Goal: Information Seeking & Learning: Check status

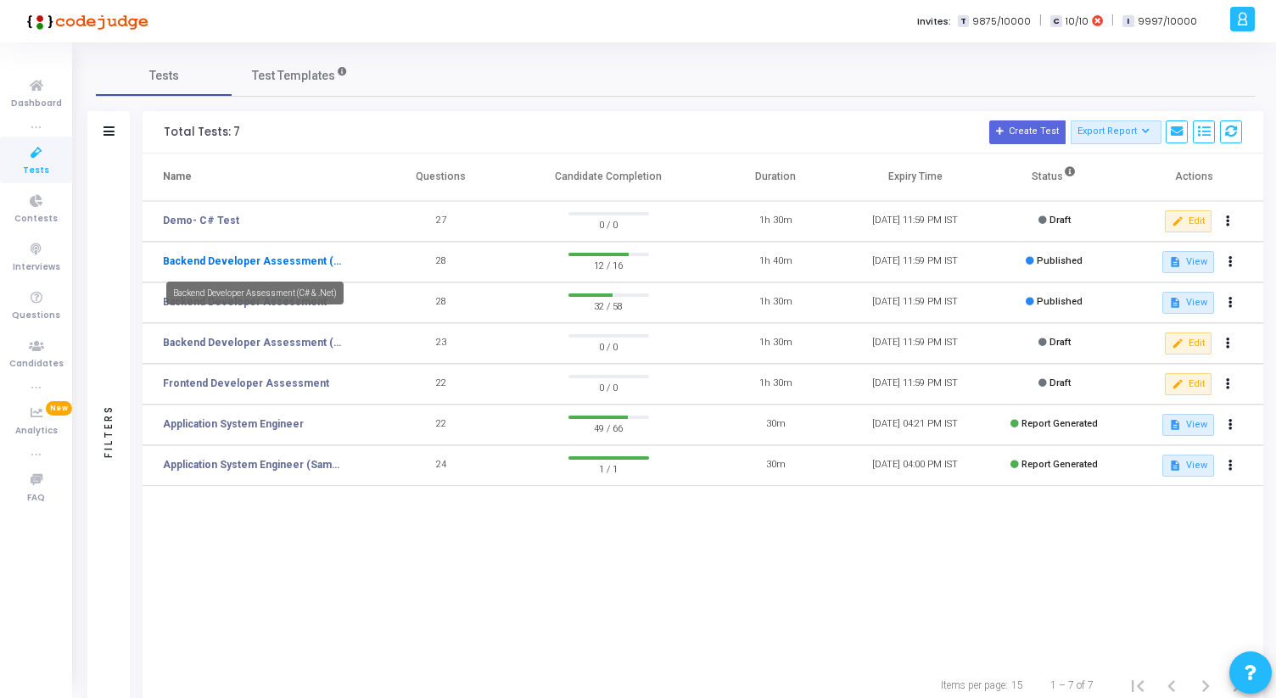
click at [253, 256] on link "Backend Developer Assessment (C# & .Net)" at bounding box center [254, 261] width 182 height 15
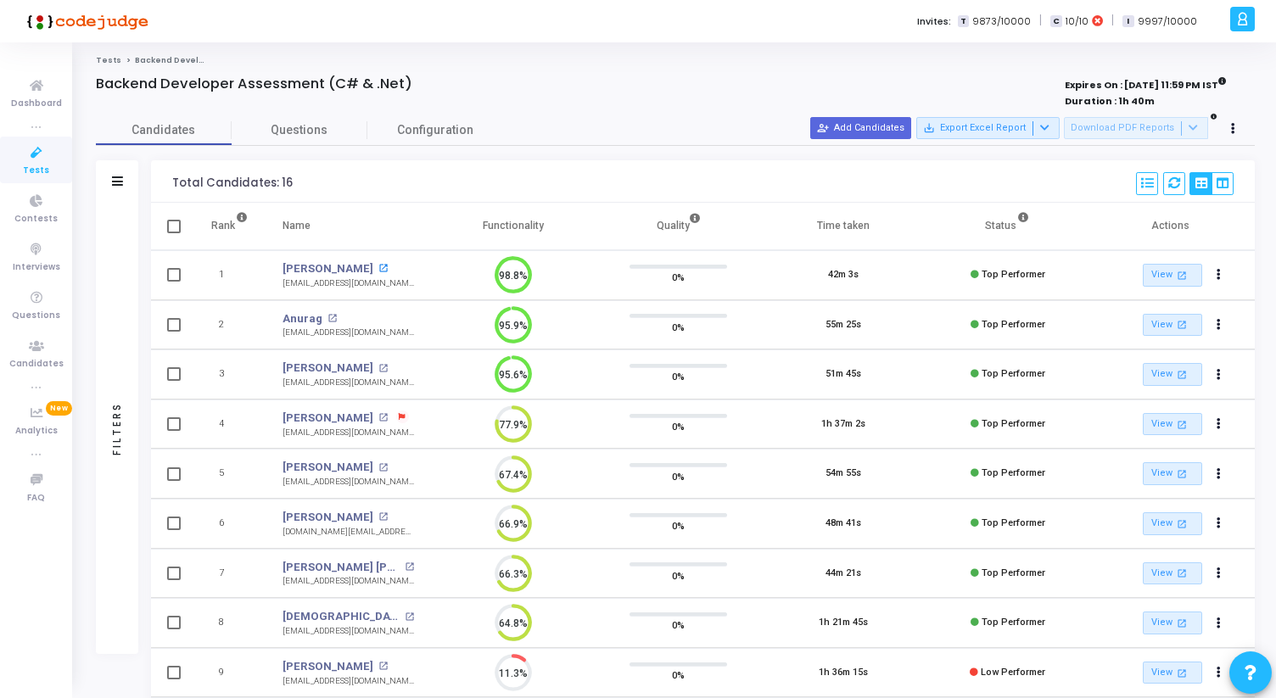
click at [378, 267] on mat-icon "open_in_new" at bounding box center [382, 268] width 9 height 9
click at [327, 315] on mat-icon "open_in_new" at bounding box center [331, 318] width 9 height 9
click at [378, 367] on mat-icon "open_in_new" at bounding box center [382, 368] width 9 height 9
click at [45, 164] on span "Tests" at bounding box center [36, 171] width 26 height 14
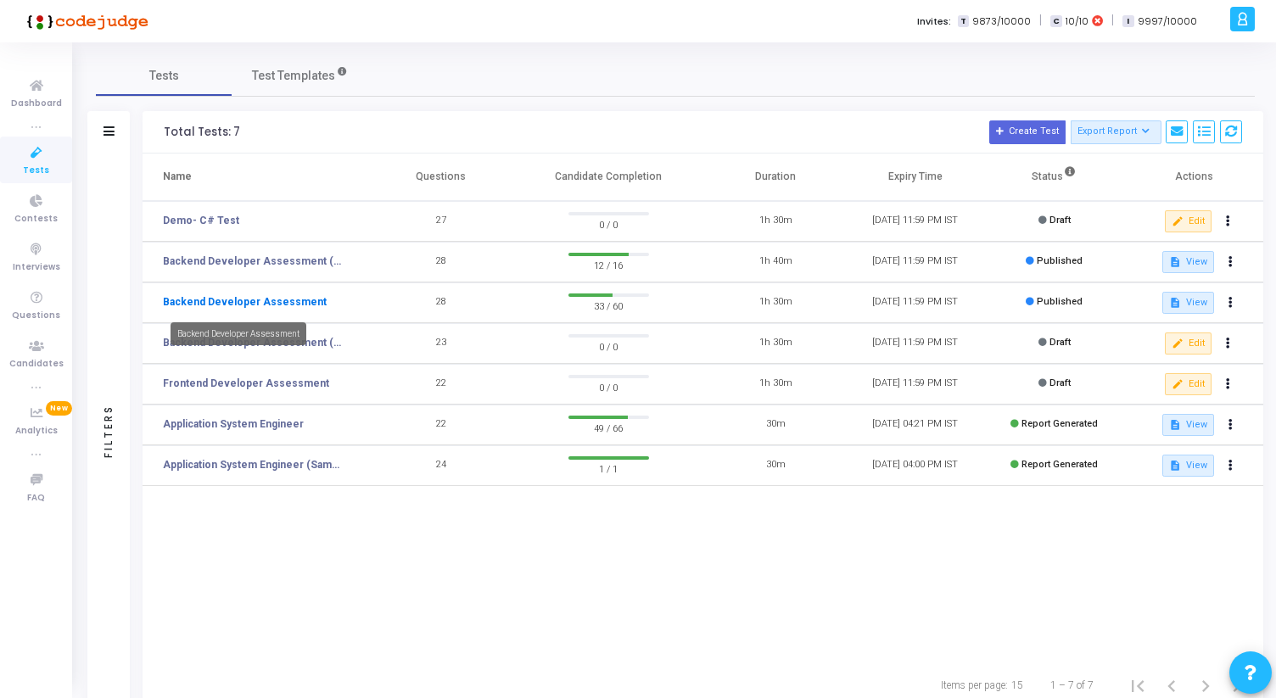
click at [291, 304] on link "Backend Developer Assessment" at bounding box center [245, 301] width 164 height 15
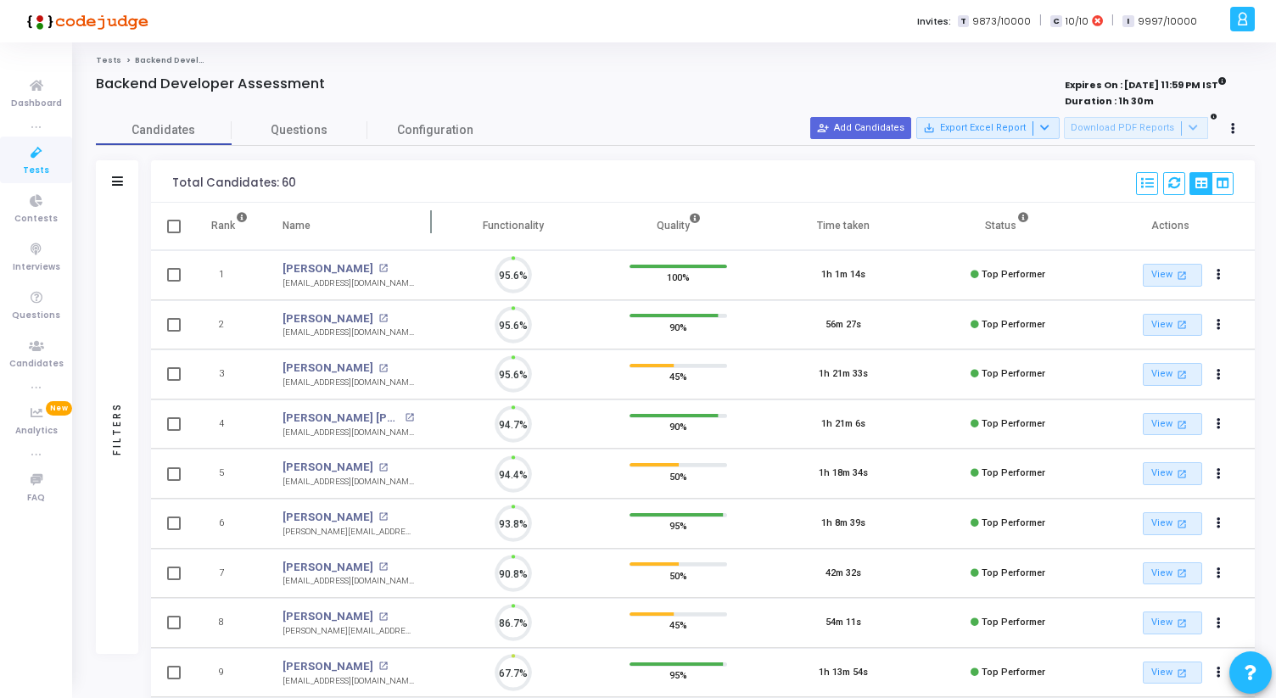
scroll to position [36, 43]
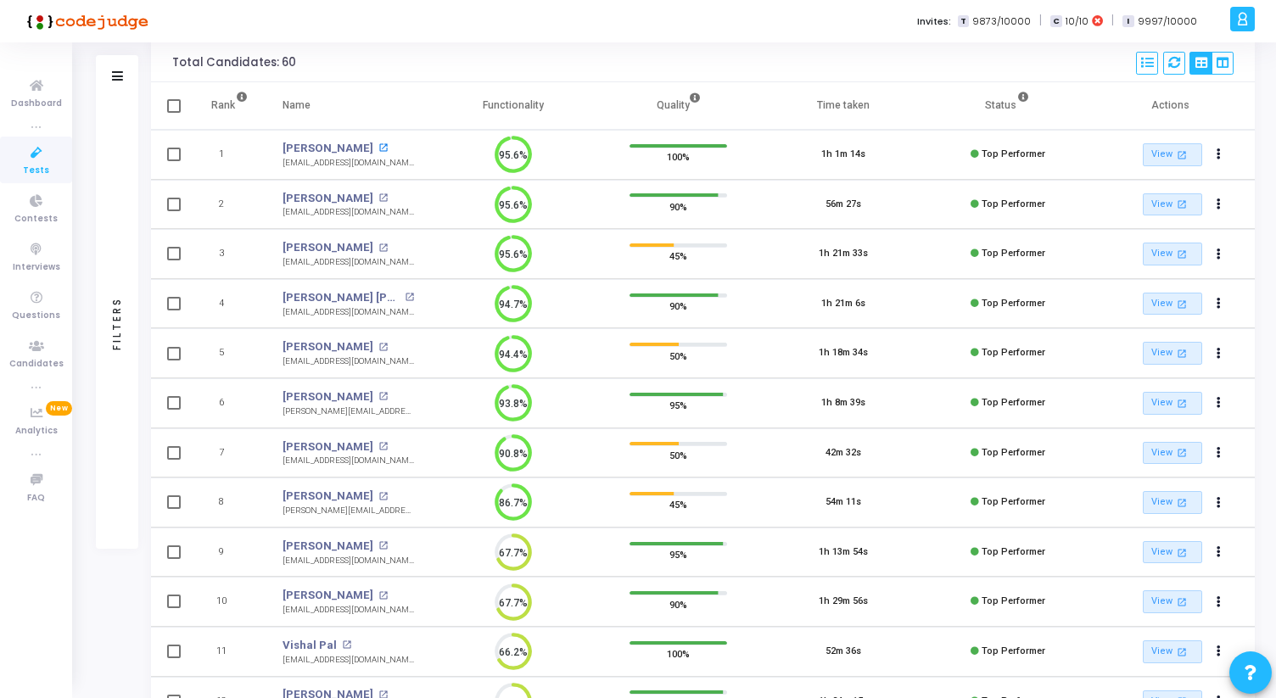
click at [380, 144] on mat-icon "open_in_new" at bounding box center [382, 147] width 9 height 9
click at [378, 196] on mat-icon "open_in_new" at bounding box center [382, 197] width 9 height 9
click at [380, 249] on mat-icon "open_in_new" at bounding box center [382, 247] width 9 height 9
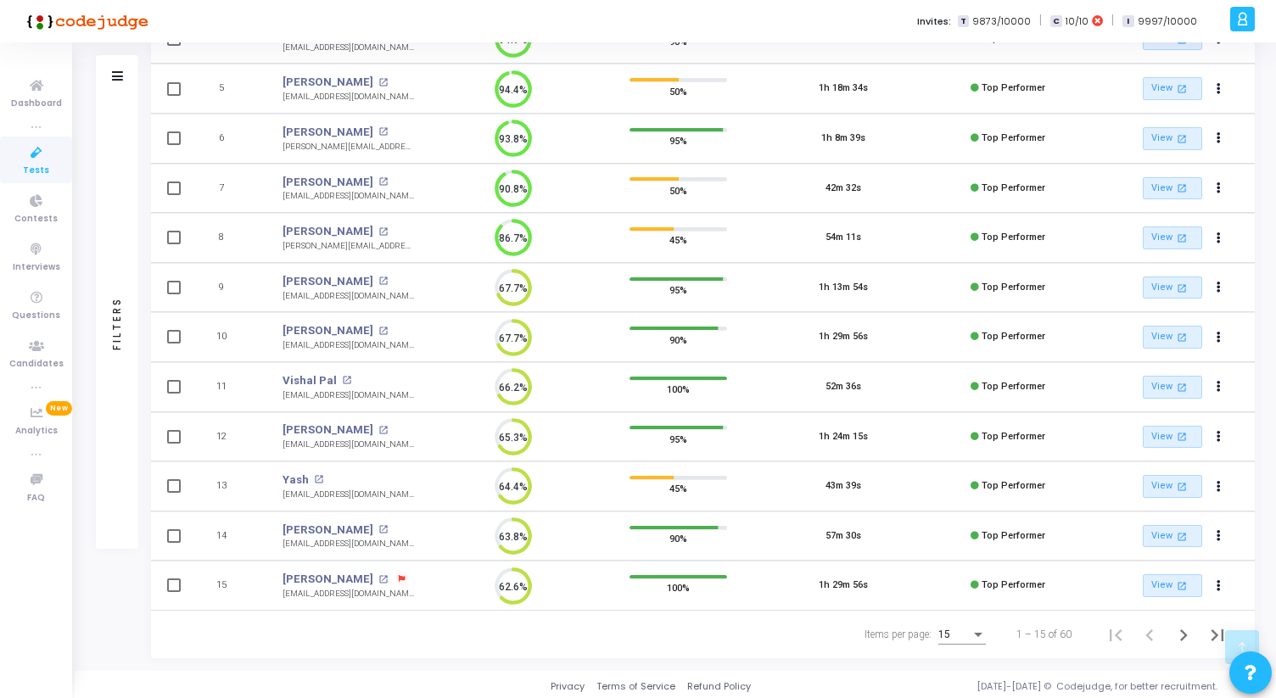
scroll to position [388, 0]
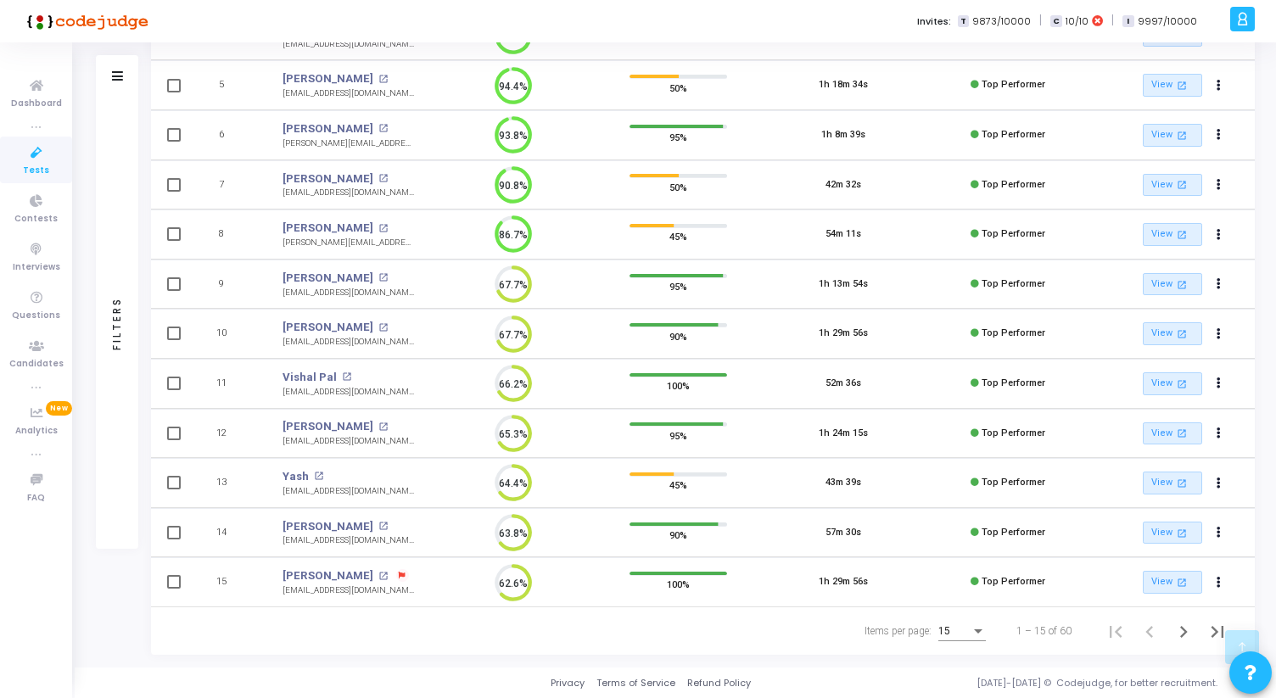
click at [966, 627] on div "15" at bounding box center [954, 632] width 32 height 12
click at [953, 630] on span "50" at bounding box center [963, 621] width 48 height 31
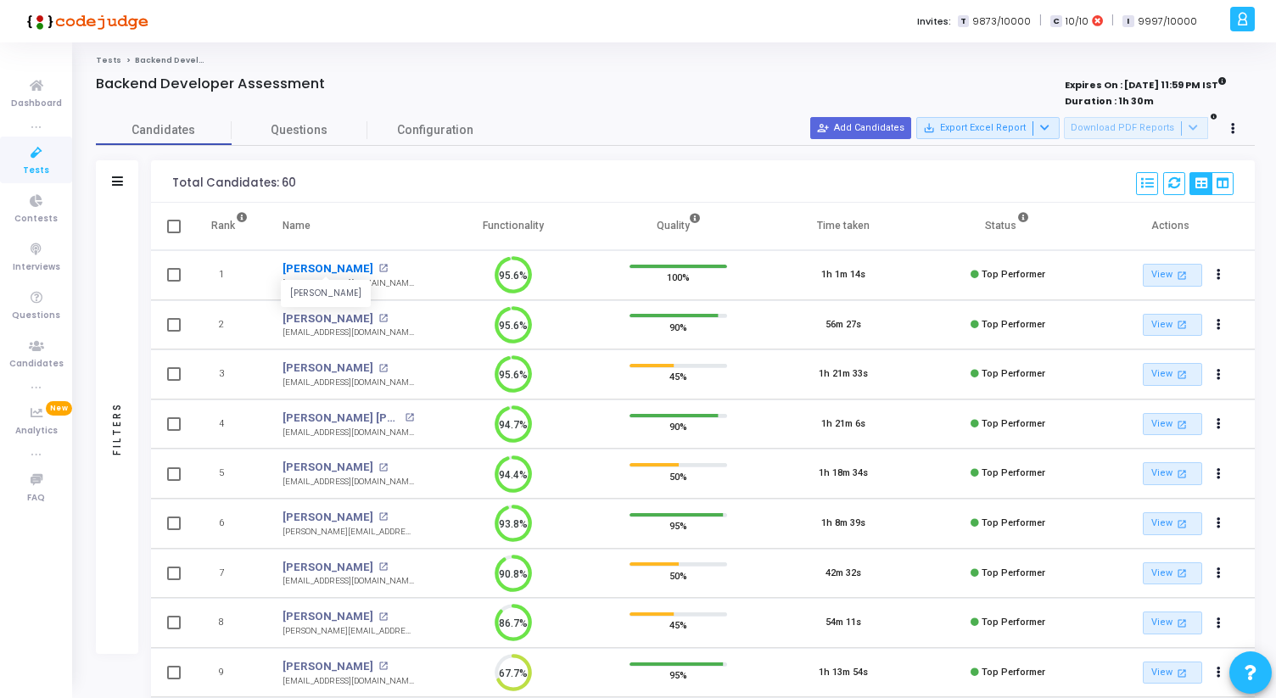
drag, startPoint x: 282, startPoint y: 271, endPoint x: 366, endPoint y: 272, distance: 84.8
click at [366, 272] on td "Shashank Binjola Shashank Binjola open_in_new binjolashashank@gmail.com" at bounding box center [347, 275] width 165 height 50
copy link "Shashank Binjola"
drag, startPoint x: 278, startPoint y: 316, endPoint x: 354, endPoint y: 315, distance: 75.5
click at [355, 316] on td "Ranjeet Kumar open_in_new kranjeet770@gmail.com" at bounding box center [347, 325] width 165 height 50
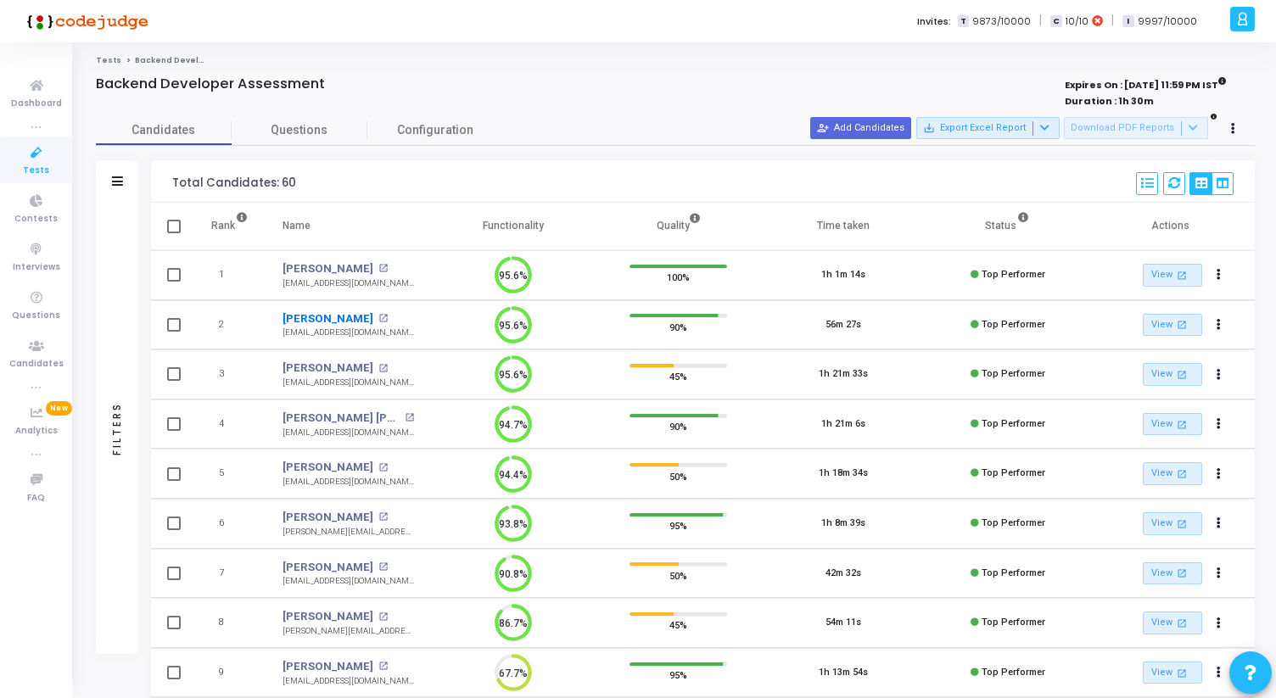
copy link "Ranjeet Kumar"
drag, startPoint x: 277, startPoint y: 285, endPoint x: 393, endPoint y: 283, distance: 115.4
click at [393, 283] on td "Shashank Binjola open_in_new binjolashashank@gmail.com" at bounding box center [347, 275] width 165 height 50
copy div "binjolashashank@gmail.com"
drag, startPoint x: 279, startPoint y: 335, endPoint x: 372, endPoint y: 334, distance: 92.5
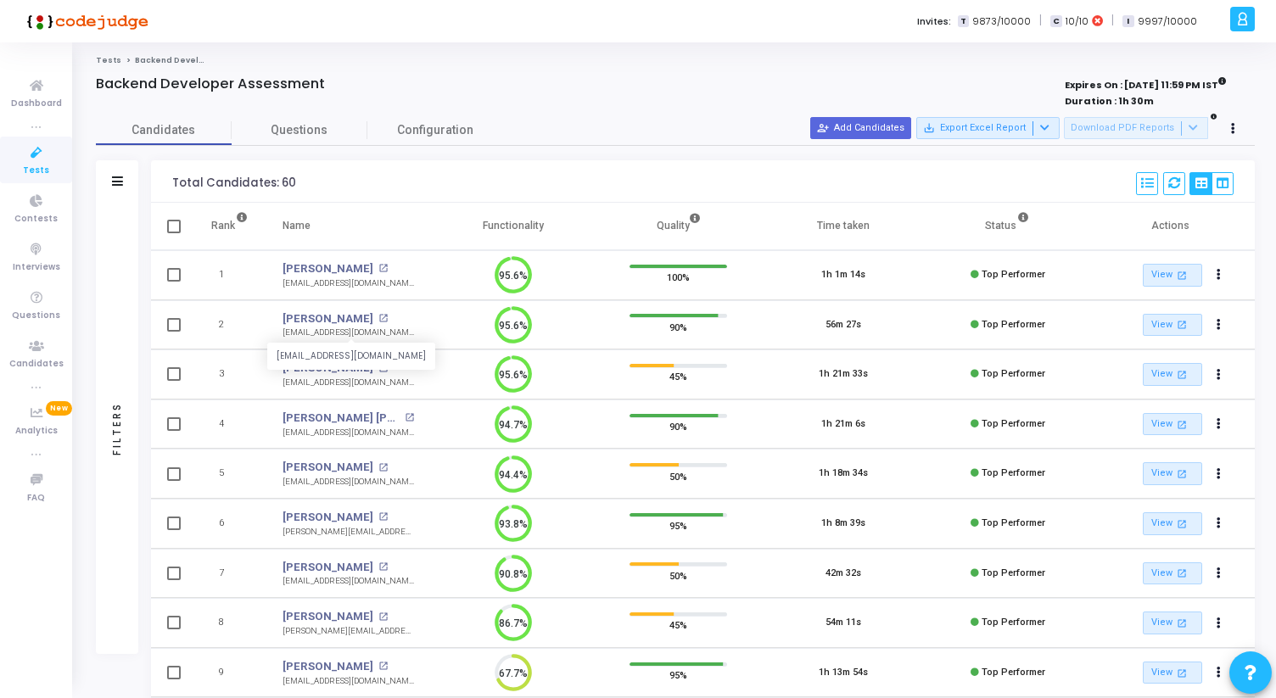
click at [372, 334] on td "Ranjeet Kumar open_in_new kranjeet770@gmail.com kranjeet770@gmail.com" at bounding box center [347, 325] width 165 height 50
copy div "kranjeet770@gmail.com"
drag, startPoint x: 274, startPoint y: 368, endPoint x: 369, endPoint y: 362, distance: 95.2
click at [369, 362] on td "Aditya Chaudhary Aditya Chaudhary open_in_new adityachaudhary2242@gmail.com" at bounding box center [347, 374] width 165 height 50
copy link "Aditya Chaudhary"
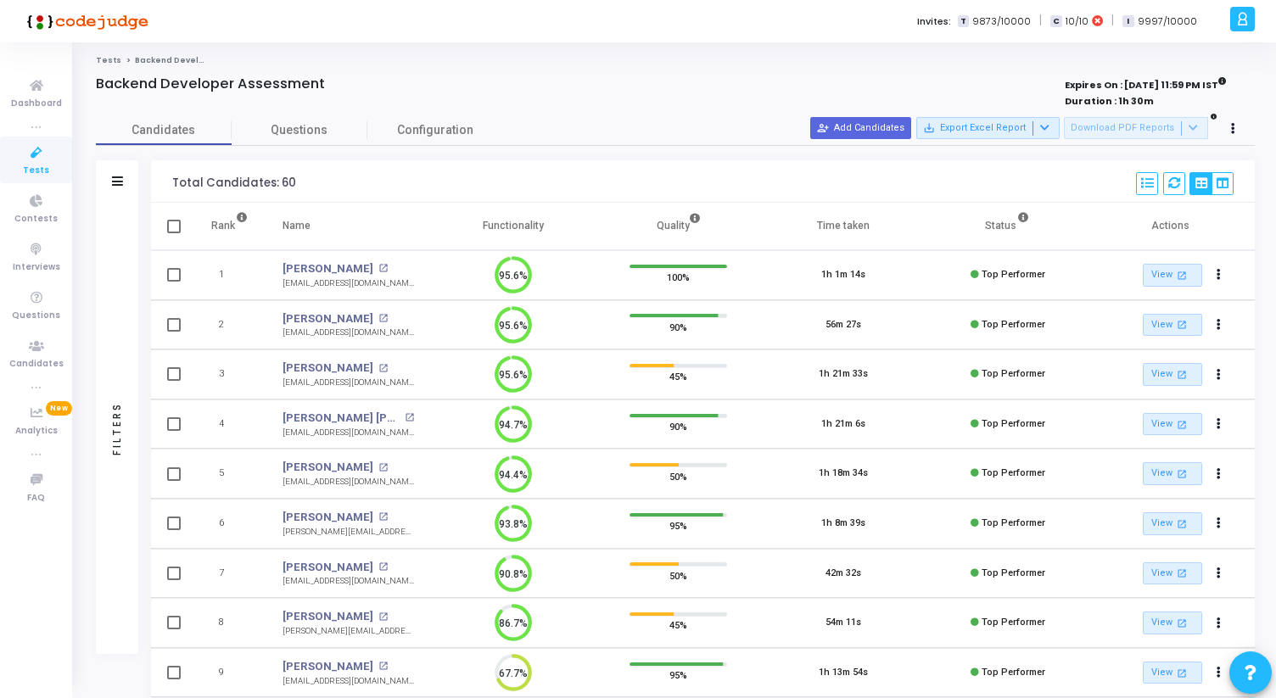
drag, startPoint x: 282, startPoint y: 384, endPoint x: 418, endPoint y: 382, distance: 136.6
click at [418, 383] on td "Aditya Chaudhary open_in_new adityachaudhary2242@gmail.com" at bounding box center [347, 374] width 165 height 50
copy div "adityachaudhary2242@gmail.com"
drag, startPoint x: 277, startPoint y: 414, endPoint x: 377, endPoint y: 416, distance: 100.1
click at [377, 416] on td "Sumit Kumar Singh Sumit Kumar Singh open_in_new sumitksingh0004@gmail.com" at bounding box center [347, 425] width 165 height 50
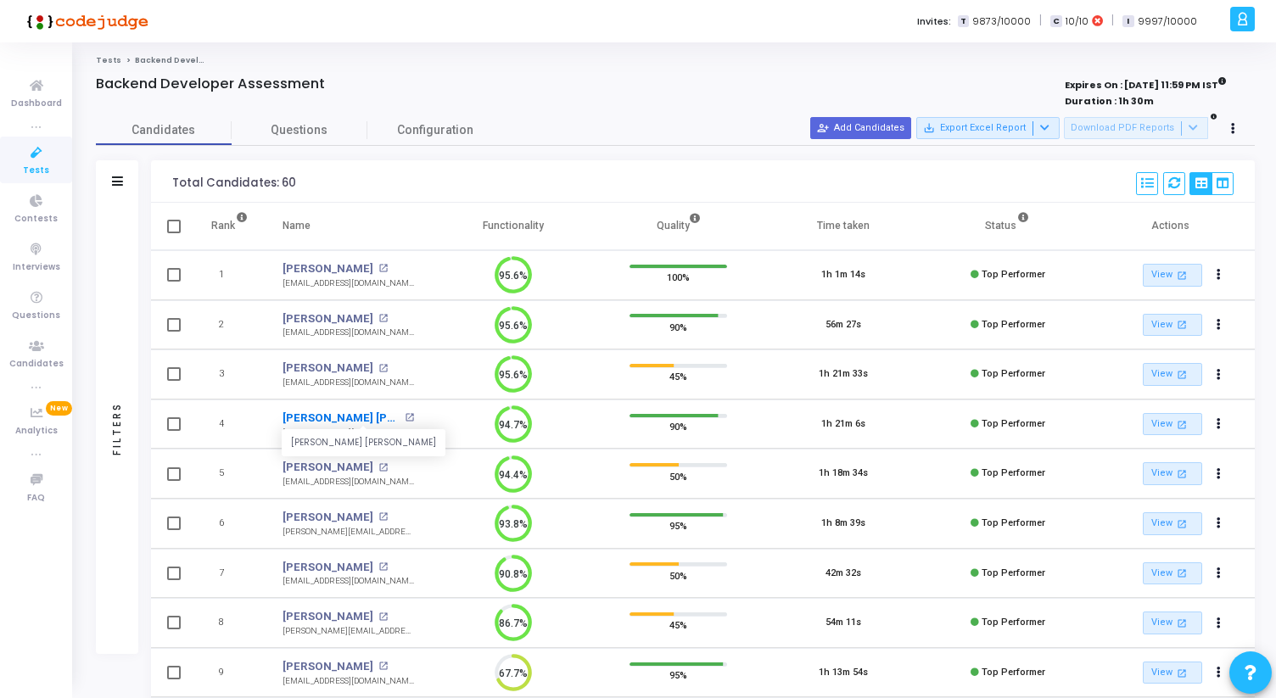
copy link "Sumit Kumar Singh"
drag, startPoint x: 280, startPoint y: 431, endPoint x: 401, endPoint y: 430, distance: 121.3
click at [401, 430] on td "Sumit Kumar Singh open_in_new sumitksingh0004@gmail.com" at bounding box center [347, 425] width 165 height 50
copy div "sumitksingh0004@gmail.com"
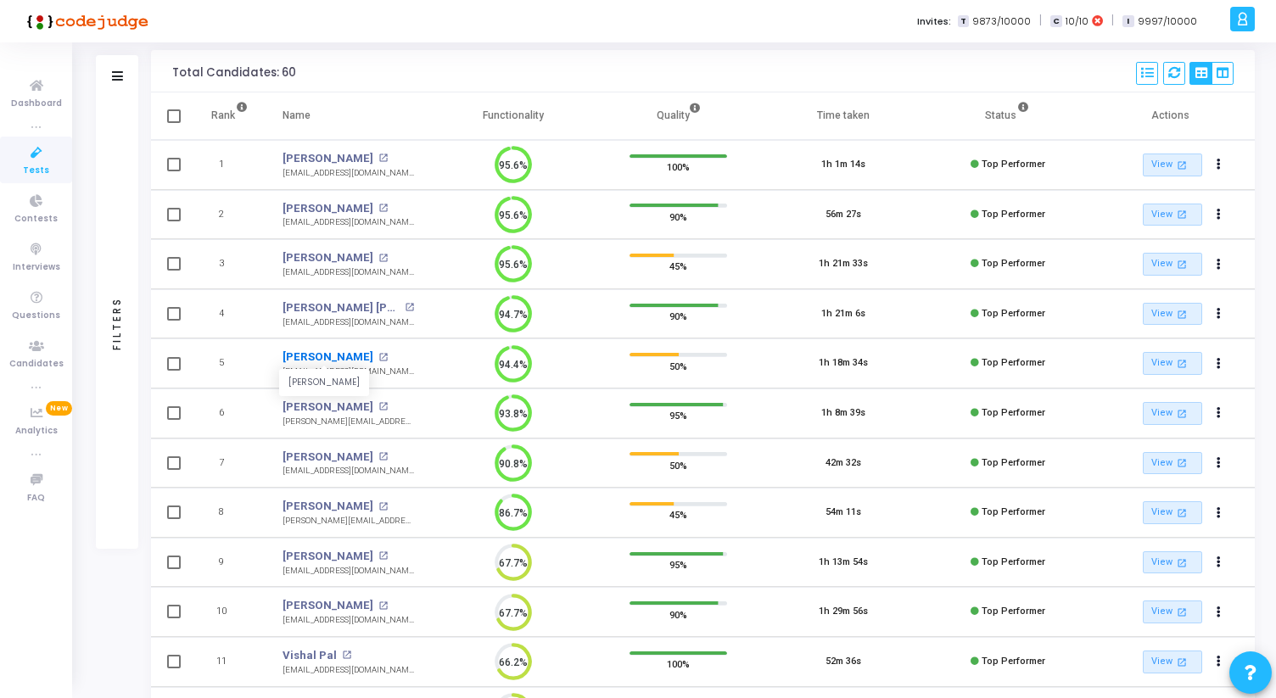
scroll to position [122, 0]
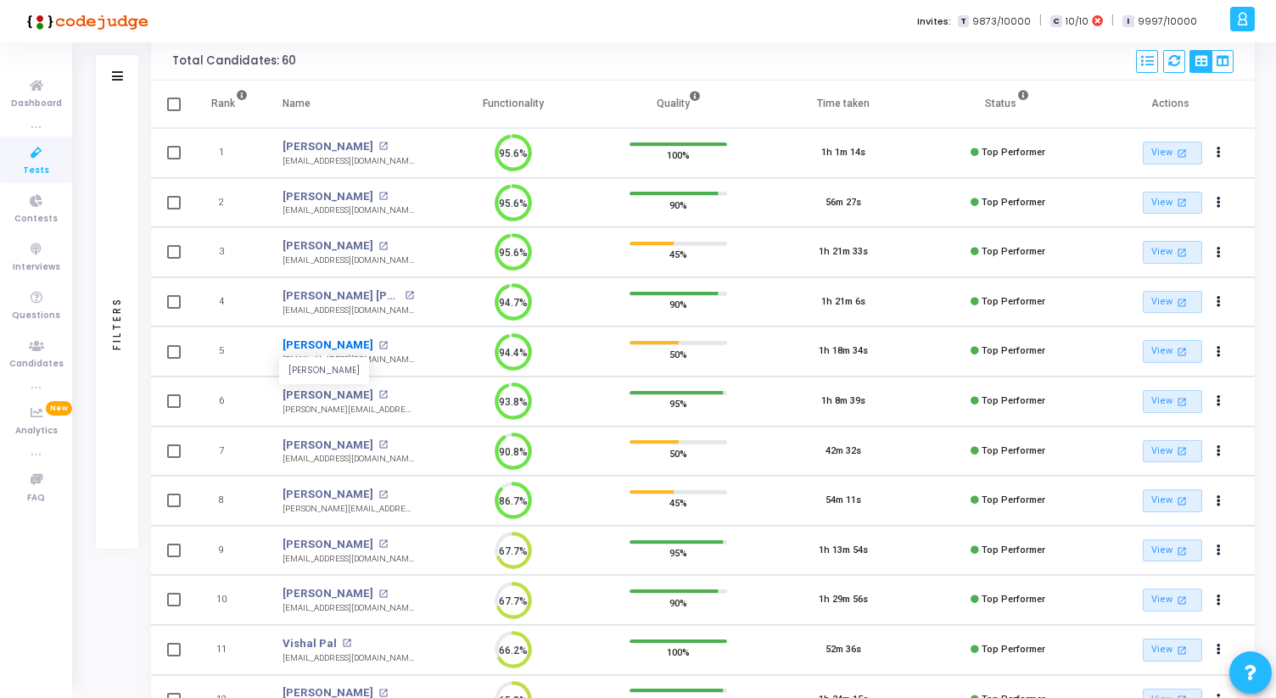
drag, startPoint x: 282, startPoint y: 344, endPoint x: 344, endPoint y: 344, distance: 62.8
click at [344, 344] on td "Riya Singhal Riya Singhal open_in_new riyasinghal016@gmail.com" at bounding box center [347, 352] width 165 height 50
copy link "Riya Singhal"
drag, startPoint x: 274, startPoint y: 360, endPoint x: 385, endPoint y: 359, distance: 111.1
click at [386, 360] on td "Riya Singhal open_in_new riyasinghal016@gmail.com riyasinghal016@gmail.com" at bounding box center [347, 352] width 165 height 50
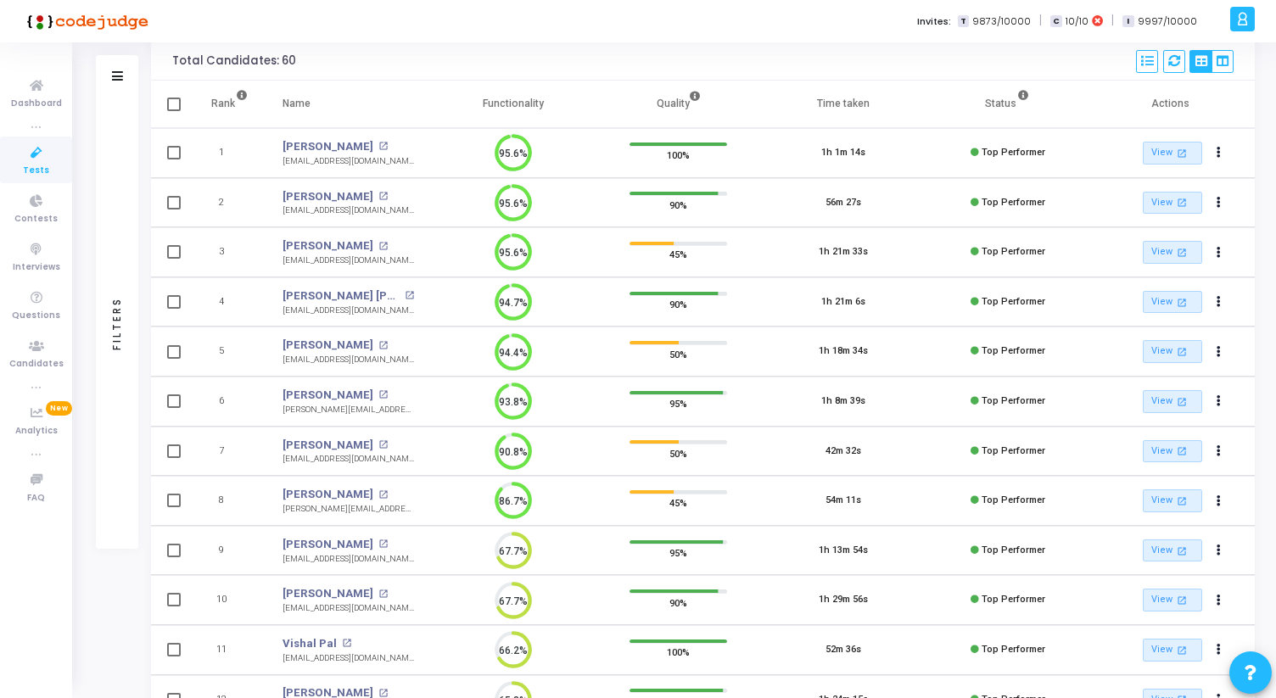
copy div "riyasinghal016@gmail.com"
drag, startPoint x: 277, startPoint y: 393, endPoint x: 355, endPoint y: 394, distance: 78.9
click at [355, 394] on td "Dhruv Khajotia Dhruv khajotia open_in_new dhruv.kdood@gmail.com" at bounding box center [347, 402] width 165 height 50
drag, startPoint x: 282, startPoint y: 412, endPoint x: 378, endPoint y: 410, distance: 95.9
click at [378, 410] on td "Dhruv Khajotia open_in_new dhruv.kdood@gmail.com dhruv.kdood@gmail.com" at bounding box center [347, 402] width 165 height 50
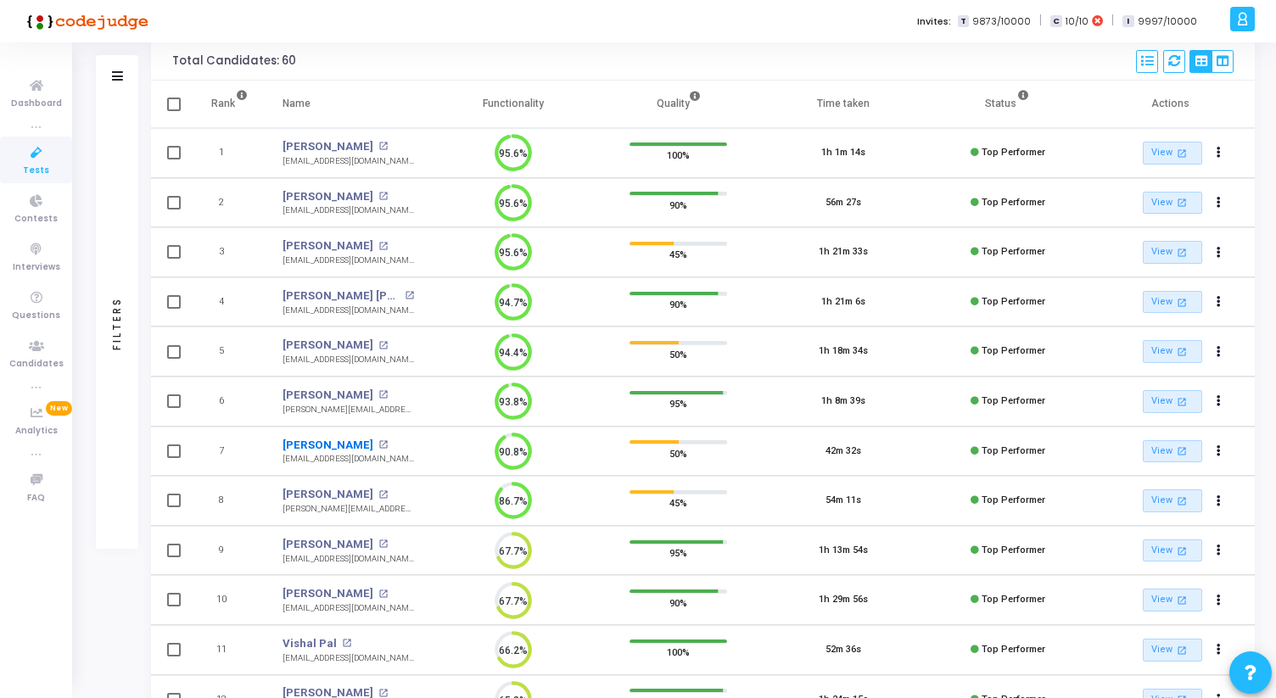
drag, startPoint x: 275, startPoint y: 441, endPoint x: 383, endPoint y: 442, distance: 107.7
click at [383, 442] on td "Chinmaya Panigrahi open_in_new chinmayapanigrahi7@gmail.com" at bounding box center [347, 452] width 165 height 50
drag, startPoint x: 279, startPoint y: 462, endPoint x: 411, endPoint y: 460, distance: 131.5
click at [411, 460] on td "Chinmaya Panigrahi open_in_new chinmayapanigrahi7@gmail.com chinmayapanigrahi7@…" at bounding box center [347, 452] width 165 height 50
drag, startPoint x: 279, startPoint y: 493, endPoint x: 376, endPoint y: 492, distance: 96.7
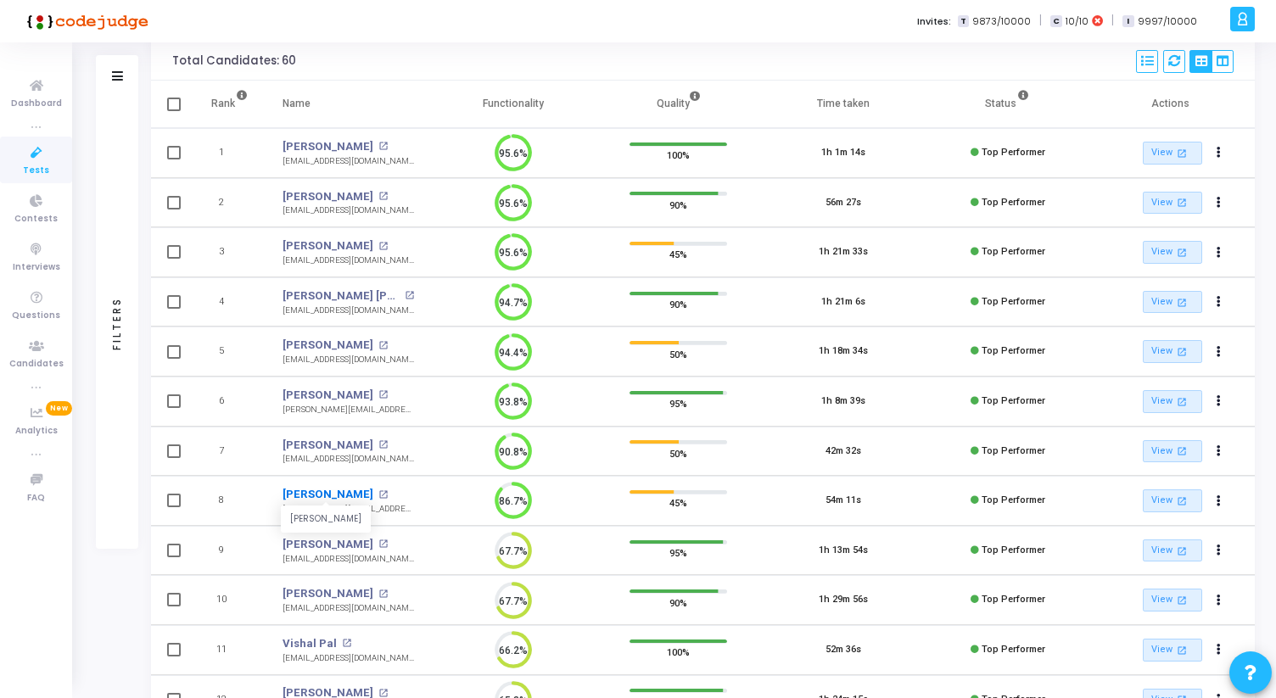
click at [376, 492] on td "Chetanya Kushwah chetanya Kushwah open_in_new chetanya.kushwah24@gmail.com" at bounding box center [347, 501] width 165 height 50
drag, startPoint x: 276, startPoint y: 508, endPoint x: 408, endPoint y: 505, distance: 132.4
click at [408, 506] on td "Chetanya Kushwah open_in_new chetanya.kushwah24@gmail.com" at bounding box center [347, 501] width 165 height 50
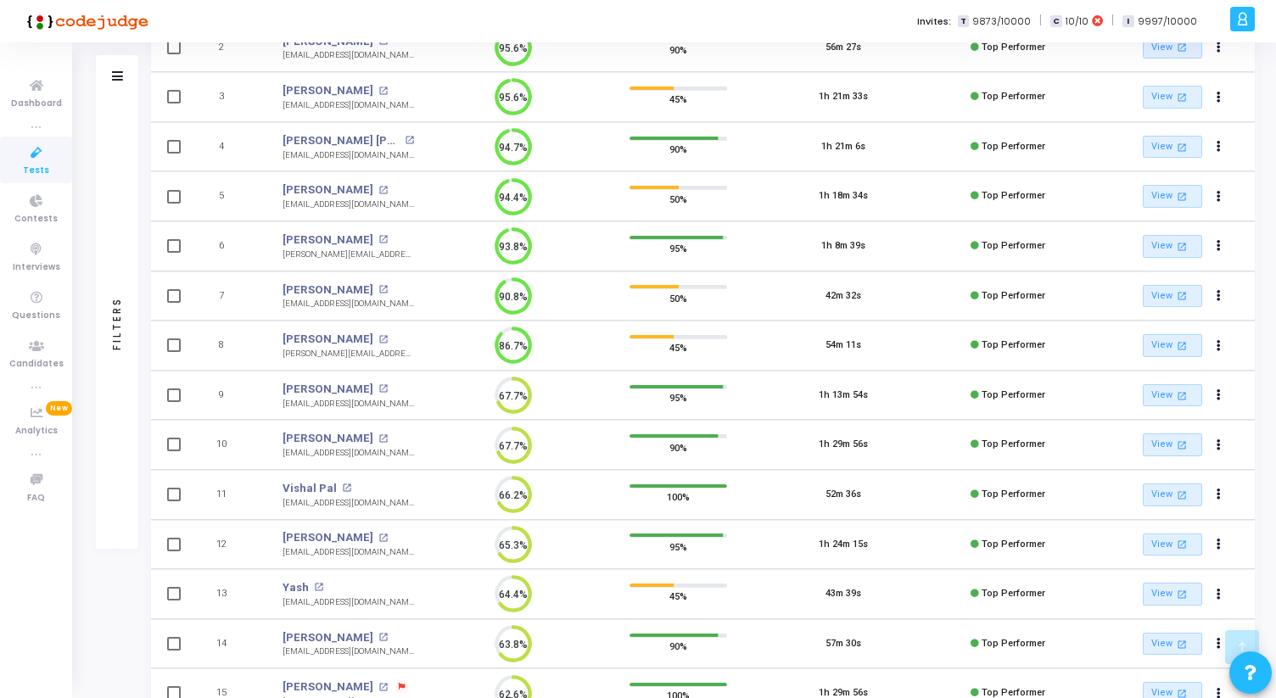
scroll to position [281, 0]
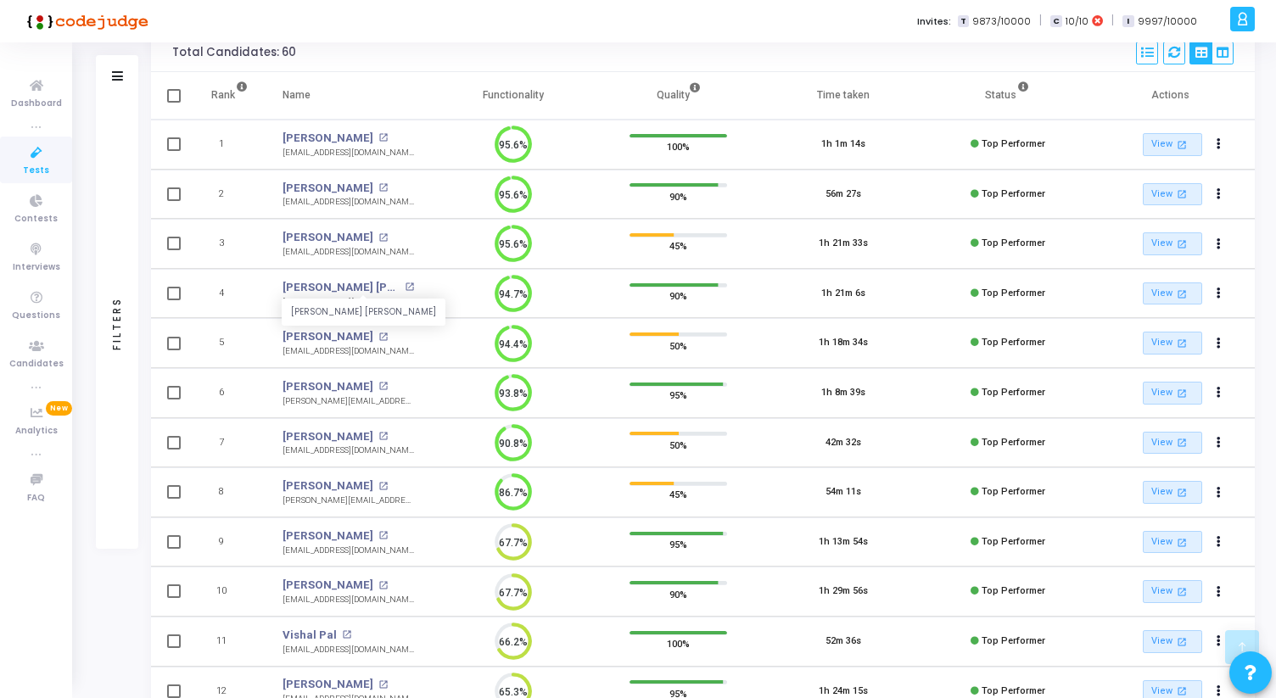
scroll to position [1858, 0]
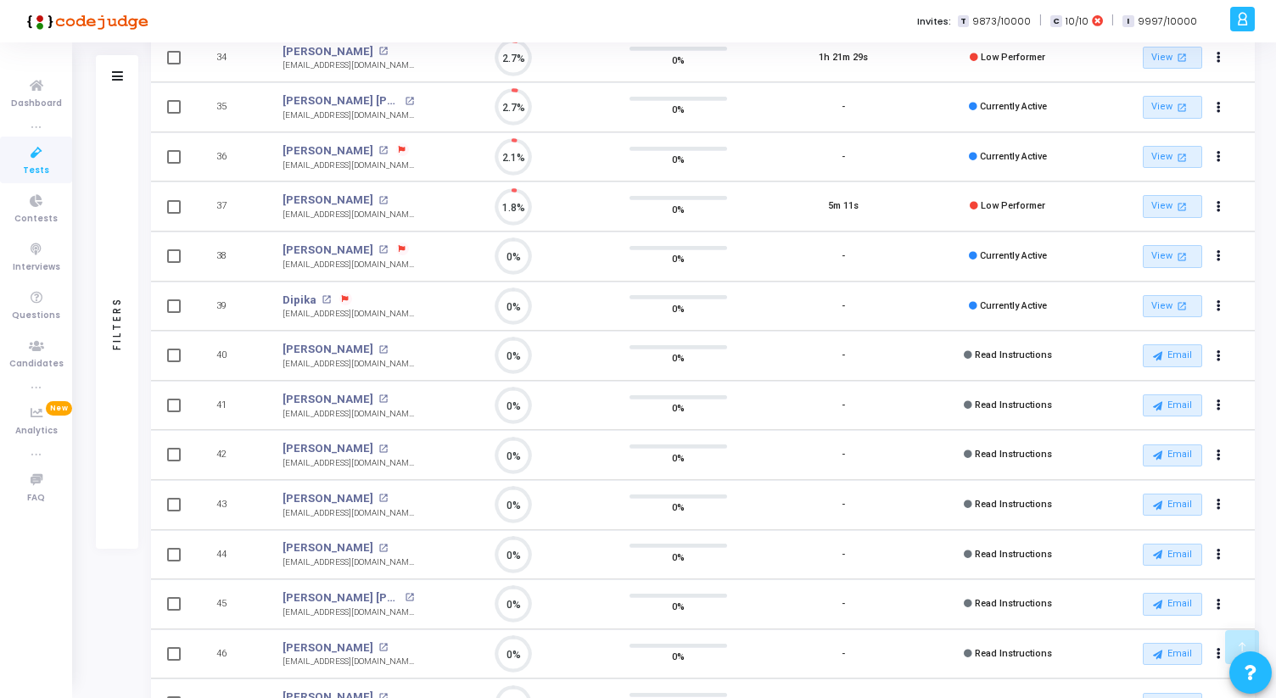
click at [378, 349] on mat-icon "open_in_new" at bounding box center [382, 349] width 9 height 9
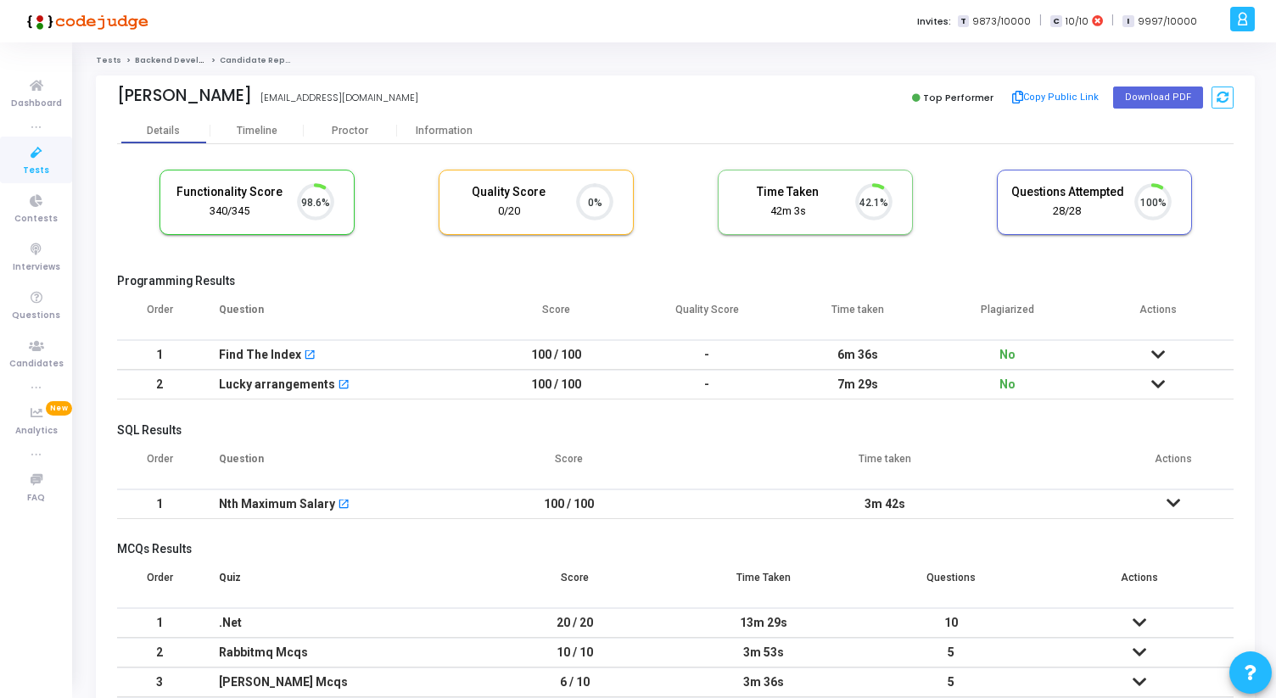
scroll to position [36, 43]
click at [344, 141] on div "Proctor" at bounding box center [350, 130] width 93 height 25
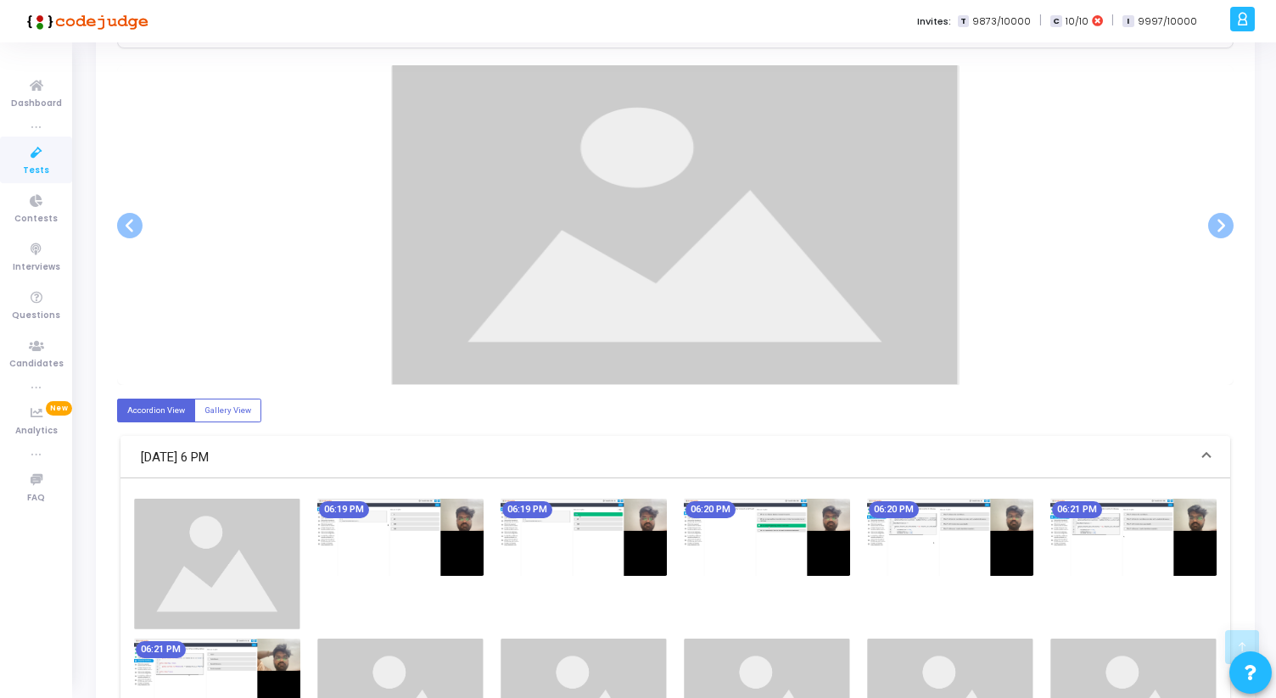
scroll to position [325, 0]
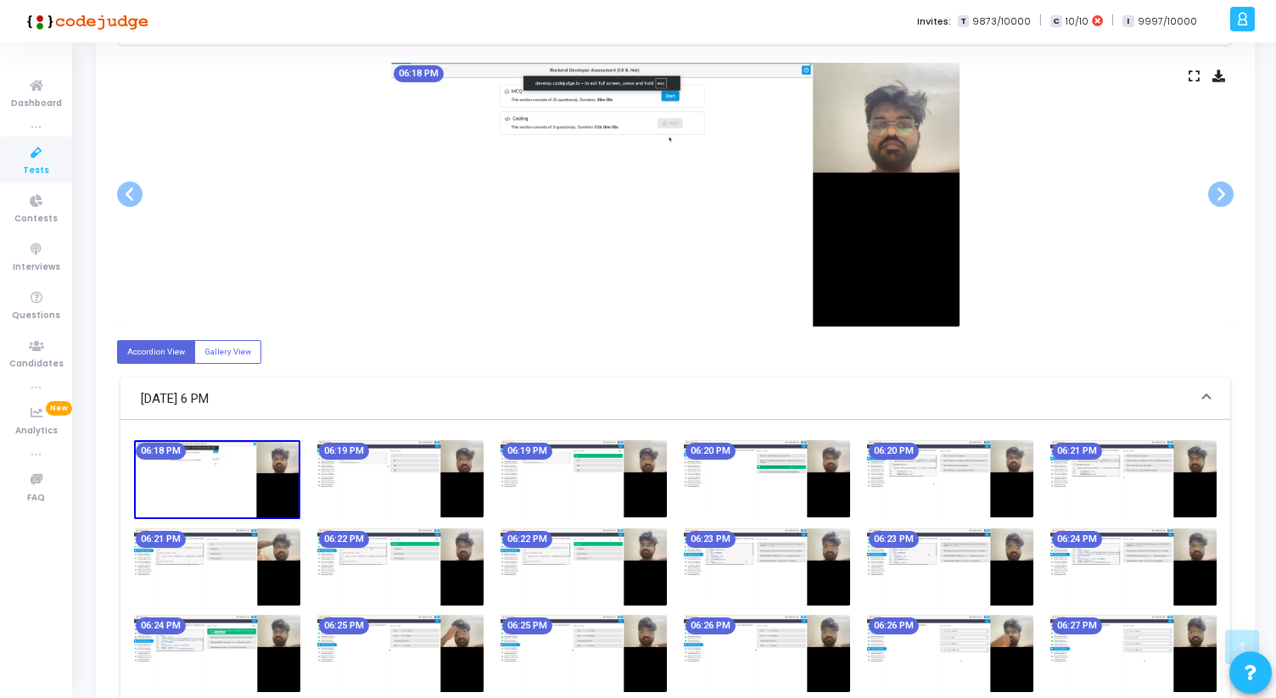
click at [1233, 189] on kt-portlet-body "Details Timeline Proctor Information Proctoring Device Information:- macOS Cata…" at bounding box center [675, 412] width 1159 height 1239
click at [1226, 192] on span at bounding box center [1220, 194] width 25 height 25
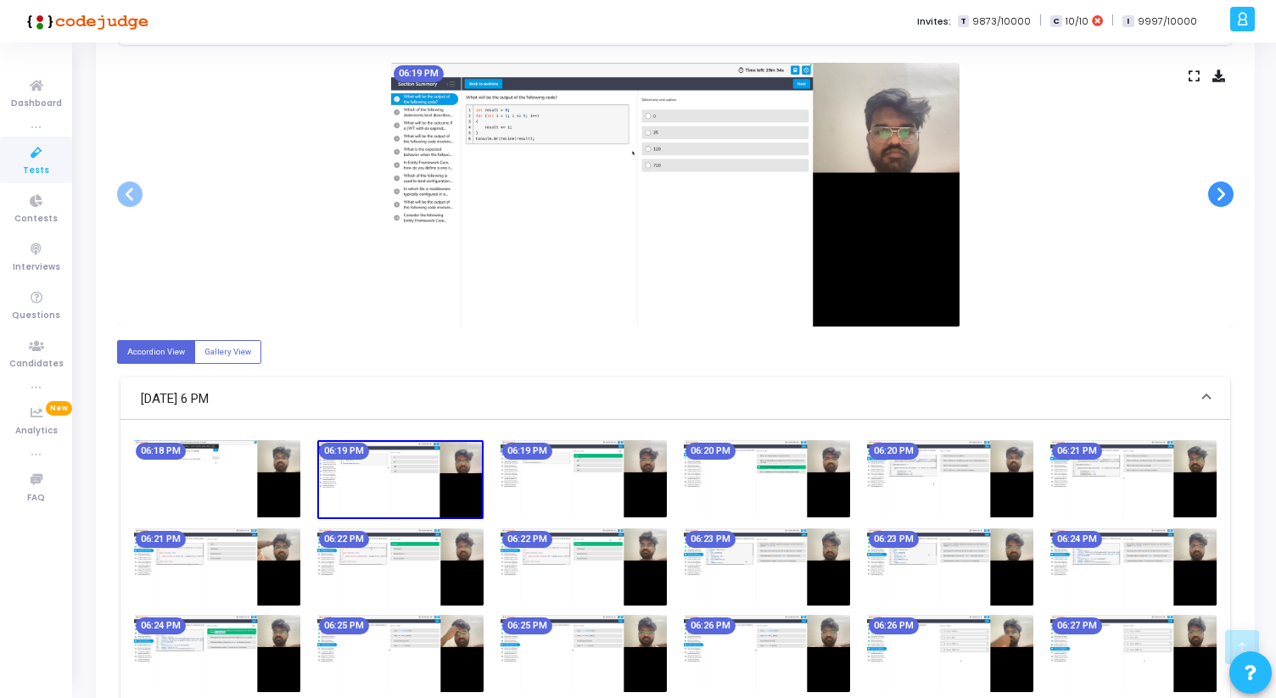
click at [1226, 192] on span at bounding box center [1220, 194] width 25 height 25
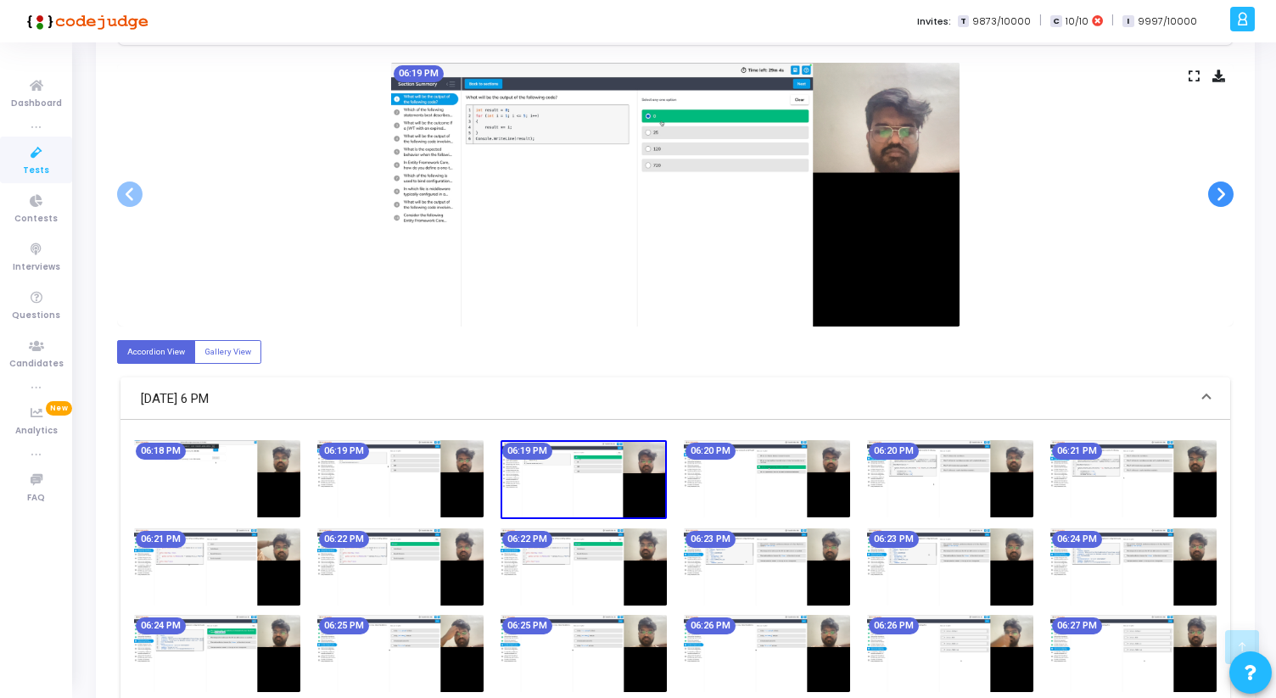
click at [1226, 192] on span at bounding box center [1220, 194] width 25 height 25
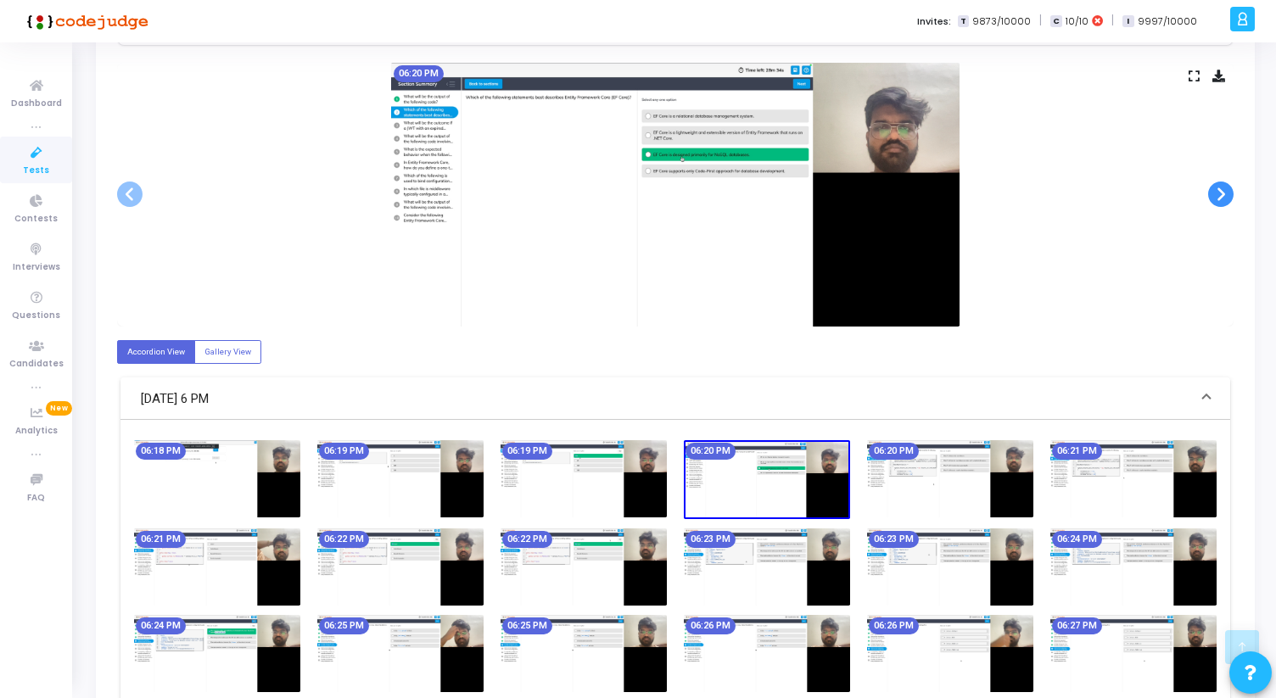
click at [1226, 192] on span at bounding box center [1220, 194] width 25 height 25
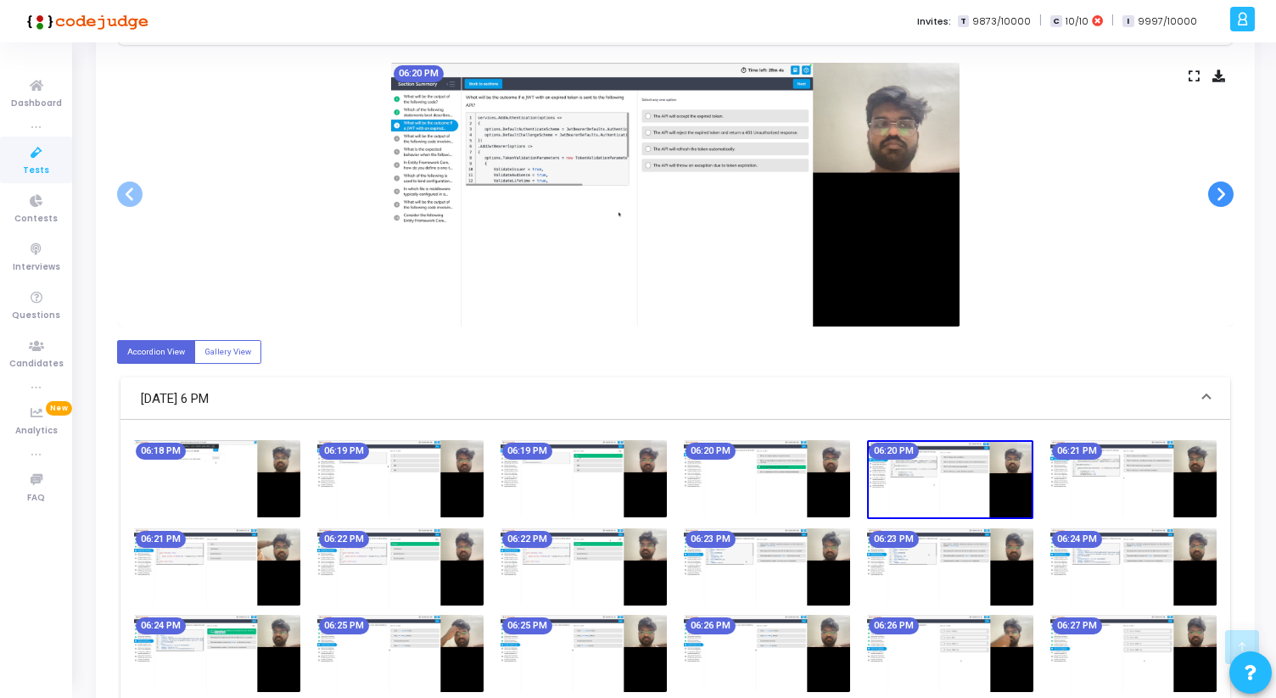
click at [1226, 192] on span at bounding box center [1220, 194] width 25 height 25
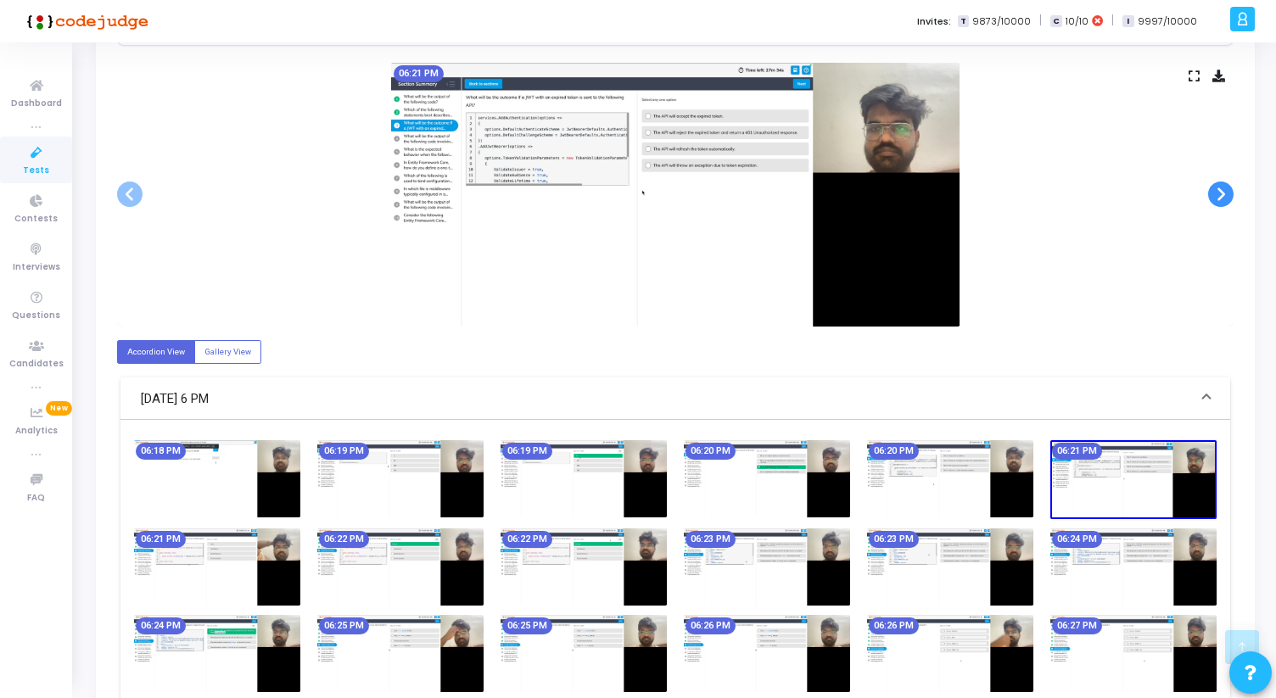
click at [1226, 192] on span at bounding box center [1220, 194] width 25 height 25
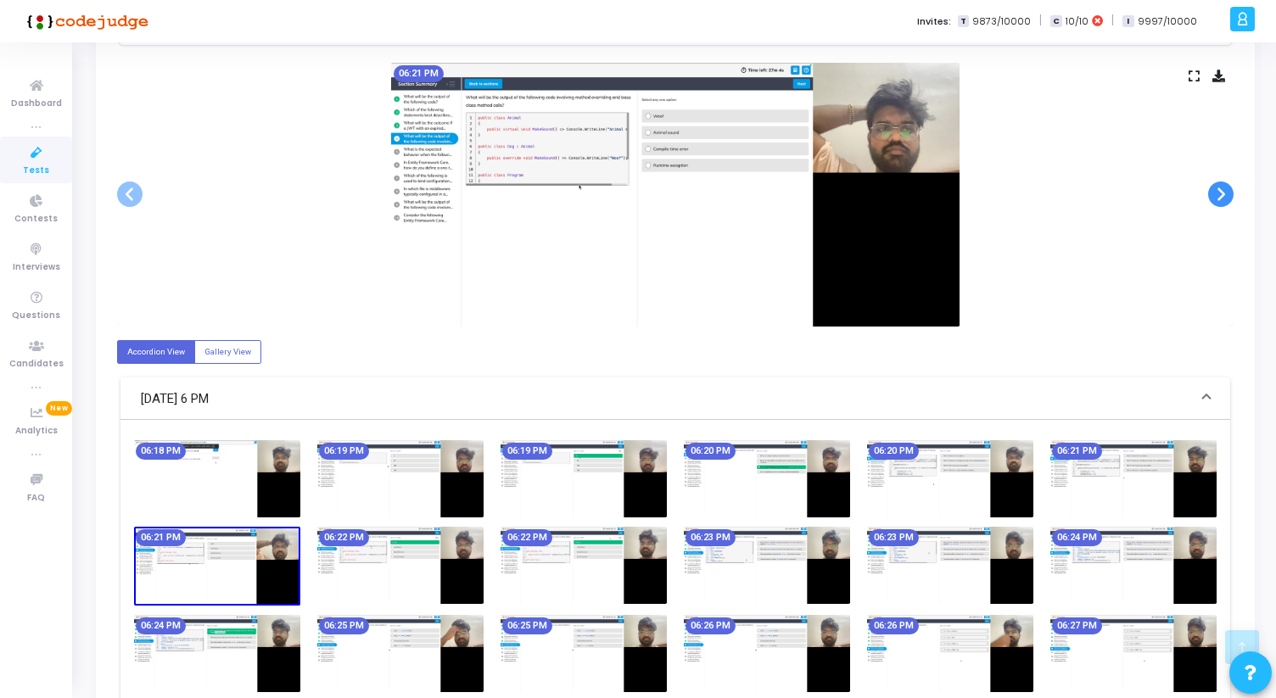
click at [1226, 192] on span at bounding box center [1220, 194] width 25 height 25
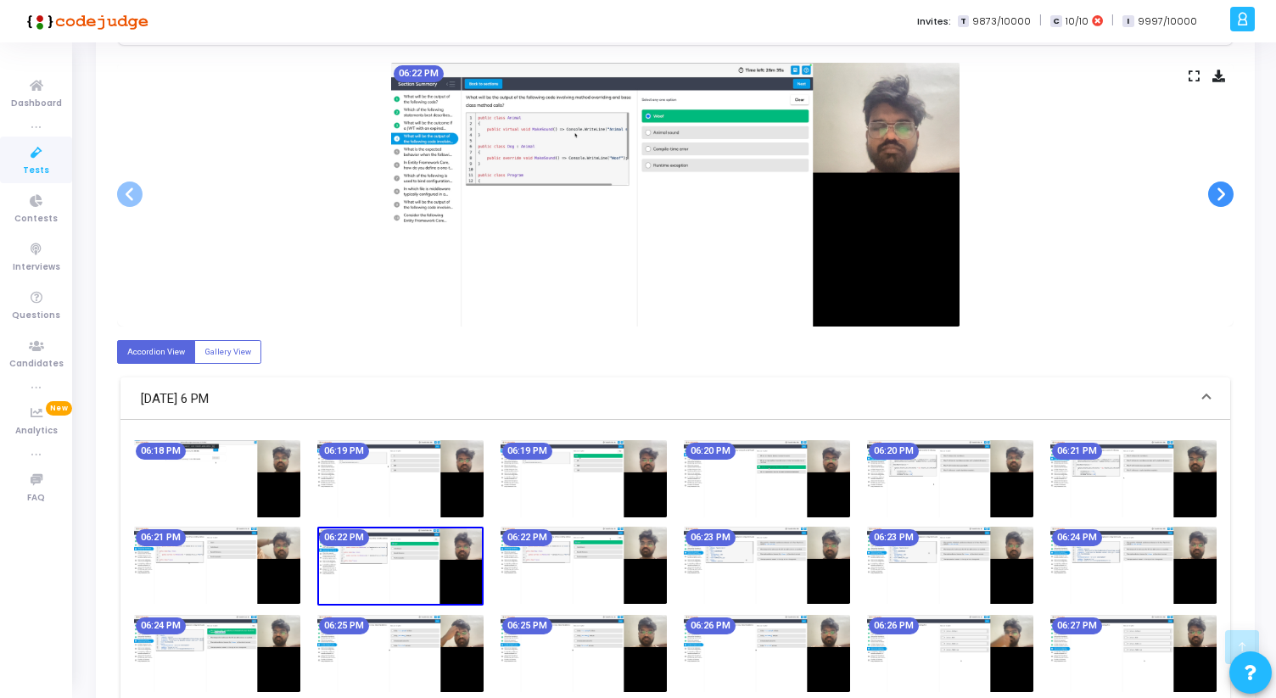
click at [1226, 192] on span at bounding box center [1220, 194] width 25 height 25
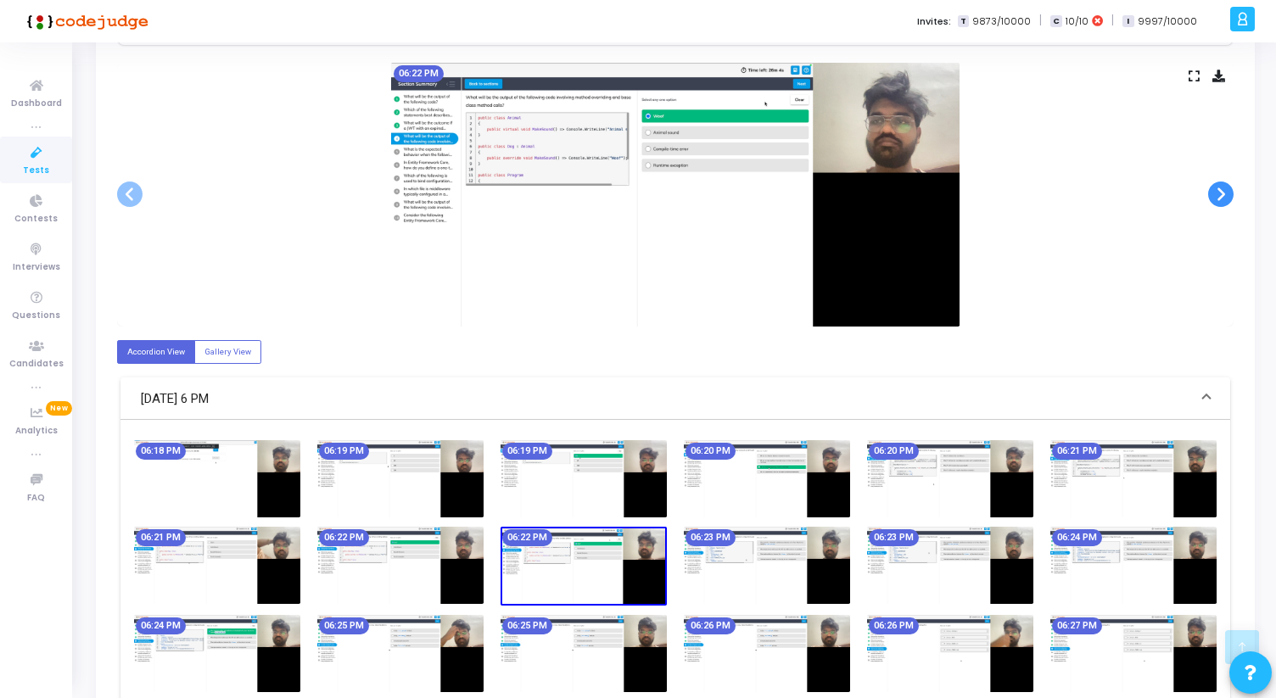
click at [1226, 192] on span at bounding box center [1220, 194] width 25 height 25
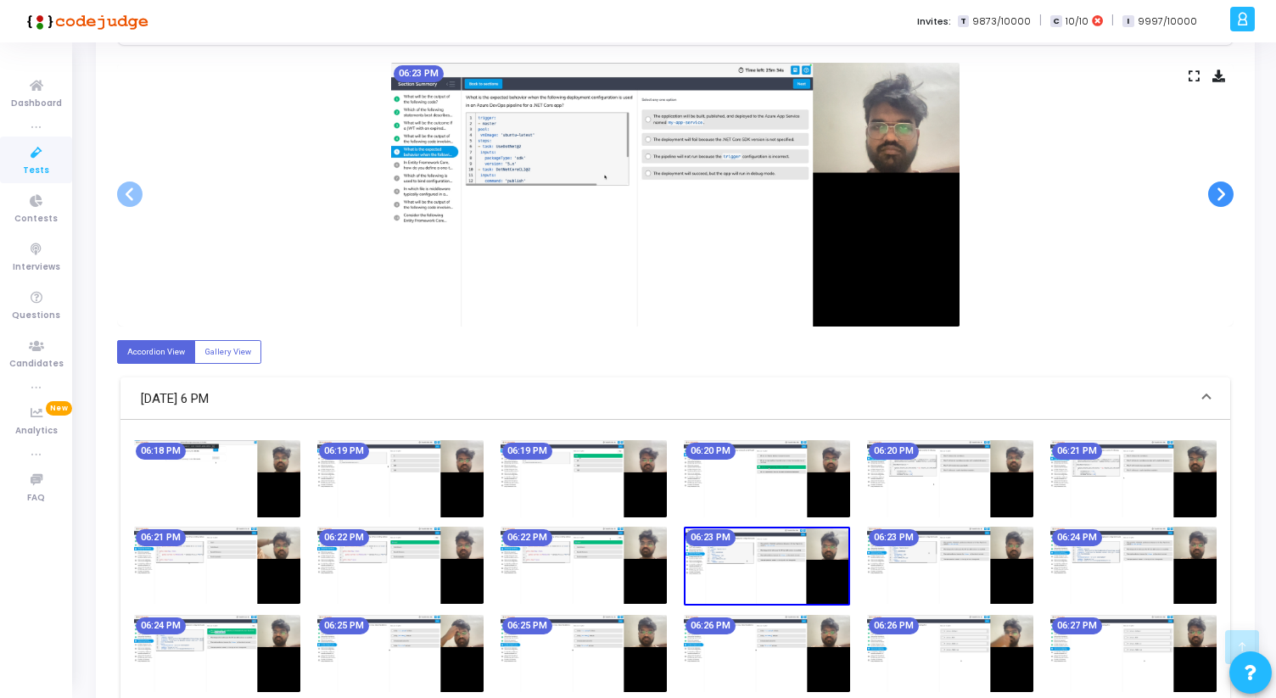
click at [1226, 192] on span at bounding box center [1220, 194] width 25 height 25
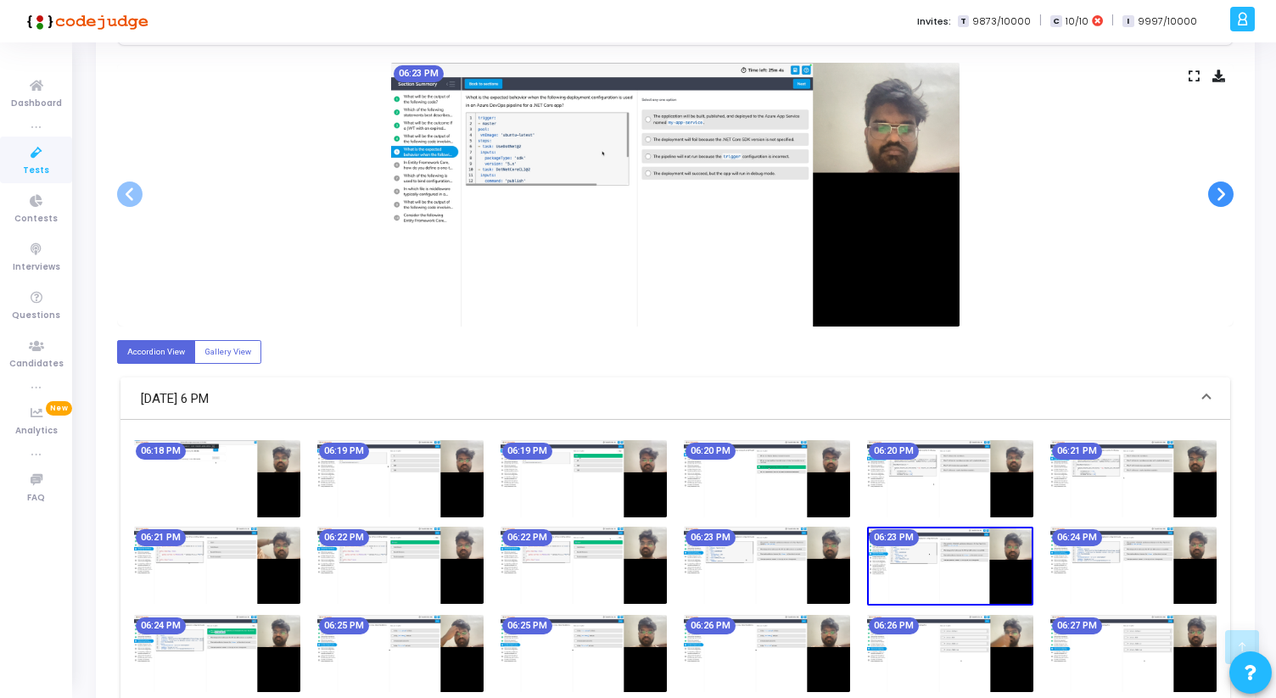
click at [1226, 192] on span at bounding box center [1220, 194] width 25 height 25
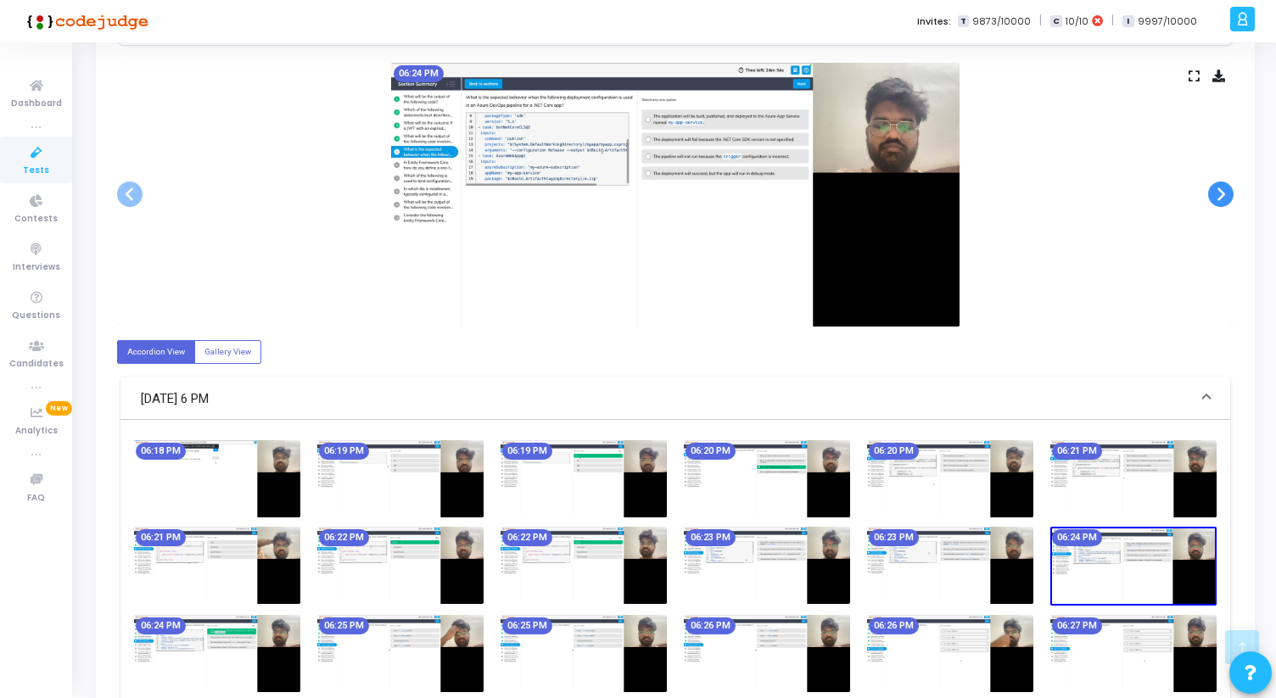
click at [1226, 192] on span at bounding box center [1220, 194] width 25 height 25
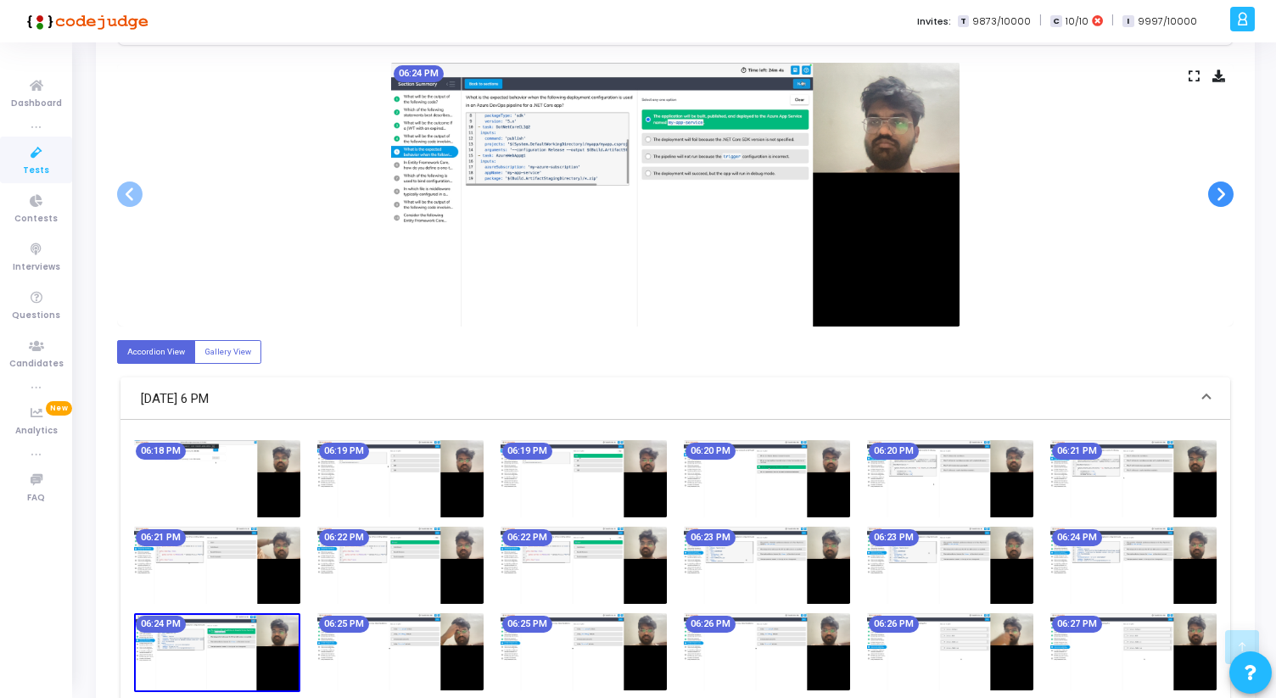
click at [1226, 192] on span at bounding box center [1220, 194] width 25 height 25
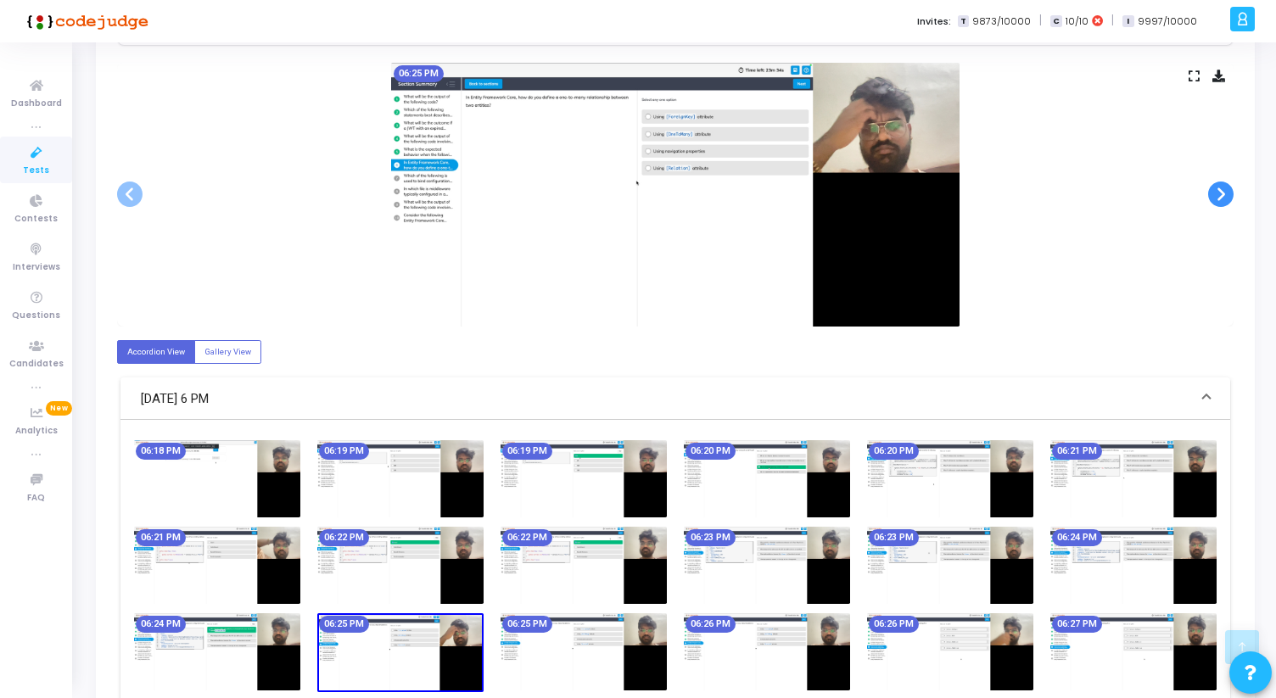
click at [1226, 192] on span at bounding box center [1220, 194] width 25 height 25
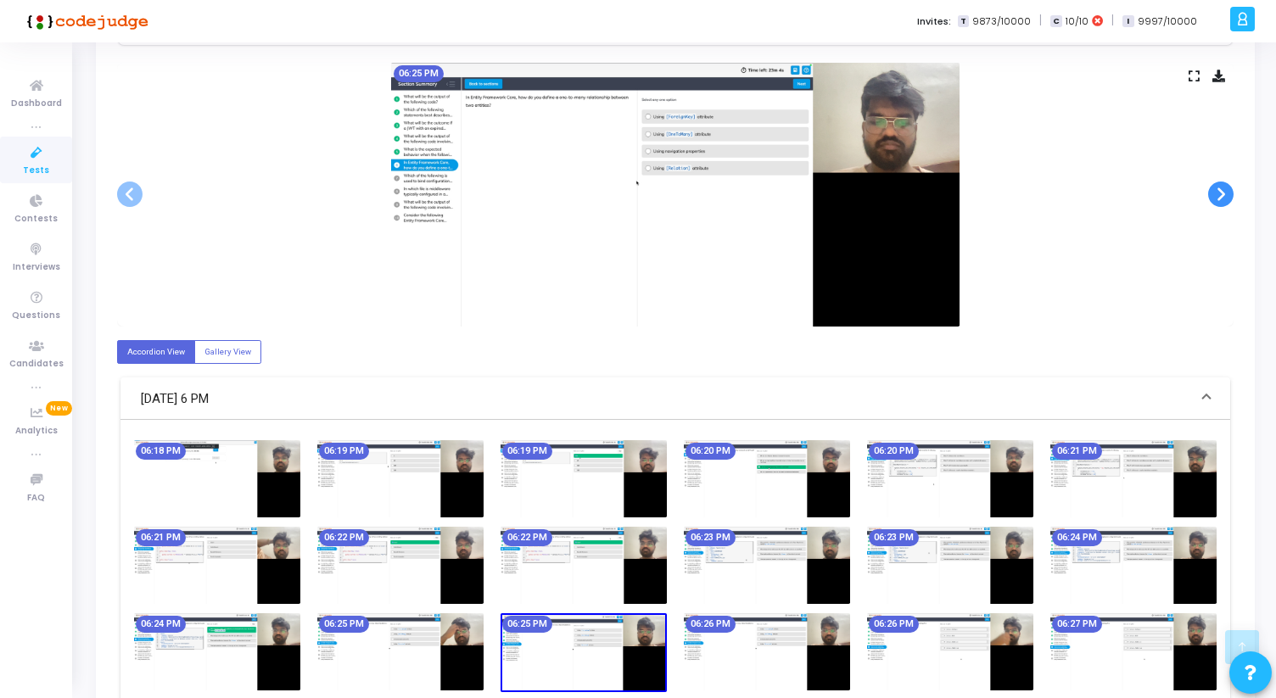
click at [1226, 192] on span at bounding box center [1220, 194] width 25 height 25
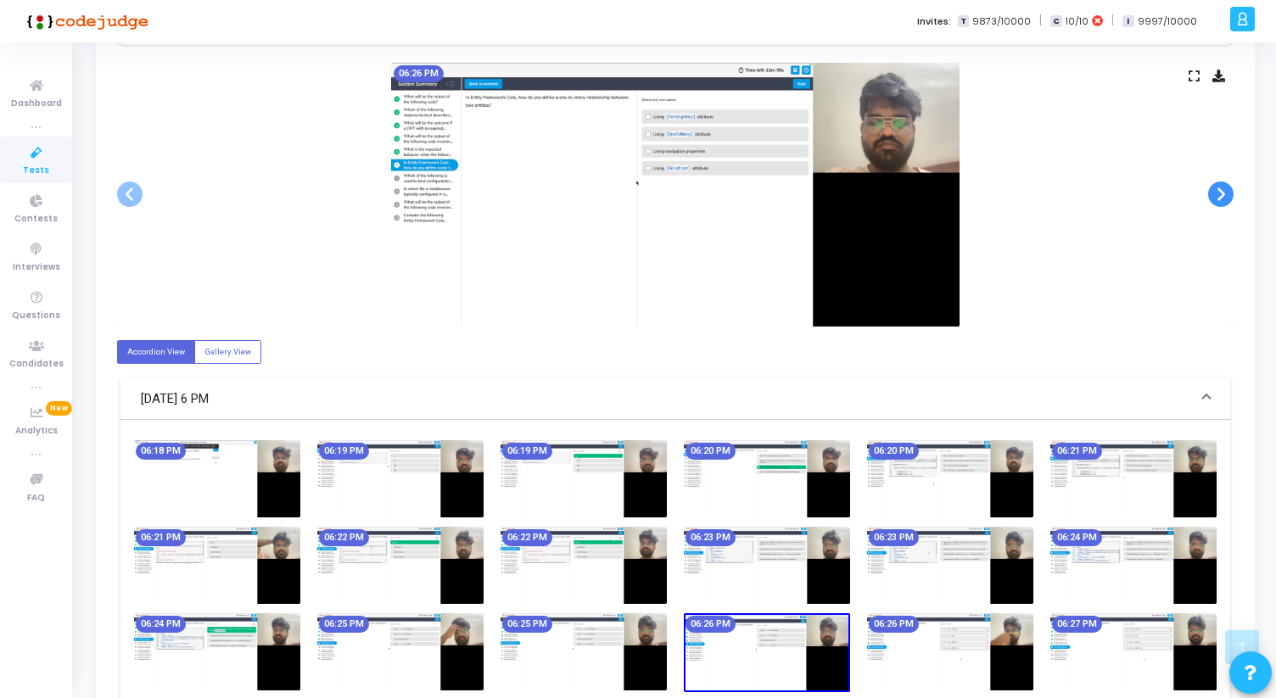
click at [1226, 192] on span at bounding box center [1220, 194] width 25 height 25
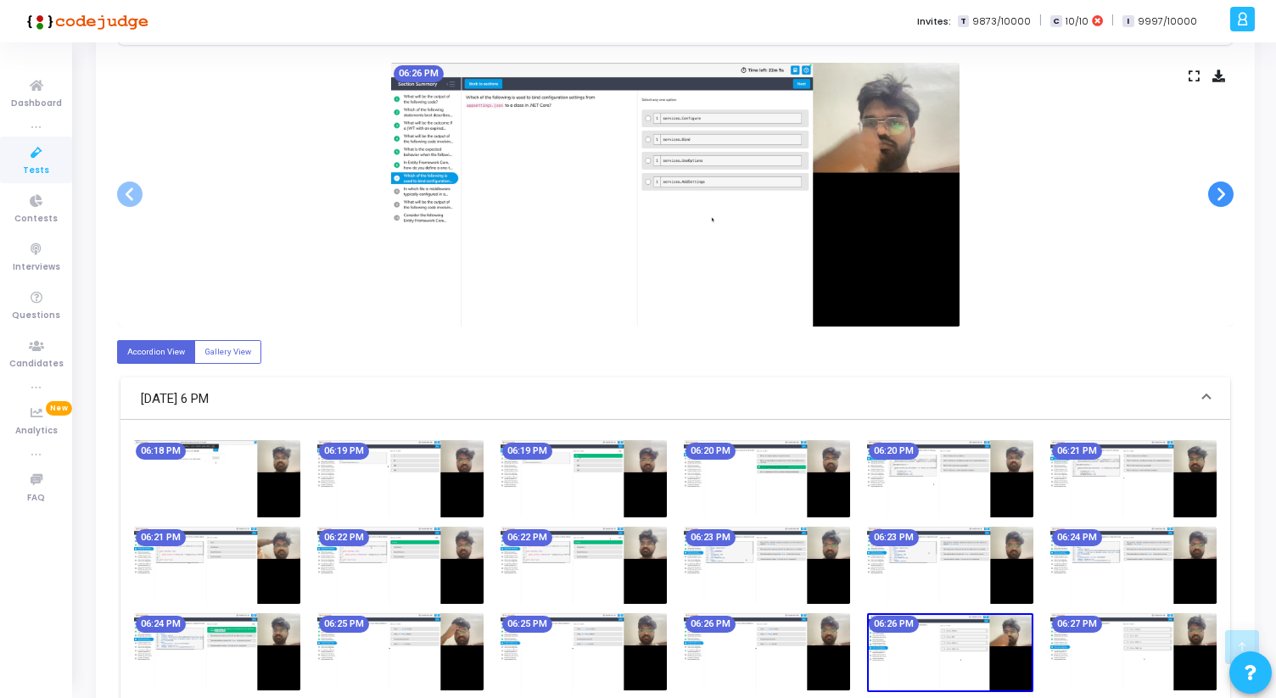
click at [1226, 192] on span at bounding box center [1220, 194] width 25 height 25
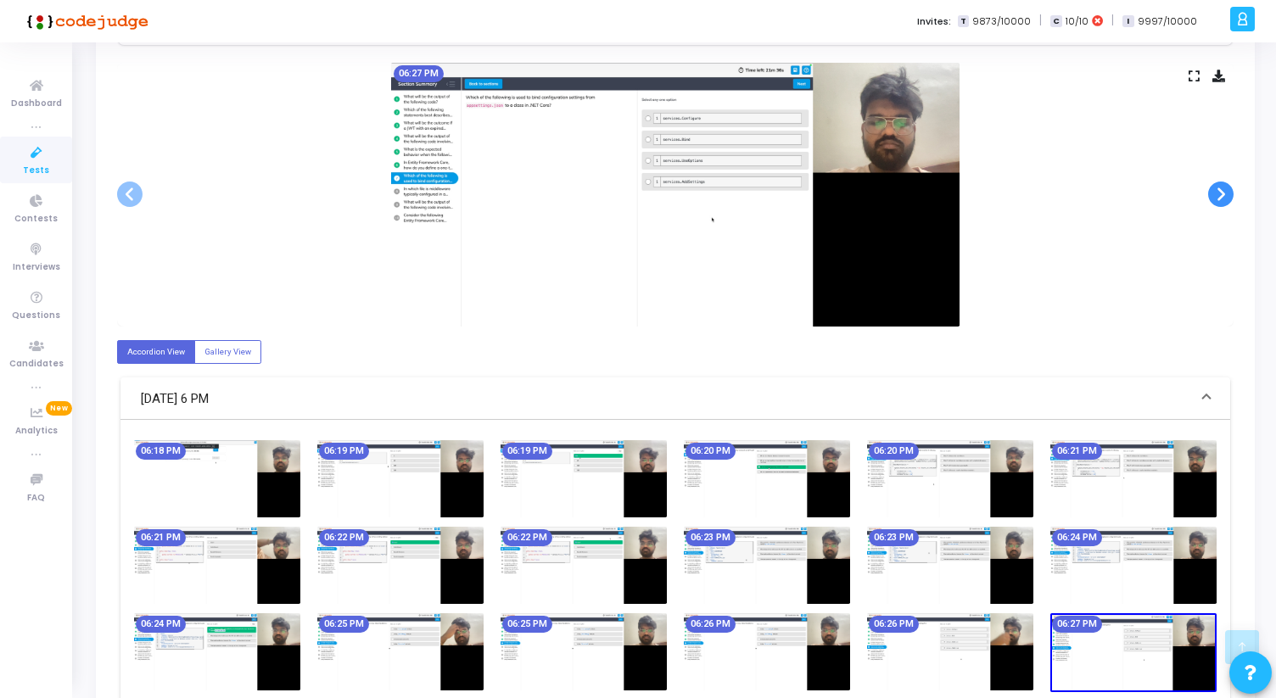
click at [1226, 192] on span at bounding box center [1220, 194] width 25 height 25
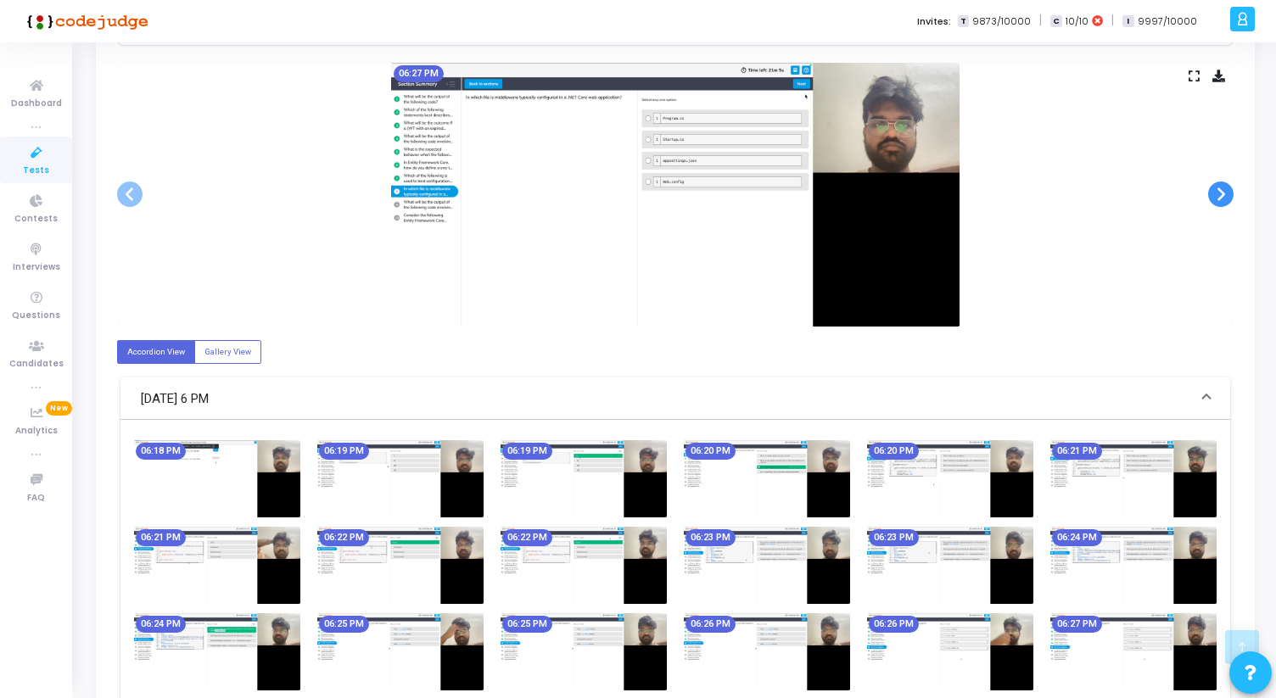
click at [1226, 192] on span at bounding box center [1220, 194] width 25 height 25
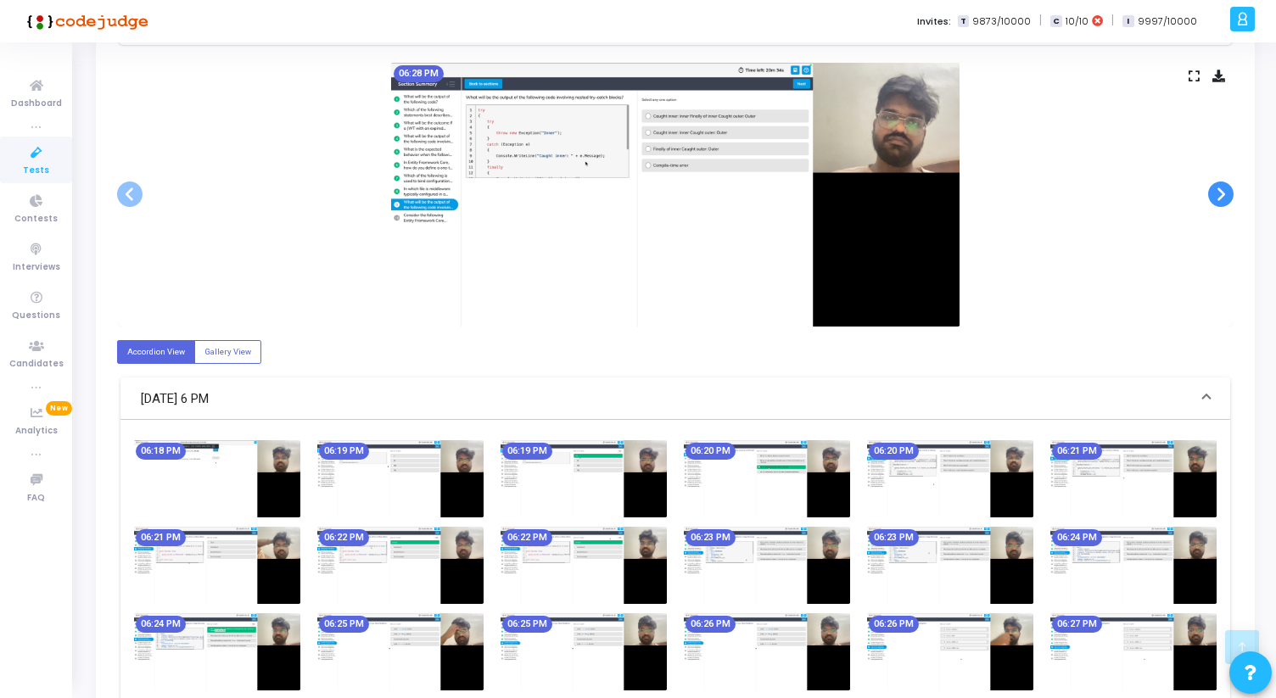
click at [1226, 192] on span at bounding box center [1220, 194] width 25 height 25
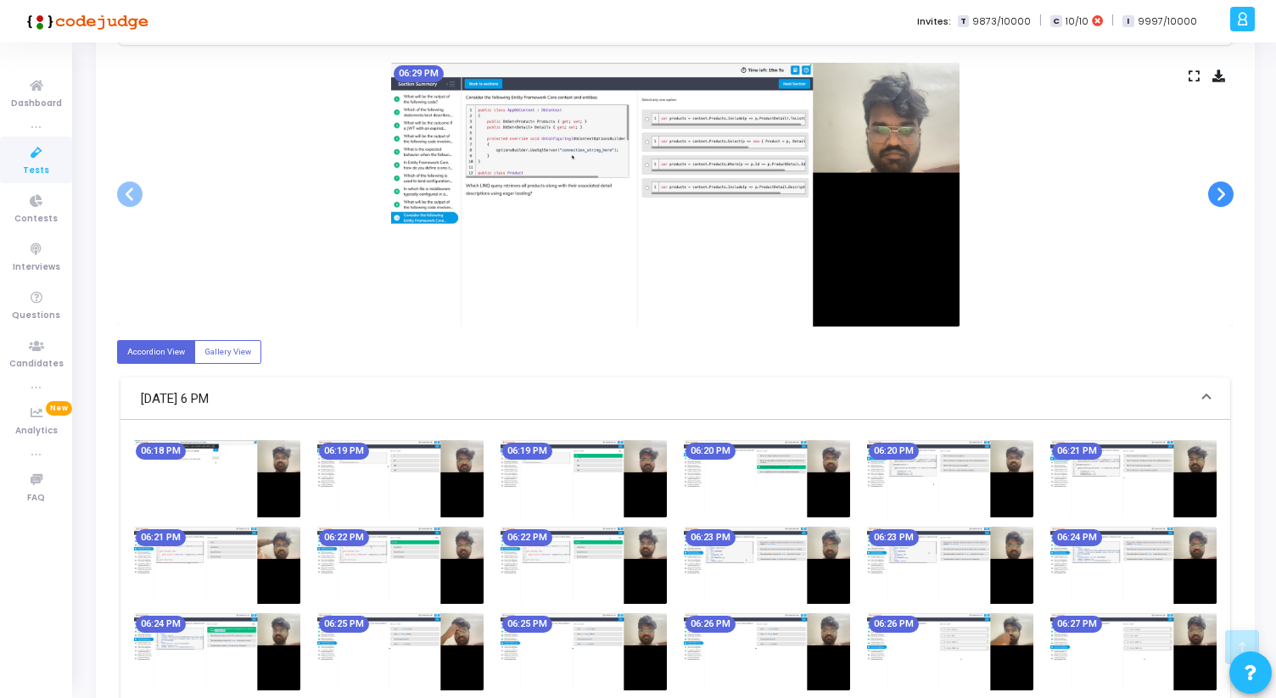
click at [1226, 192] on span at bounding box center [1220, 194] width 25 height 25
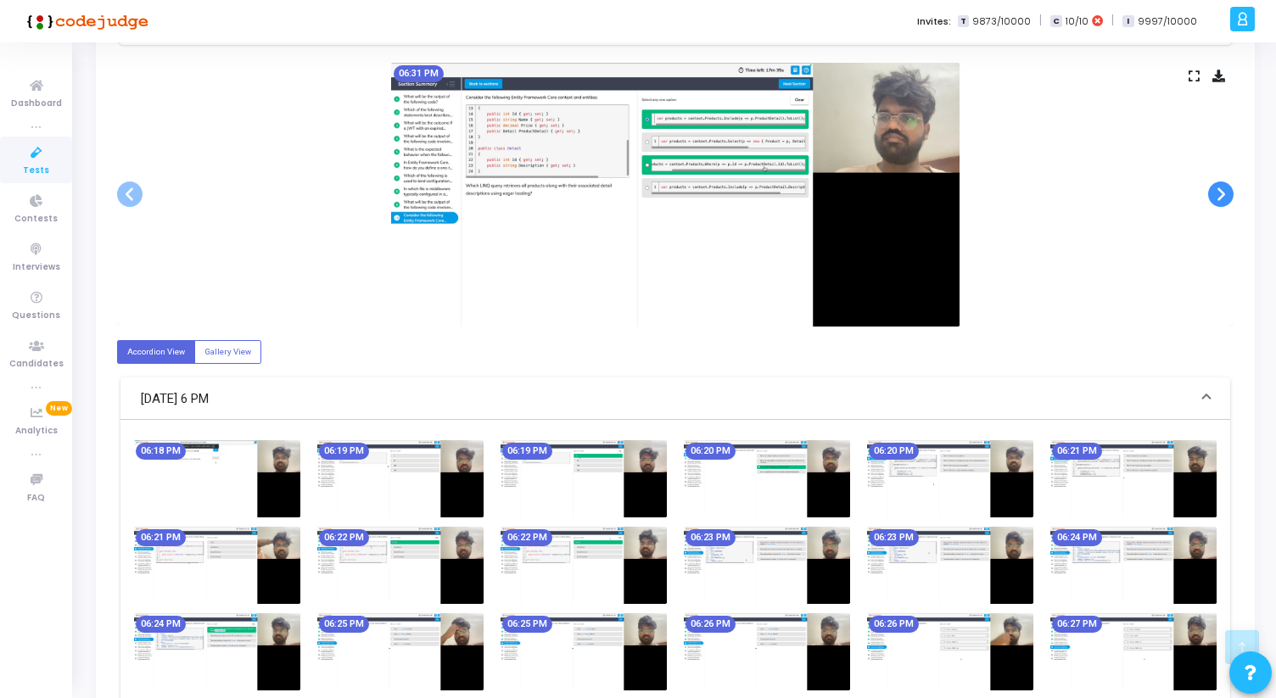
click at [1226, 192] on span at bounding box center [1220, 194] width 25 height 25
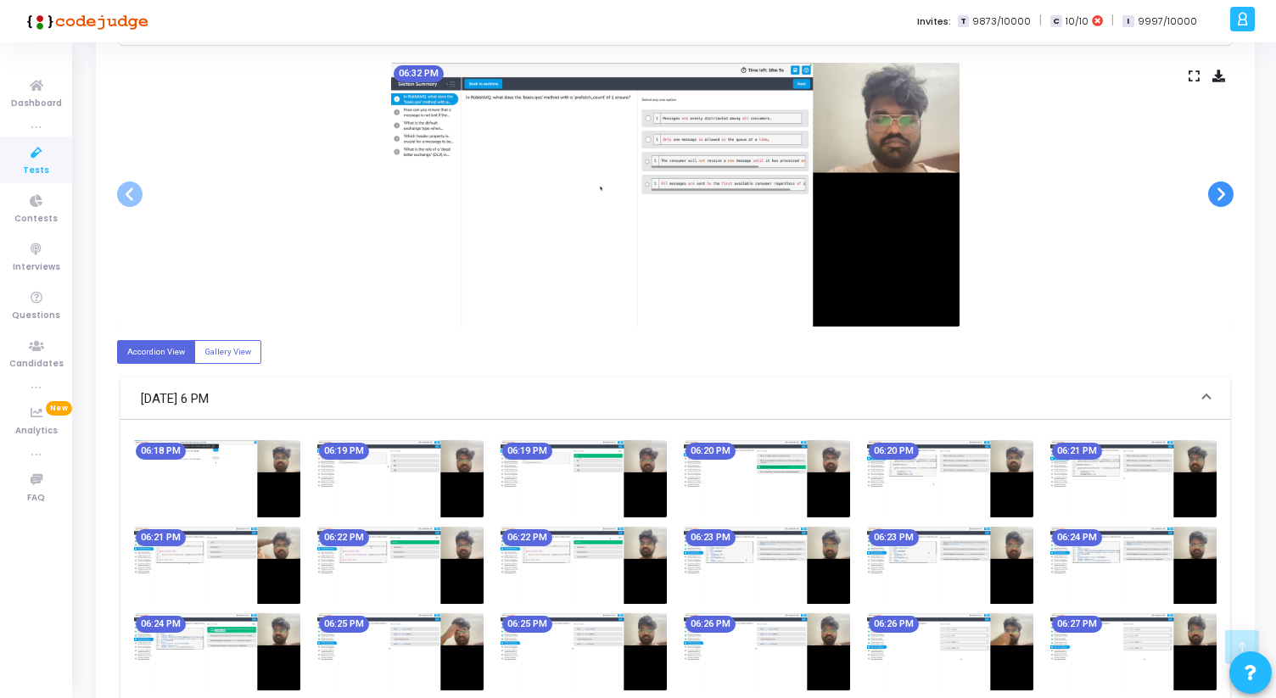
click at [1226, 192] on span at bounding box center [1220, 194] width 25 height 25
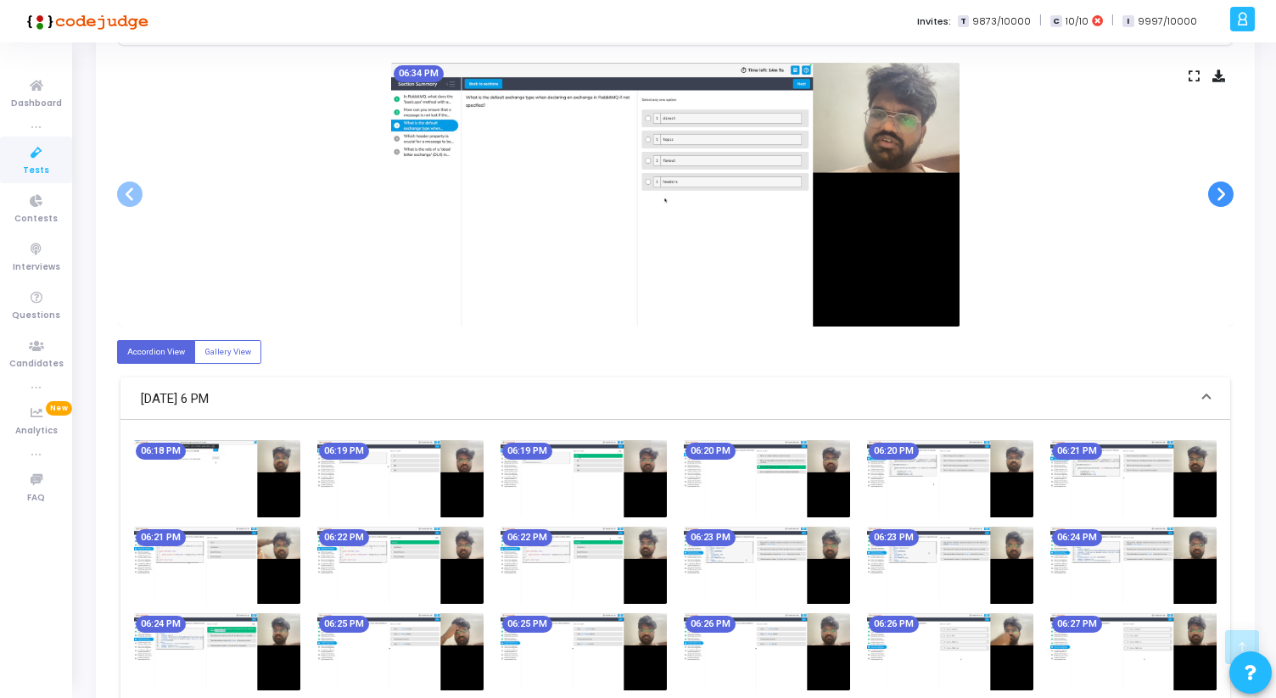
click at [1226, 192] on span at bounding box center [1220, 194] width 25 height 25
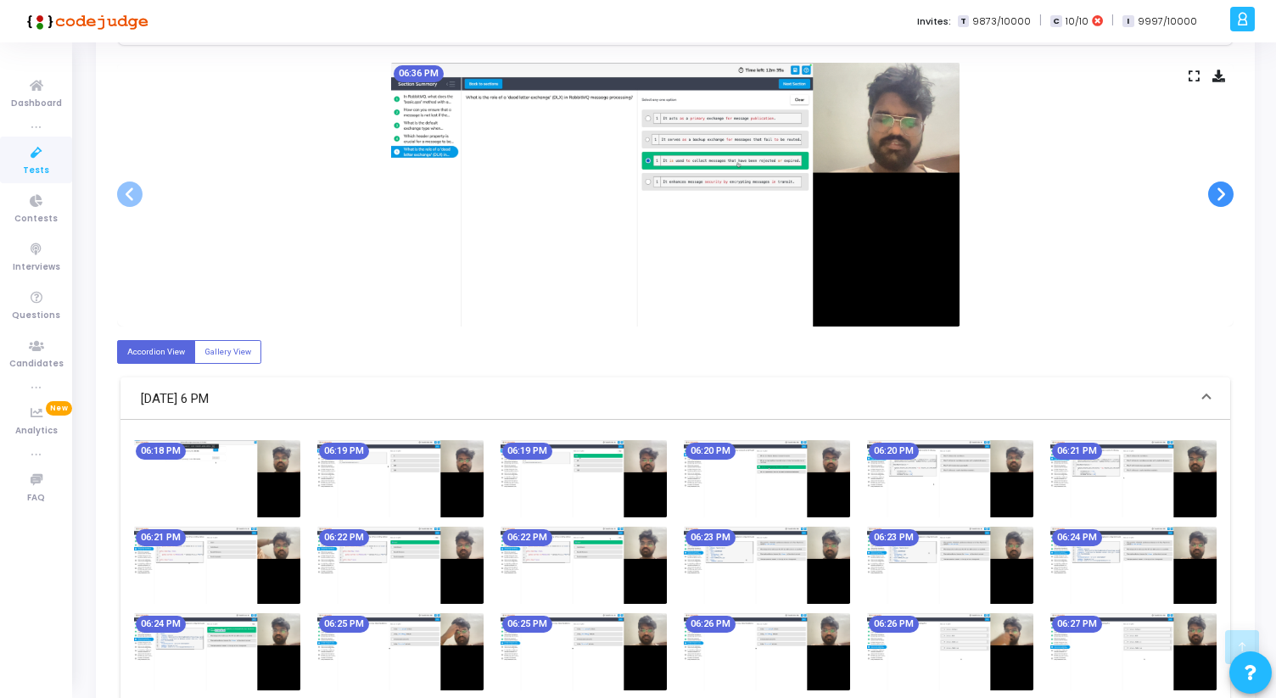
click at [1226, 192] on span at bounding box center [1220, 194] width 25 height 25
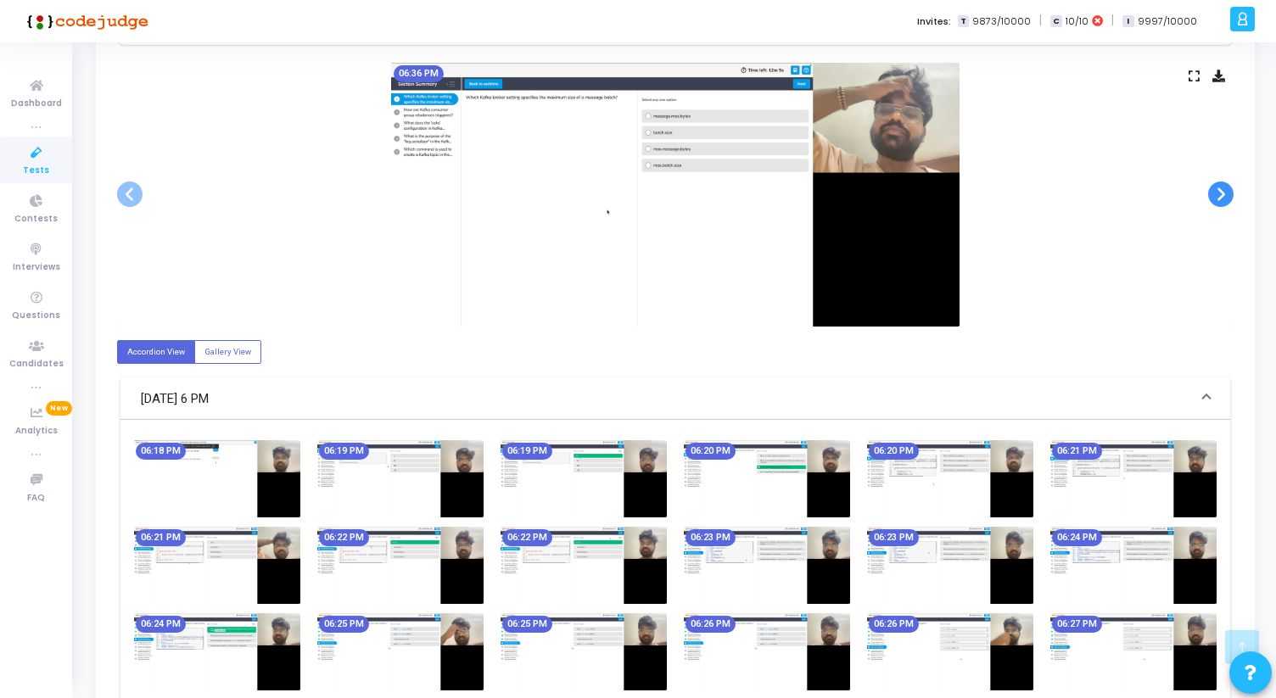
click at [1226, 192] on span at bounding box center [1220, 194] width 25 height 25
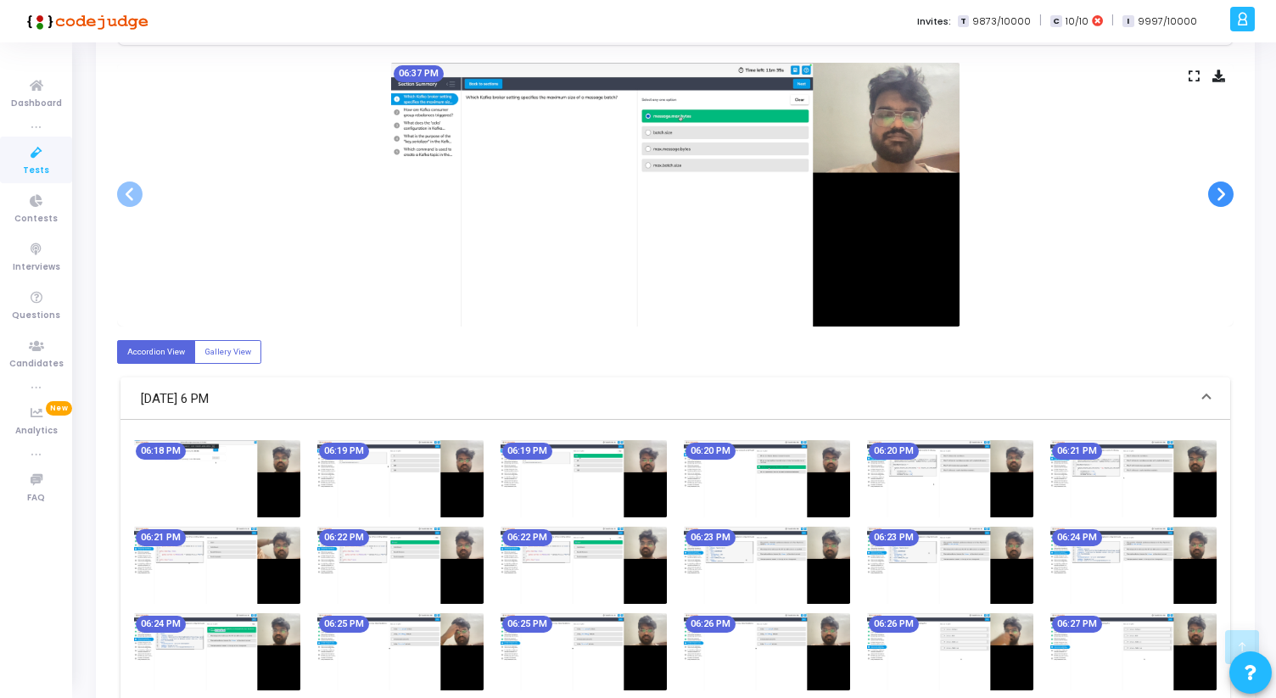
click at [1226, 192] on span at bounding box center [1220, 194] width 25 height 25
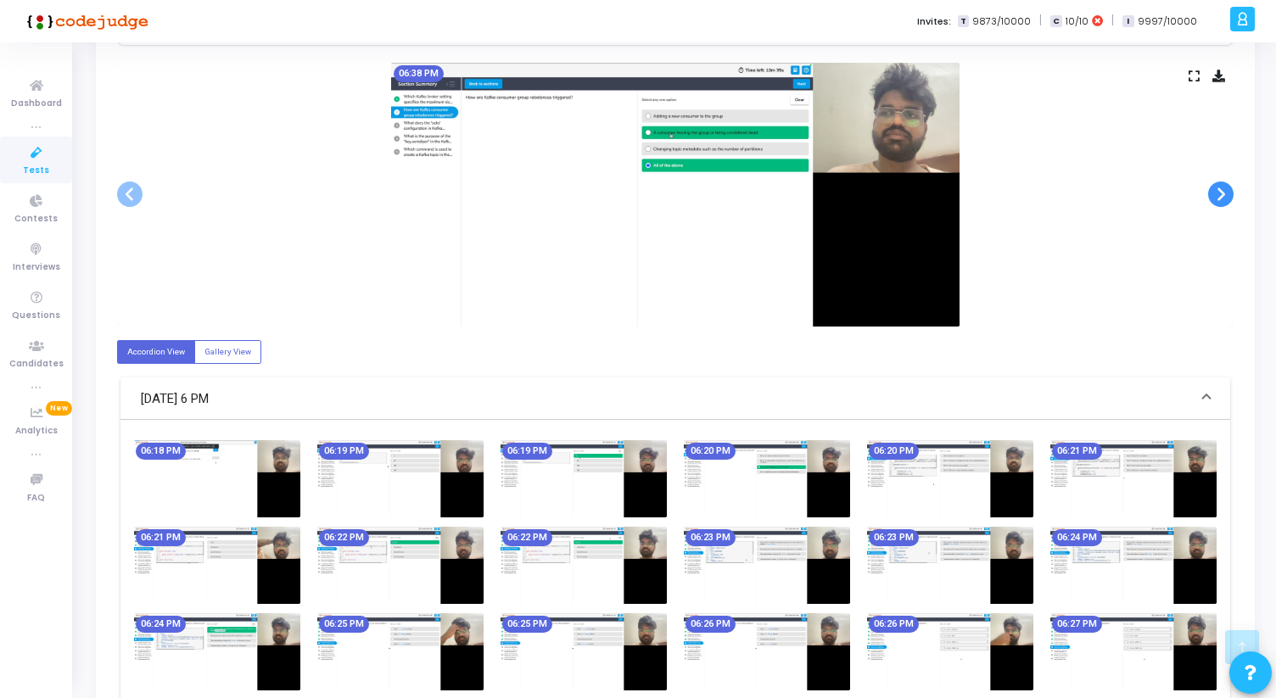
click at [1226, 192] on span at bounding box center [1220, 194] width 25 height 25
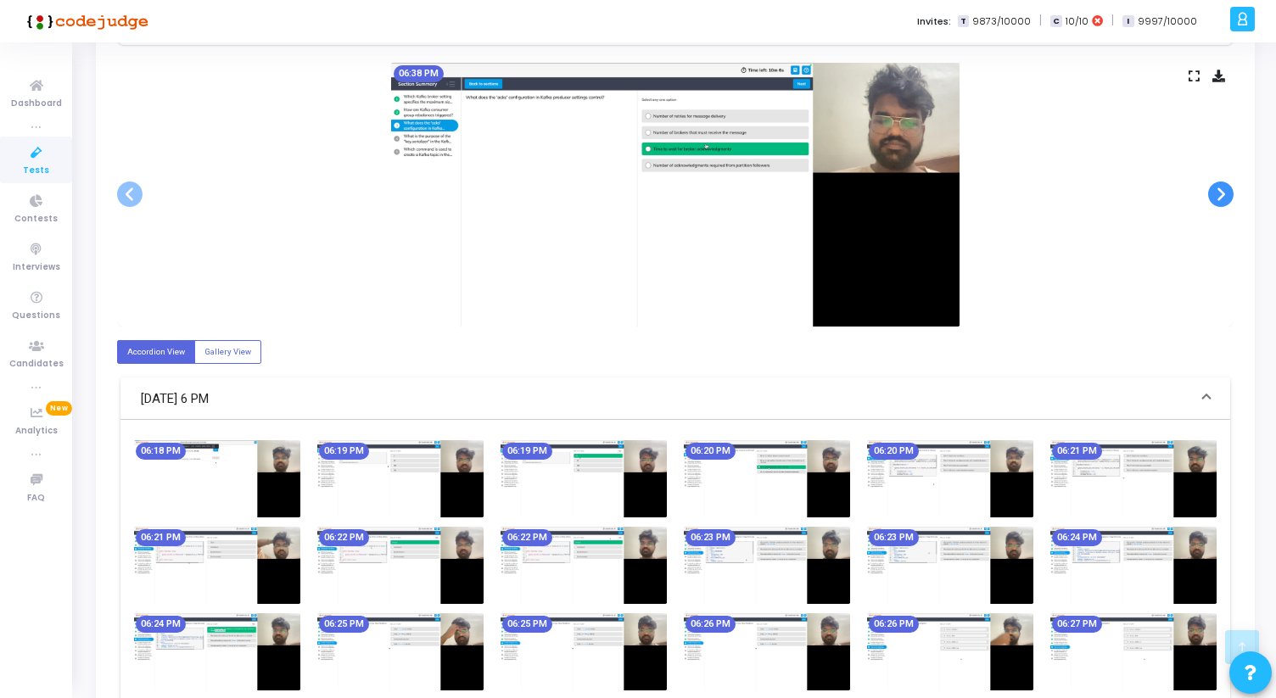
click at [1226, 192] on span at bounding box center [1220, 194] width 25 height 25
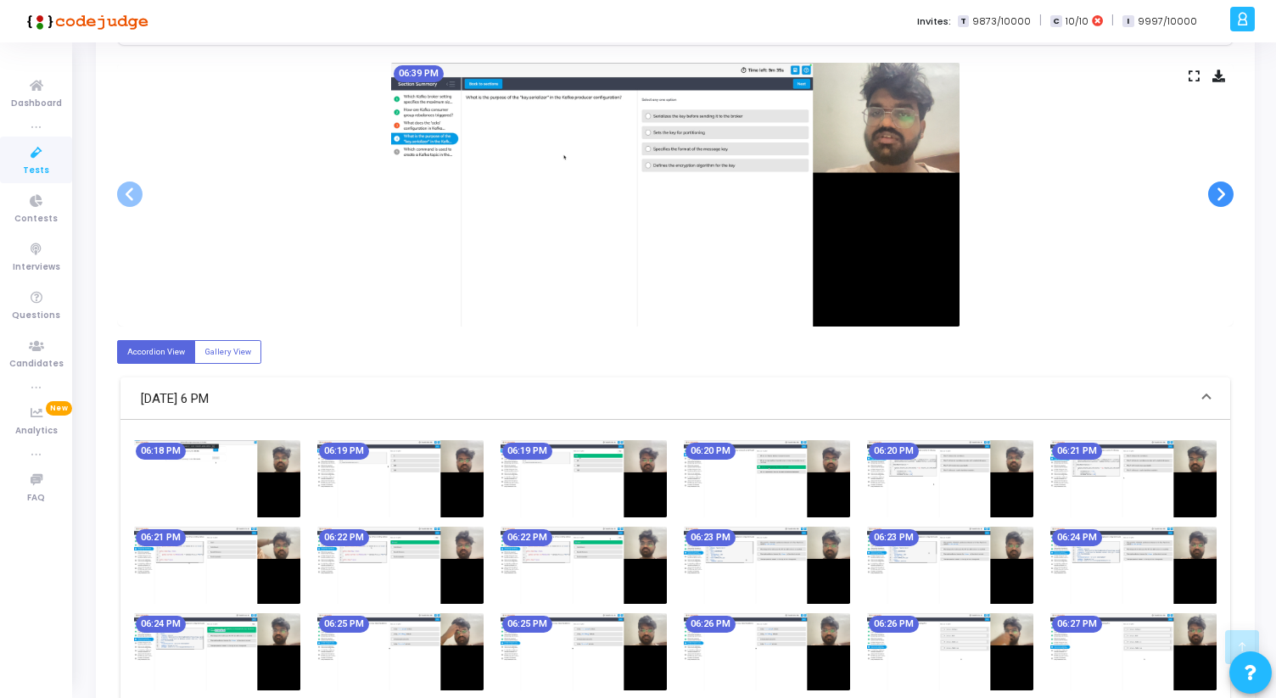
click at [1226, 192] on span at bounding box center [1220, 194] width 25 height 25
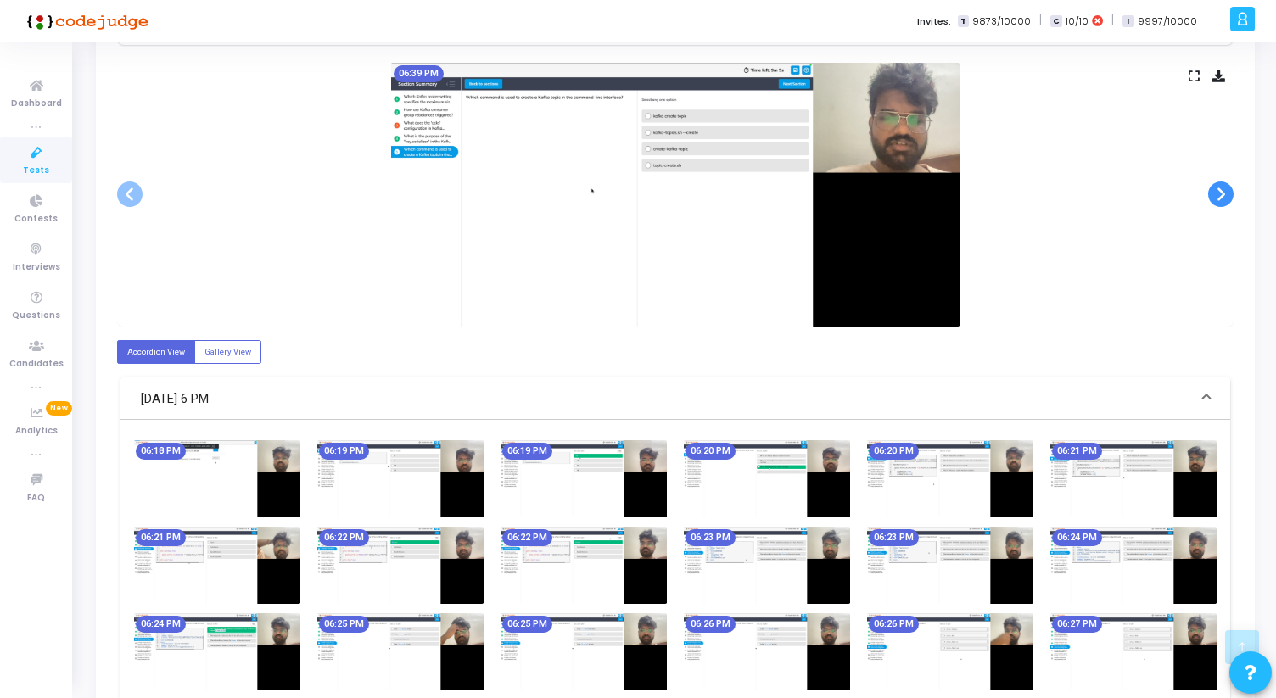
click at [1226, 192] on span at bounding box center [1220, 194] width 25 height 25
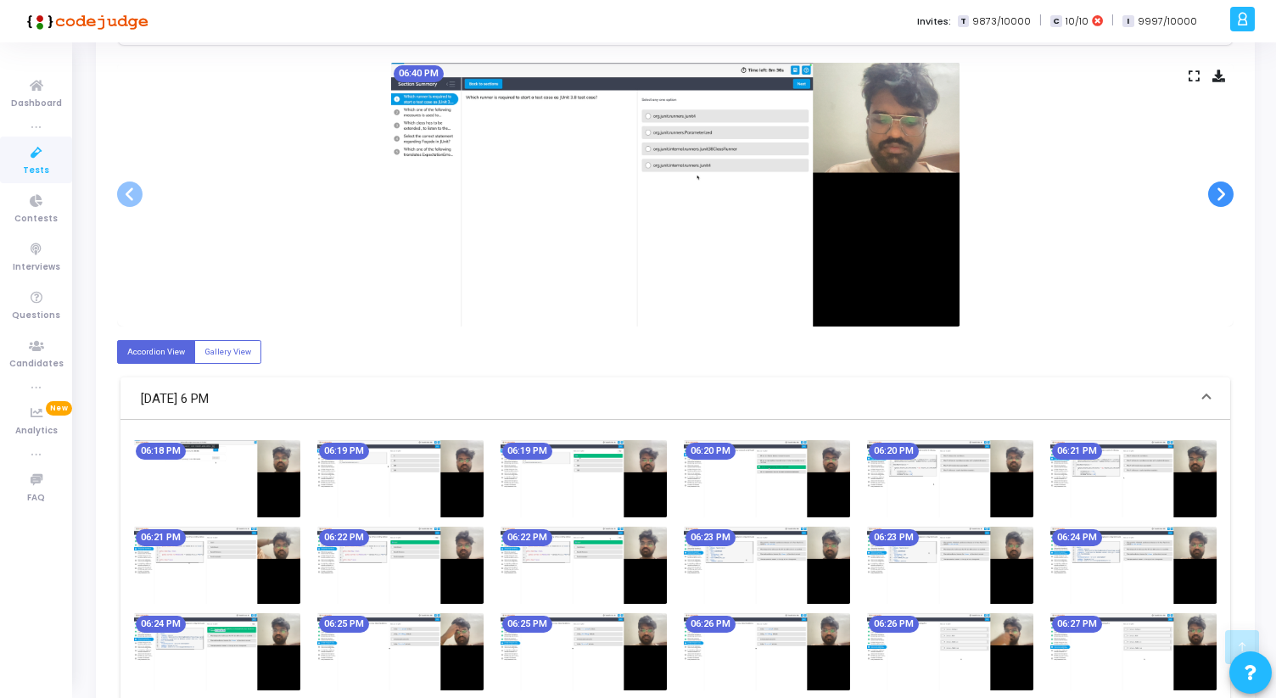
click at [1226, 192] on span at bounding box center [1220, 194] width 25 height 25
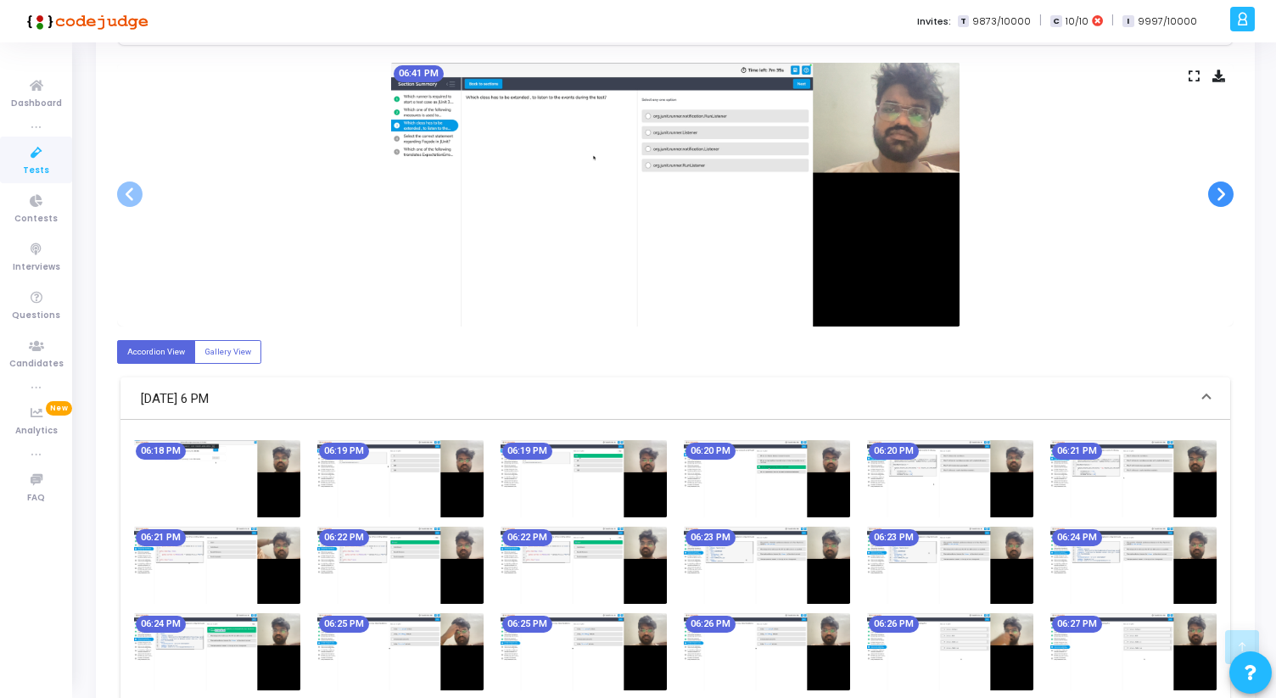
click at [1226, 192] on span at bounding box center [1220, 194] width 25 height 25
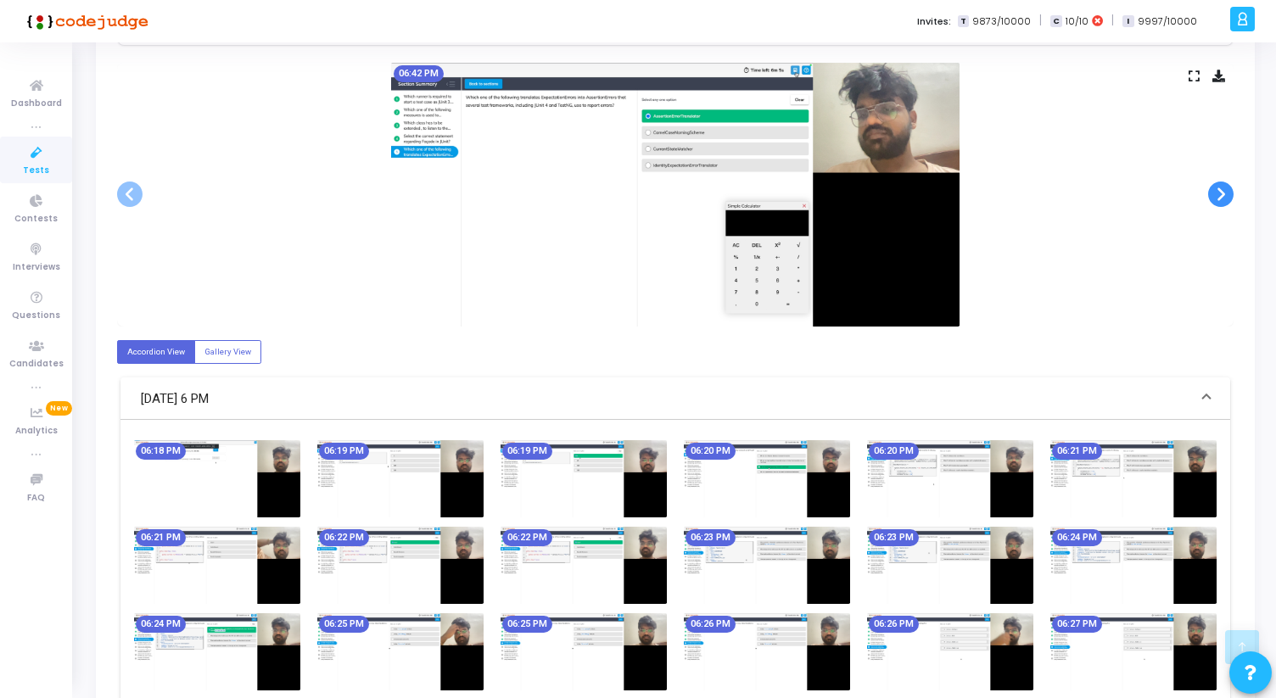
click at [1226, 192] on span at bounding box center [1220, 194] width 25 height 25
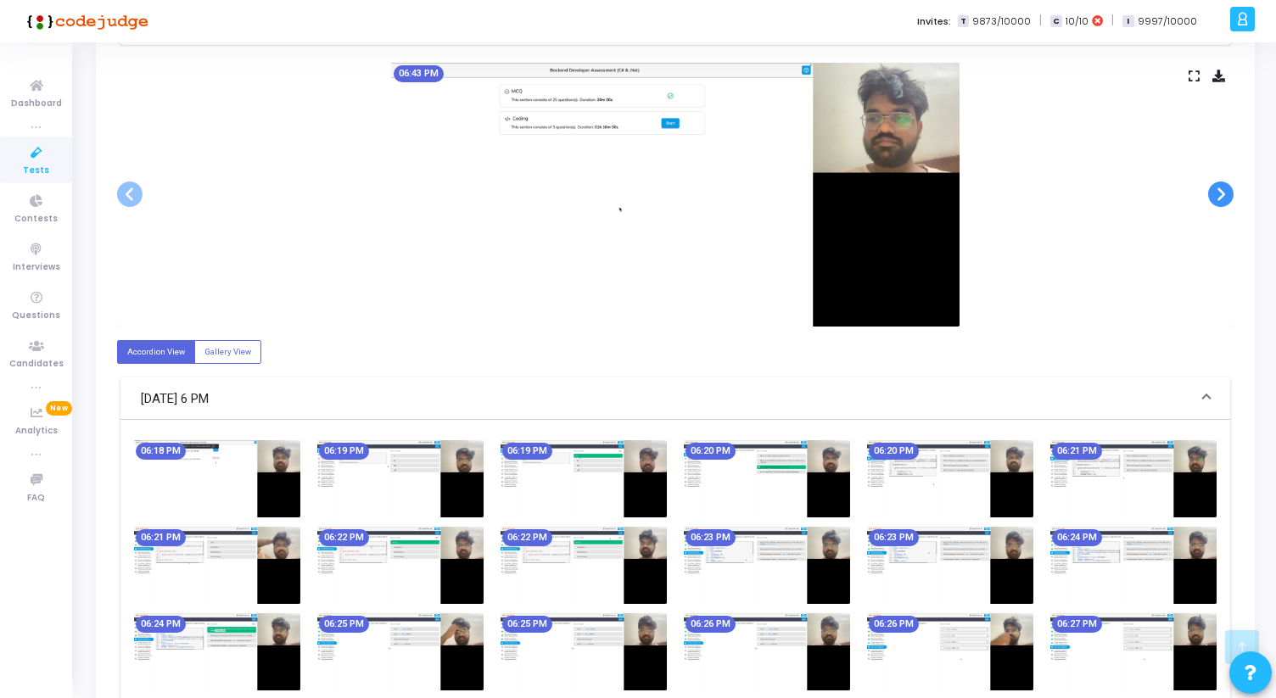
click at [1226, 192] on span at bounding box center [1220, 194] width 25 height 25
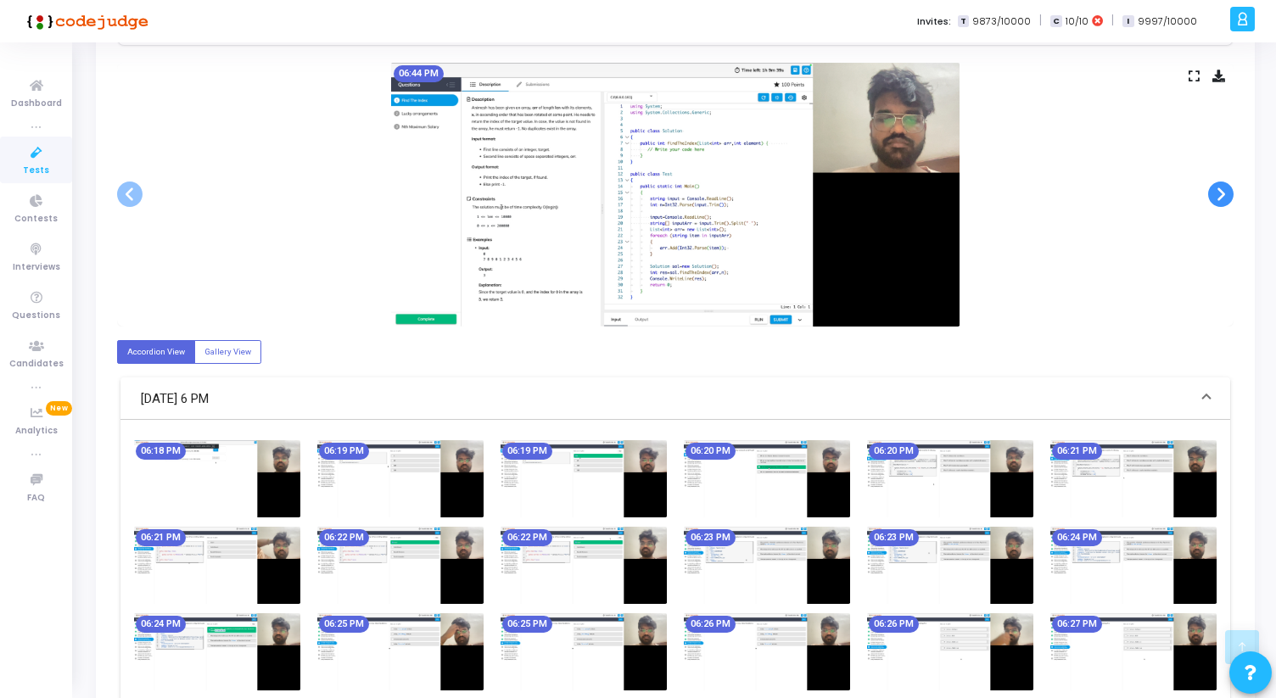
click at [1226, 192] on span at bounding box center [1220, 194] width 25 height 25
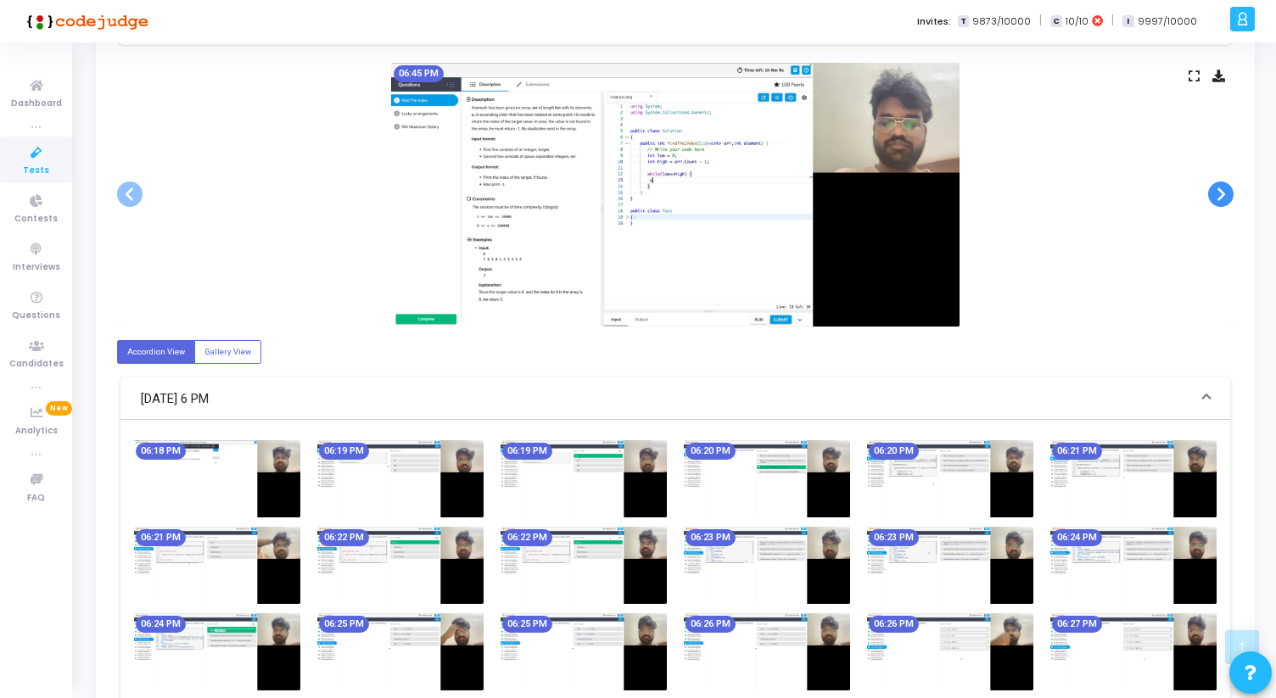
click at [1226, 192] on span at bounding box center [1220, 194] width 25 height 25
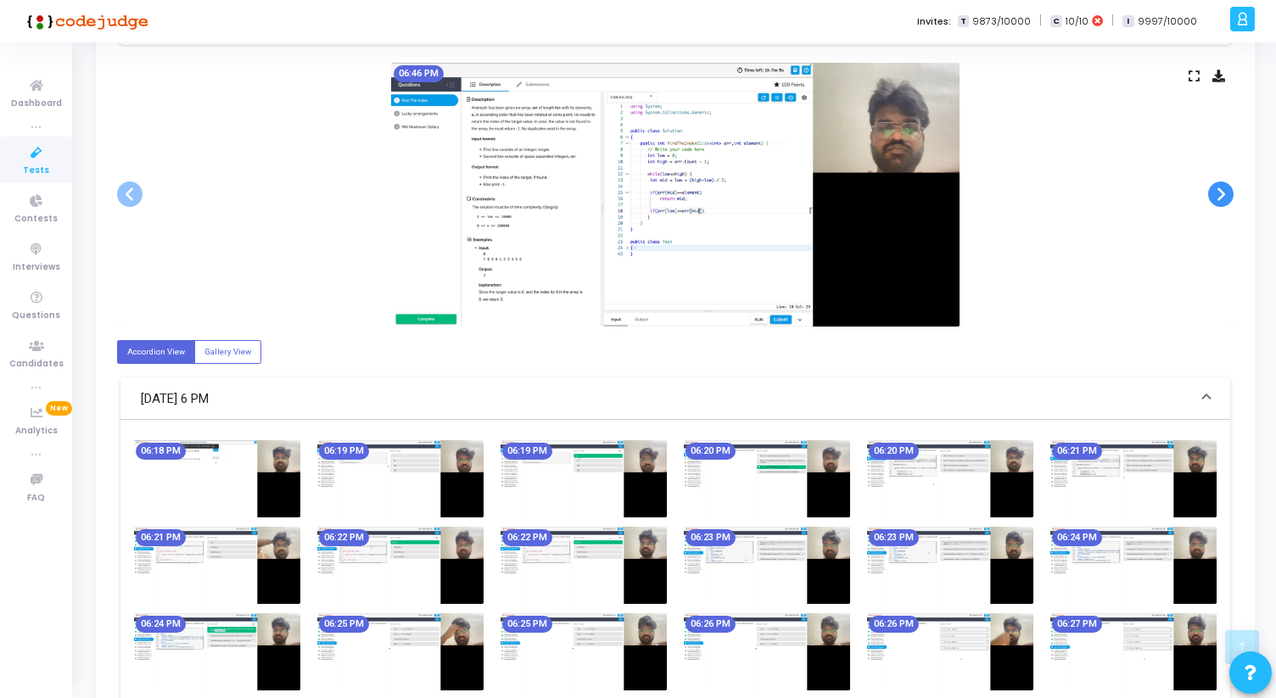
click at [1226, 192] on span at bounding box center [1220, 194] width 25 height 25
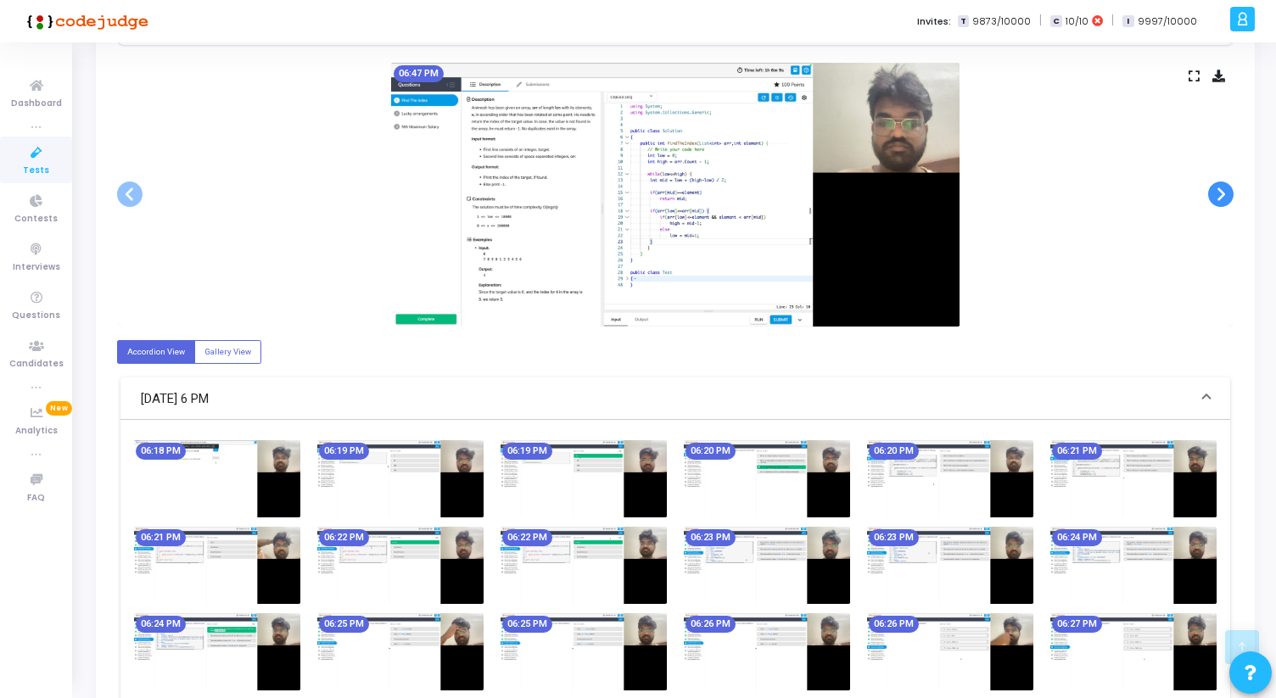
click at [1226, 192] on span at bounding box center [1220, 194] width 25 height 25
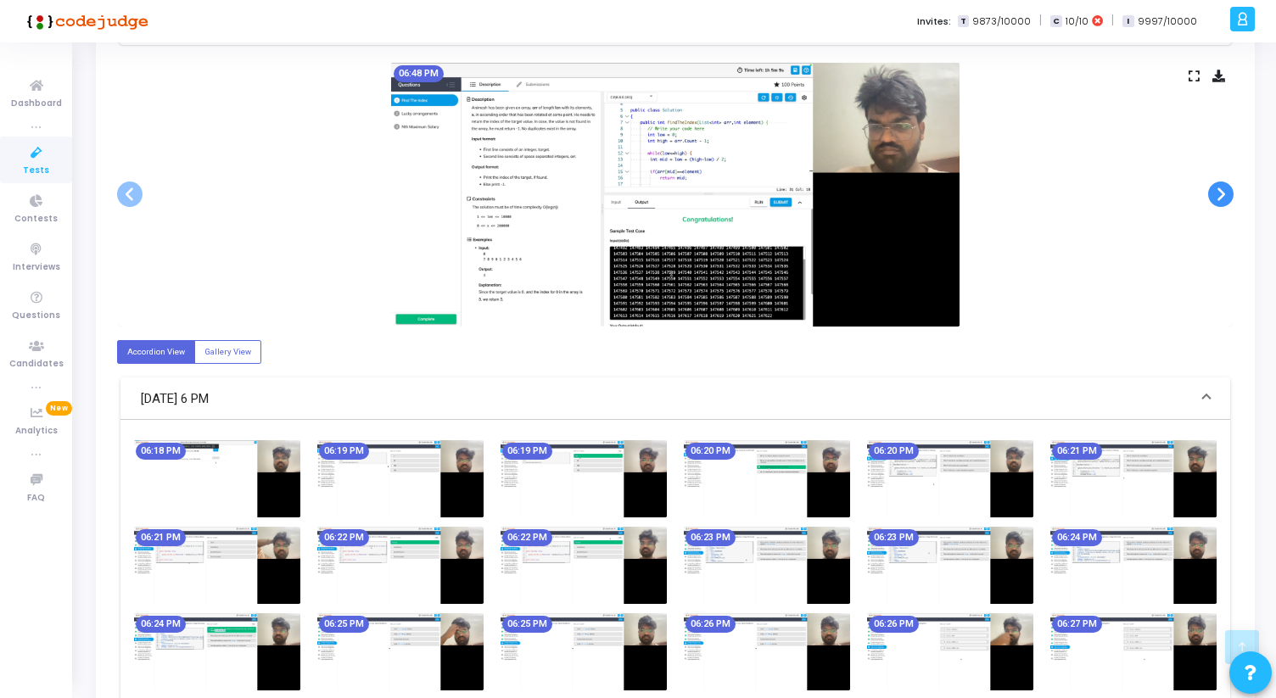
click at [1226, 192] on span at bounding box center [1220, 194] width 25 height 25
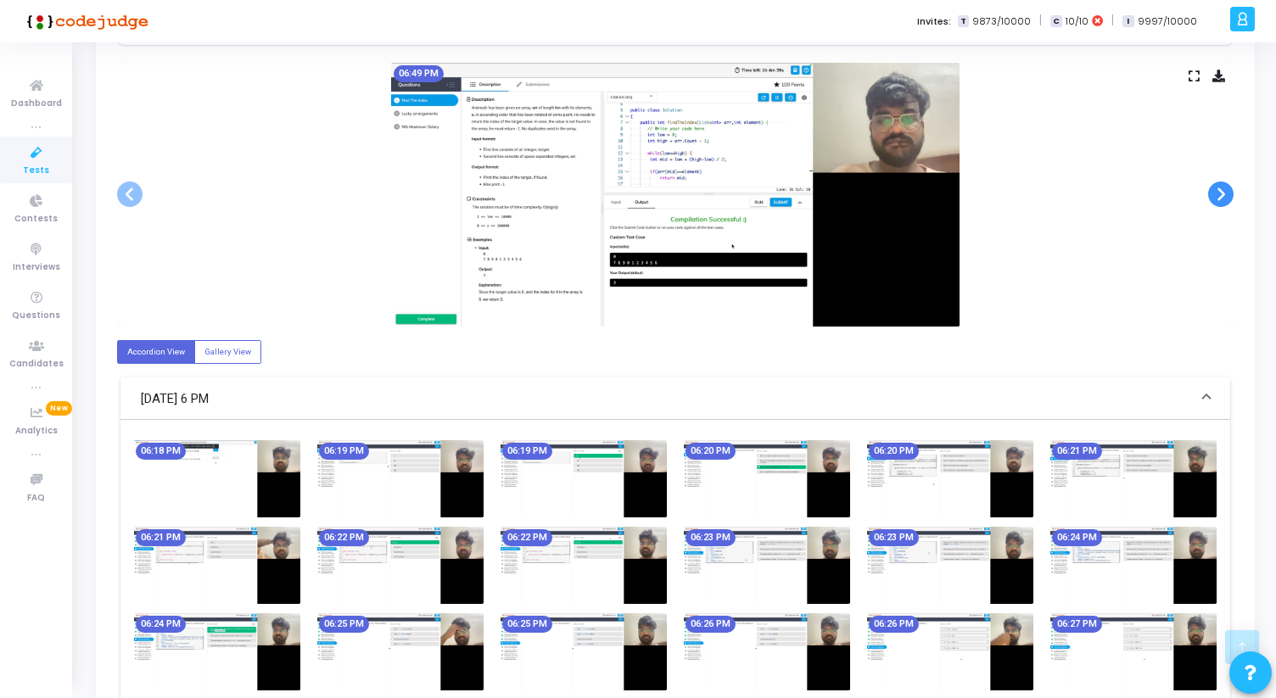
click at [1226, 192] on span at bounding box center [1220, 194] width 25 height 25
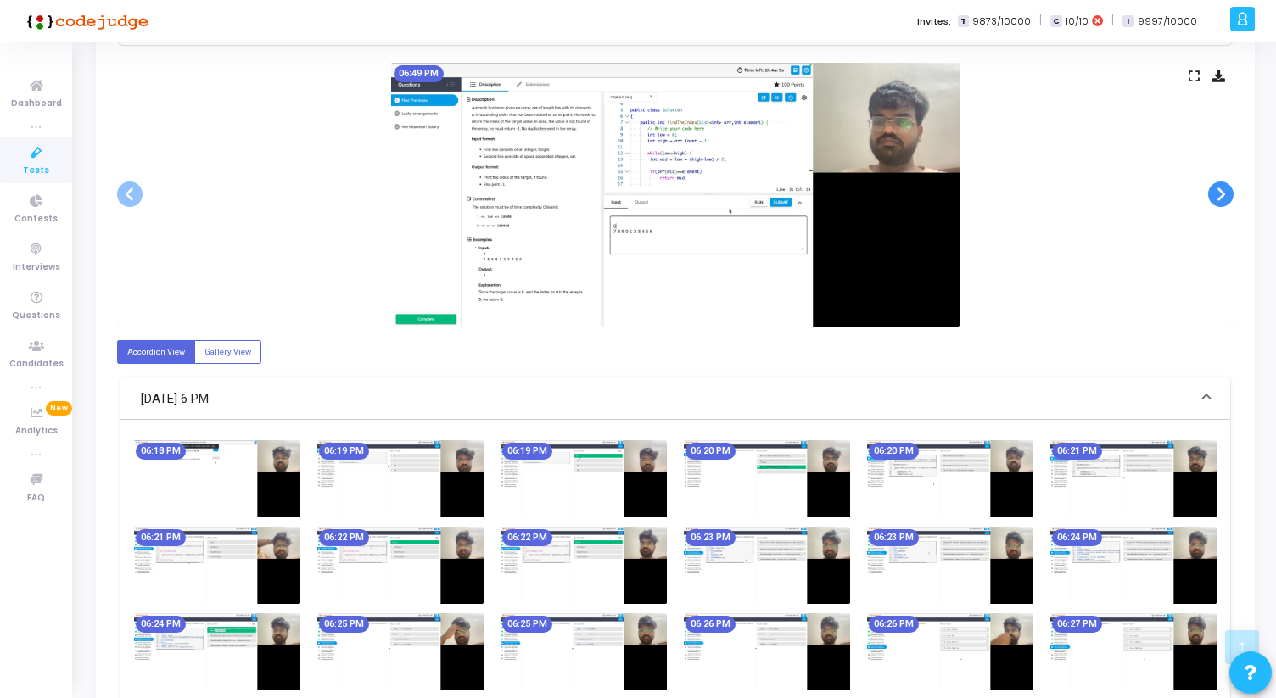
click at [1226, 192] on span at bounding box center [1220, 194] width 25 height 25
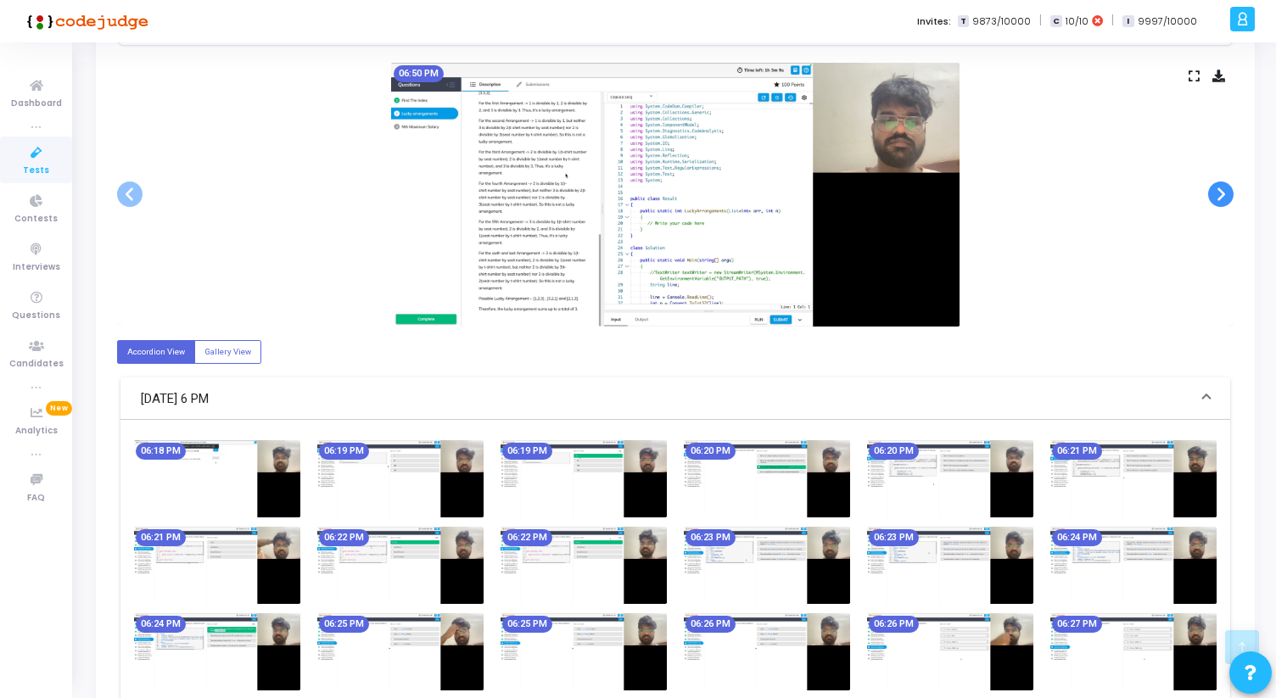
click at [1226, 192] on span at bounding box center [1220, 194] width 25 height 25
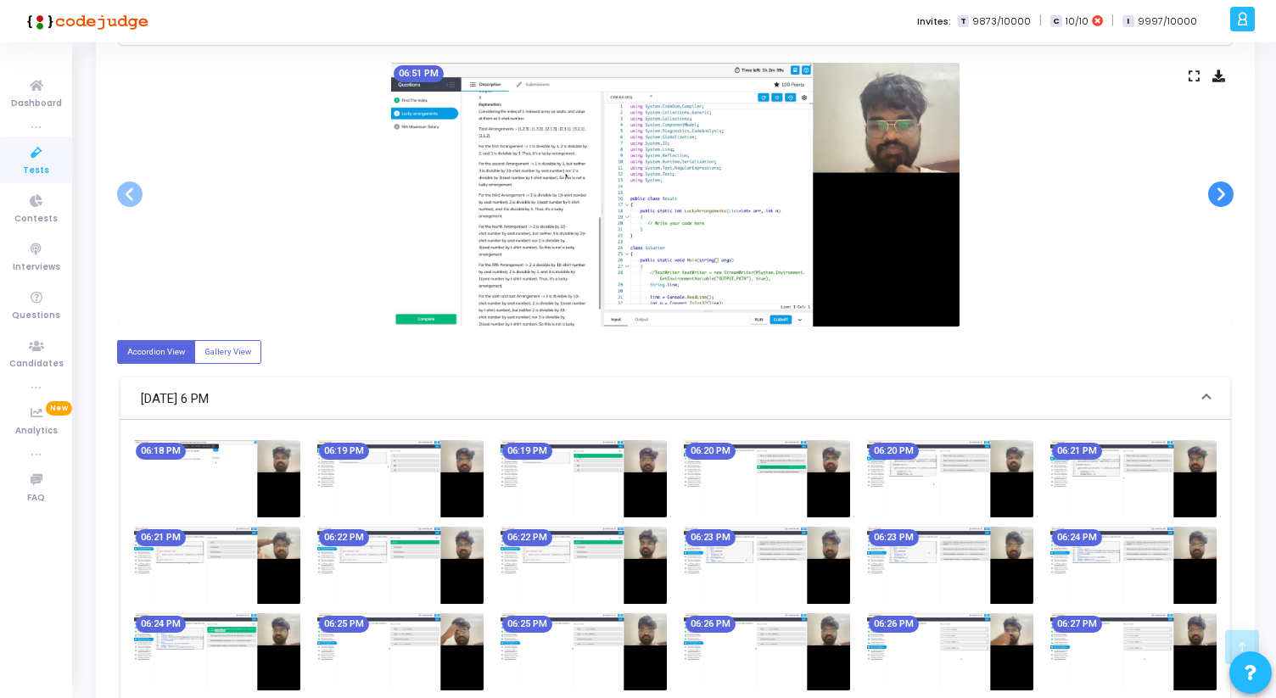
click at [1226, 192] on span at bounding box center [1220, 194] width 25 height 25
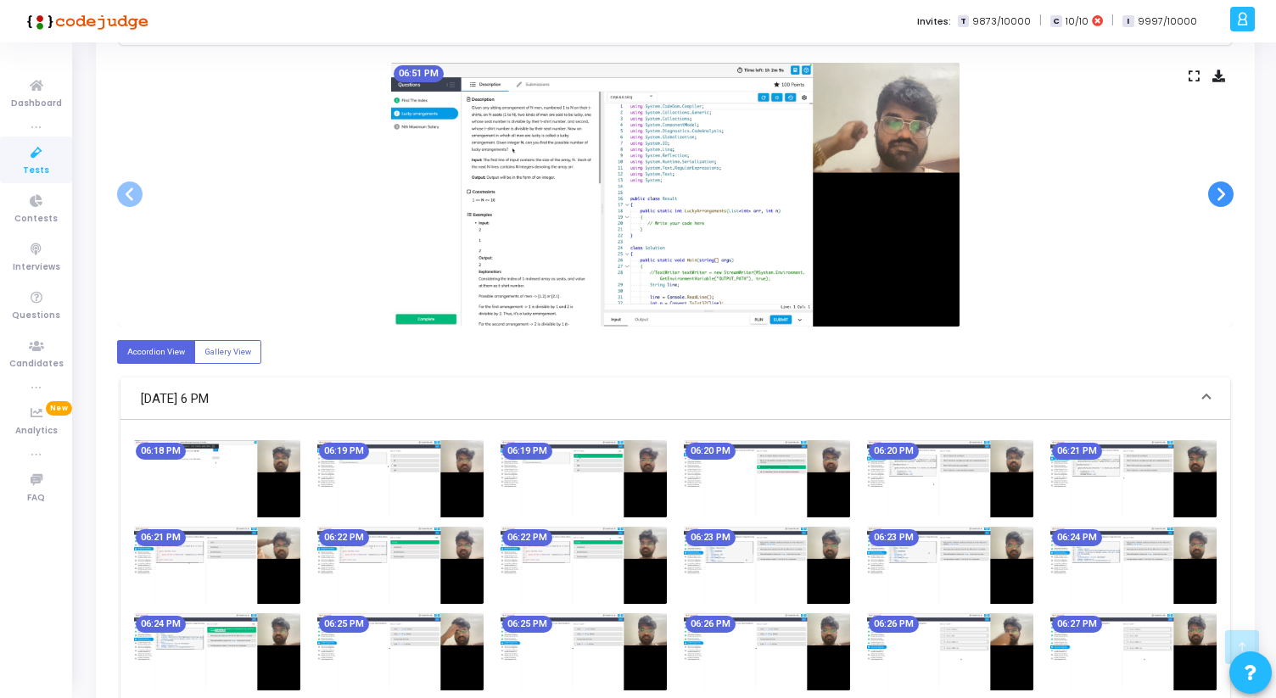
click at [1226, 192] on span at bounding box center [1220, 194] width 25 height 25
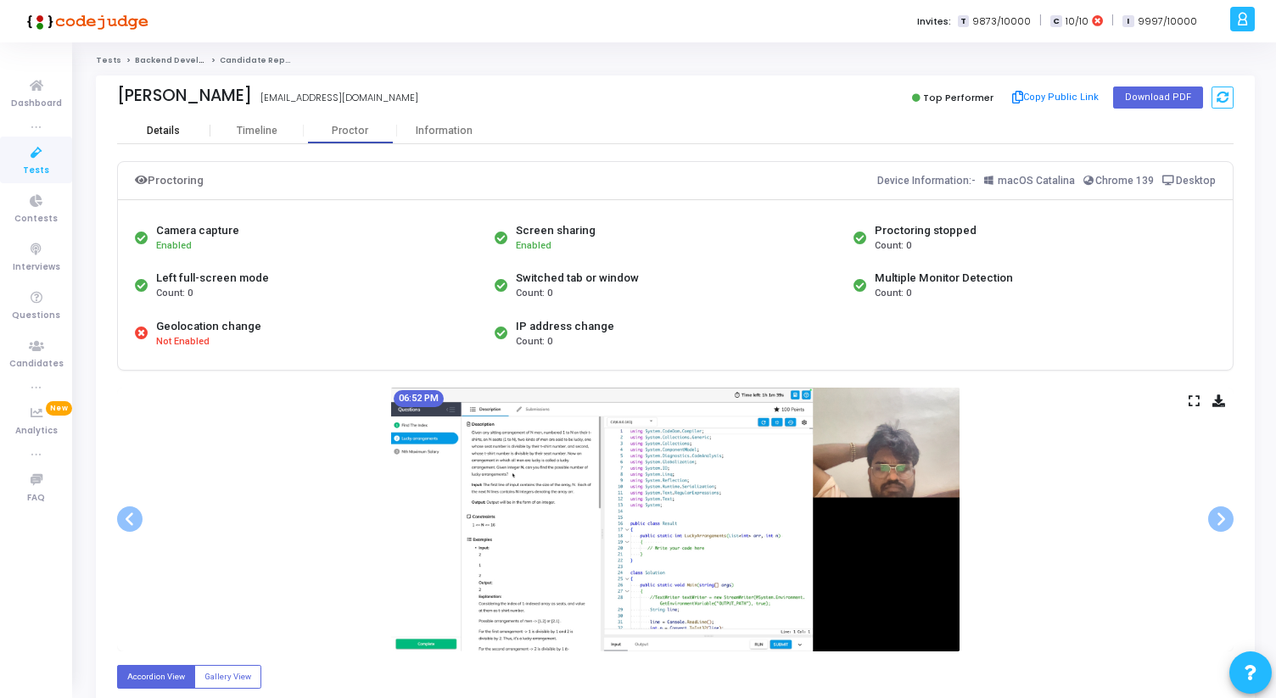
click at [171, 135] on div "Details" at bounding box center [163, 131] width 33 height 13
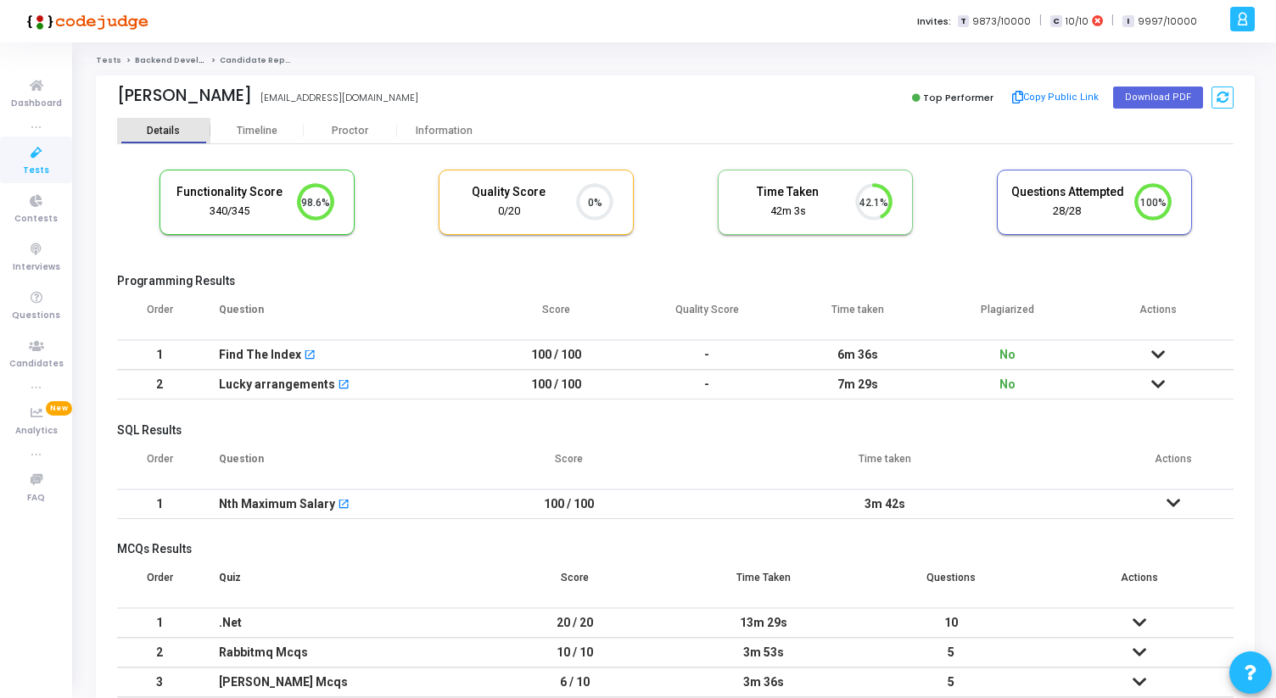
scroll to position [8, 8]
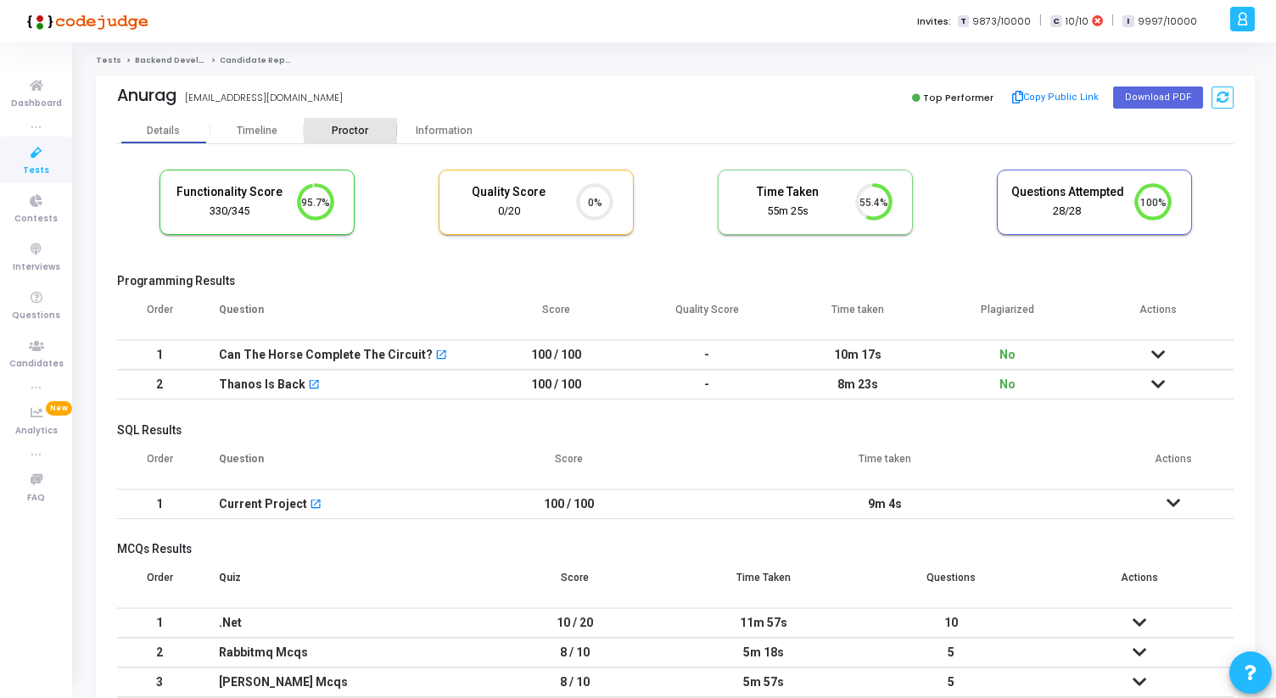
click at [365, 128] on div "Proctor" at bounding box center [350, 131] width 93 height 13
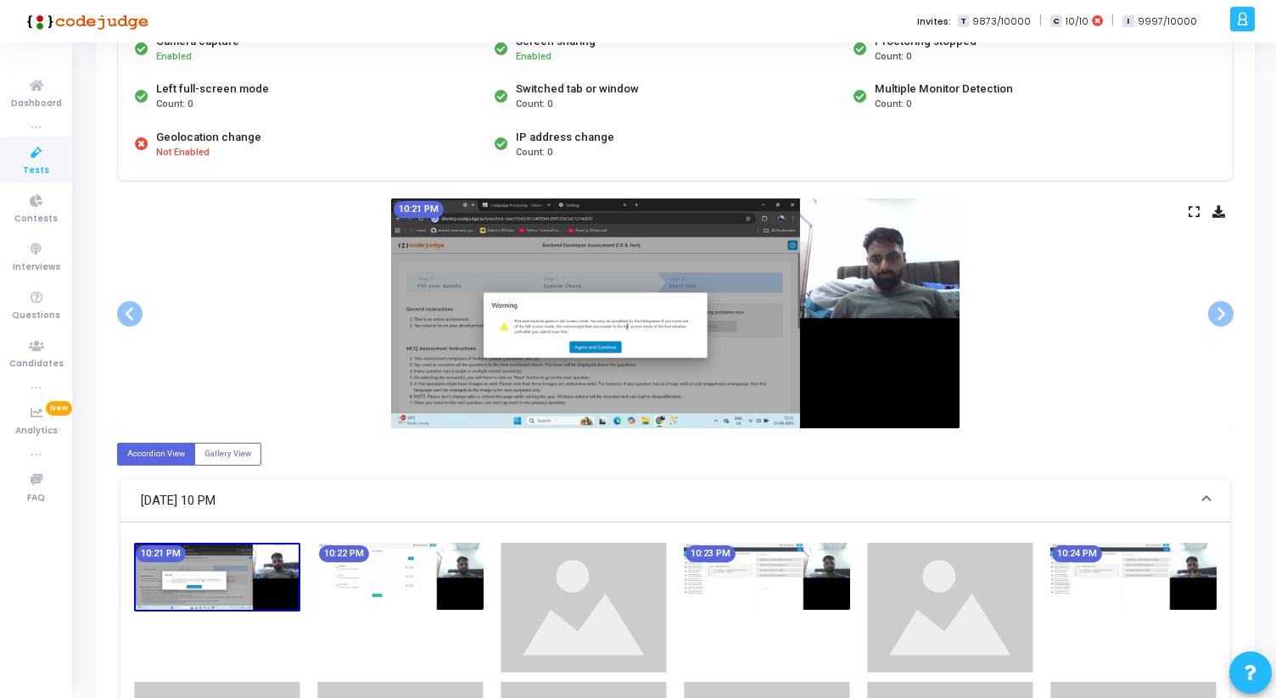
scroll to position [191, 0]
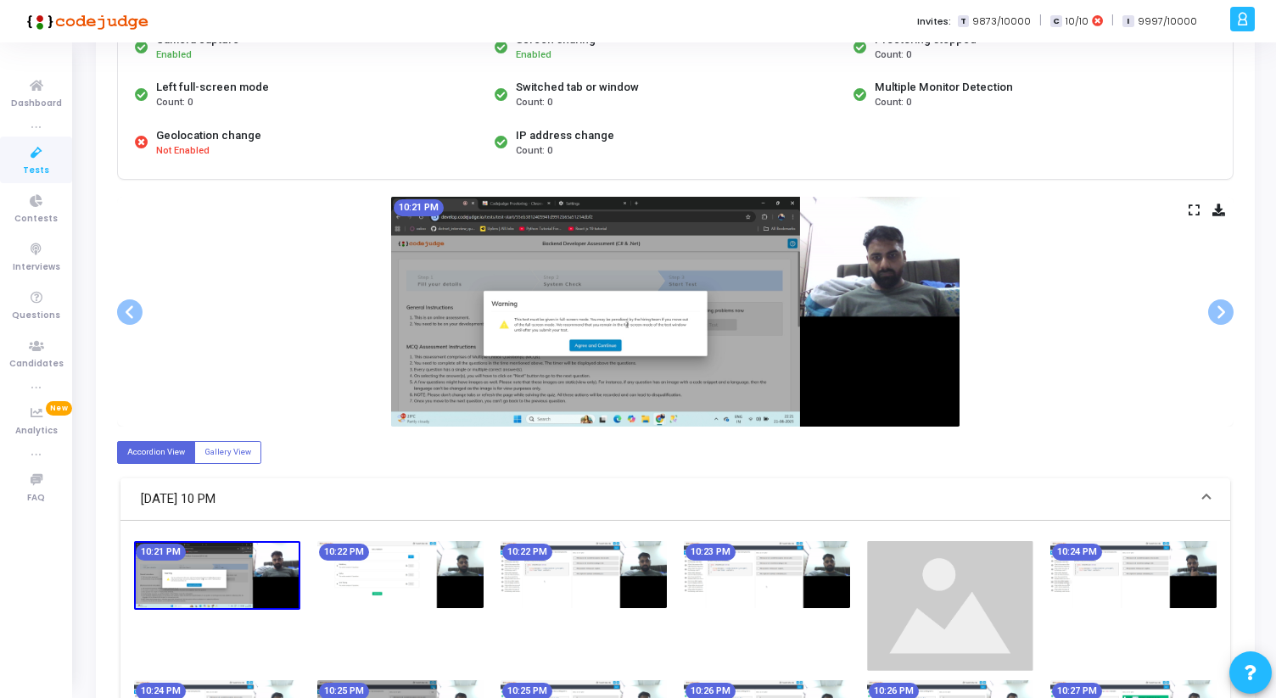
click at [1193, 215] on icon at bounding box center [1193, 209] width 11 height 9
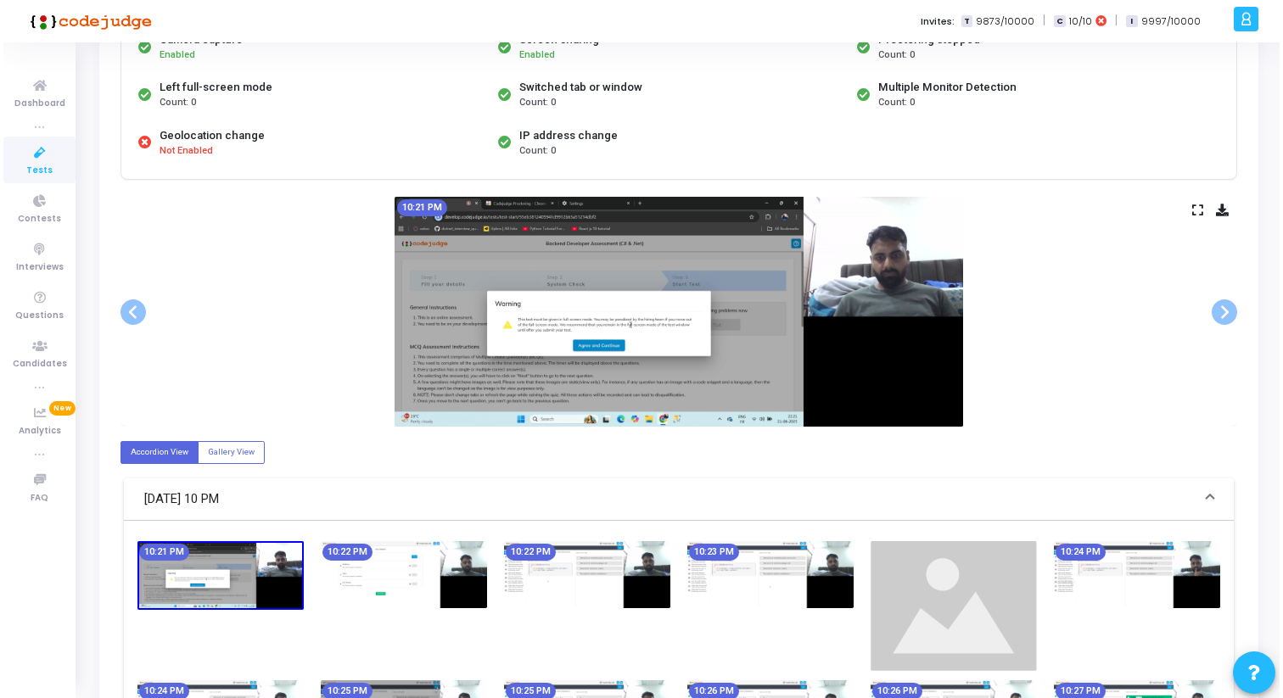
scroll to position [0, 0]
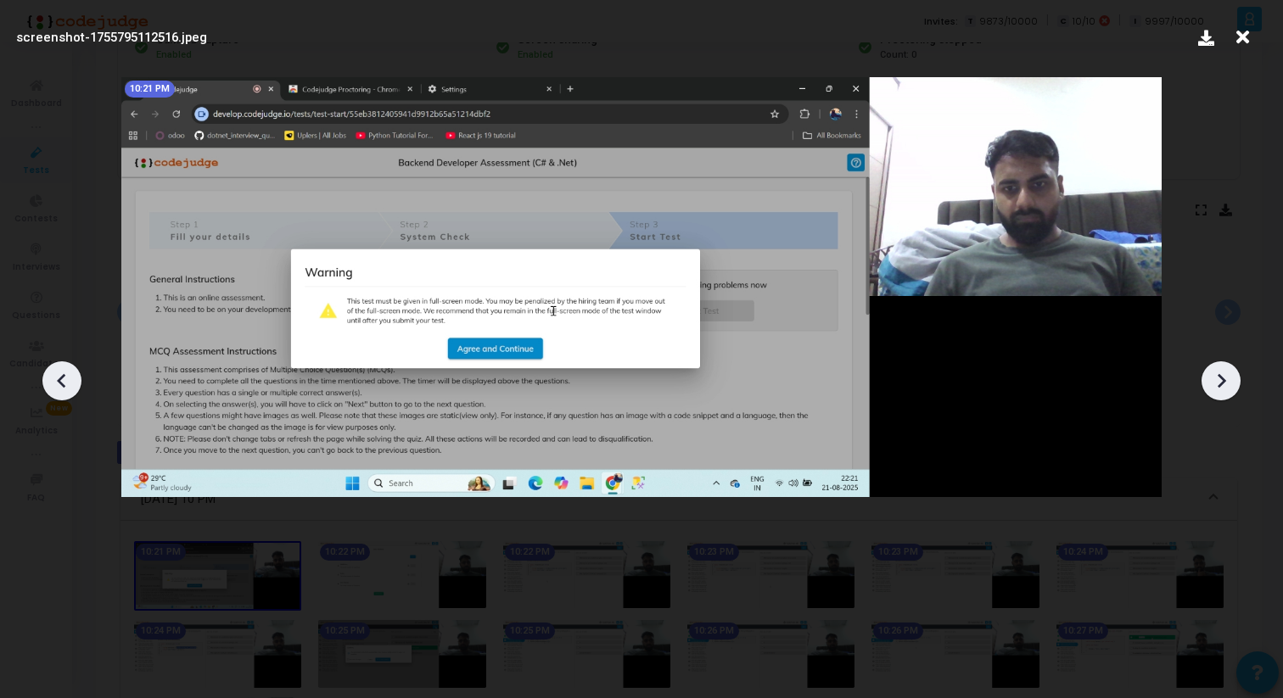
click at [1224, 373] on icon at bounding box center [1220, 380] width 25 height 25
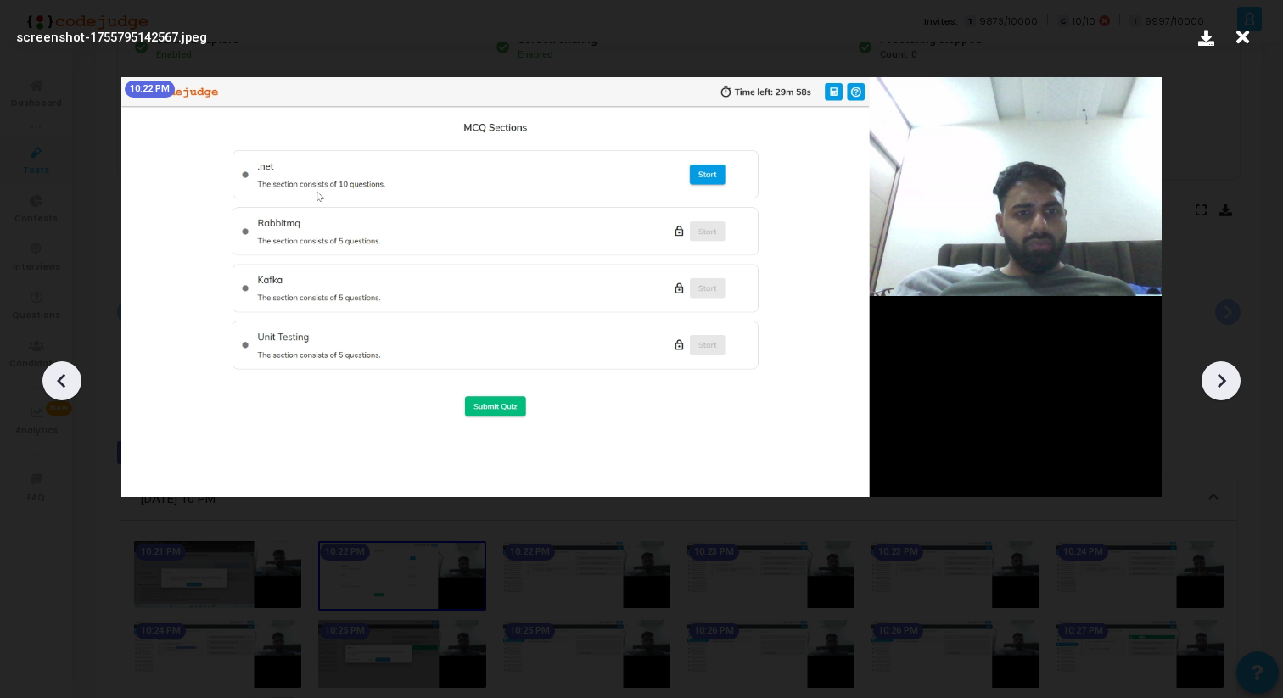
click at [1224, 373] on icon at bounding box center [1220, 380] width 25 height 25
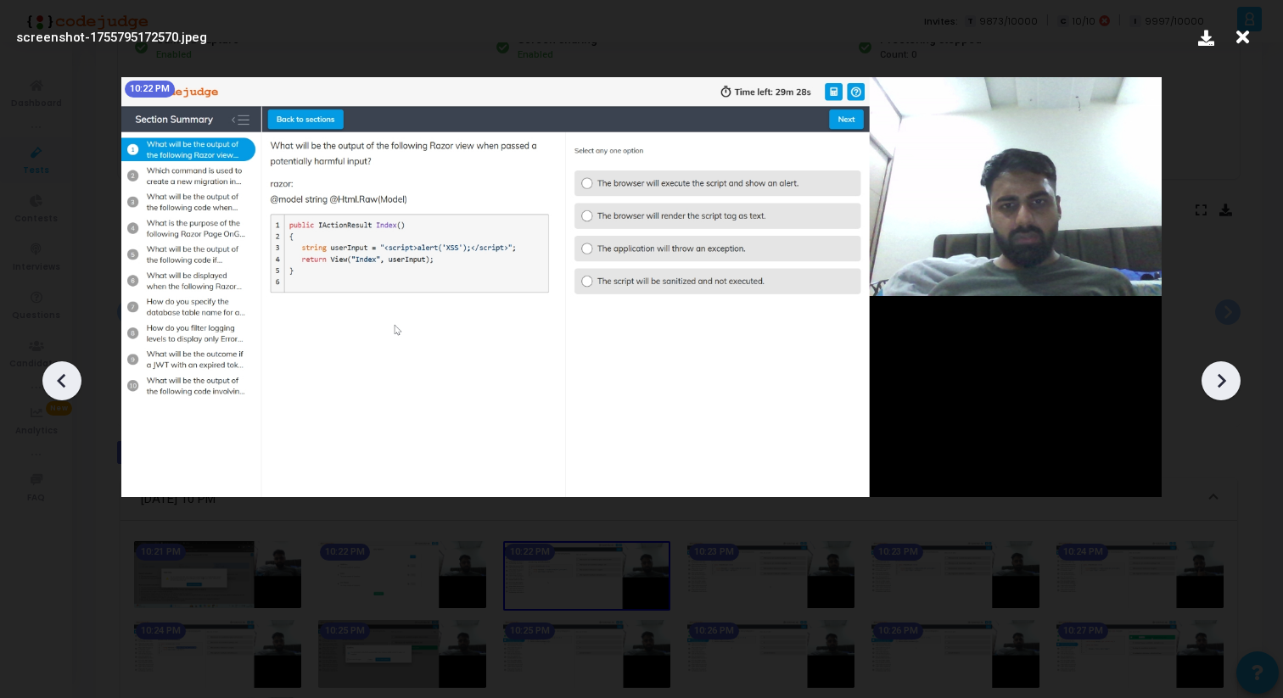
click at [1224, 373] on icon at bounding box center [1220, 380] width 25 height 25
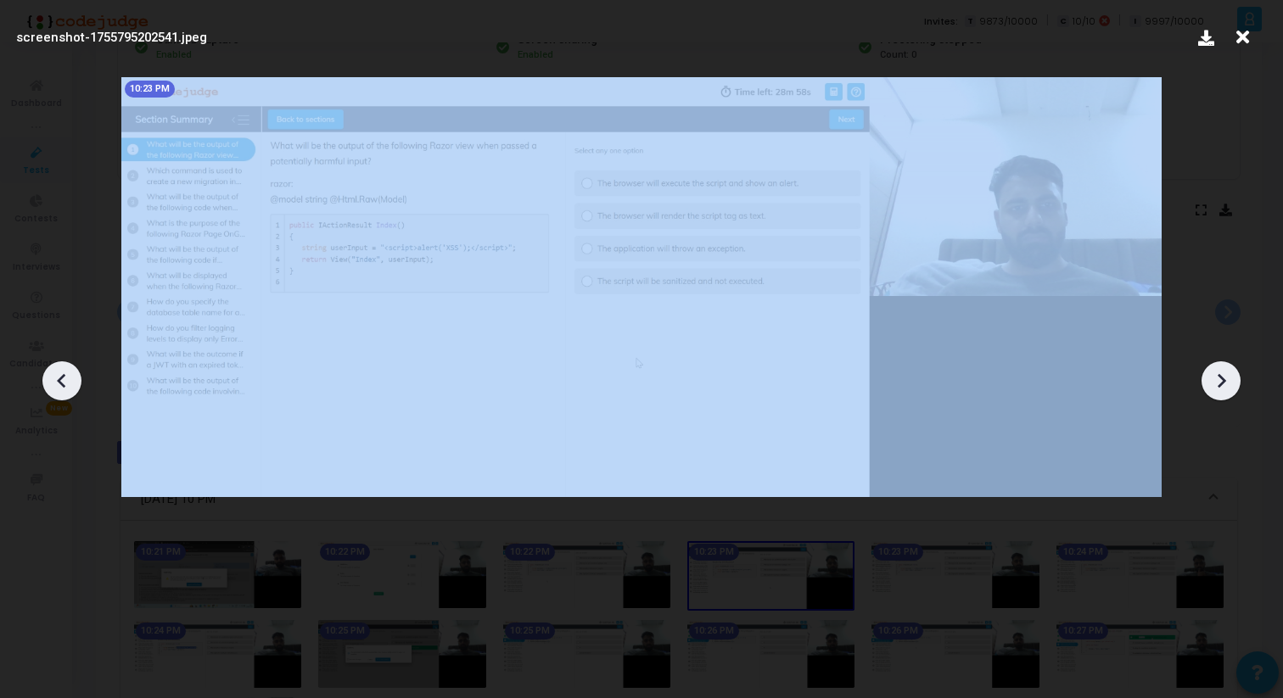
click at [1224, 373] on icon at bounding box center [1220, 380] width 25 height 25
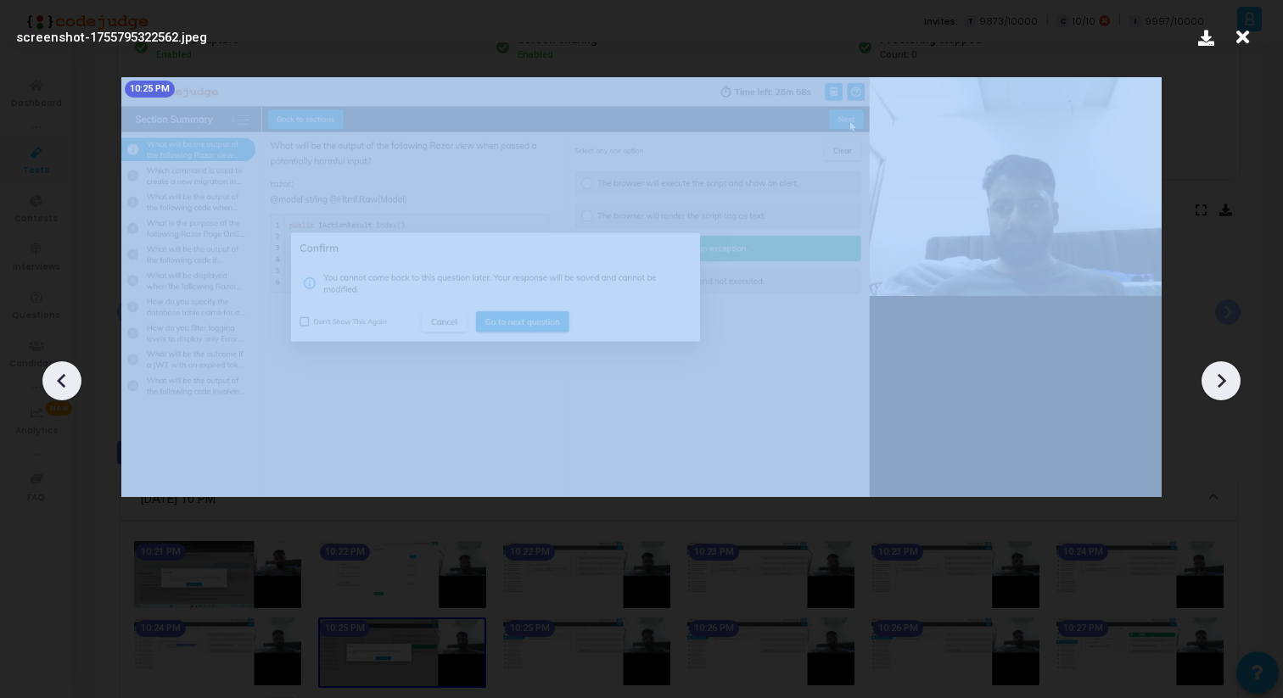
click at [1224, 373] on icon at bounding box center [1220, 380] width 25 height 25
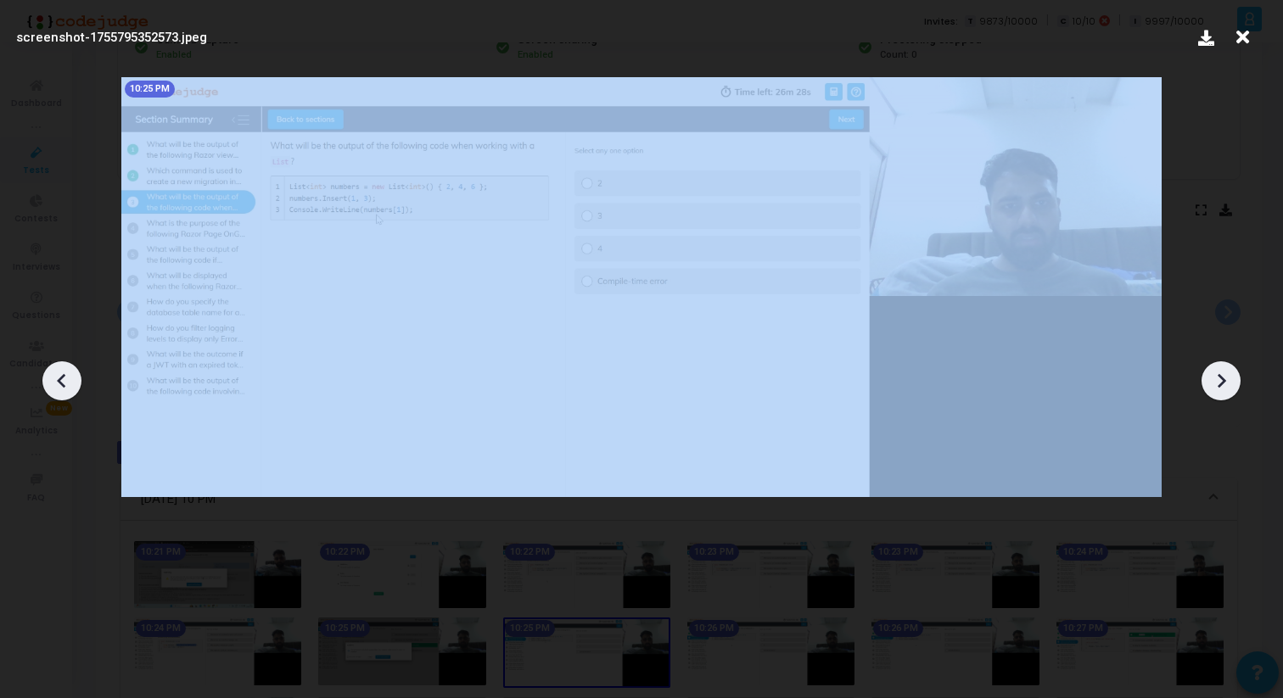
click at [1224, 373] on icon at bounding box center [1220, 380] width 25 height 25
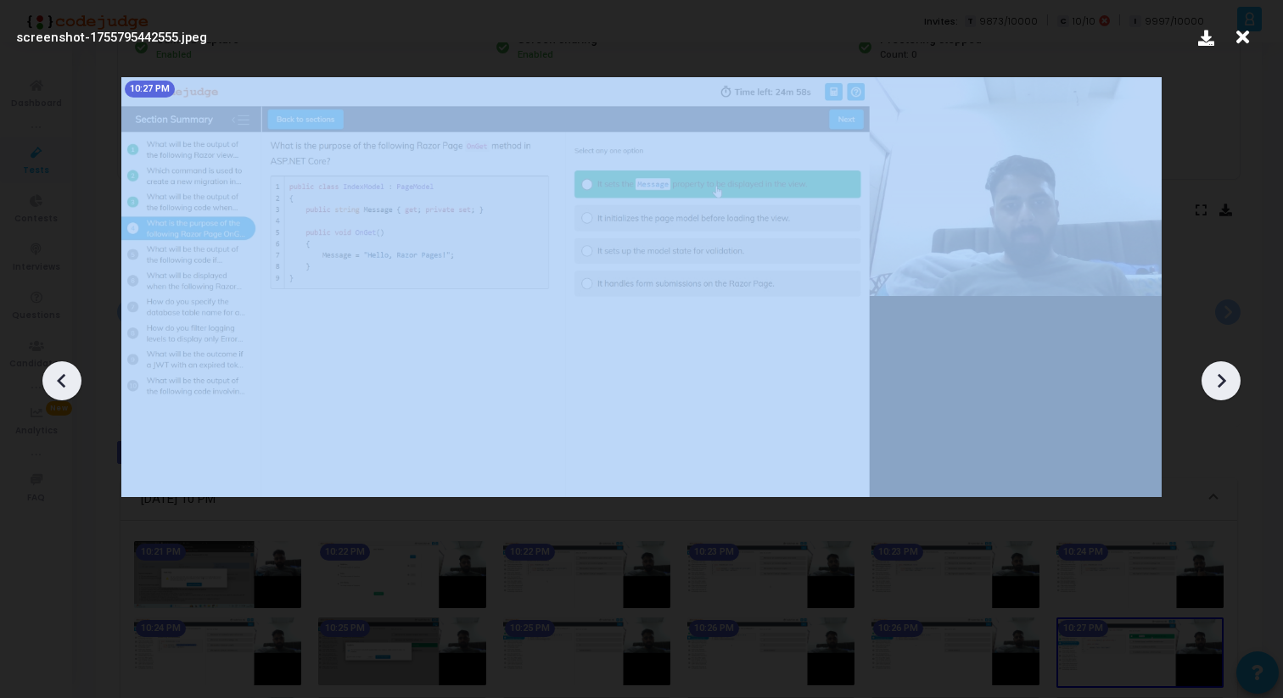
click at [1224, 373] on icon at bounding box center [1220, 380] width 25 height 25
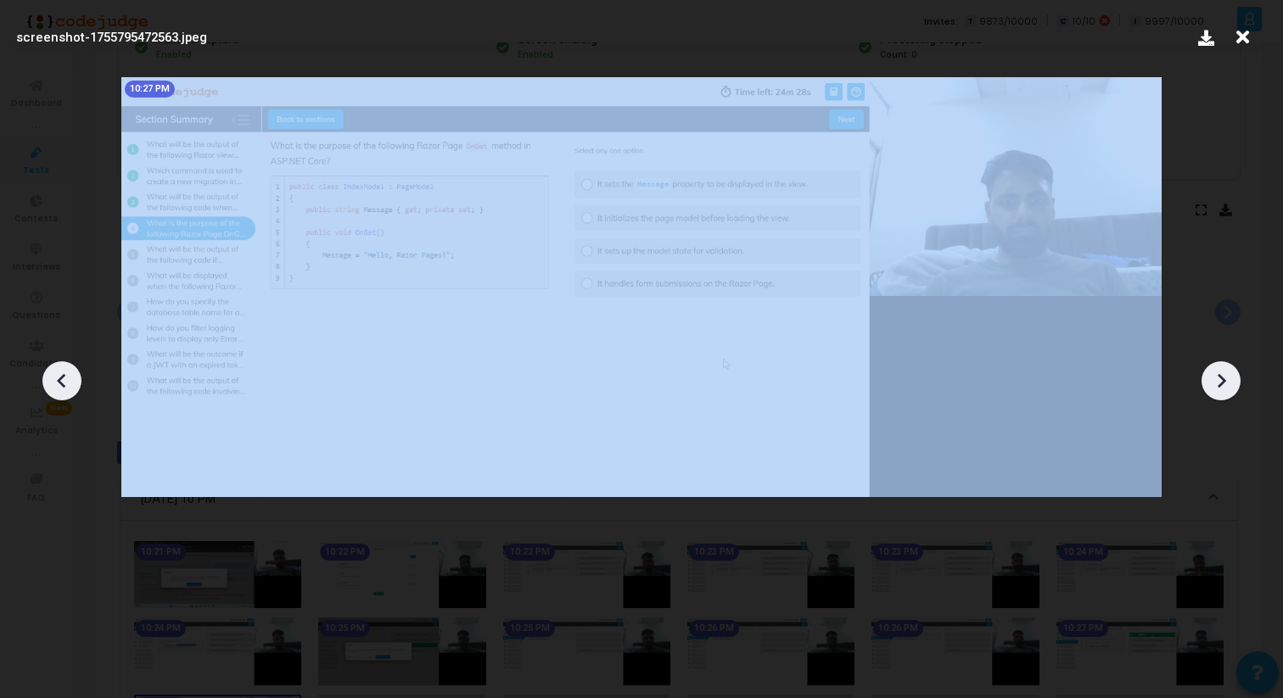
click at [1224, 373] on icon at bounding box center [1220, 380] width 25 height 25
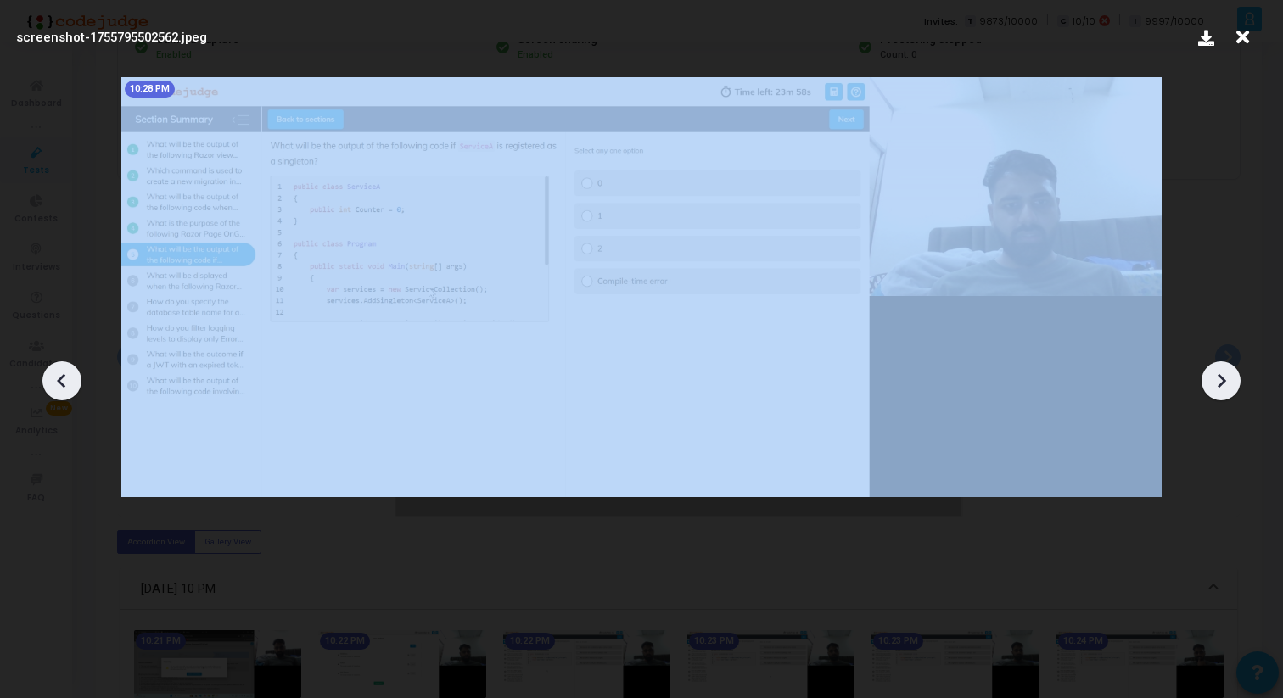
click at [1224, 373] on icon at bounding box center [1220, 380] width 25 height 25
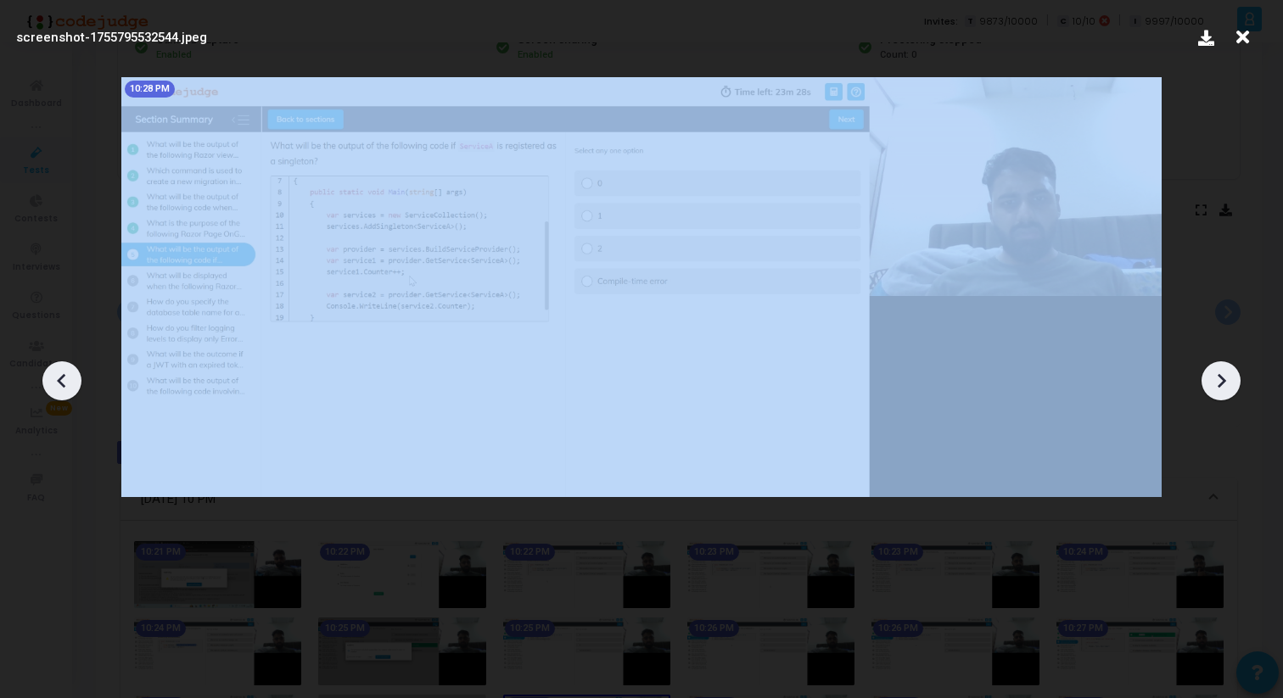
click at [1224, 373] on icon at bounding box center [1220, 380] width 25 height 25
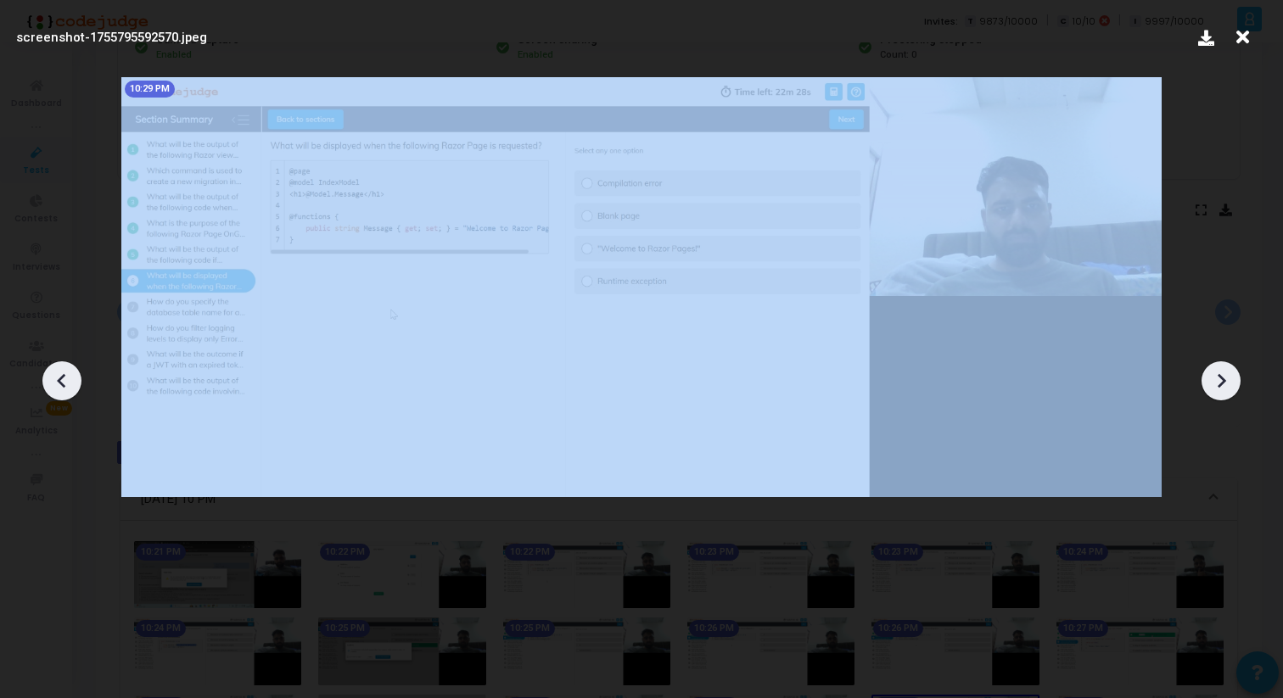
click at [1224, 373] on icon at bounding box center [1220, 380] width 25 height 25
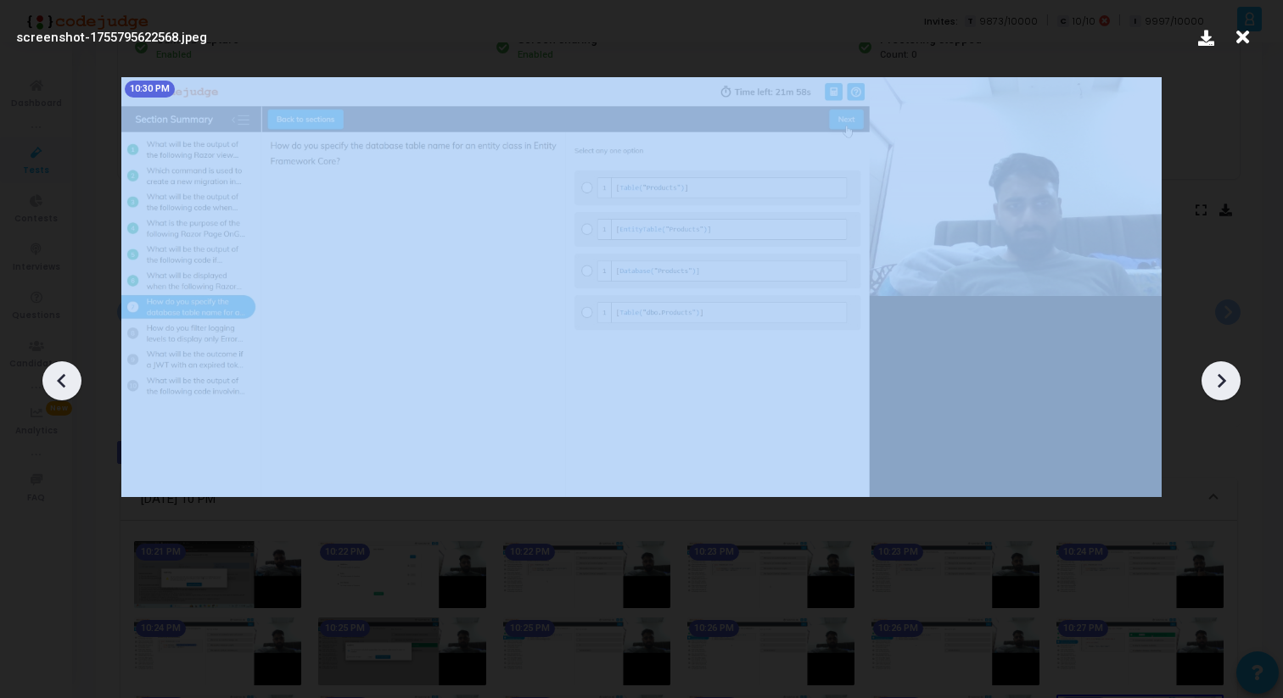
click at [1224, 373] on icon at bounding box center [1220, 380] width 25 height 25
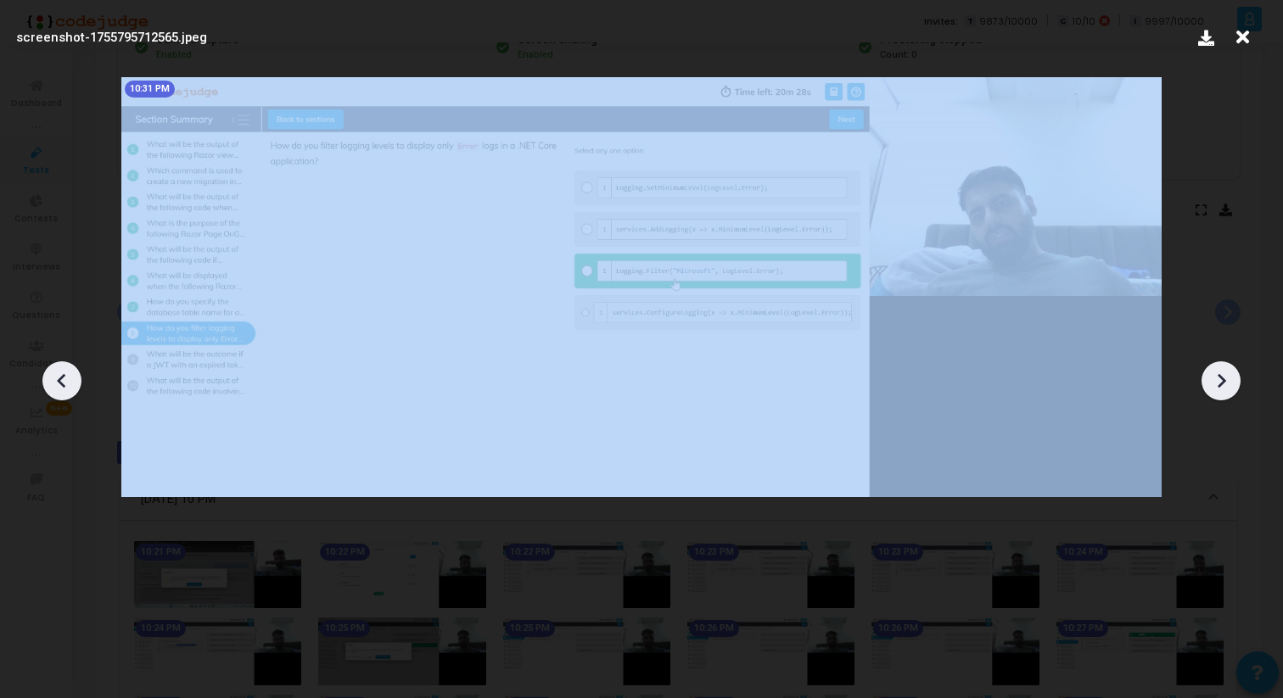
click at [1224, 373] on icon at bounding box center [1220, 380] width 25 height 25
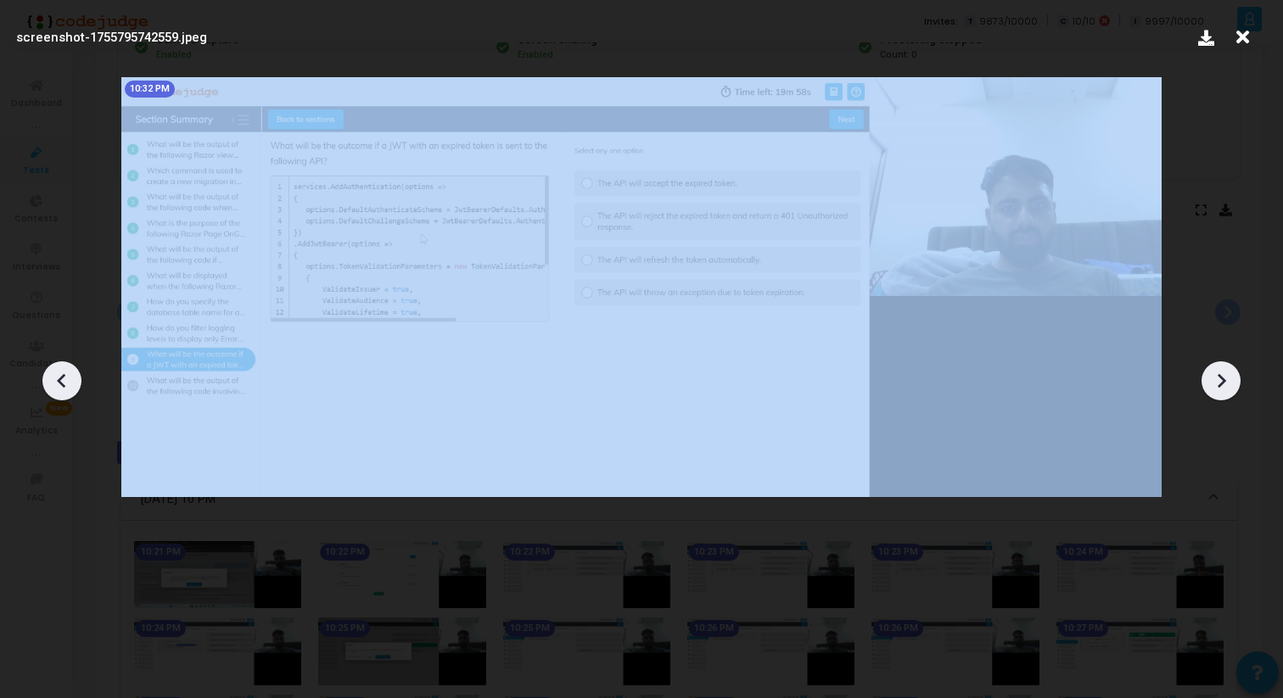
click at [1224, 373] on icon at bounding box center [1220, 380] width 25 height 25
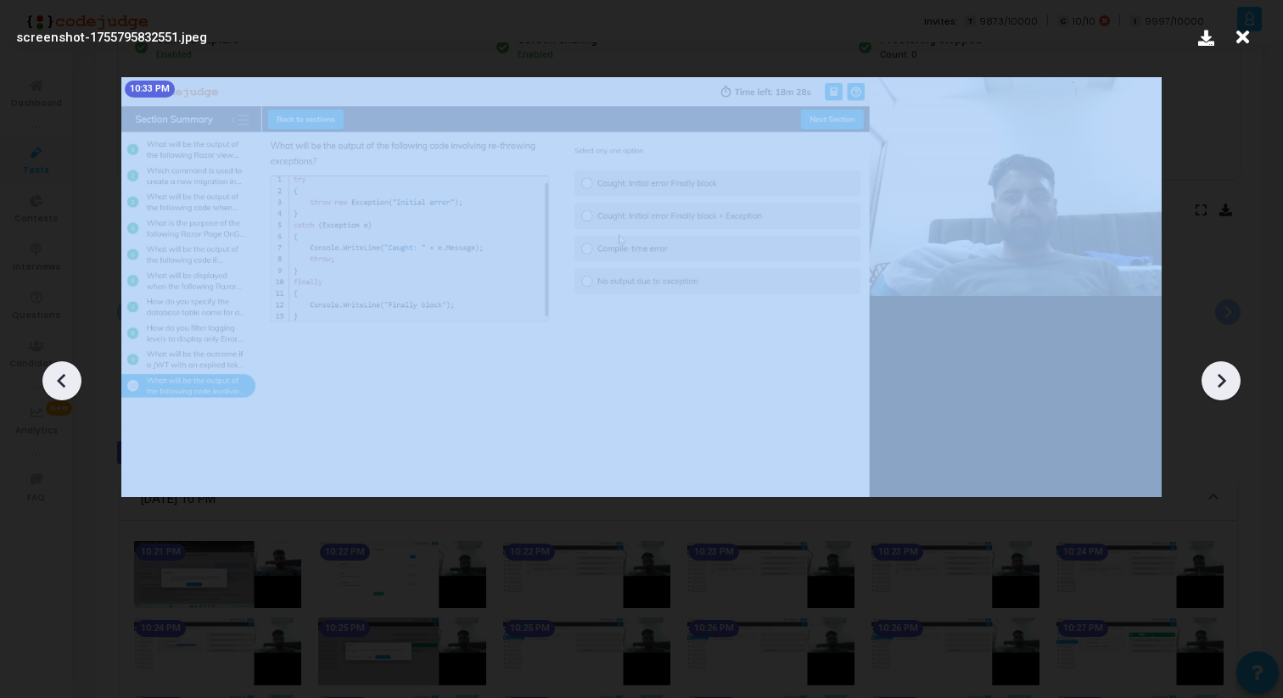
click at [1224, 373] on icon at bounding box center [1220, 380] width 25 height 25
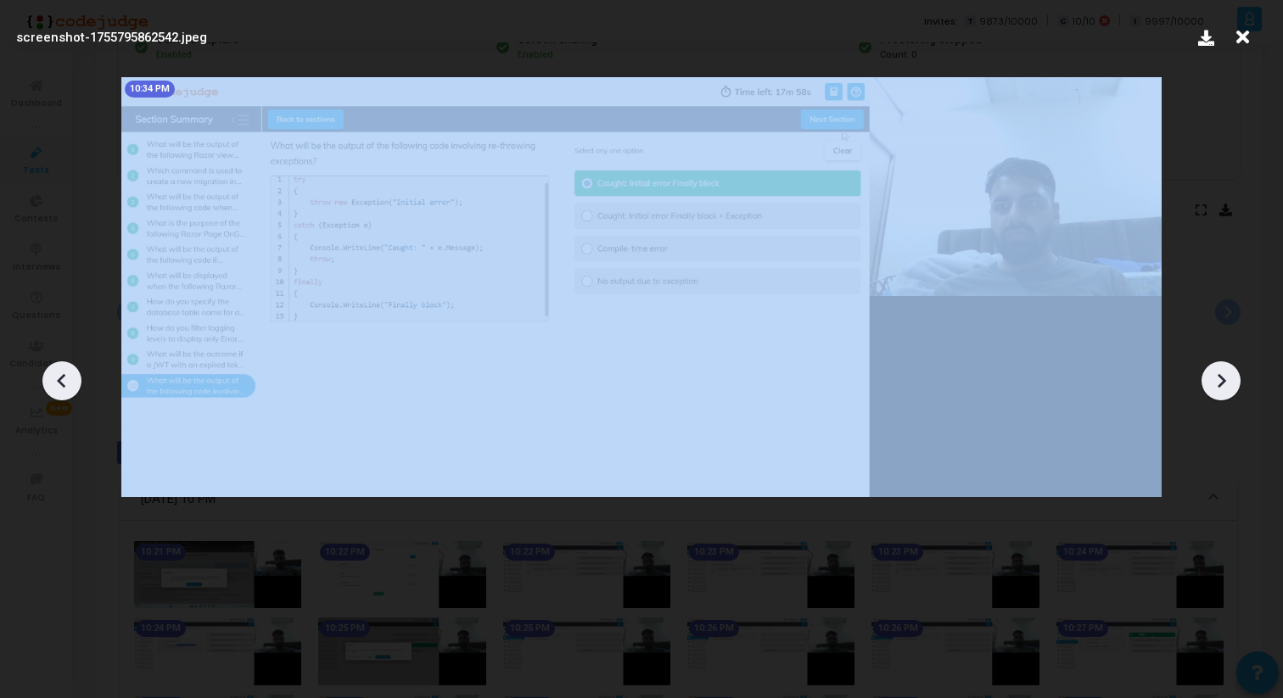
click at [1224, 373] on icon at bounding box center [1220, 380] width 25 height 25
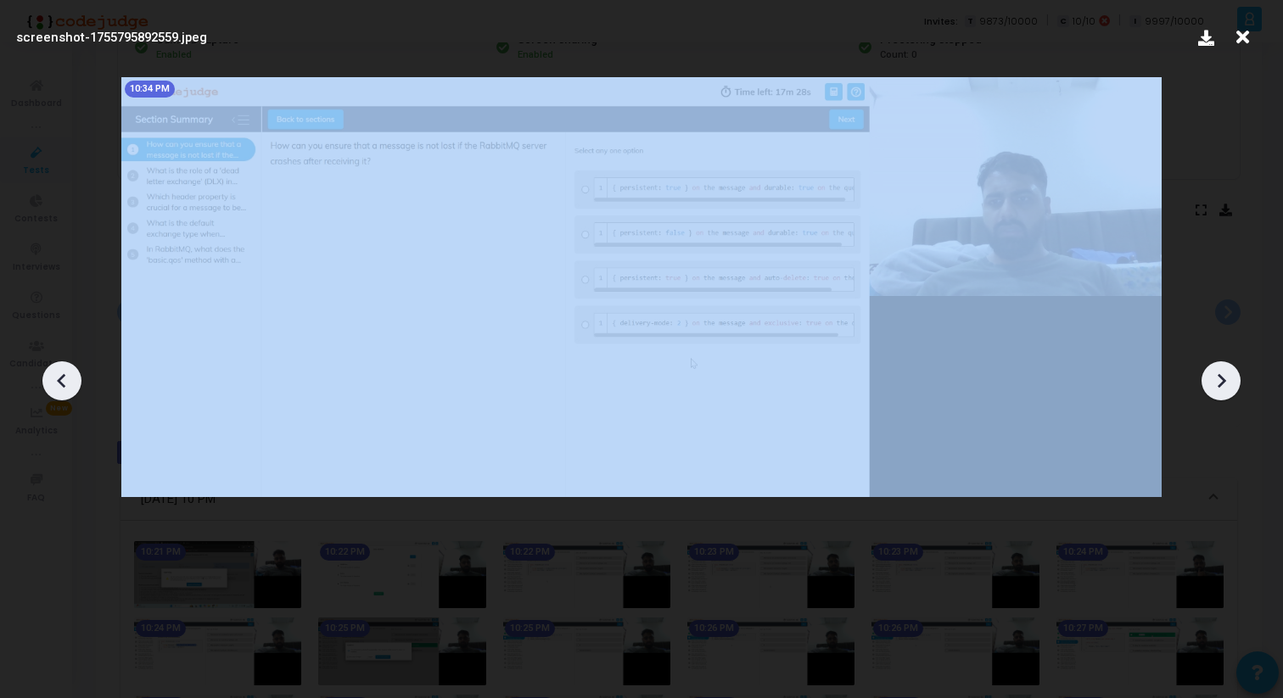
click at [1224, 373] on icon at bounding box center [1220, 380] width 25 height 25
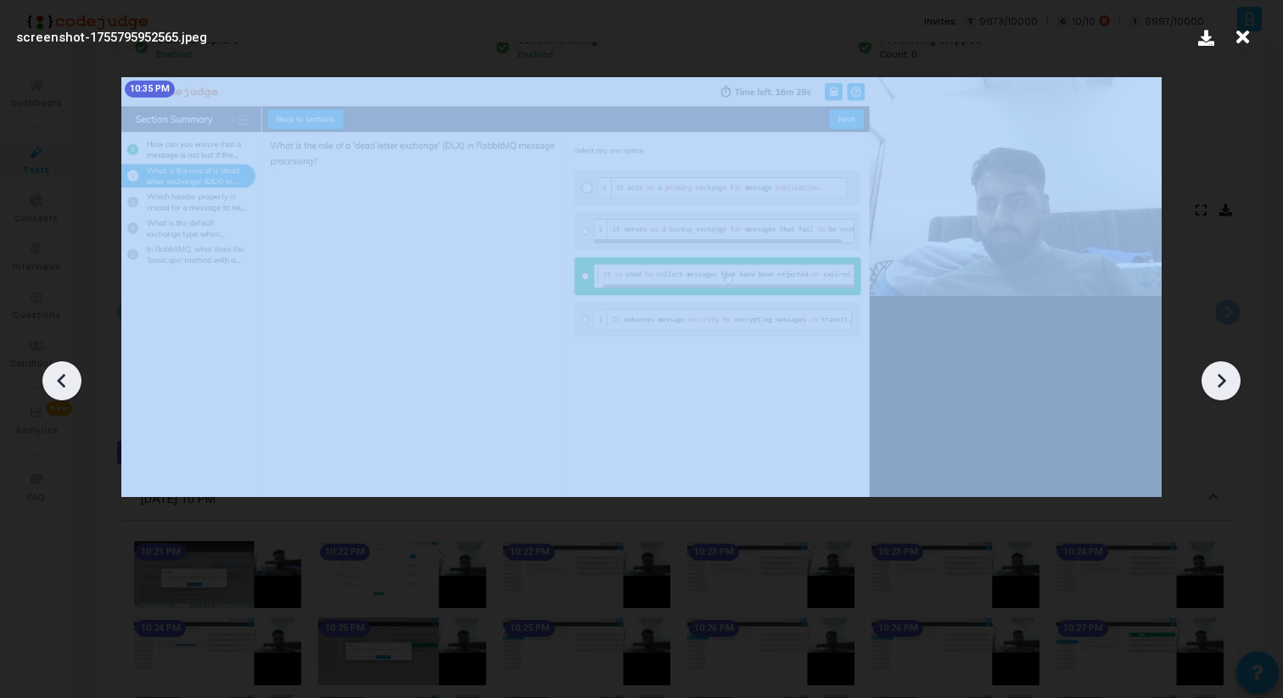
click at [1224, 373] on icon at bounding box center [1220, 380] width 25 height 25
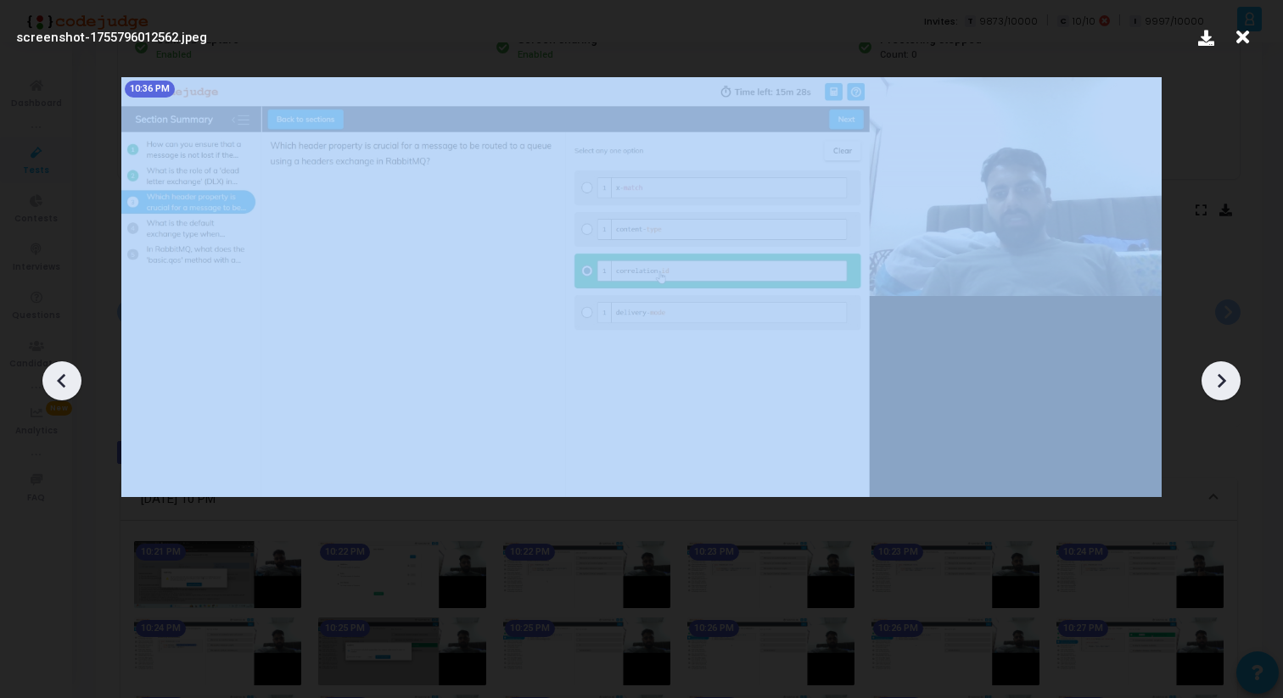
click at [1224, 373] on icon at bounding box center [1220, 380] width 25 height 25
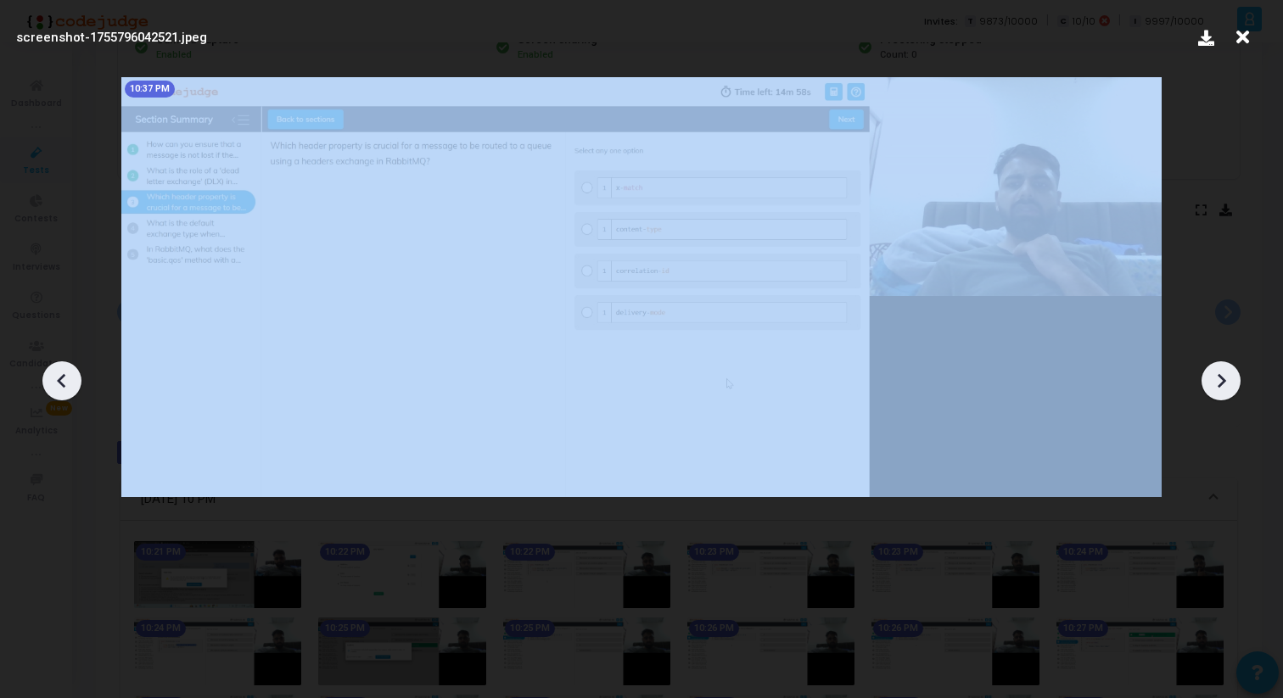
click at [1224, 373] on icon at bounding box center [1220, 380] width 25 height 25
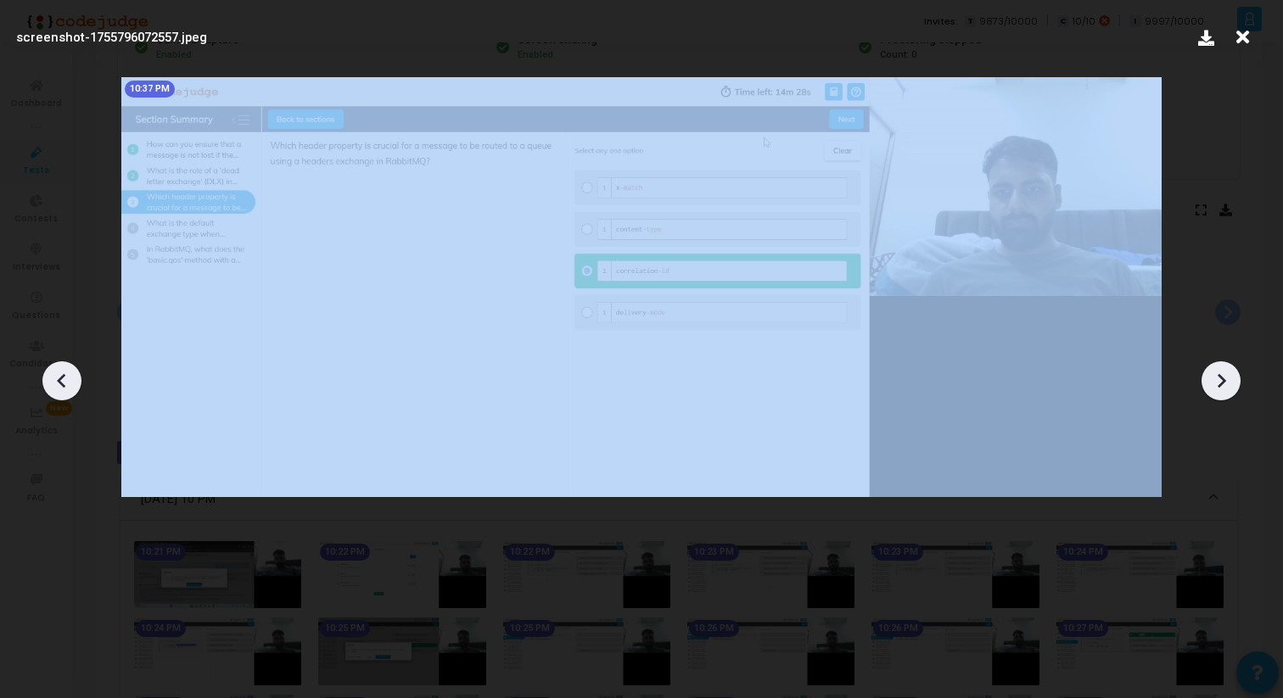
click at [1224, 373] on icon at bounding box center [1220, 380] width 25 height 25
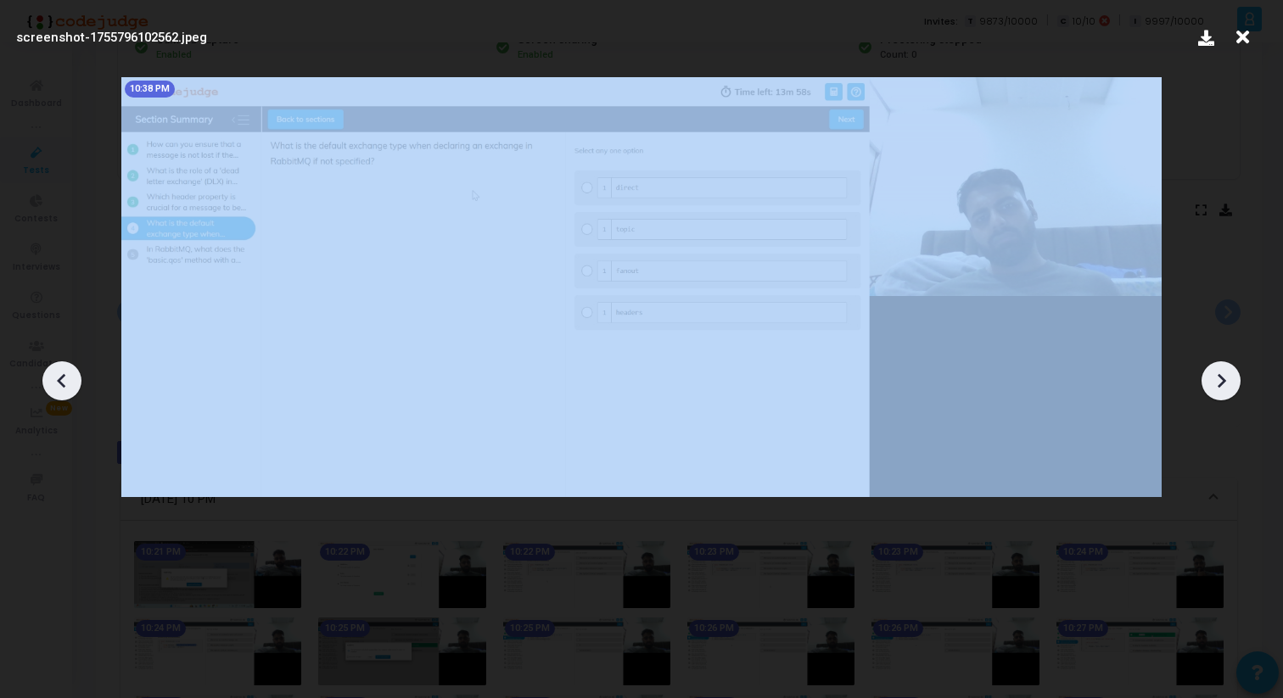
click at [1224, 373] on icon at bounding box center [1220, 380] width 25 height 25
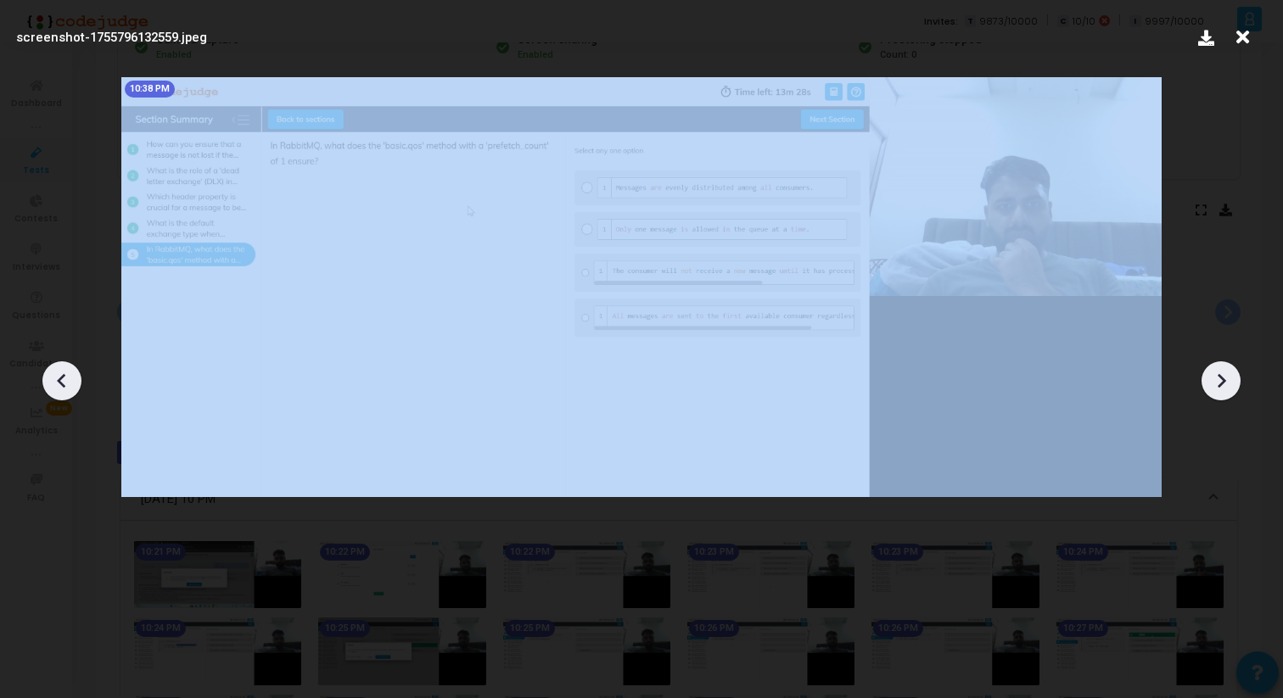
click at [1224, 373] on icon at bounding box center [1220, 380] width 25 height 25
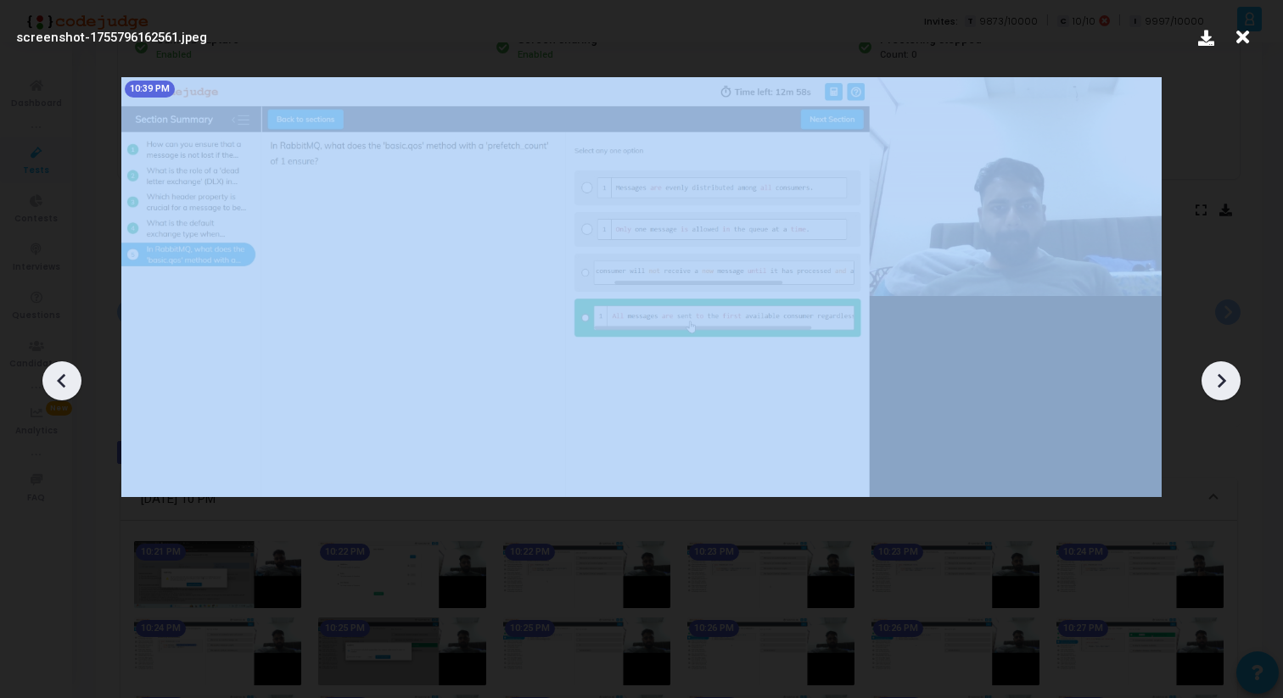
click at [1224, 373] on icon at bounding box center [1220, 380] width 25 height 25
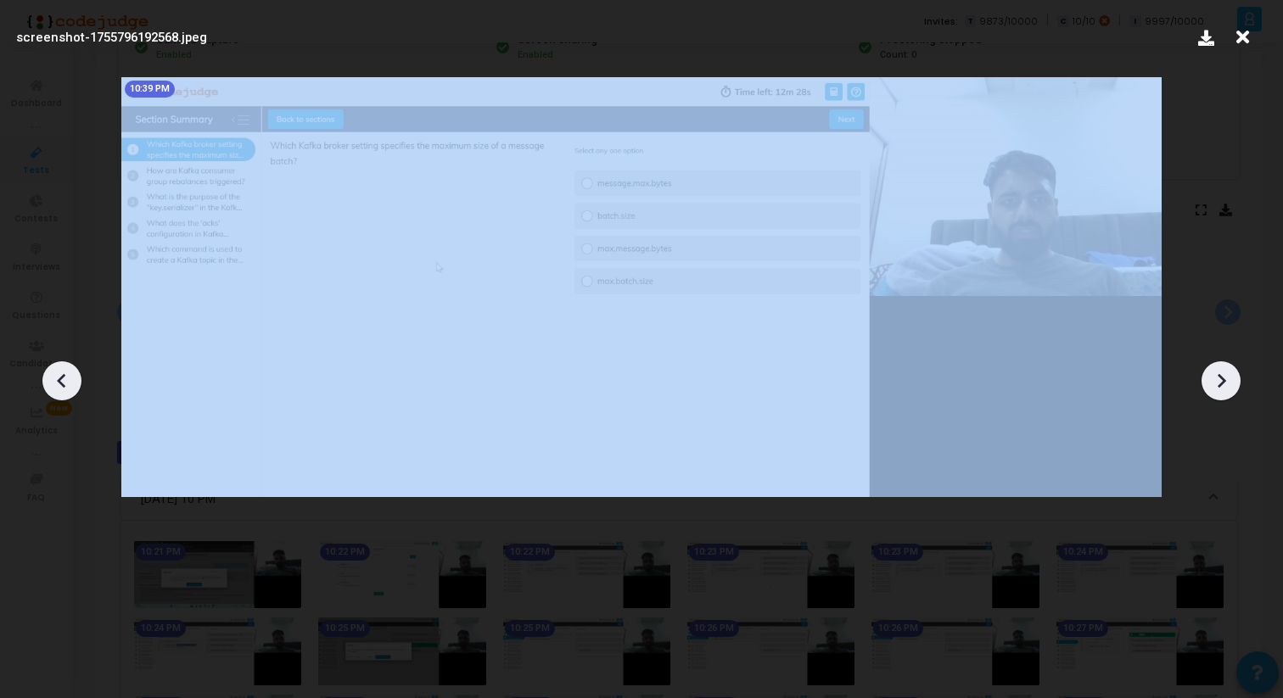
click at [1224, 373] on icon at bounding box center [1220, 380] width 25 height 25
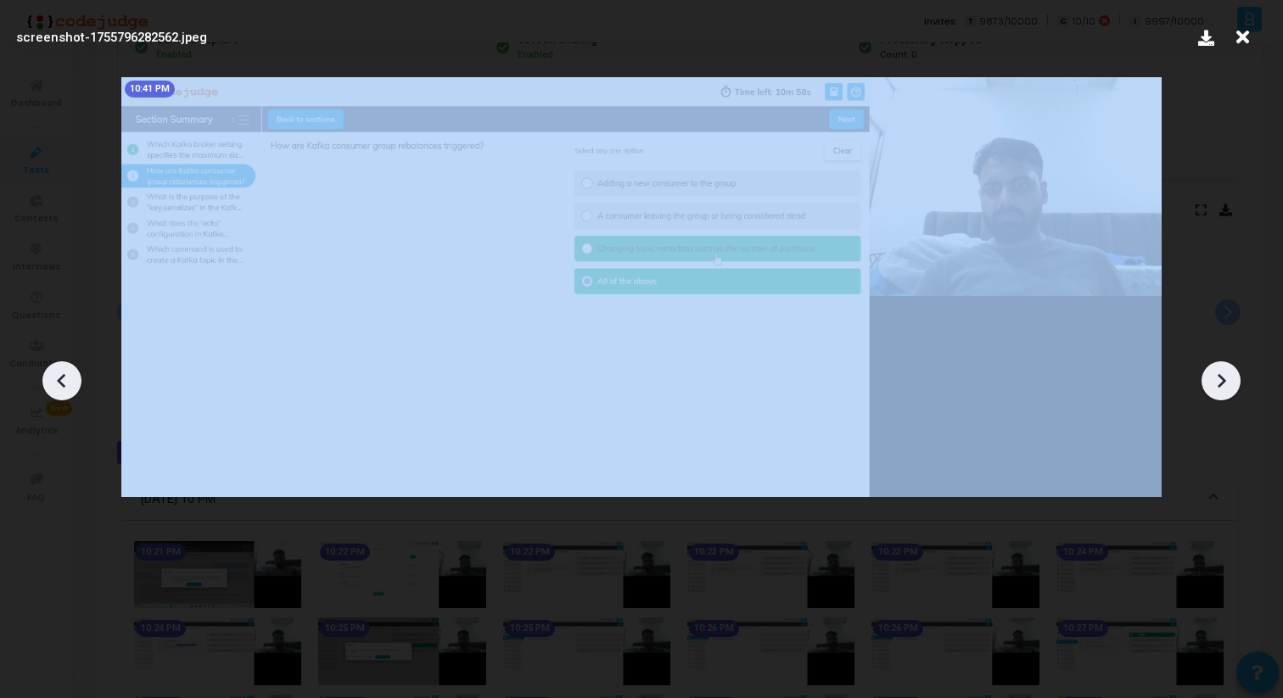
click at [1224, 373] on icon at bounding box center [1220, 380] width 25 height 25
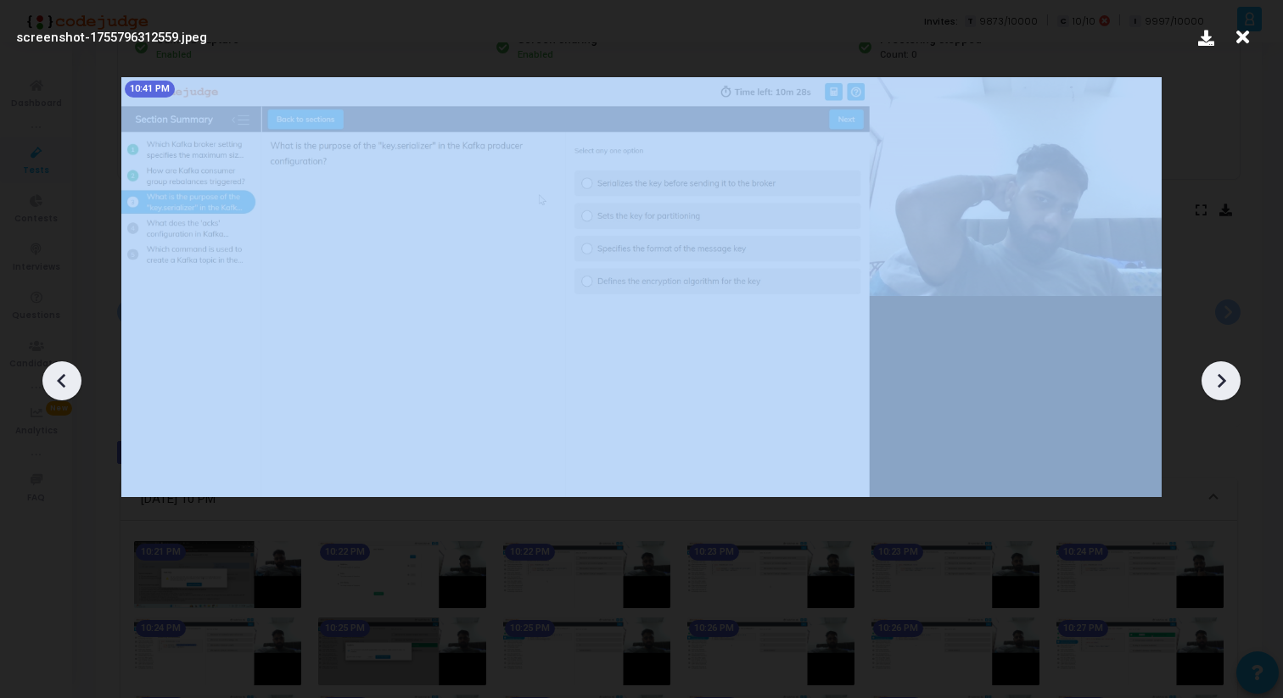
click at [1224, 373] on icon at bounding box center [1220, 380] width 25 height 25
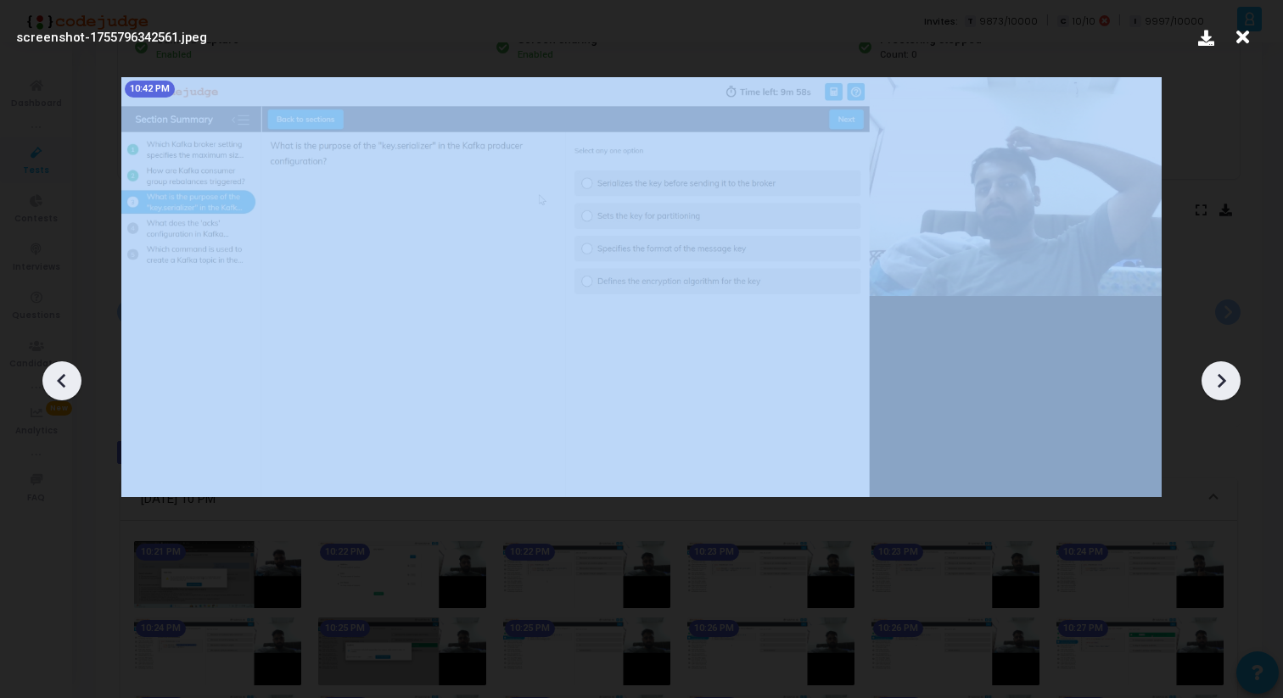
click at [1224, 373] on icon at bounding box center [1220, 380] width 25 height 25
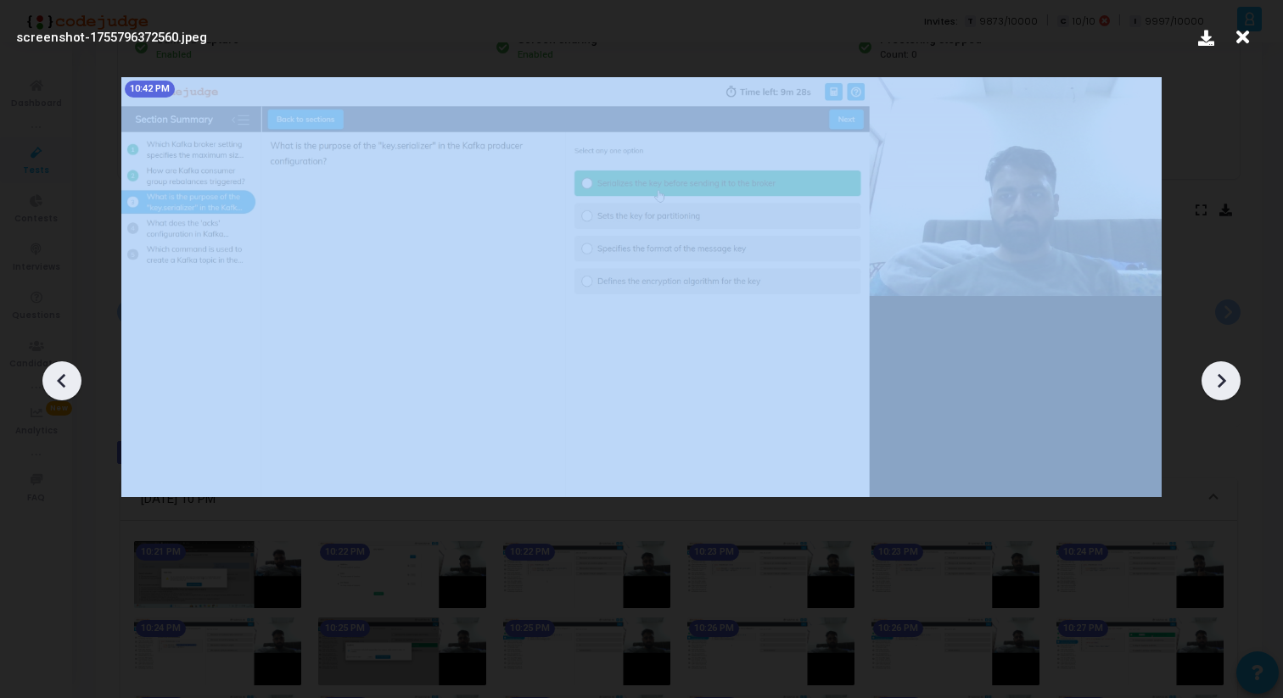
click at [1224, 373] on icon at bounding box center [1220, 380] width 25 height 25
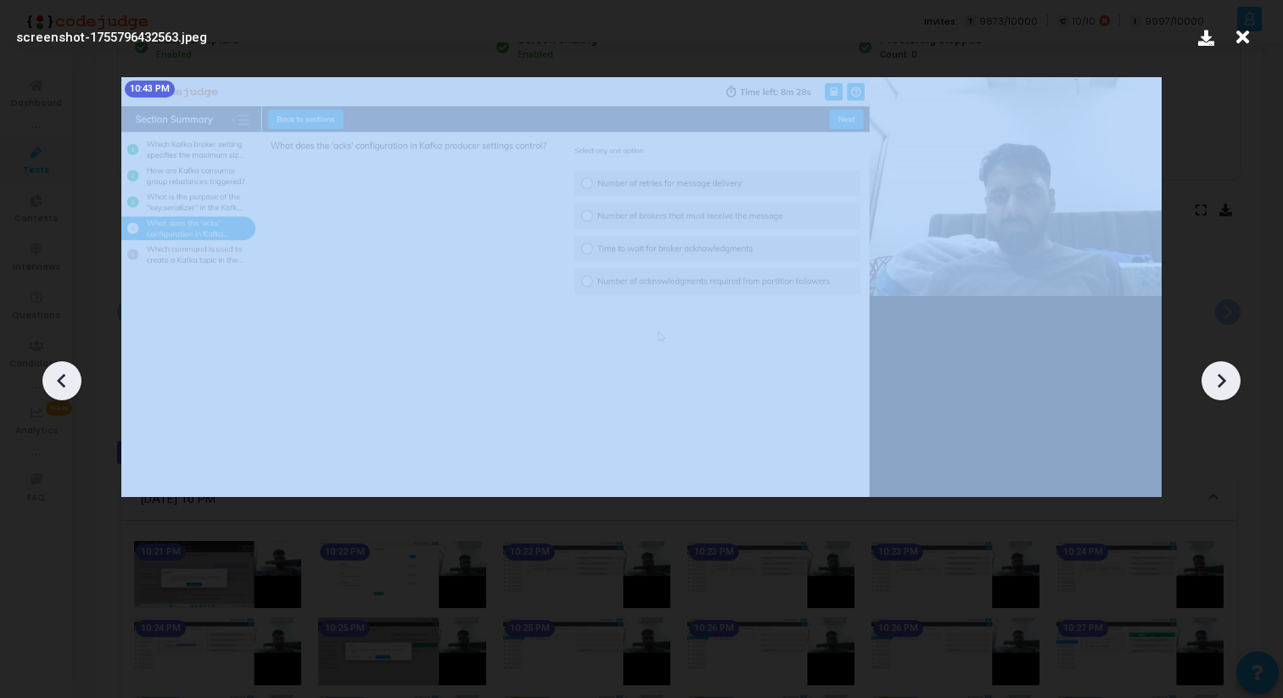
click at [1224, 373] on icon at bounding box center [1220, 380] width 25 height 25
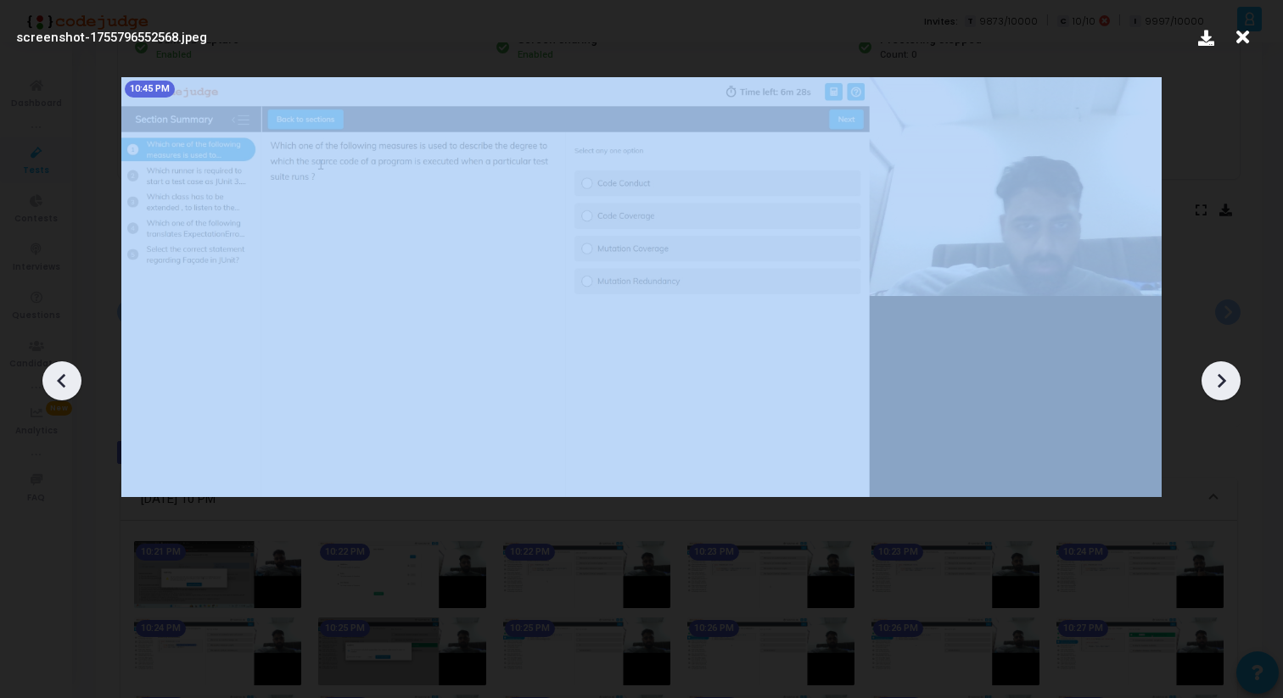
click at [1224, 373] on icon at bounding box center [1220, 380] width 25 height 25
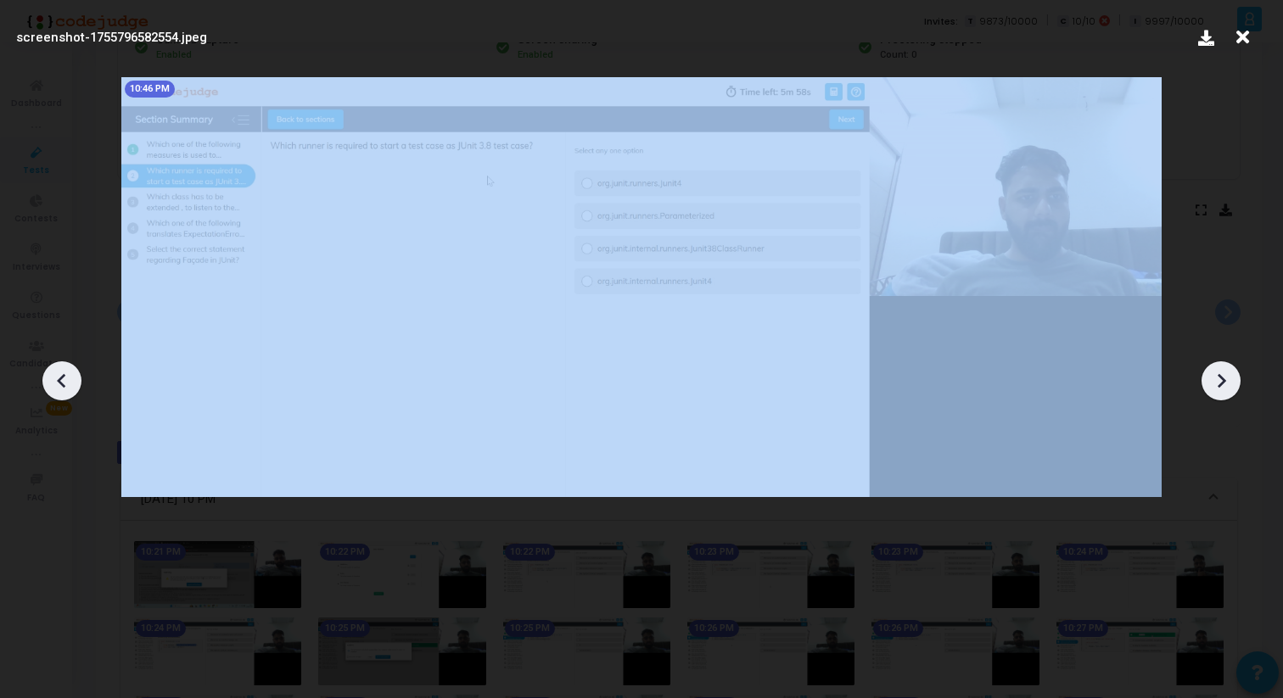
click at [1224, 373] on icon at bounding box center [1220, 380] width 25 height 25
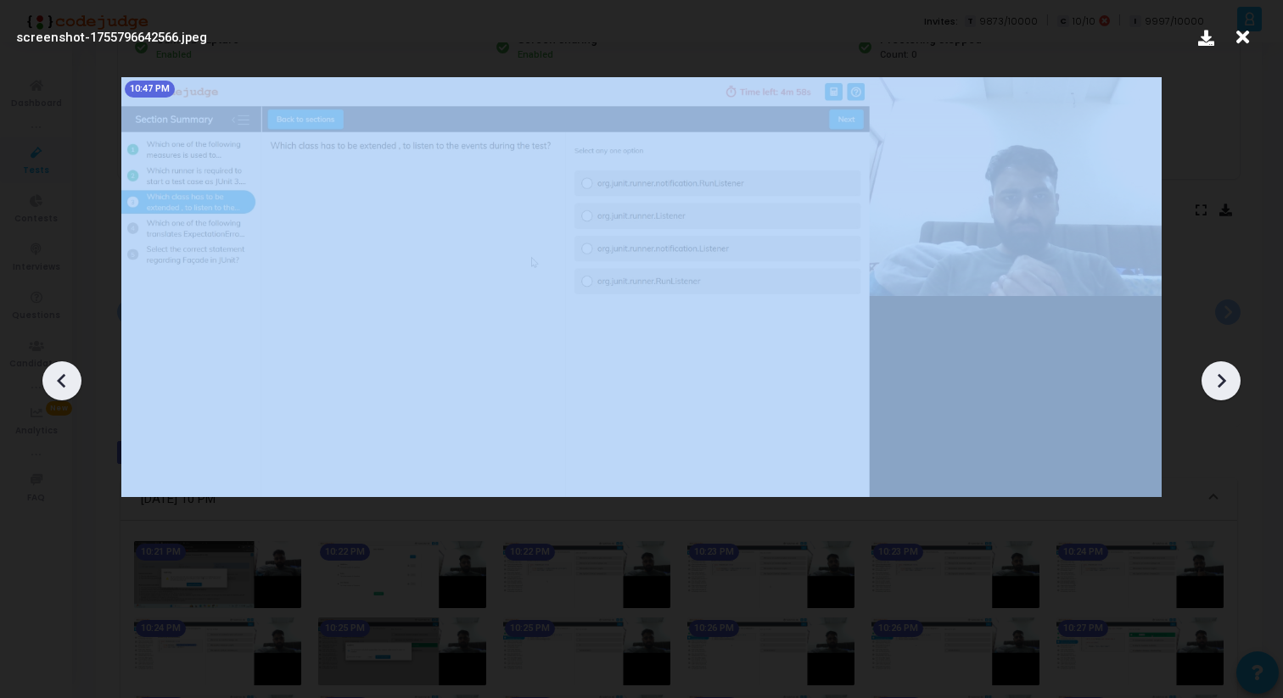
click at [1224, 373] on icon at bounding box center [1220, 380] width 25 height 25
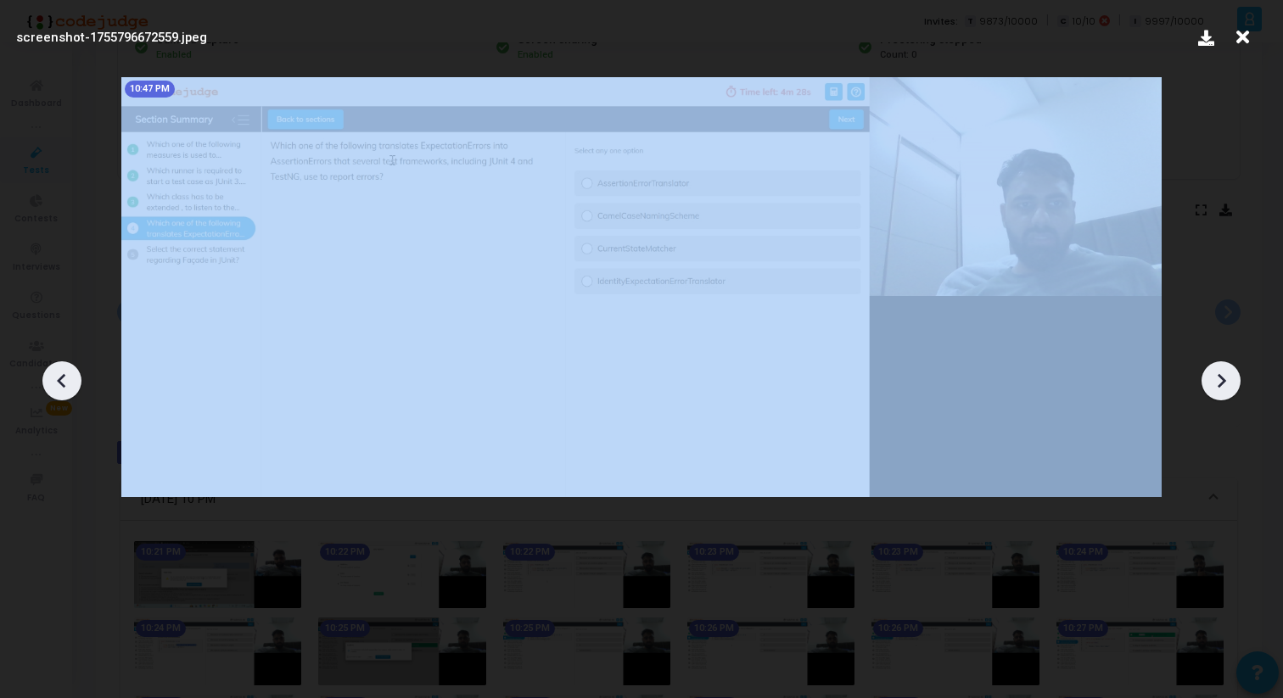
click at [1224, 373] on icon at bounding box center [1220, 380] width 25 height 25
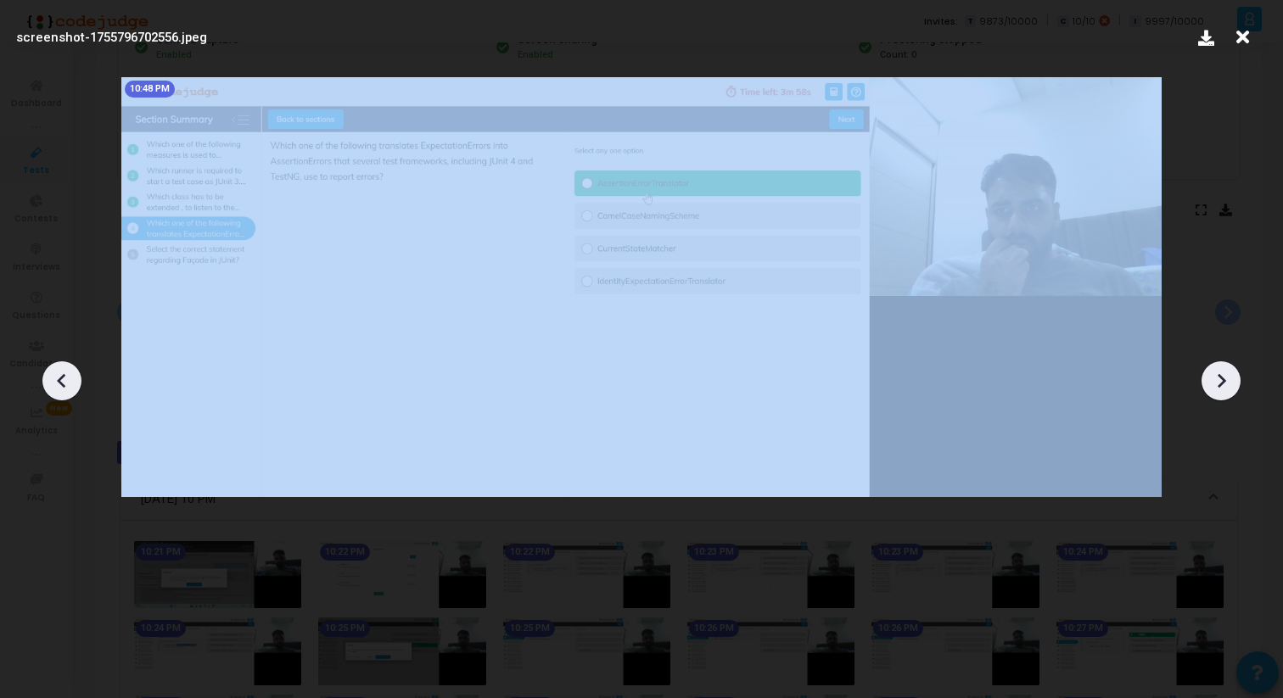
click at [1224, 373] on icon at bounding box center [1220, 380] width 25 height 25
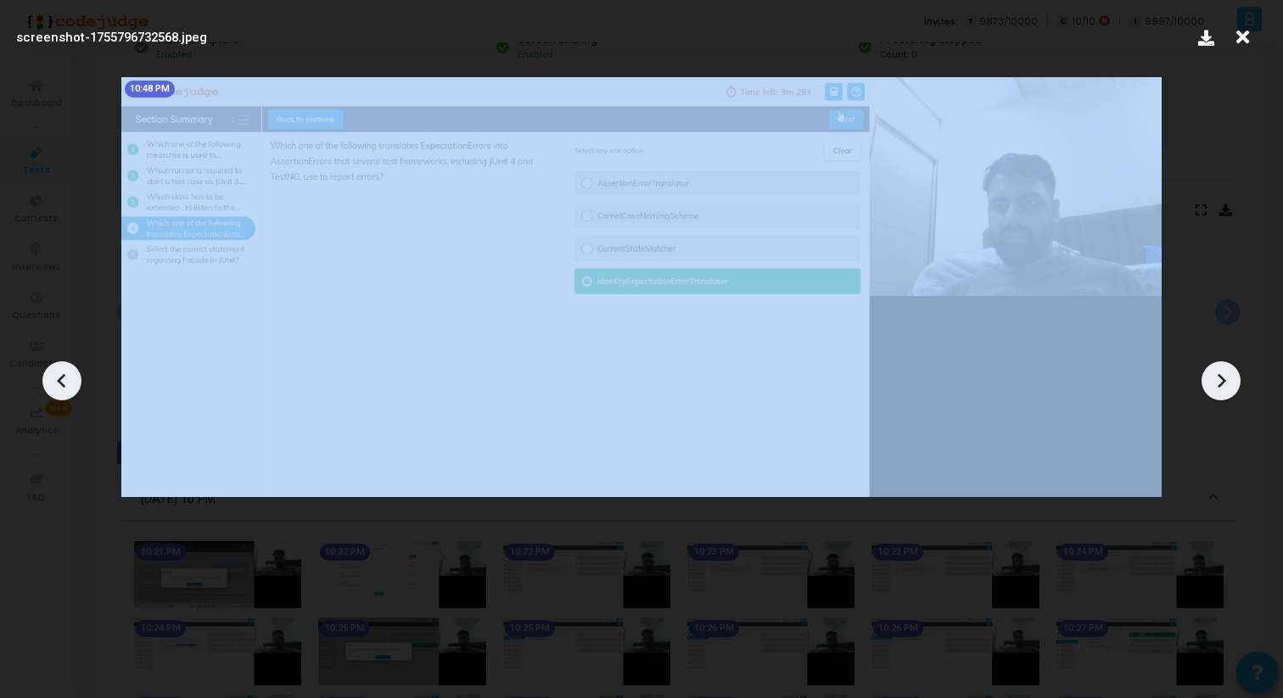
click at [1224, 373] on icon at bounding box center [1220, 380] width 25 height 25
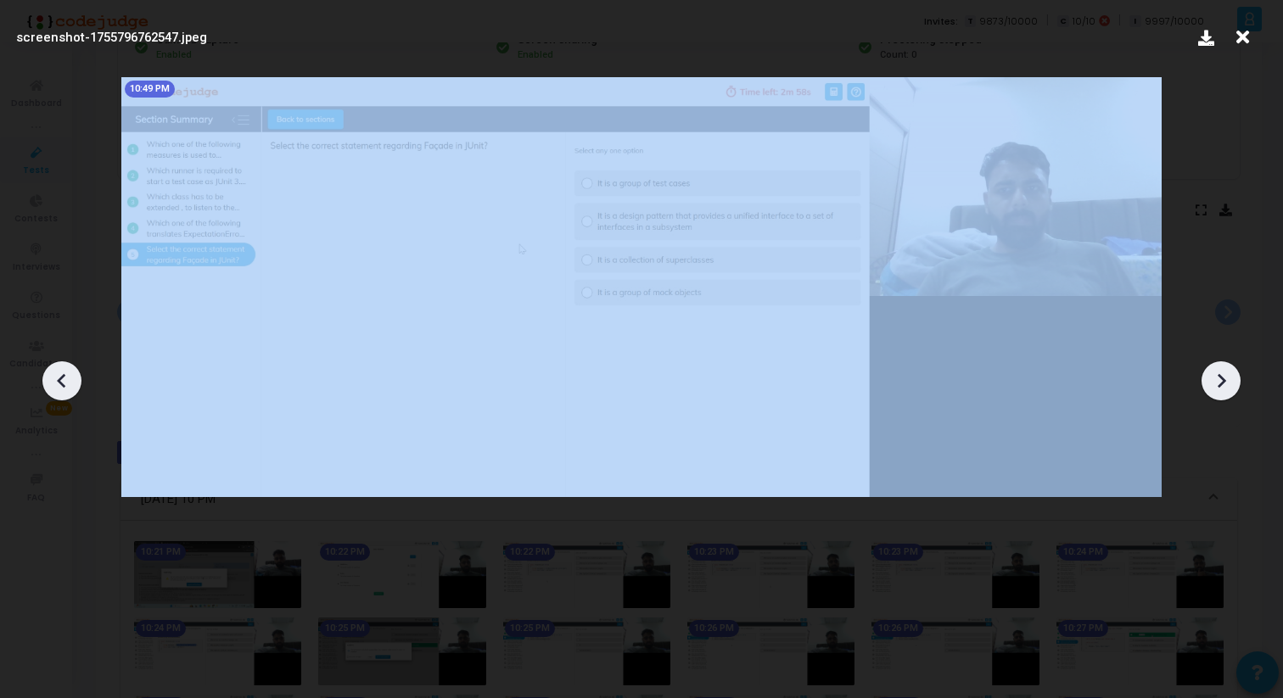
click at [1224, 373] on icon at bounding box center [1220, 380] width 25 height 25
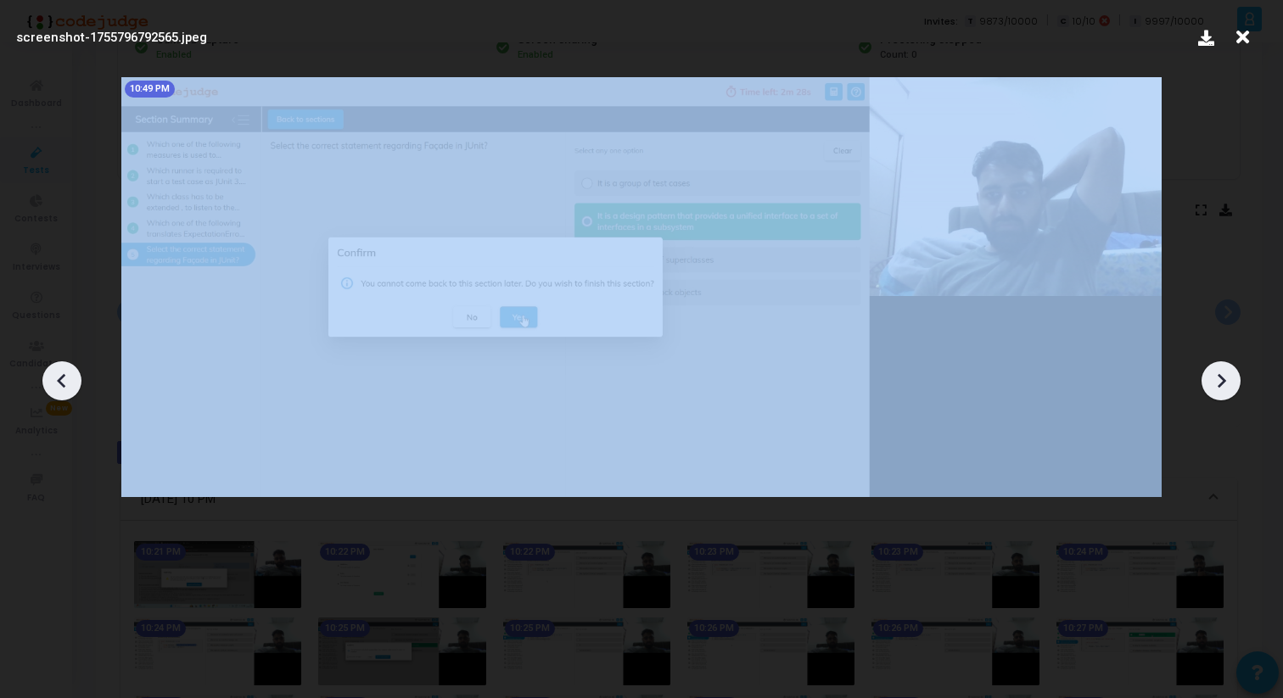
click at [1224, 373] on icon at bounding box center [1220, 380] width 25 height 25
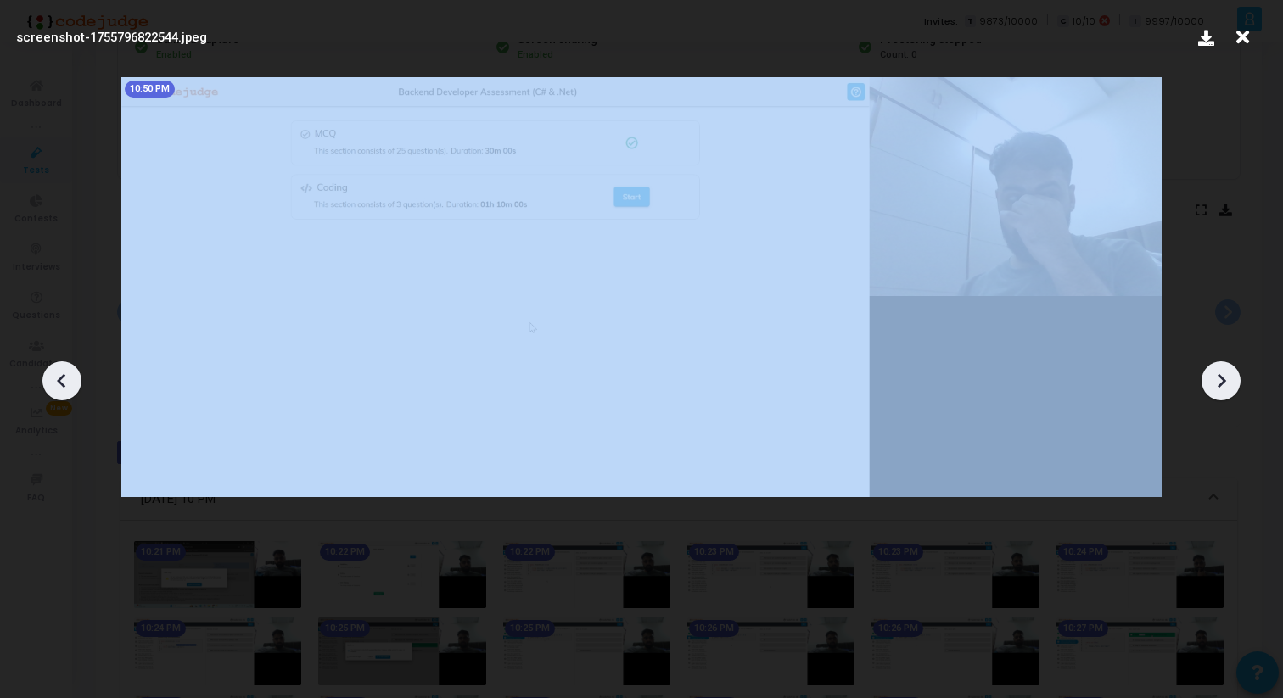
click at [1224, 373] on icon at bounding box center [1220, 380] width 25 height 25
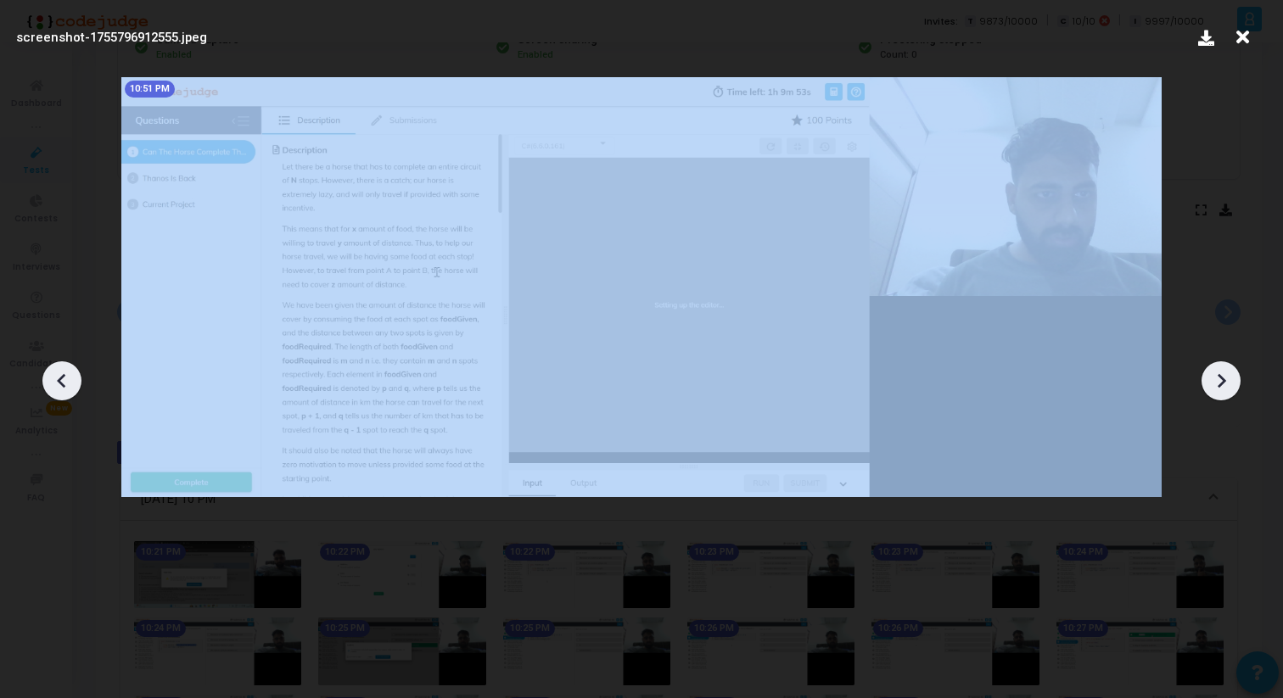
click at [1224, 373] on icon at bounding box center [1220, 380] width 25 height 25
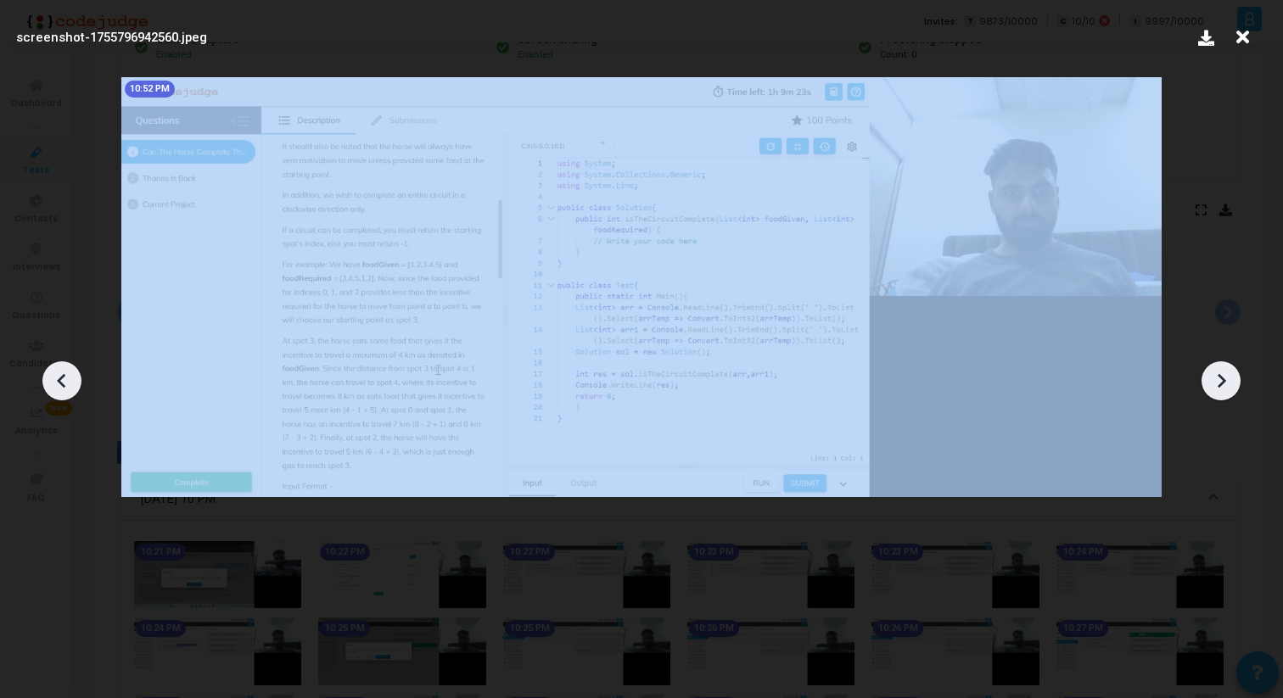
click at [1224, 373] on icon at bounding box center [1220, 380] width 25 height 25
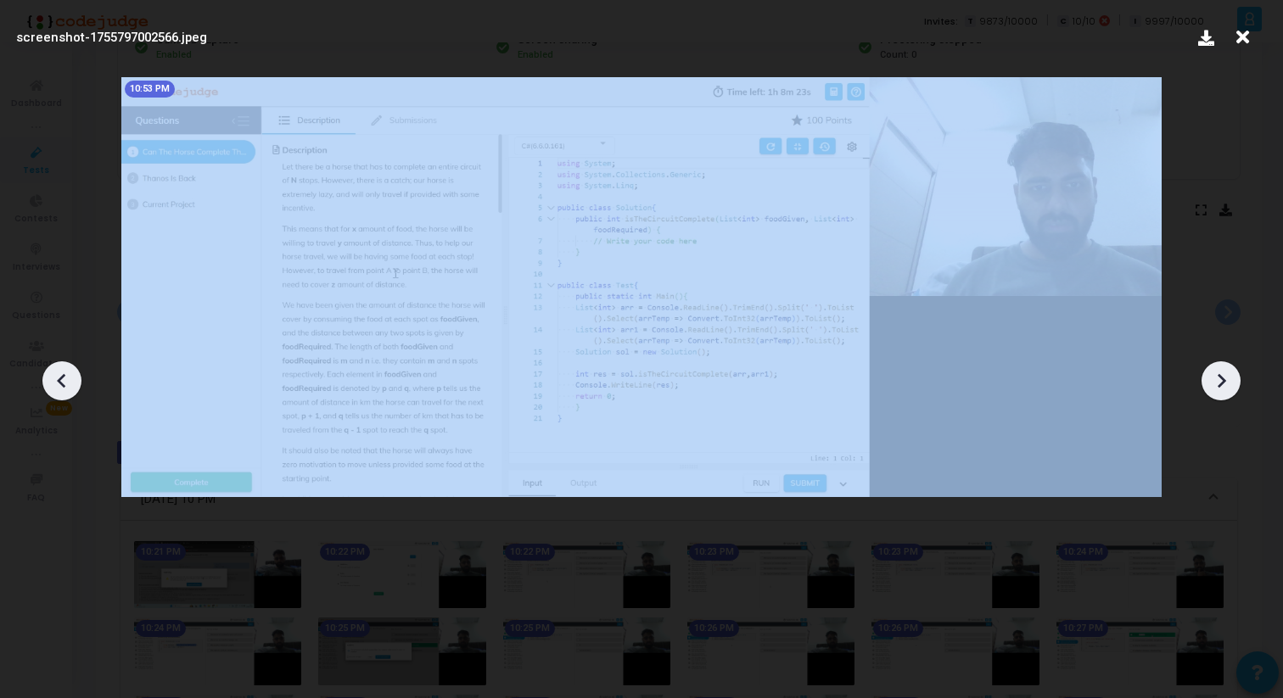
click at [1224, 373] on icon at bounding box center [1220, 380] width 25 height 25
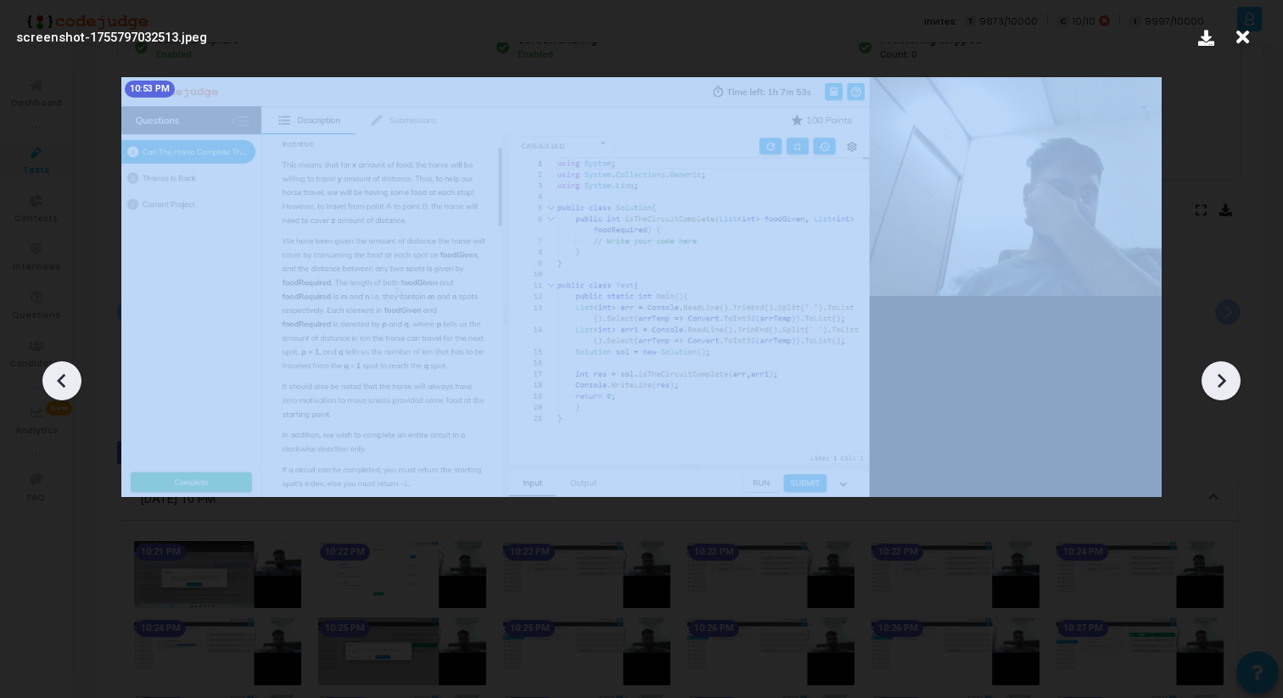
click at [1224, 373] on icon at bounding box center [1220, 380] width 25 height 25
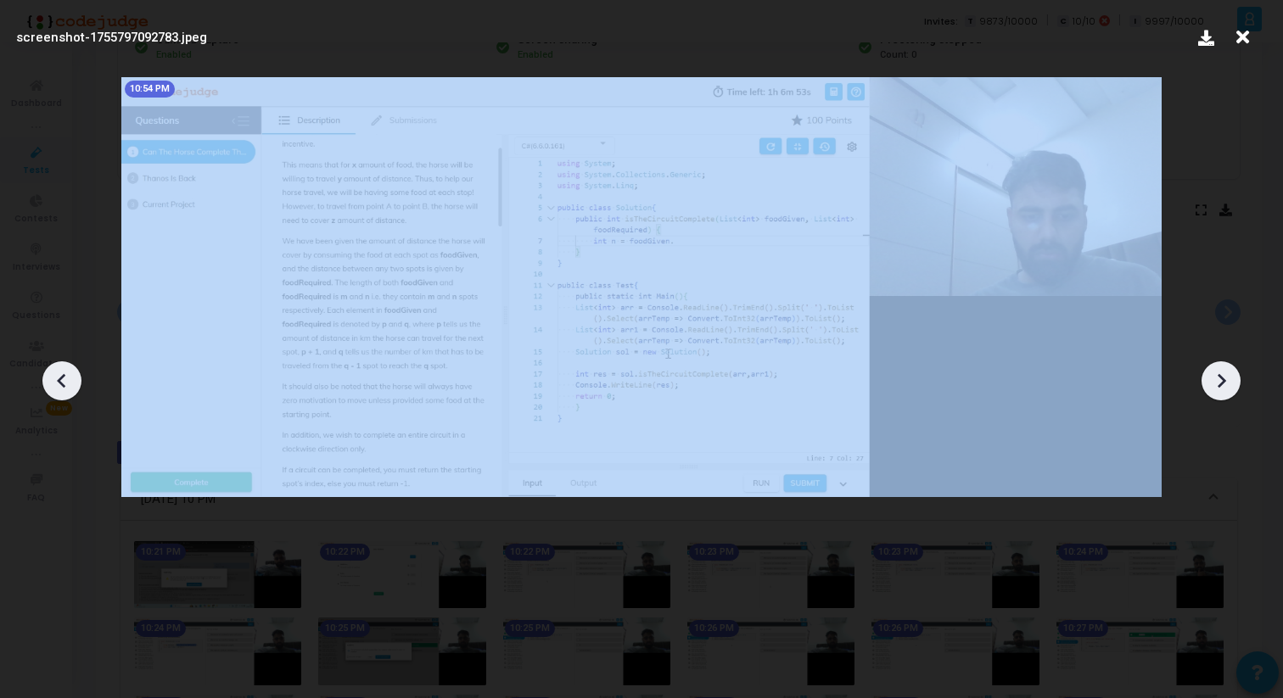
click at [1224, 373] on icon at bounding box center [1220, 380] width 25 height 25
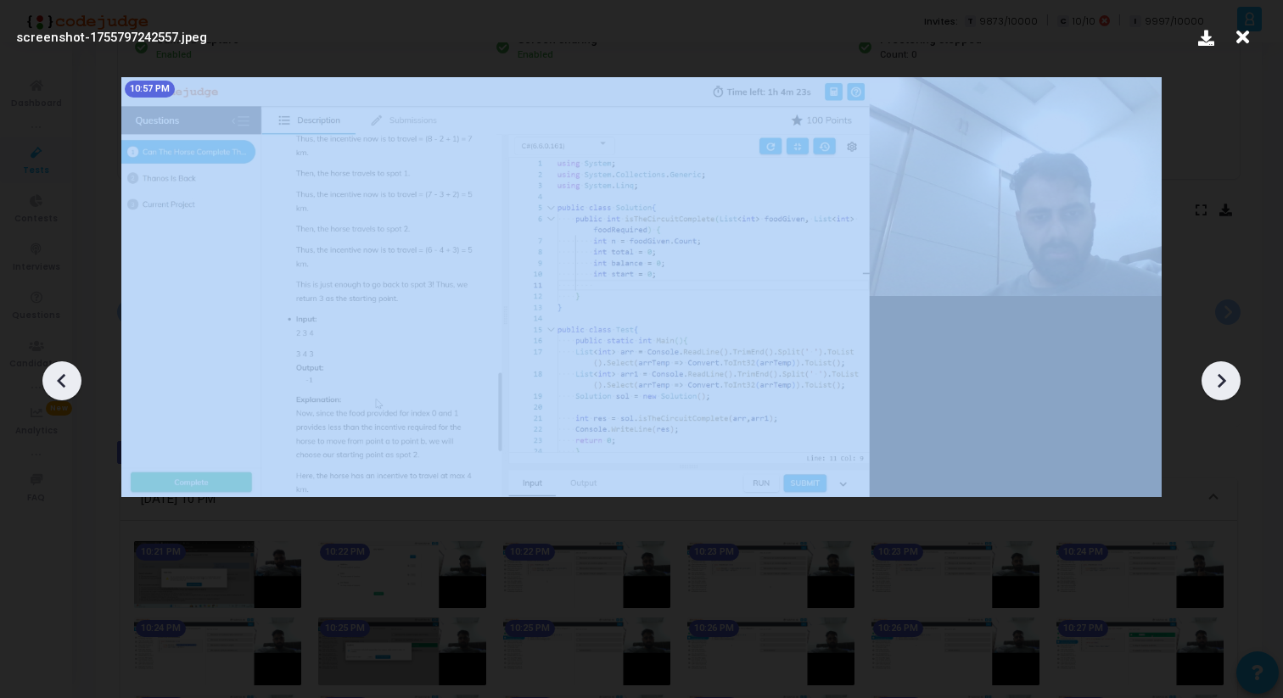
click at [1224, 373] on icon at bounding box center [1220, 380] width 25 height 25
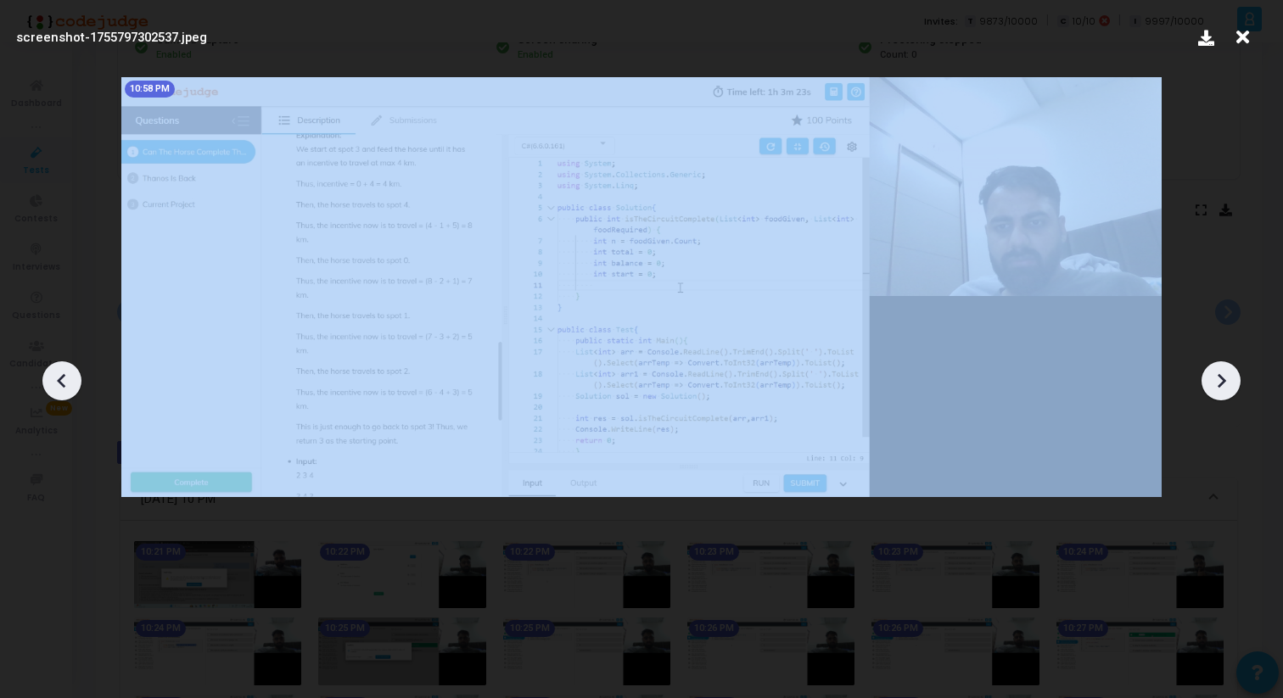
click at [1224, 373] on icon at bounding box center [1220, 380] width 25 height 25
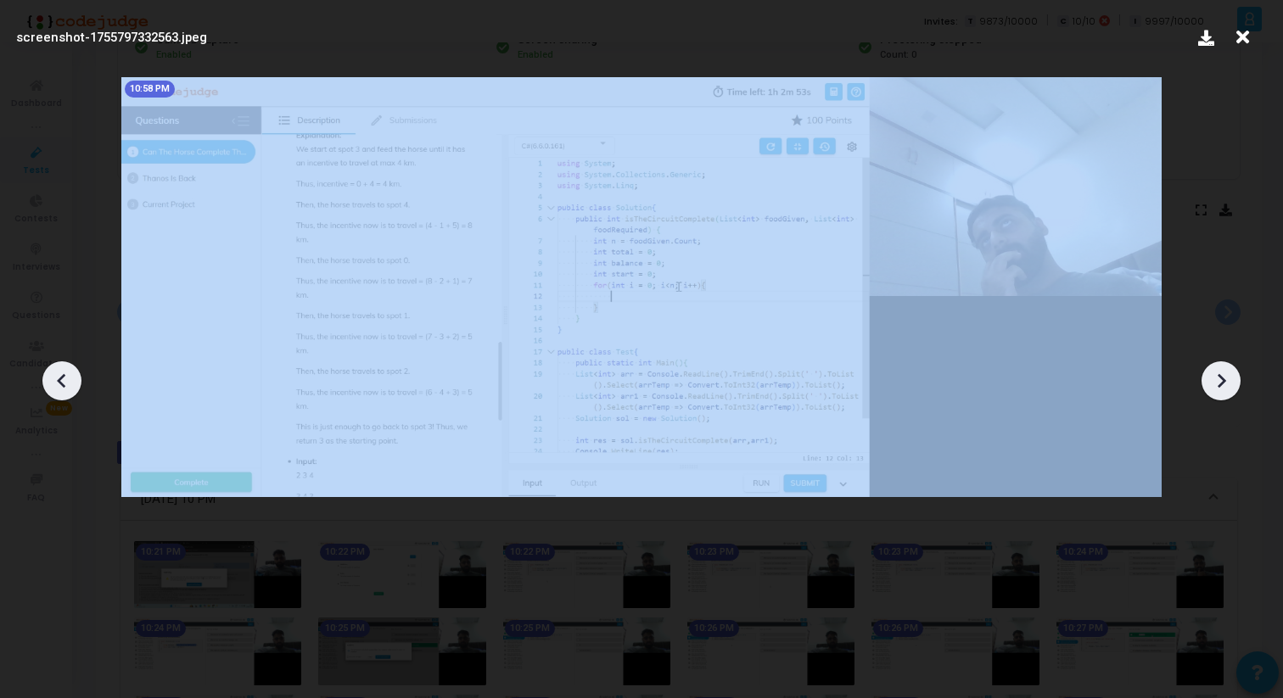
click at [1224, 373] on icon at bounding box center [1220, 380] width 25 height 25
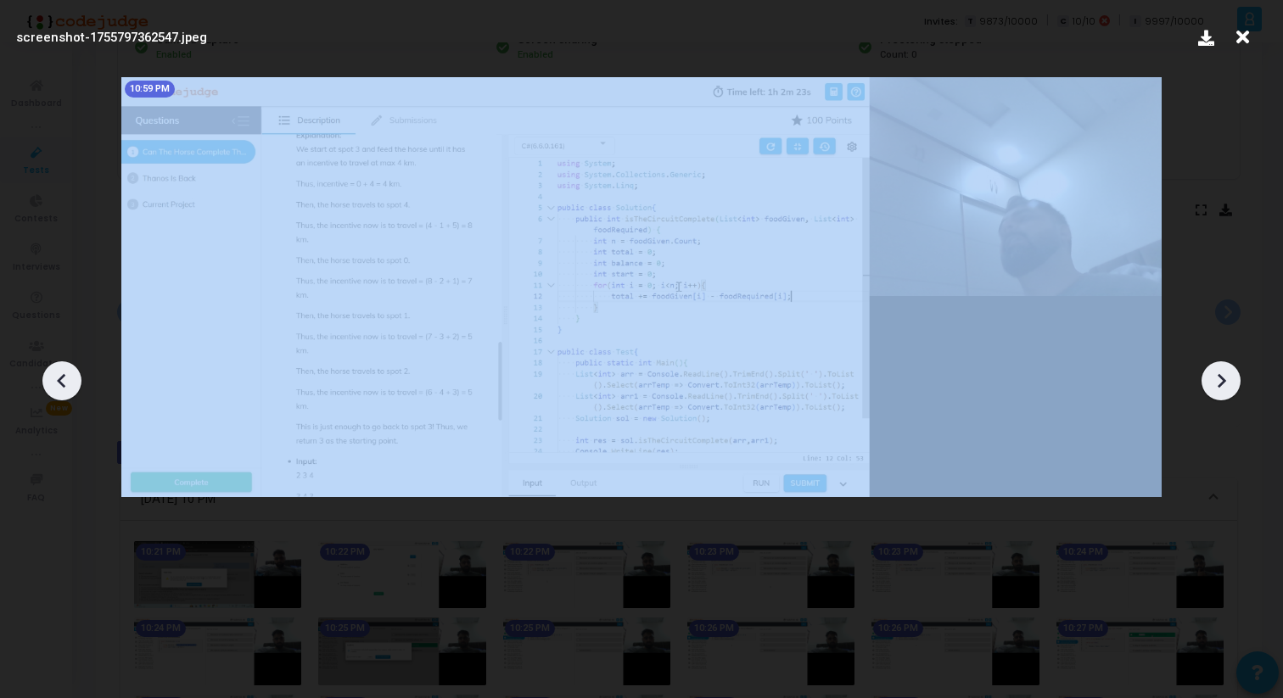
click at [1224, 373] on icon at bounding box center [1220, 380] width 25 height 25
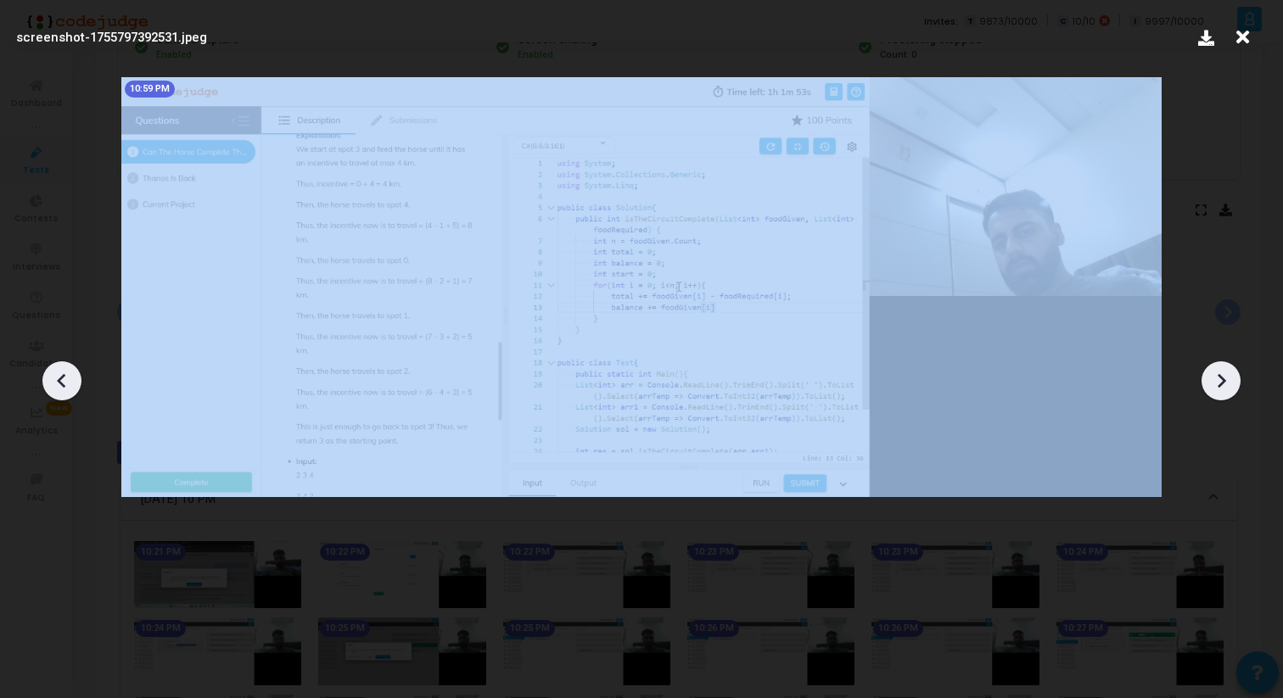
click at [1224, 373] on icon at bounding box center [1220, 380] width 25 height 25
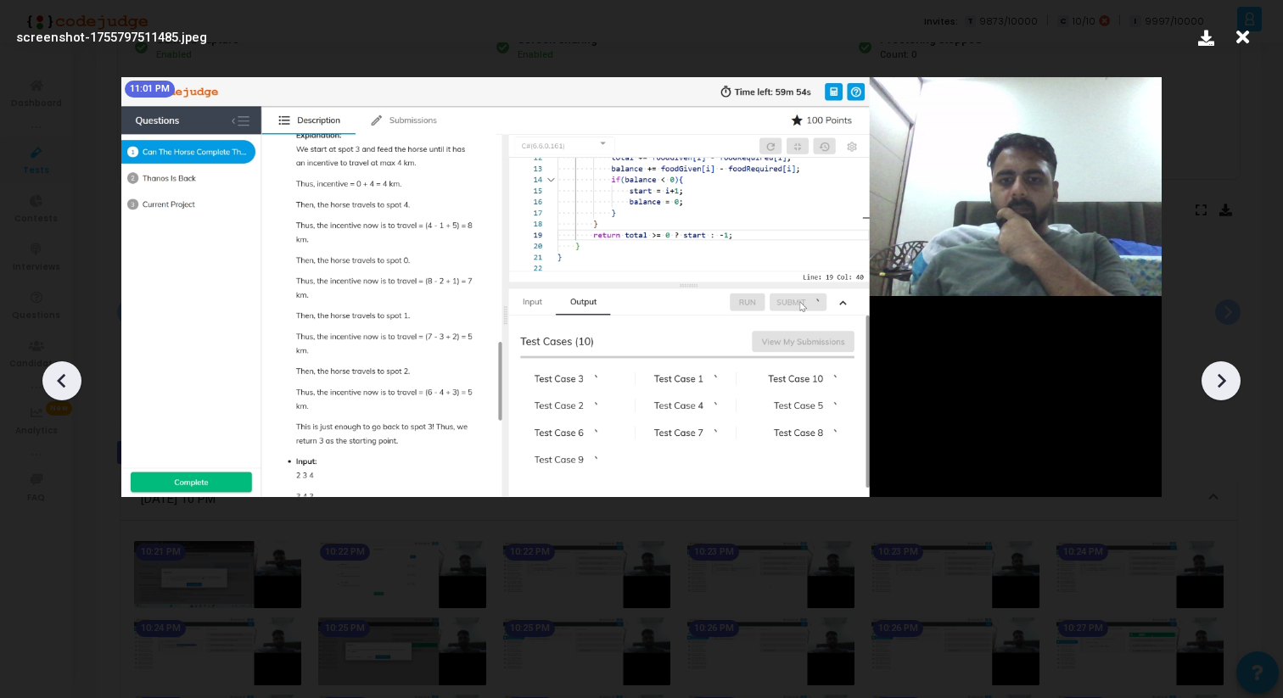
click at [1224, 373] on icon at bounding box center [1220, 380] width 25 height 25
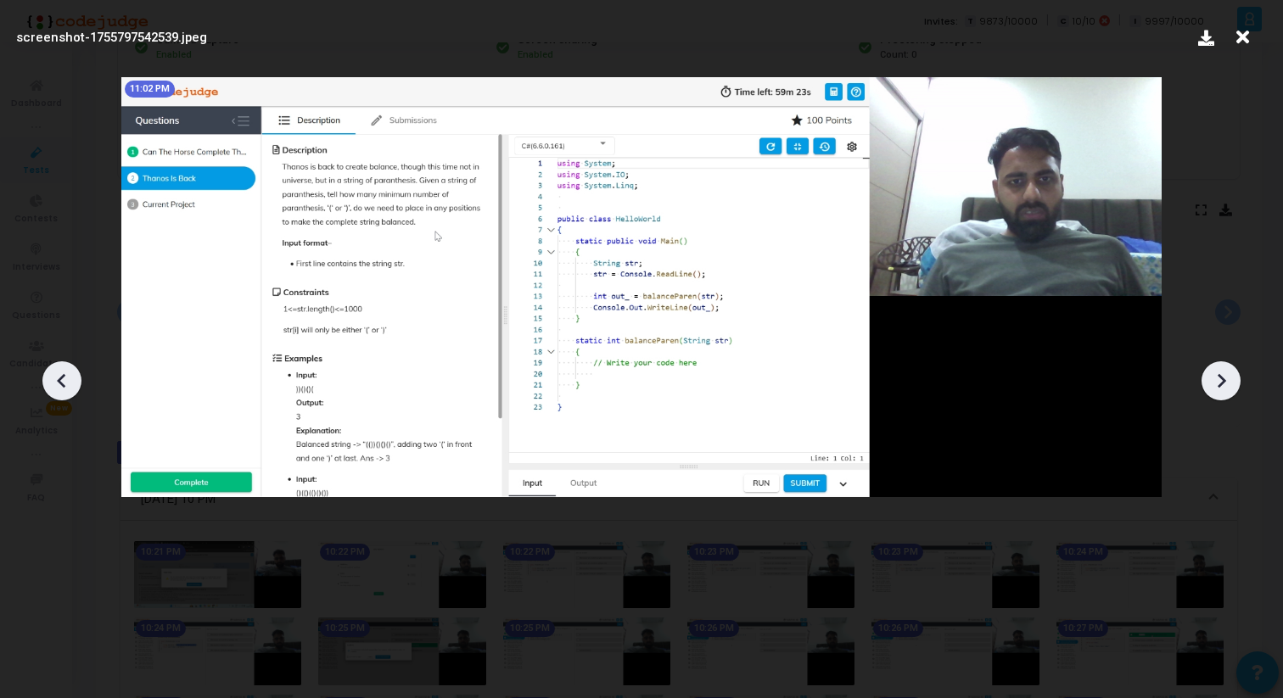
click at [1224, 373] on icon at bounding box center [1220, 380] width 25 height 25
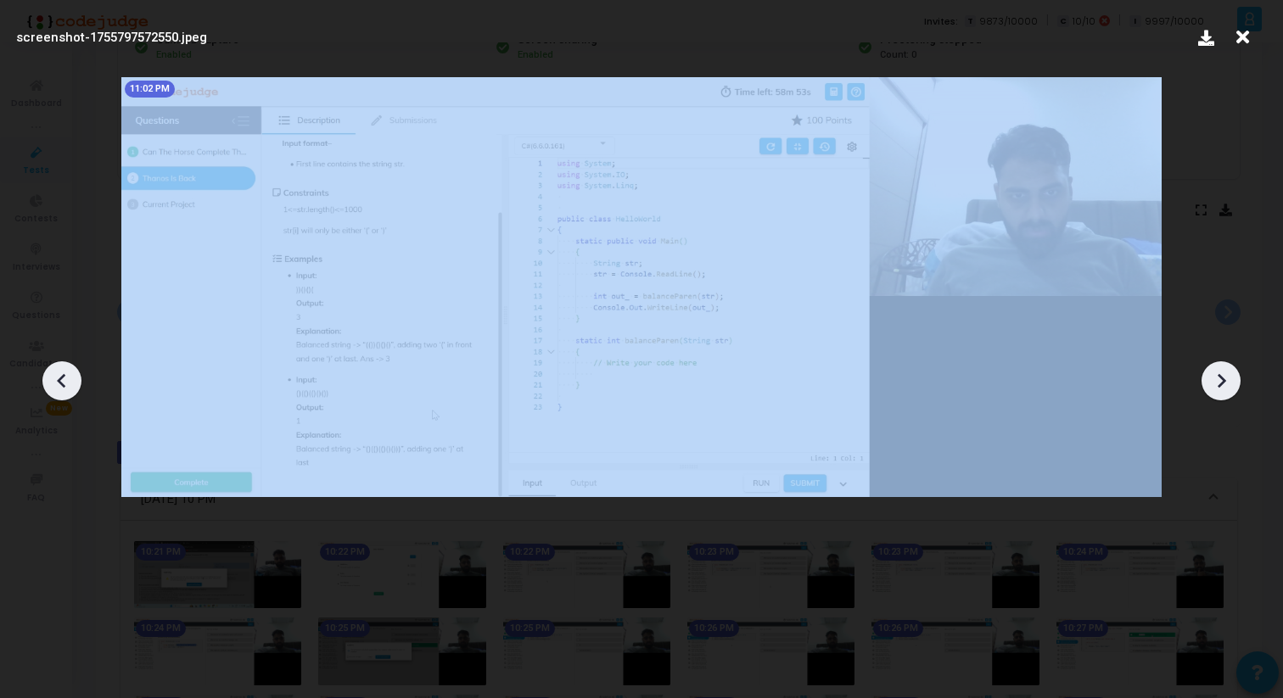
click at [1224, 373] on icon at bounding box center [1220, 380] width 25 height 25
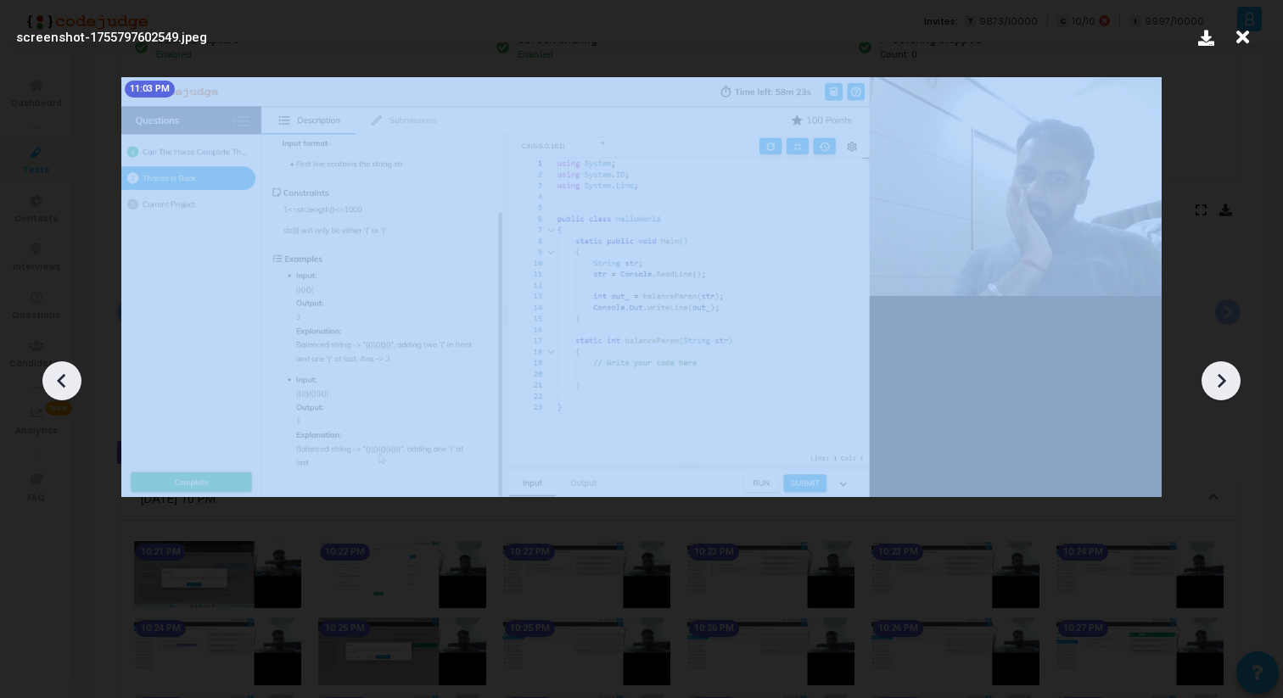
click at [1224, 373] on icon at bounding box center [1220, 380] width 25 height 25
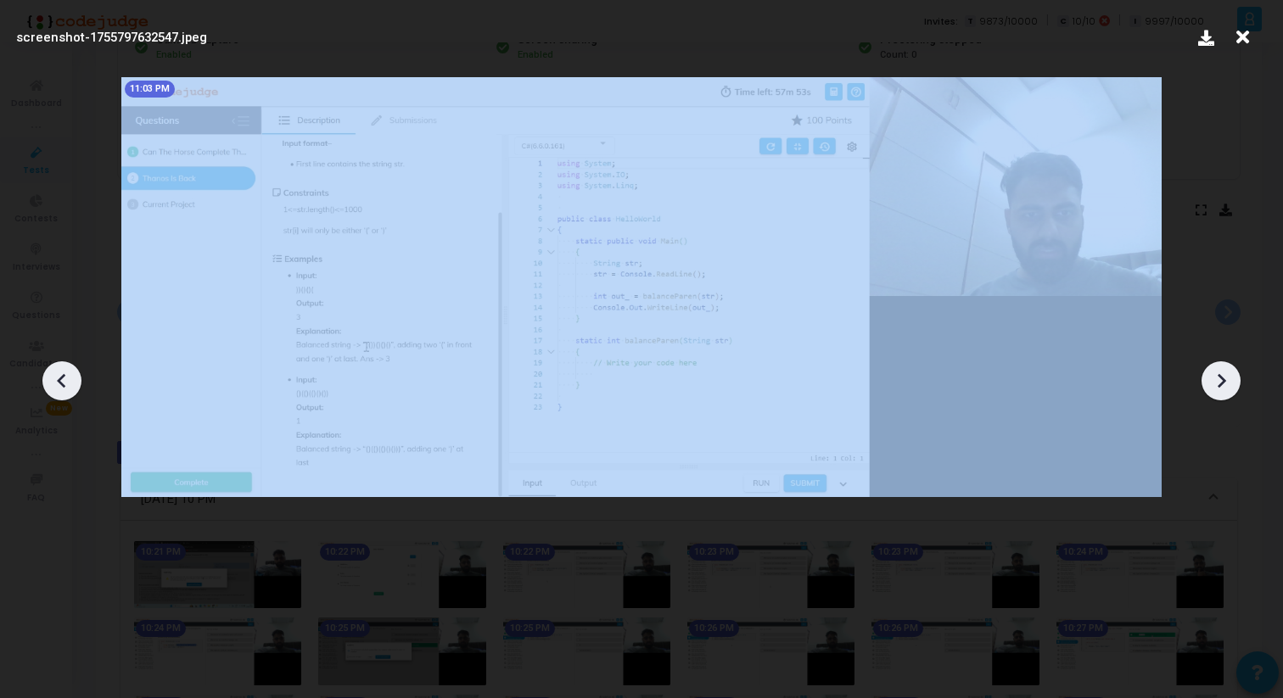
click at [1224, 373] on icon at bounding box center [1220, 380] width 25 height 25
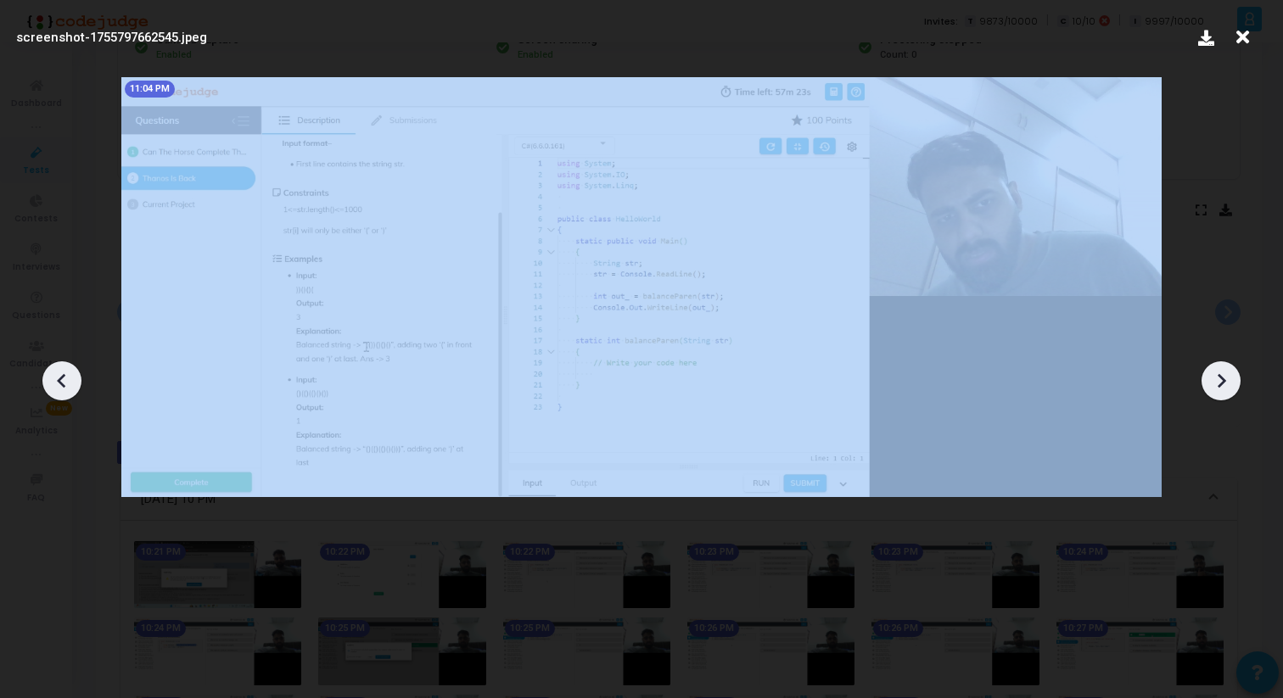
click at [1224, 373] on icon at bounding box center [1220, 380] width 25 height 25
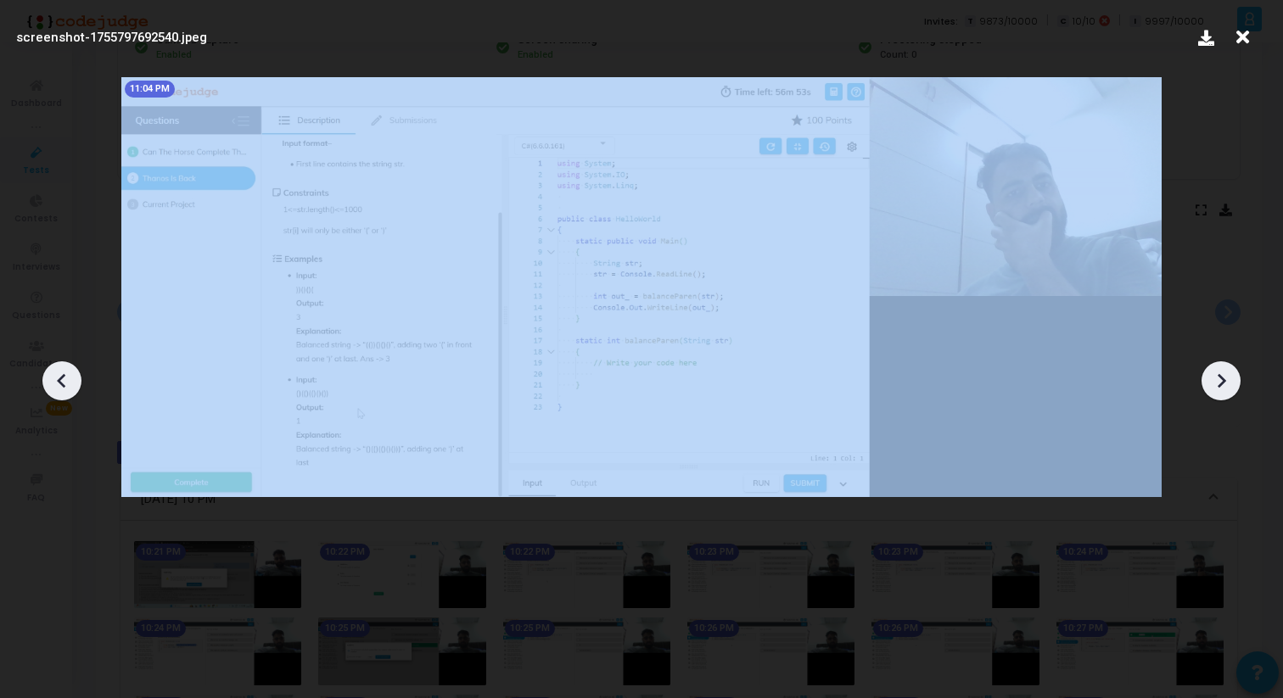
click at [1224, 373] on icon at bounding box center [1220, 380] width 25 height 25
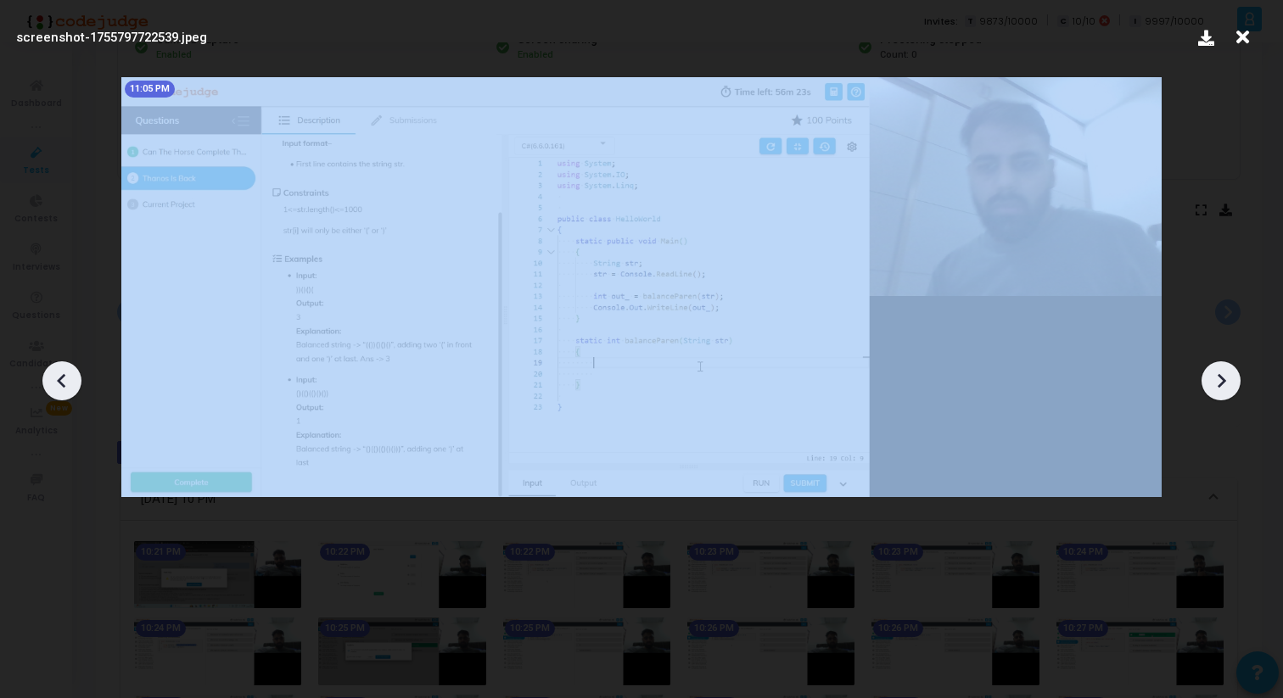
click at [1224, 373] on icon at bounding box center [1220, 380] width 25 height 25
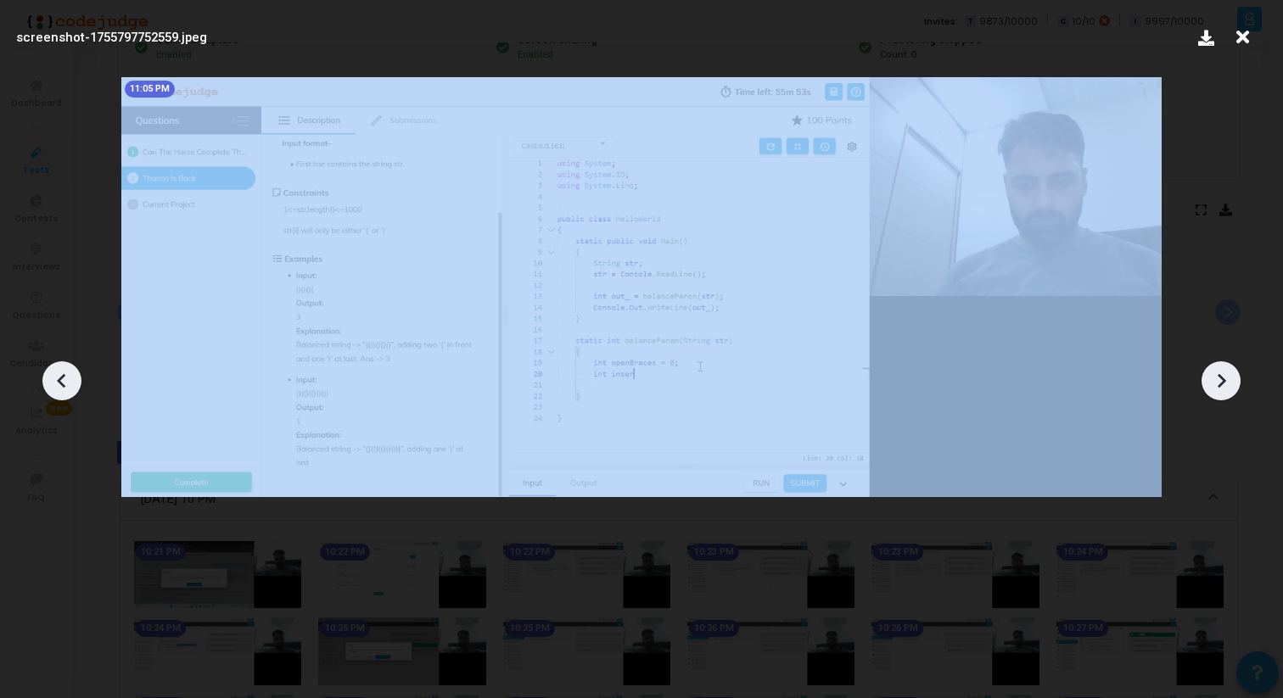
click at [1224, 373] on icon at bounding box center [1220, 380] width 25 height 25
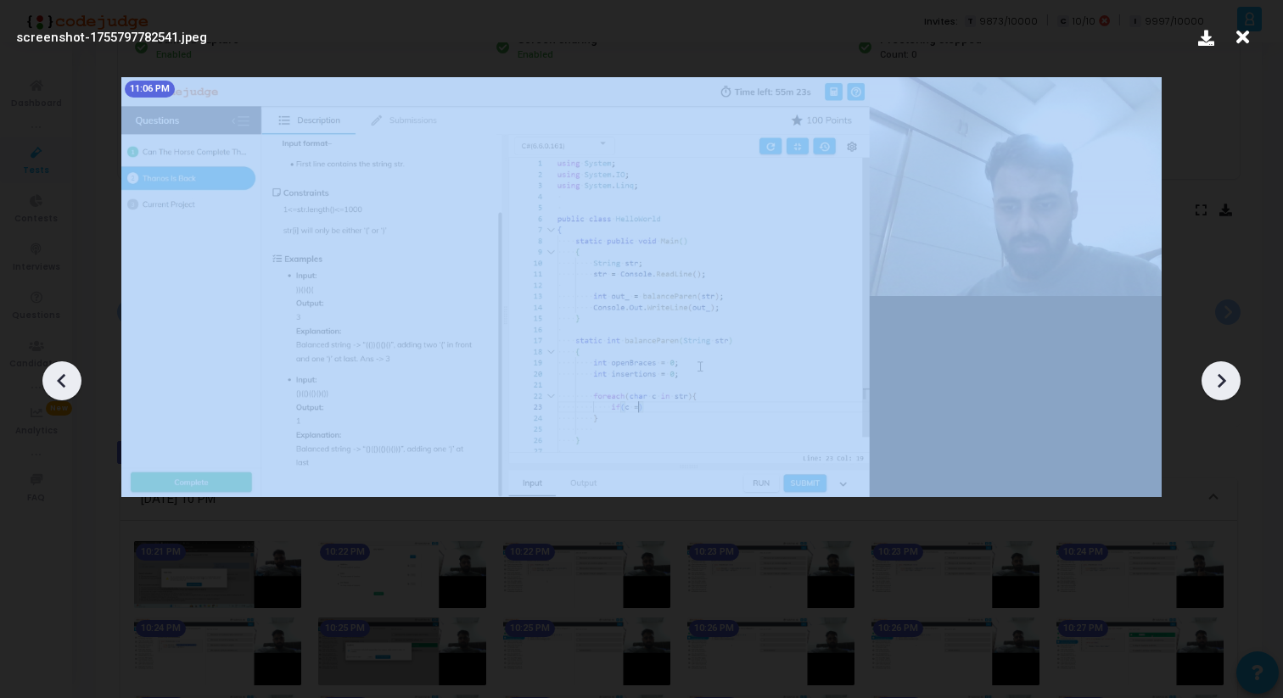
click at [1224, 373] on icon at bounding box center [1220, 380] width 25 height 25
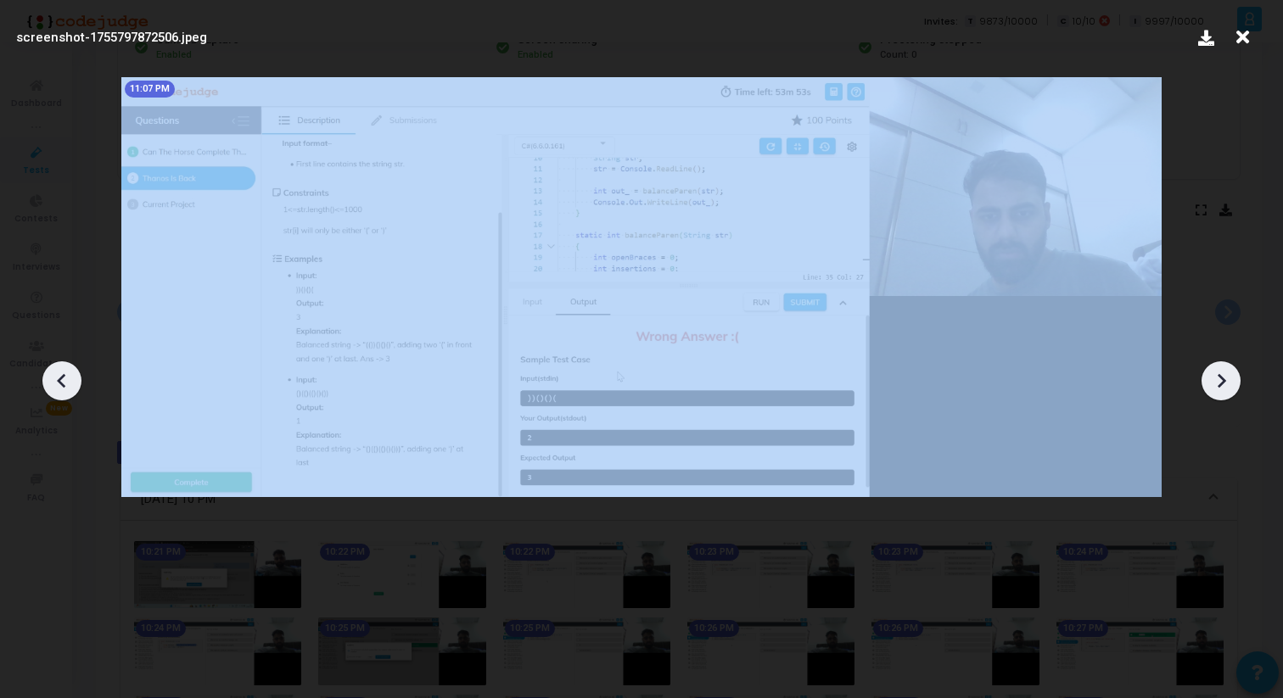
click at [1224, 373] on icon at bounding box center [1220, 380] width 25 height 25
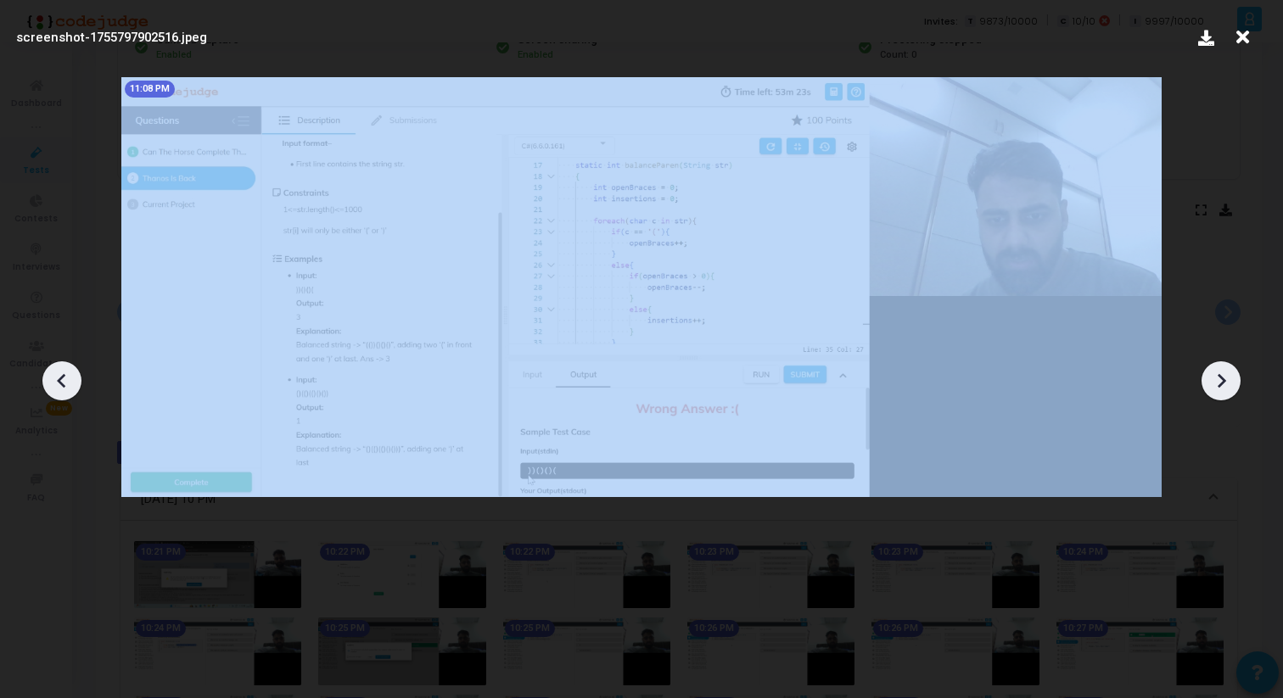
click at [1224, 373] on icon at bounding box center [1220, 380] width 25 height 25
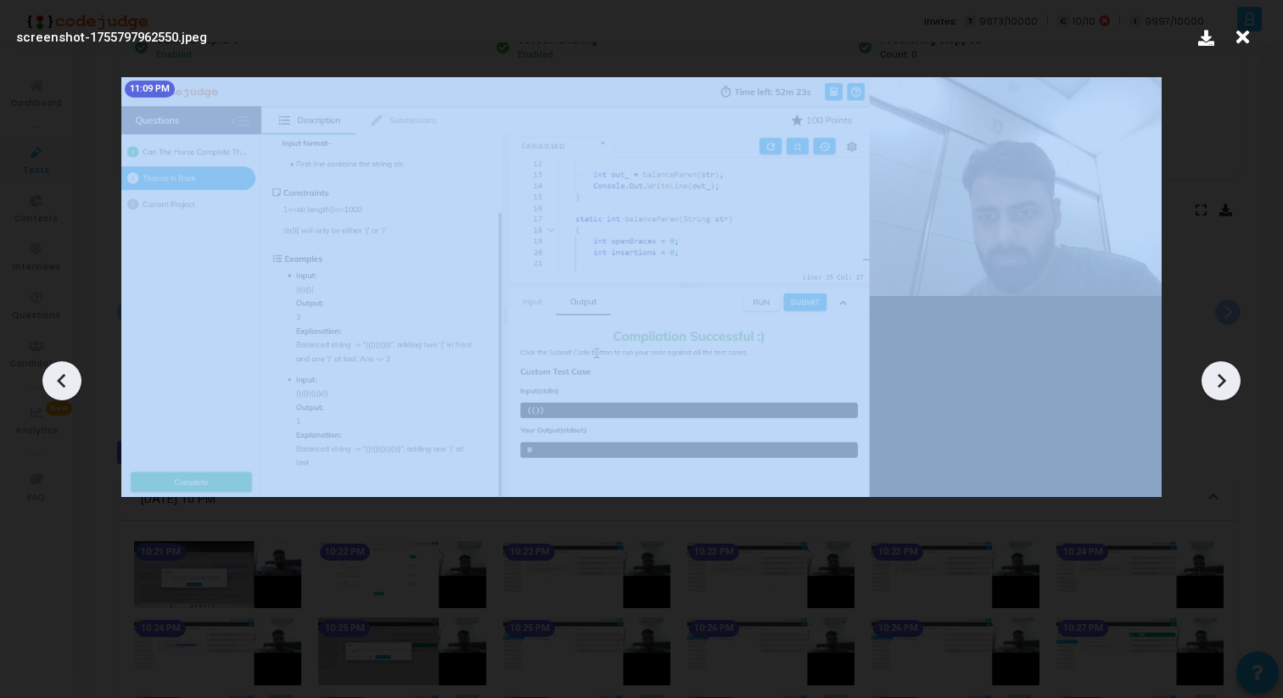
click at [1224, 373] on icon at bounding box center [1220, 380] width 25 height 25
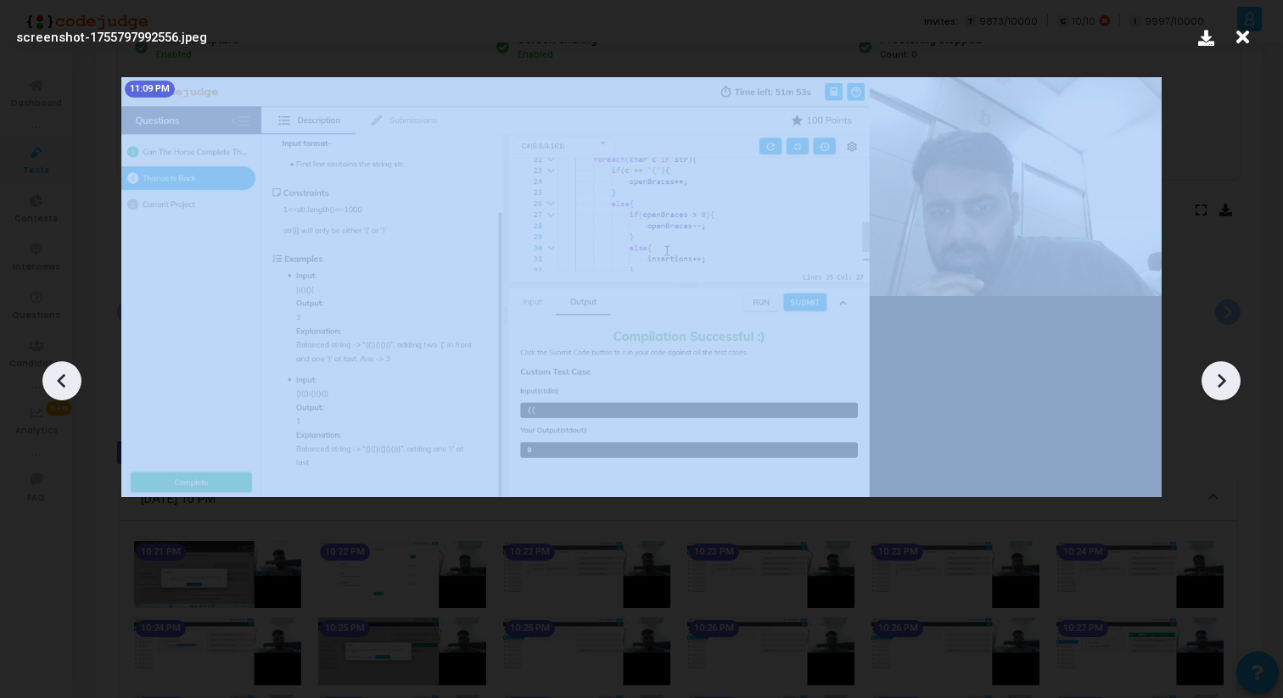
click at [1224, 373] on icon at bounding box center [1220, 380] width 25 height 25
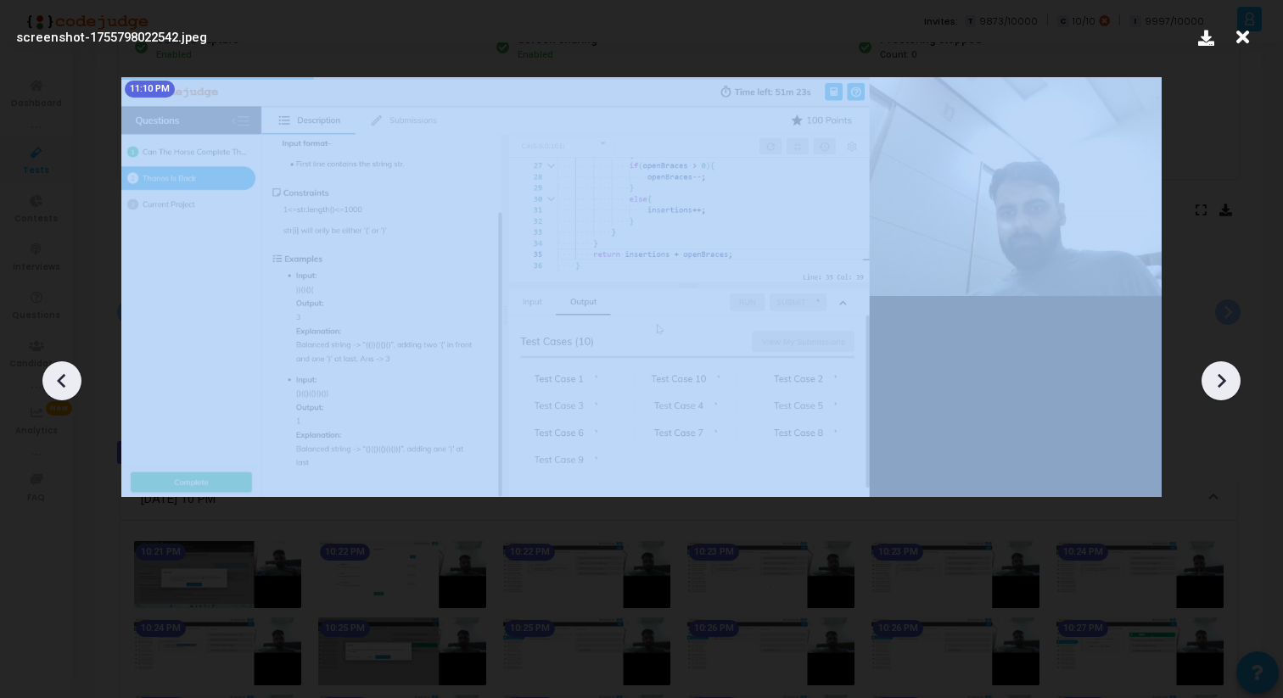
click at [1224, 373] on icon at bounding box center [1220, 380] width 25 height 25
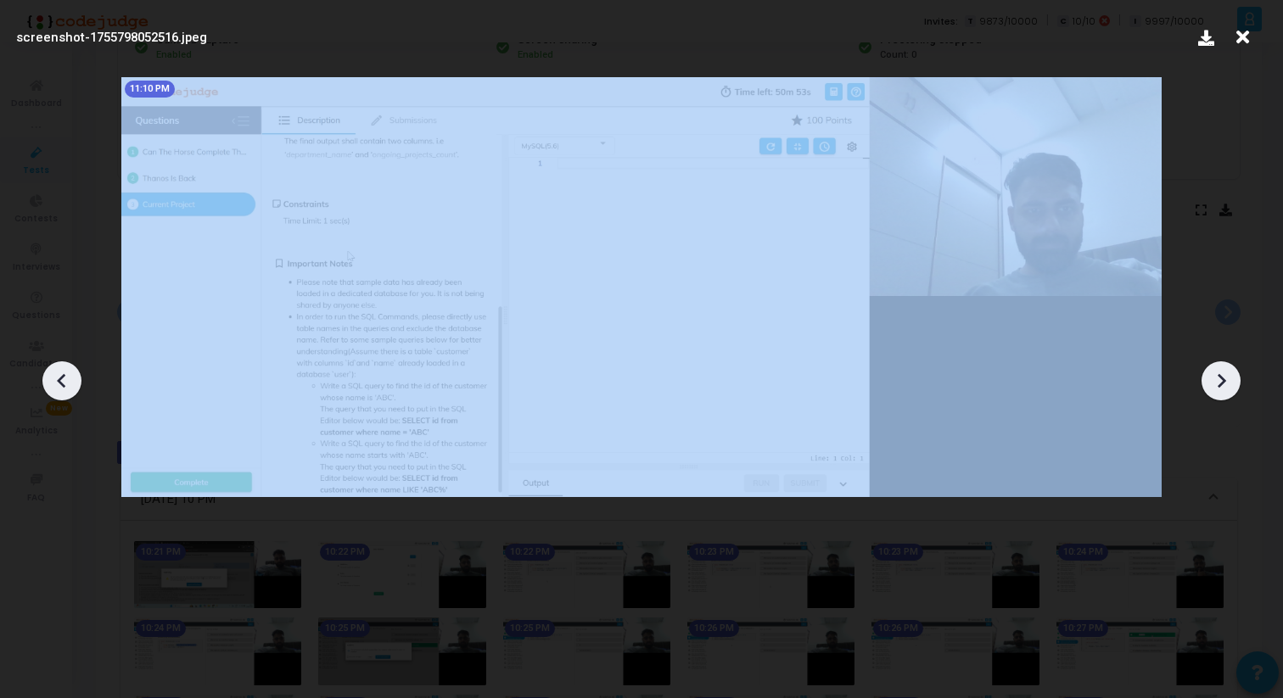
click at [1224, 373] on icon at bounding box center [1220, 380] width 25 height 25
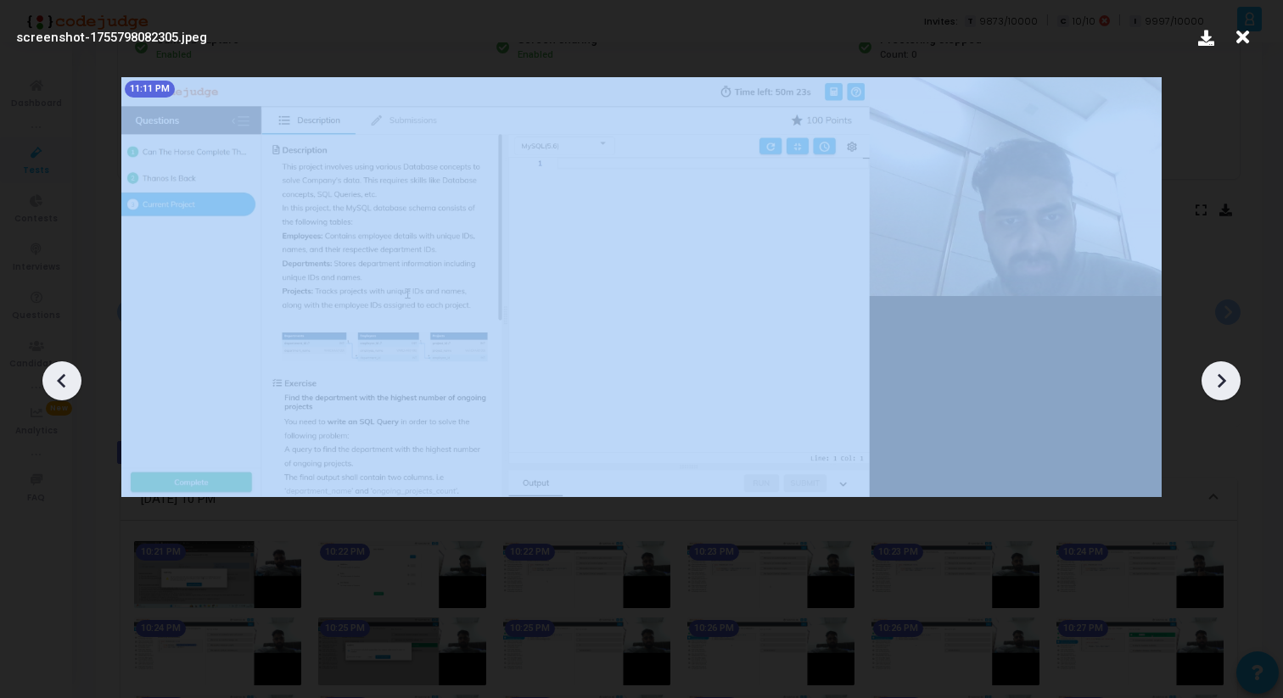
click at [1224, 373] on icon at bounding box center [1220, 380] width 25 height 25
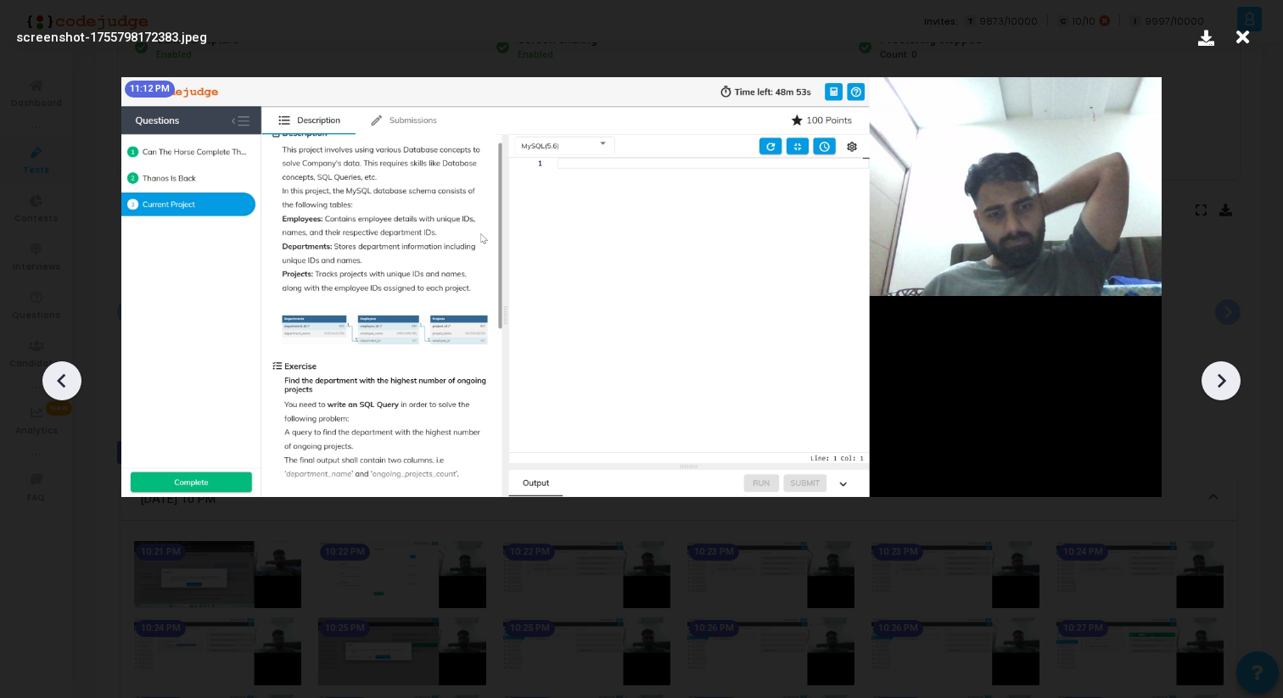
click at [1244, 31] on icon at bounding box center [1242, 37] width 26 height 32
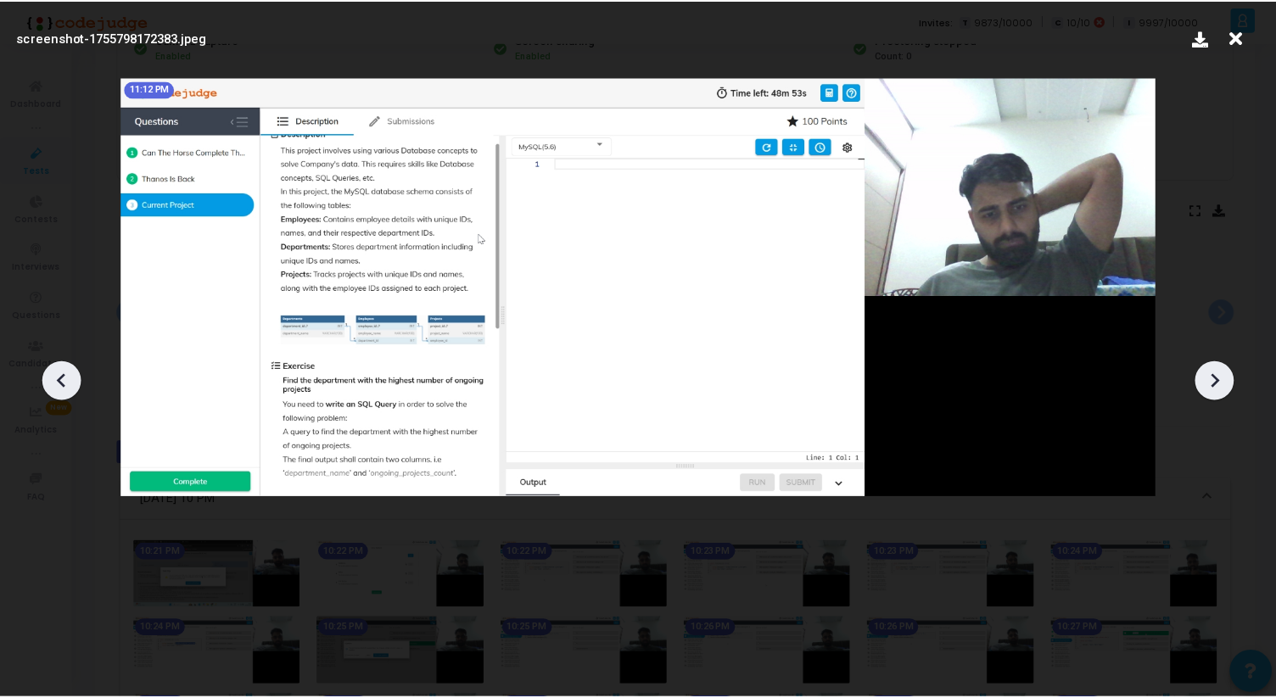
scroll to position [191, 0]
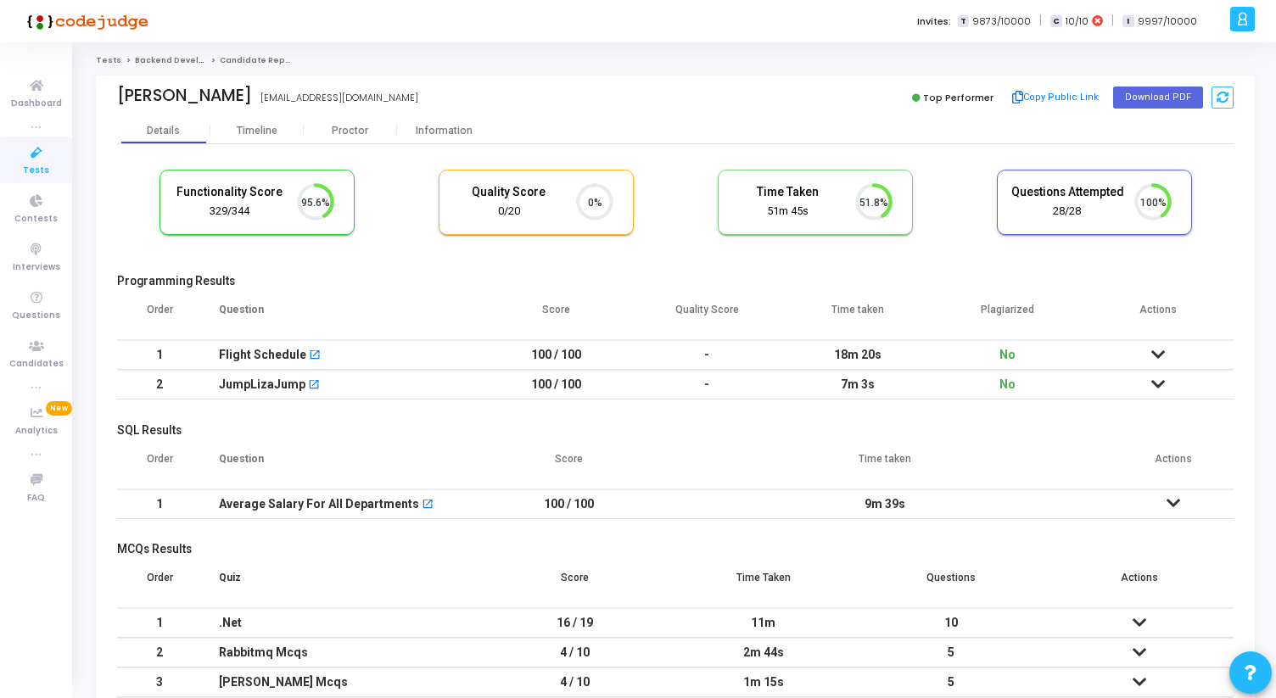
scroll to position [36, 43]
click at [345, 127] on div "Proctor" at bounding box center [350, 131] width 93 height 13
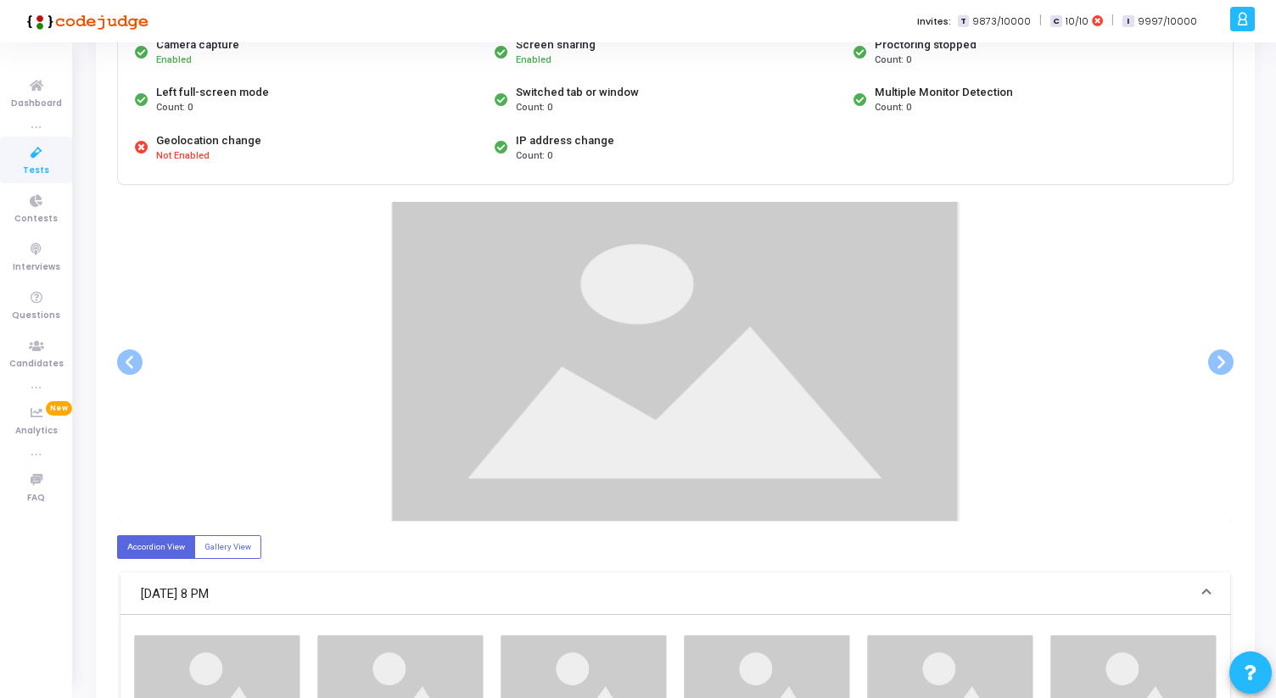
scroll to position [193, 0]
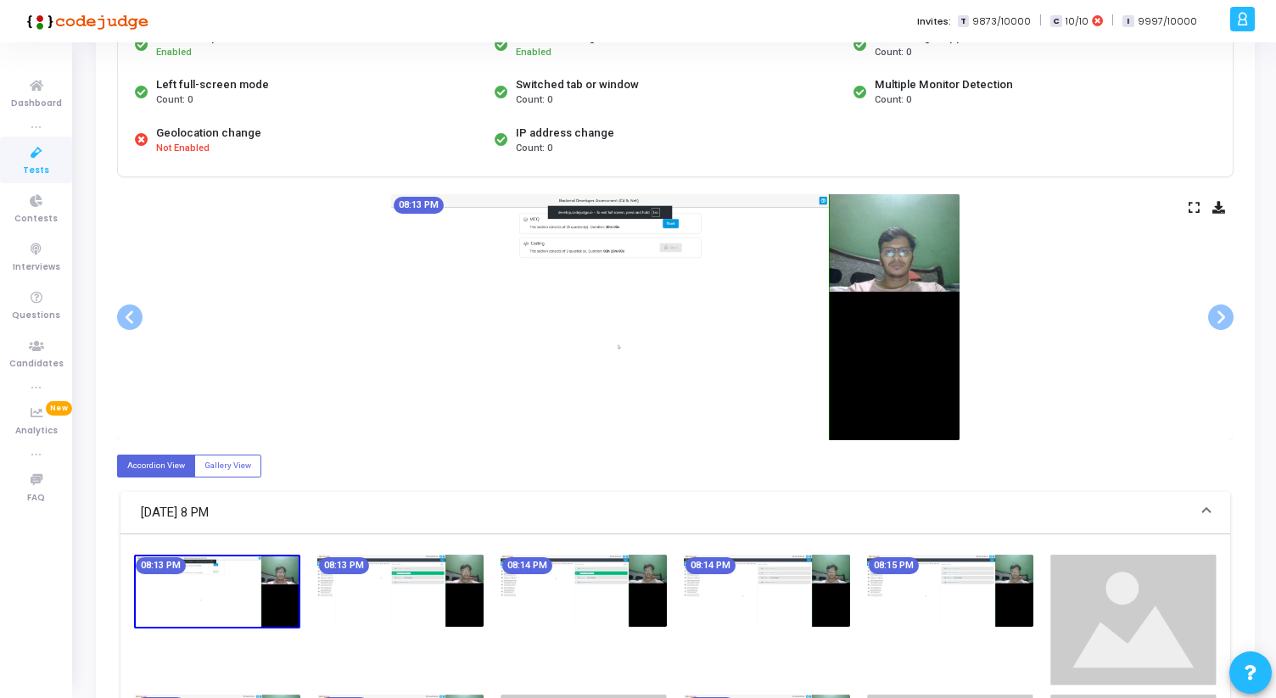
click at [1194, 208] on icon at bounding box center [1193, 207] width 11 height 9
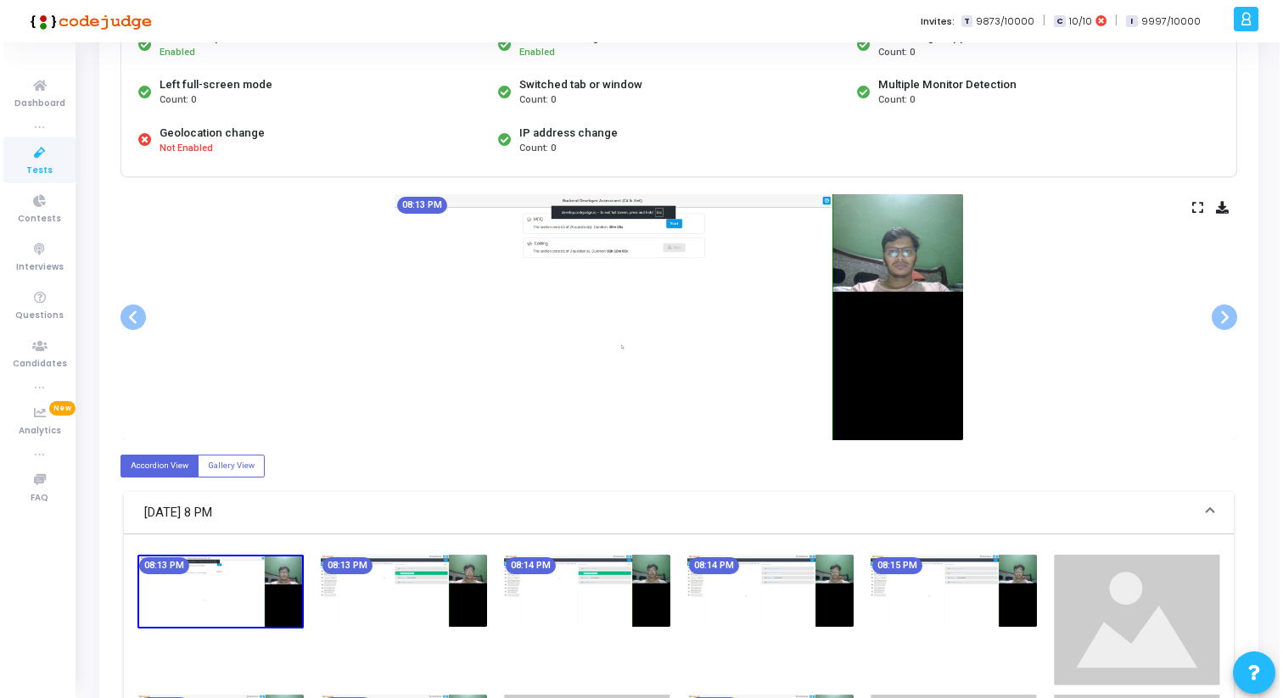
scroll to position [0, 0]
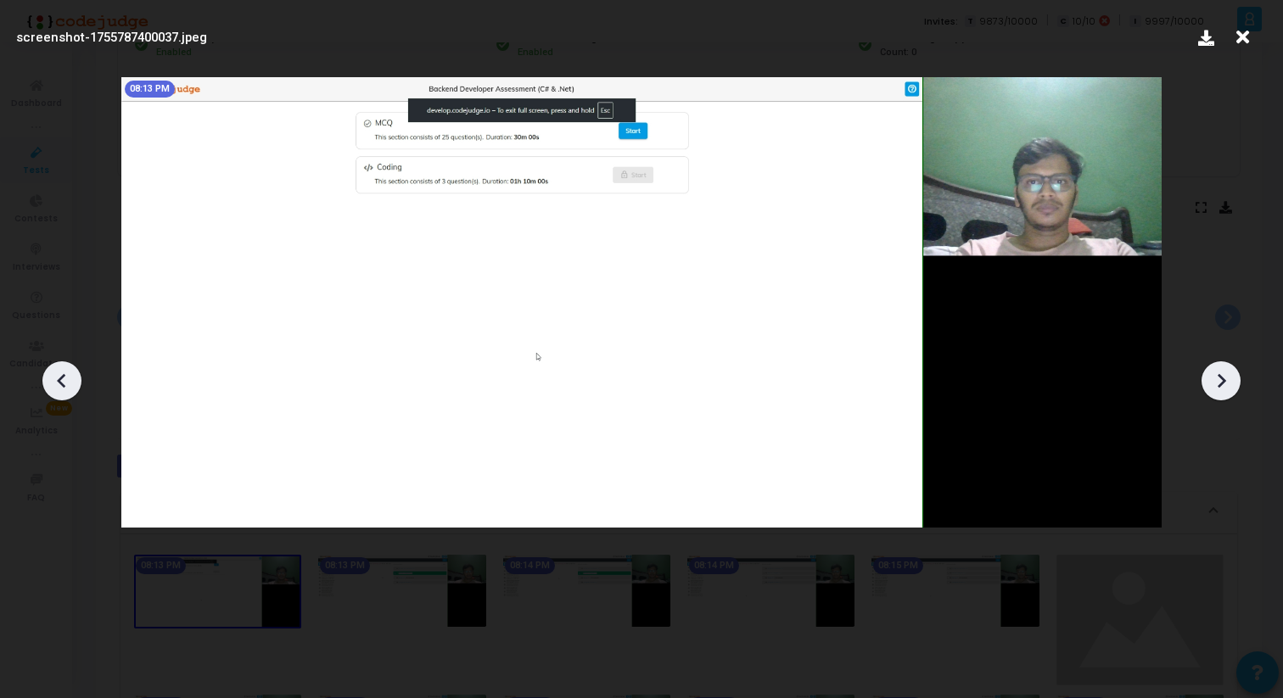
click at [1222, 385] on icon at bounding box center [1220, 380] width 25 height 25
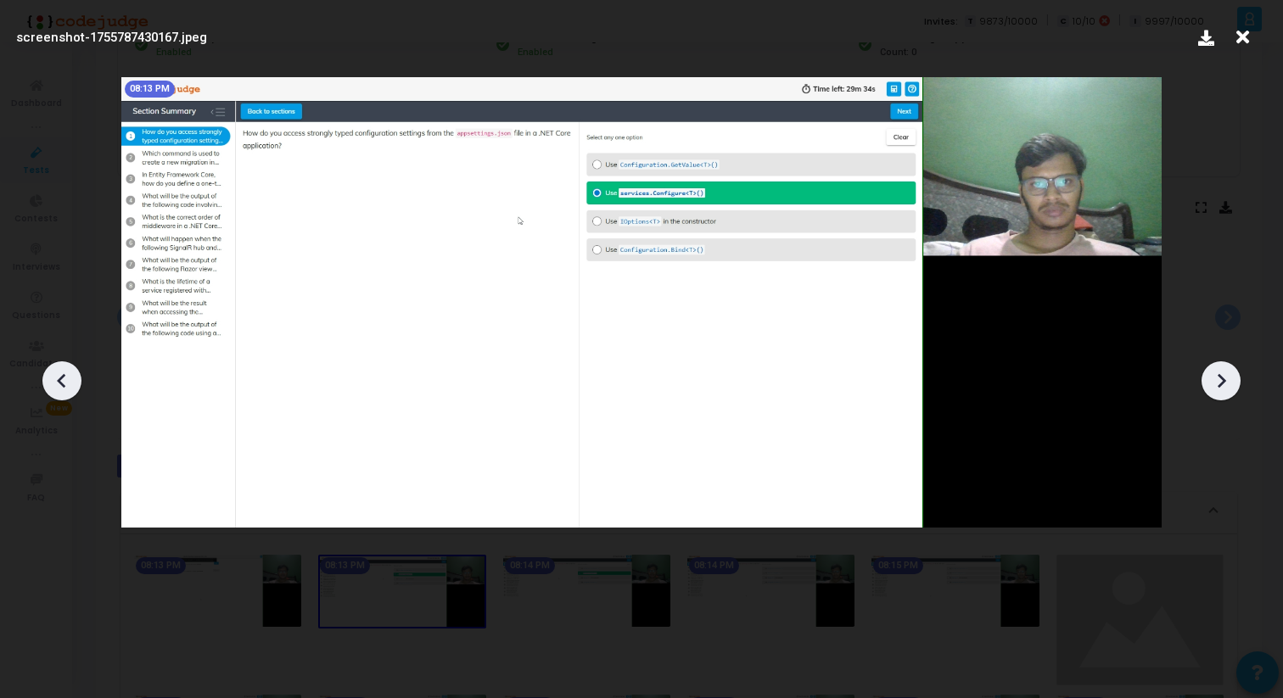
click at [1222, 385] on icon at bounding box center [1220, 380] width 25 height 25
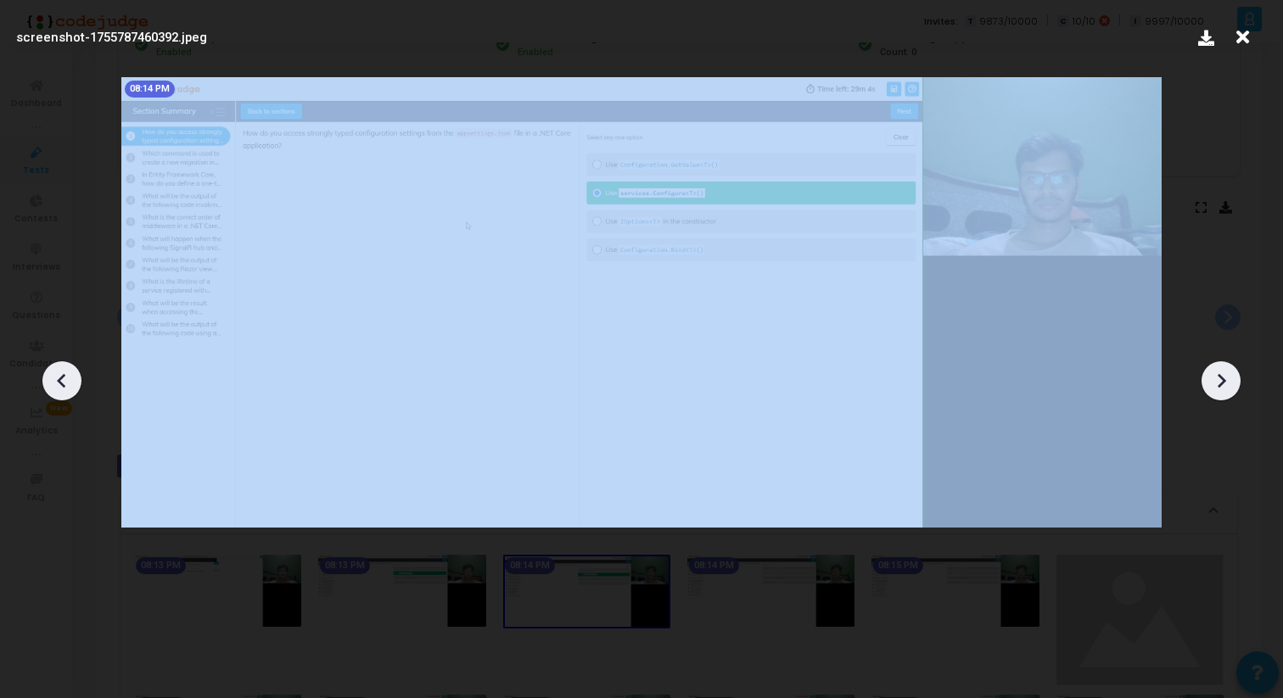
click at [1222, 385] on icon at bounding box center [1220, 380] width 25 height 25
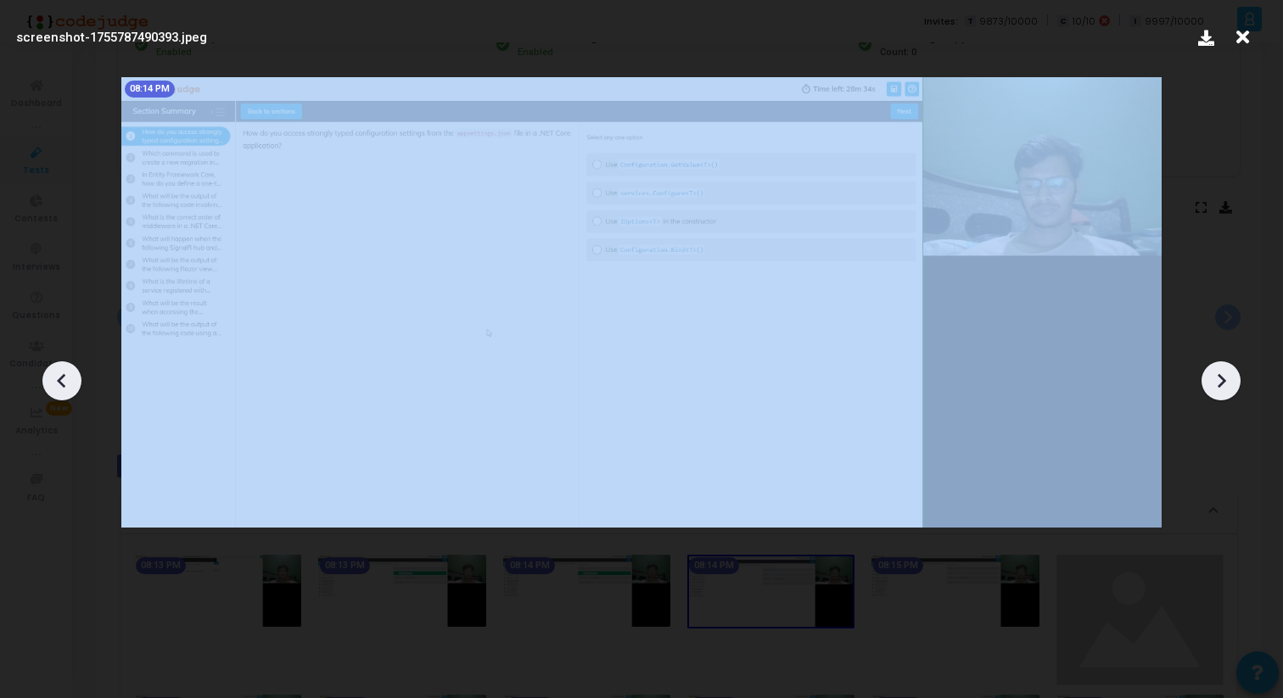
click at [1222, 385] on icon at bounding box center [1220, 380] width 25 height 25
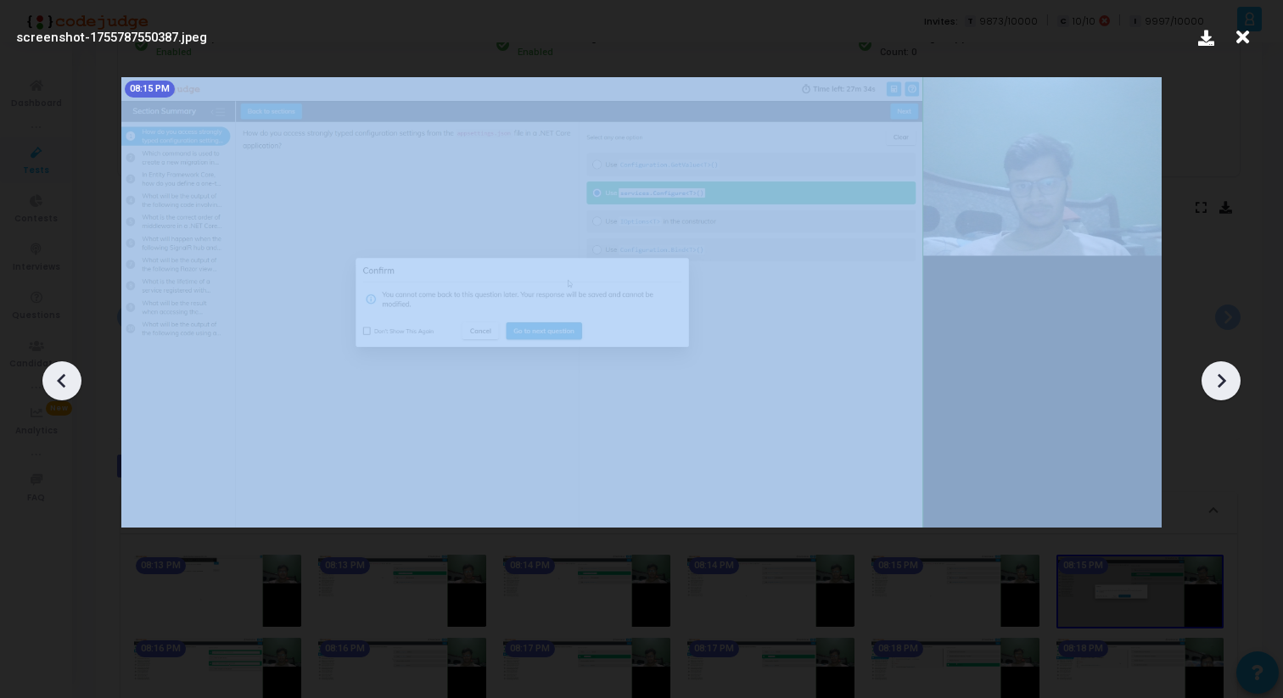
click at [1222, 385] on icon at bounding box center [1220, 380] width 25 height 25
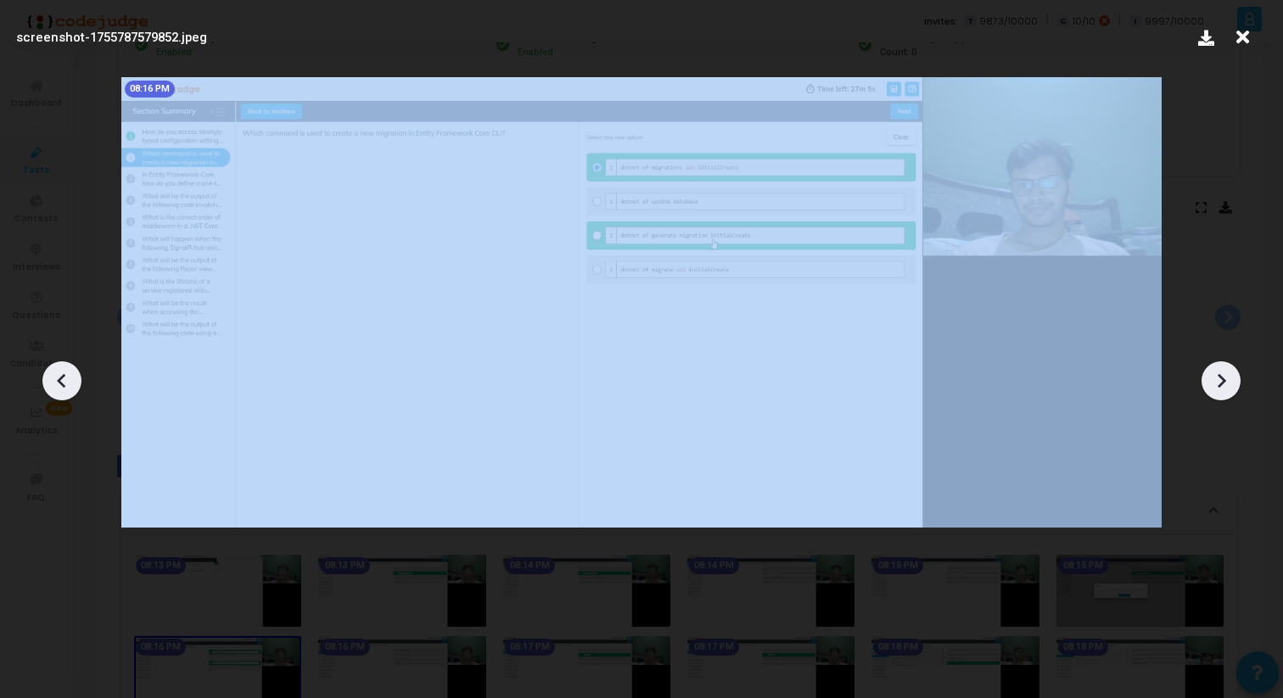
click at [1222, 385] on icon at bounding box center [1220, 380] width 25 height 25
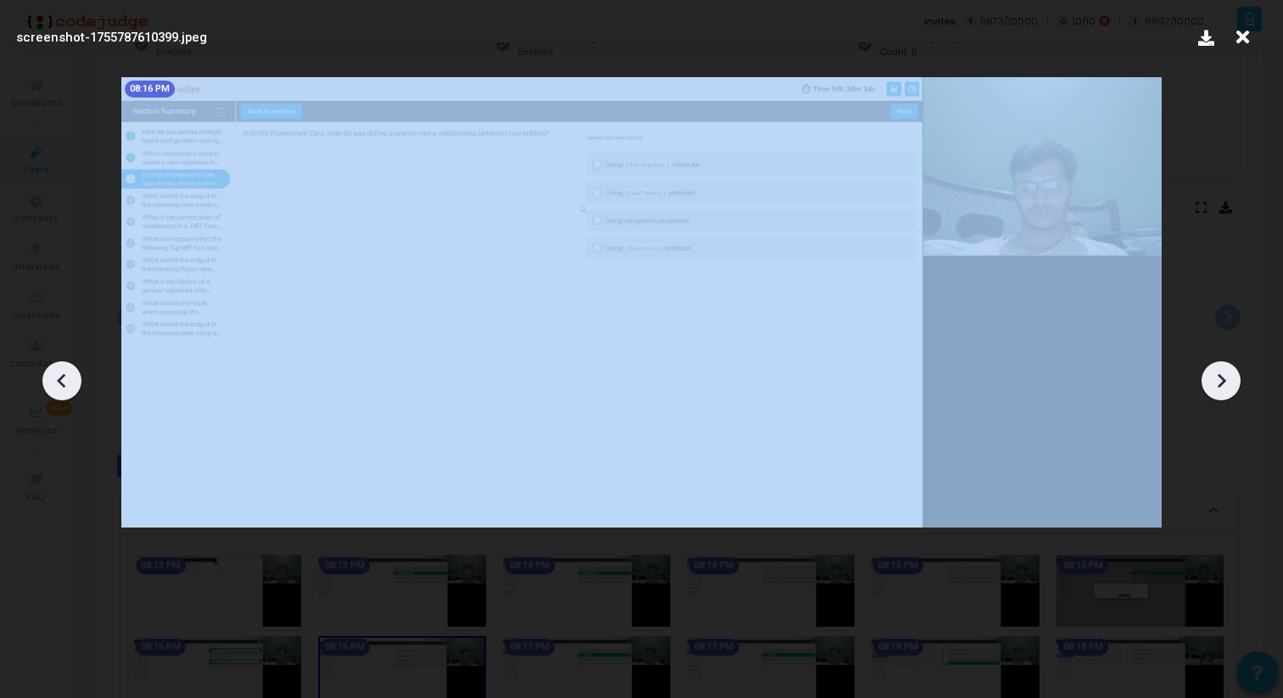
click at [1222, 385] on icon at bounding box center [1220, 380] width 25 height 25
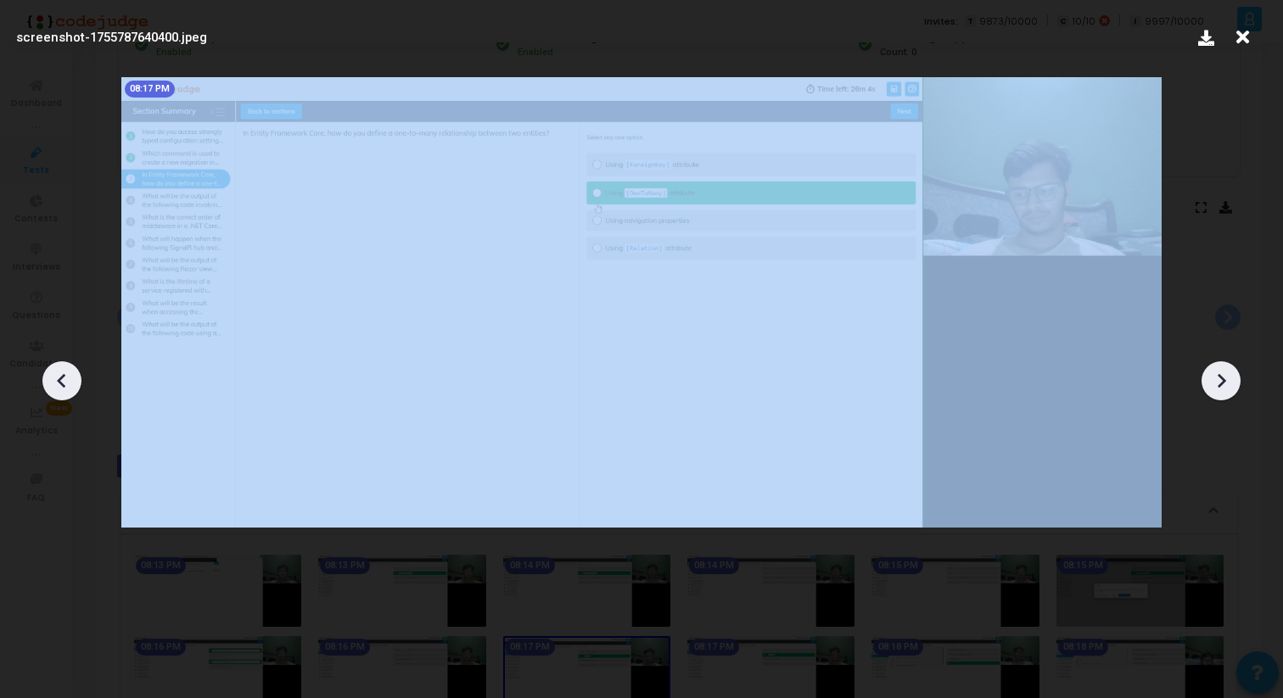
click at [1222, 385] on icon at bounding box center [1220, 380] width 25 height 25
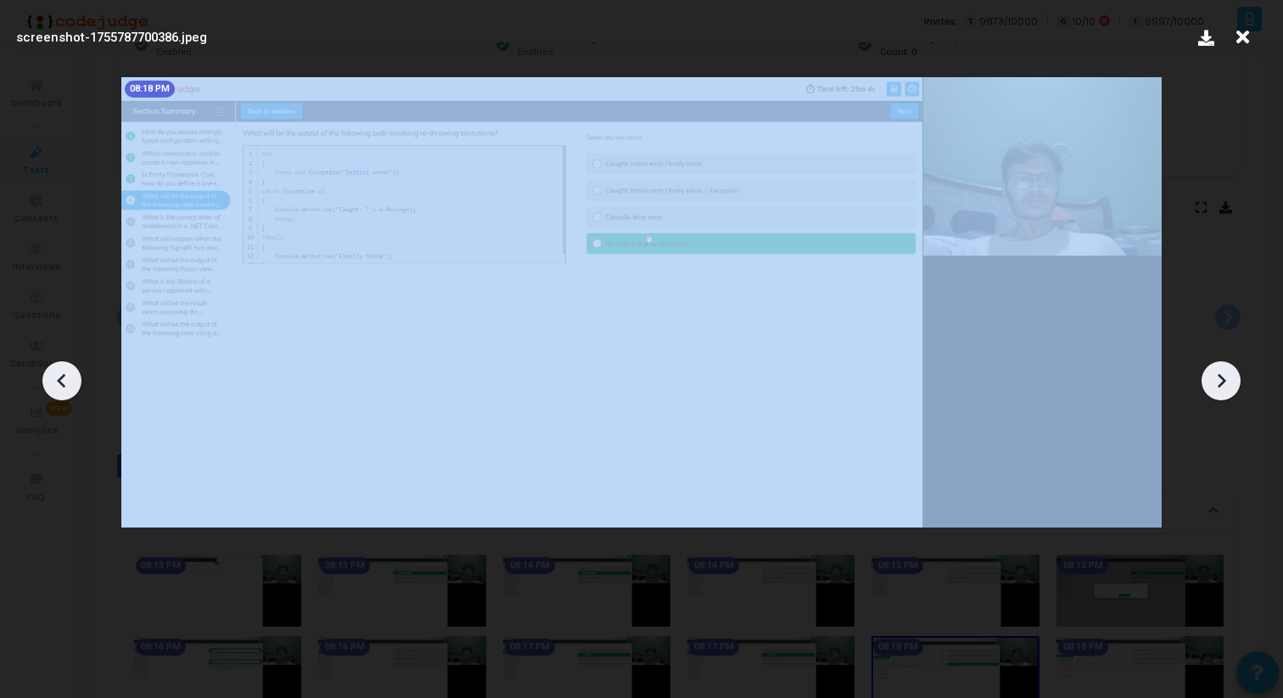
click at [1222, 385] on icon at bounding box center [1220, 380] width 25 height 25
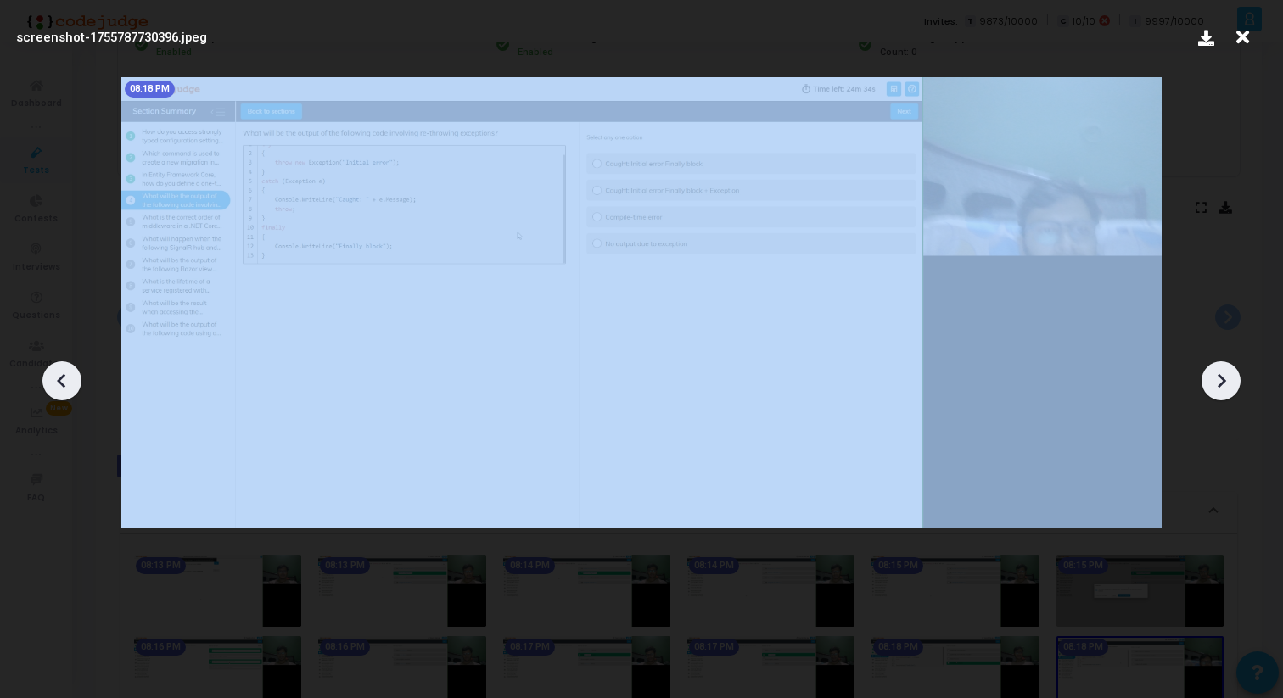
click at [1222, 385] on icon at bounding box center [1220, 380] width 25 height 25
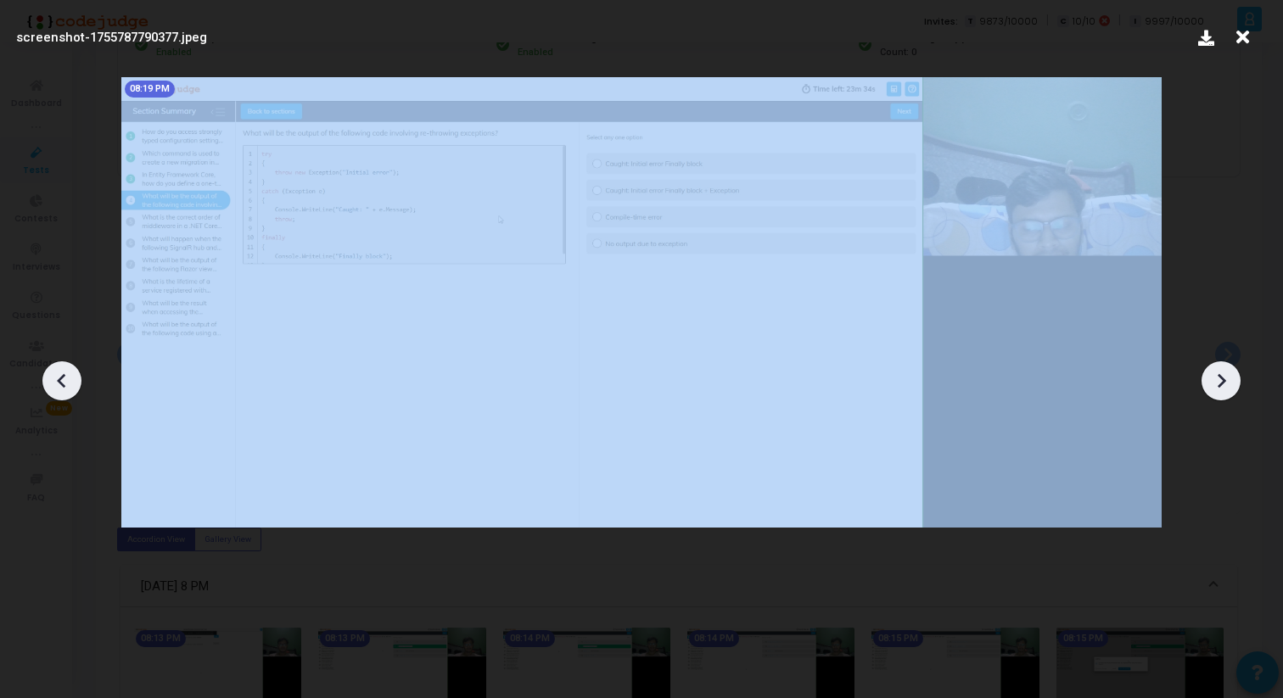
click at [1222, 385] on icon at bounding box center [1220, 380] width 25 height 25
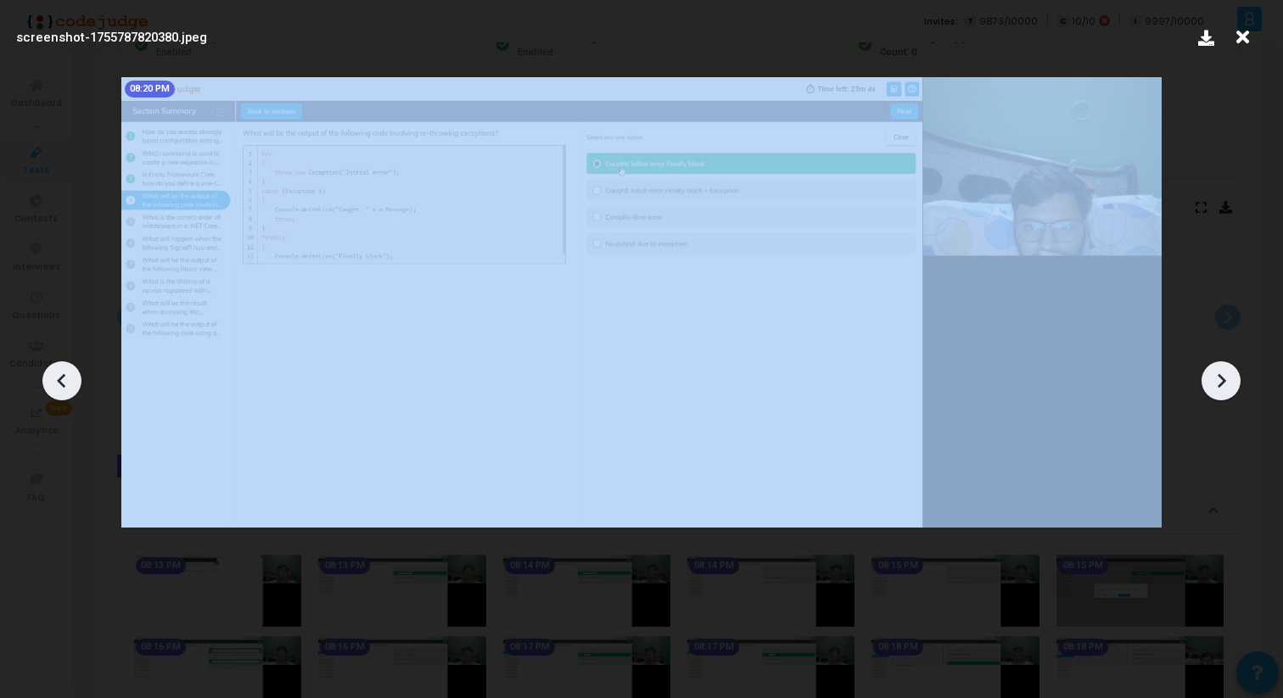
click at [1222, 385] on icon at bounding box center [1220, 380] width 25 height 25
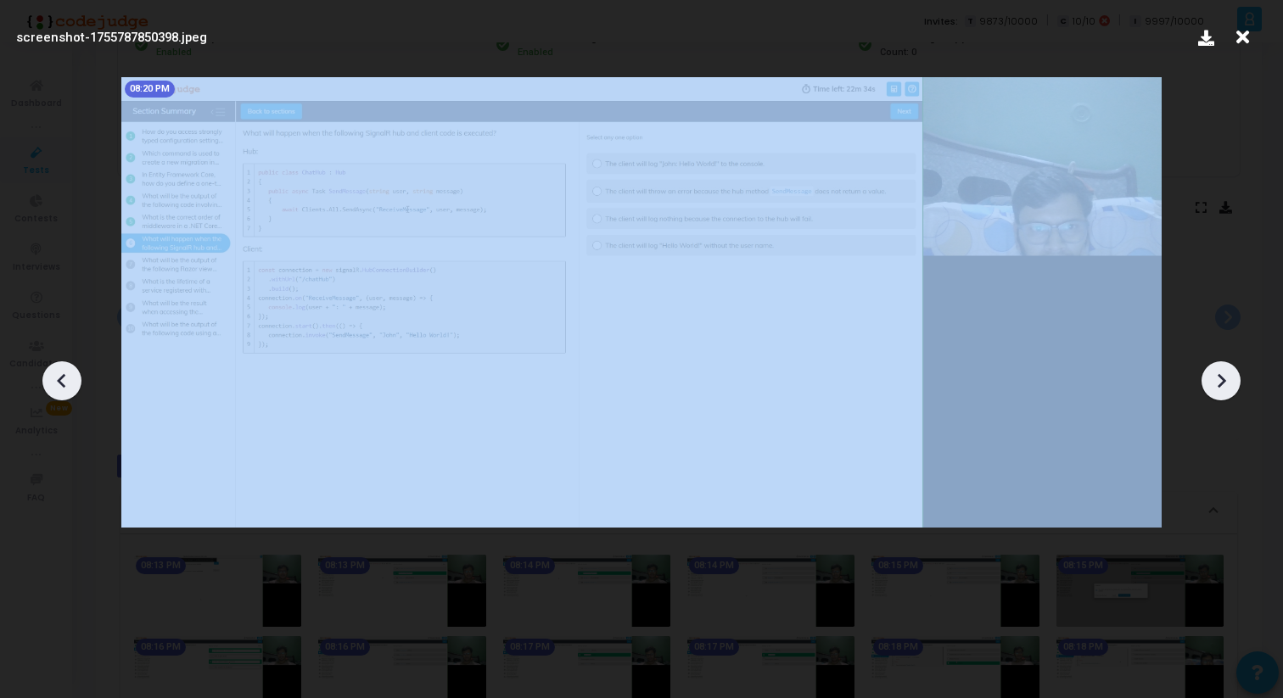
click at [1222, 385] on icon at bounding box center [1220, 380] width 25 height 25
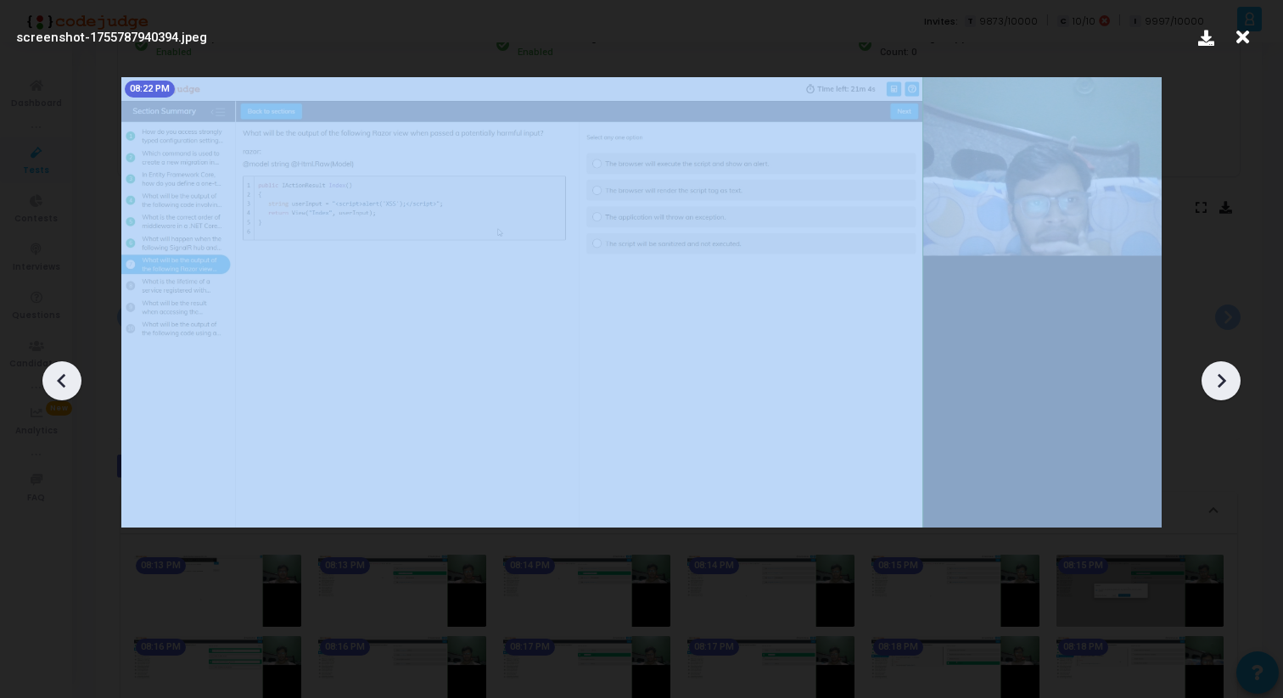
click at [1222, 385] on icon at bounding box center [1220, 380] width 25 height 25
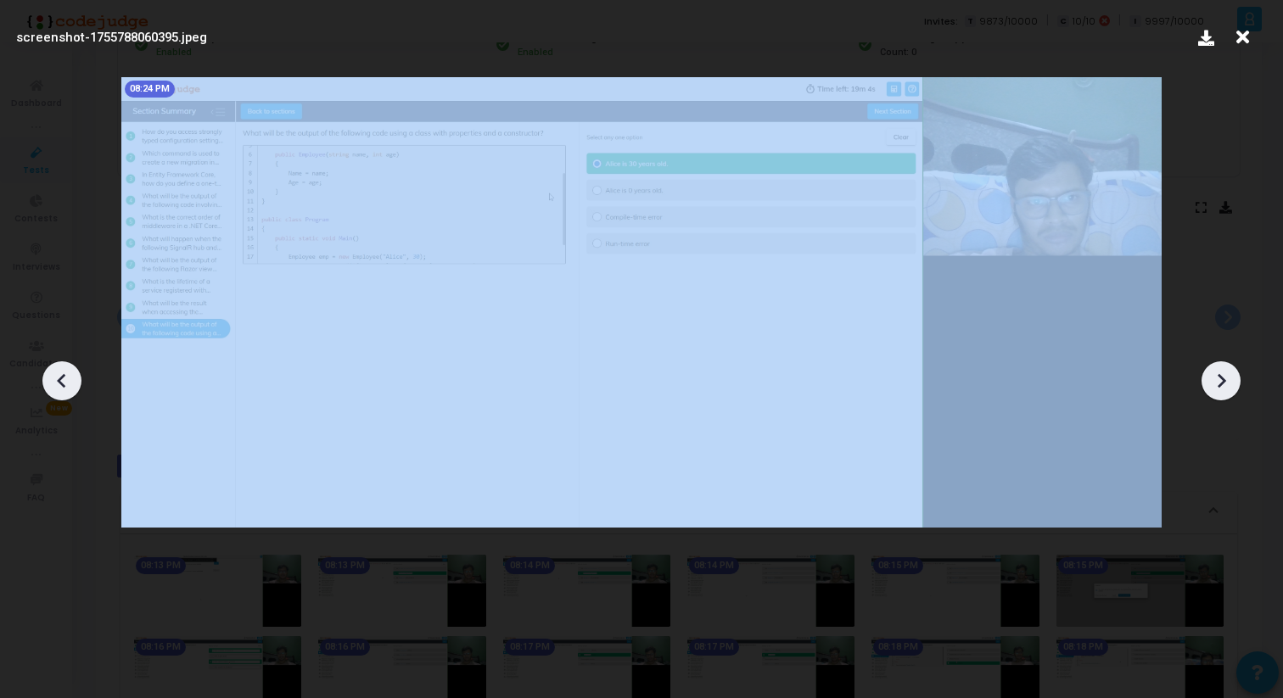
click at [1222, 385] on icon at bounding box center [1220, 380] width 25 height 25
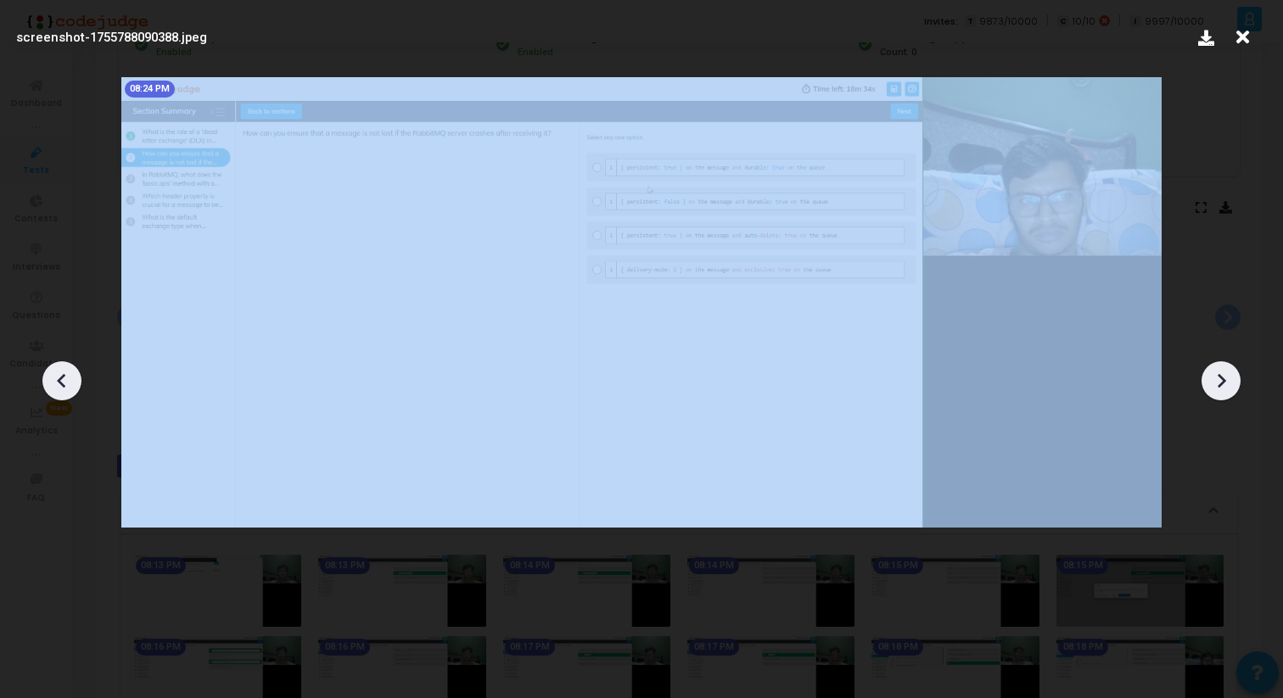
click at [1222, 385] on icon at bounding box center [1220, 380] width 25 height 25
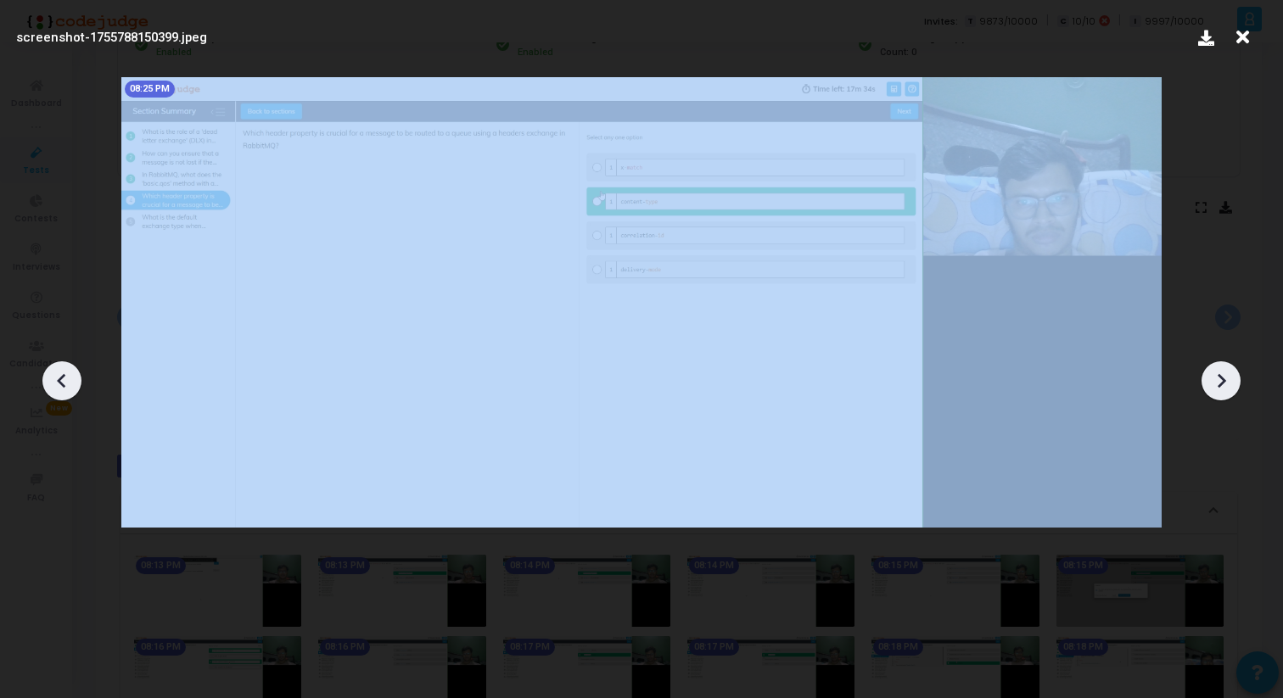
click at [1222, 385] on icon at bounding box center [1220, 380] width 25 height 25
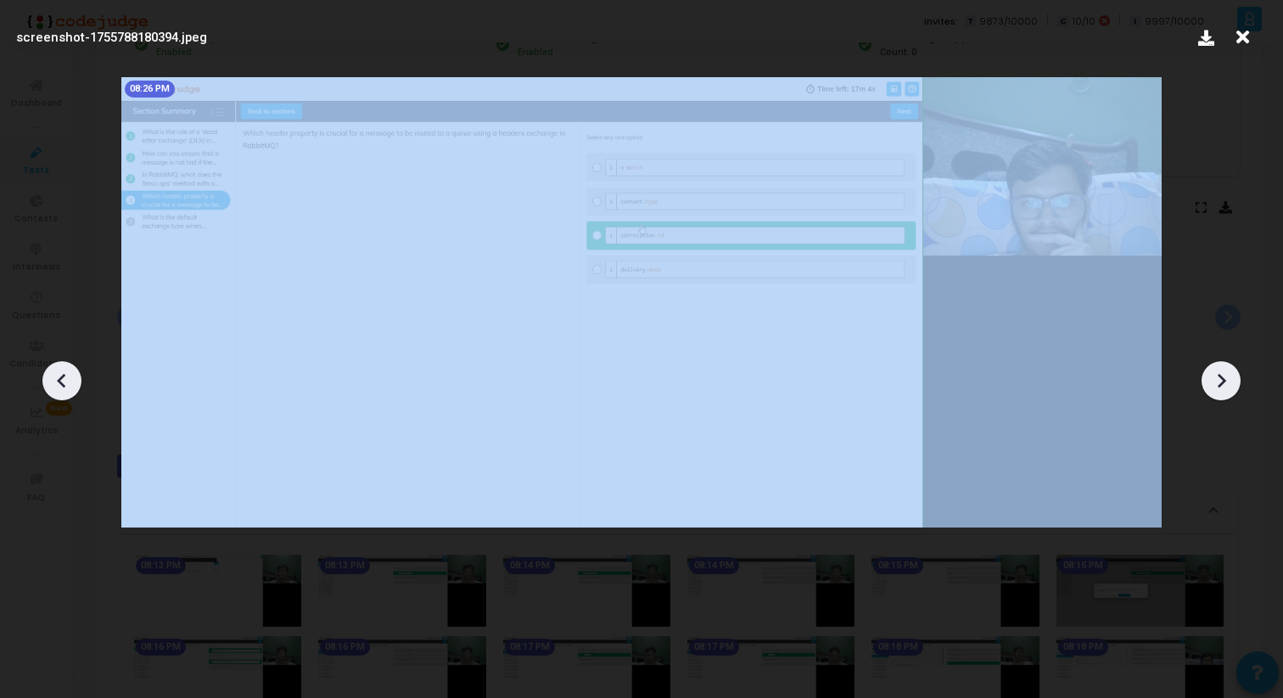
click at [1222, 385] on icon at bounding box center [1220, 380] width 25 height 25
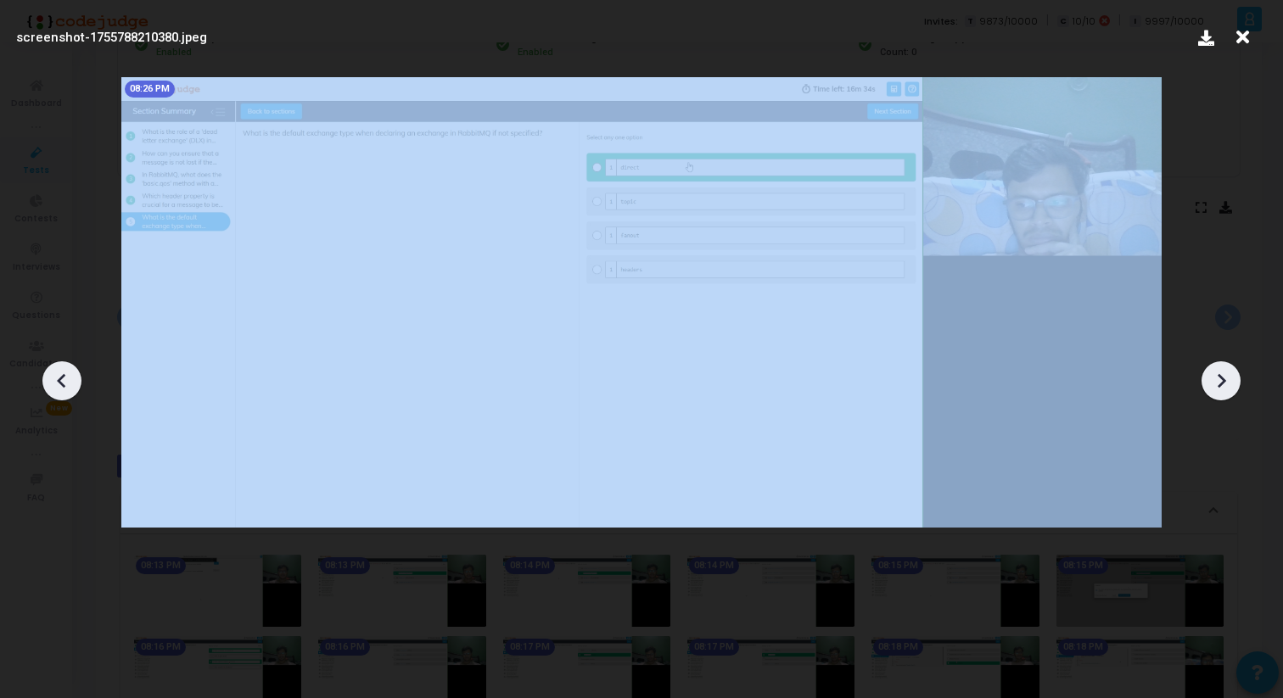
click at [1222, 385] on icon at bounding box center [1220, 380] width 25 height 25
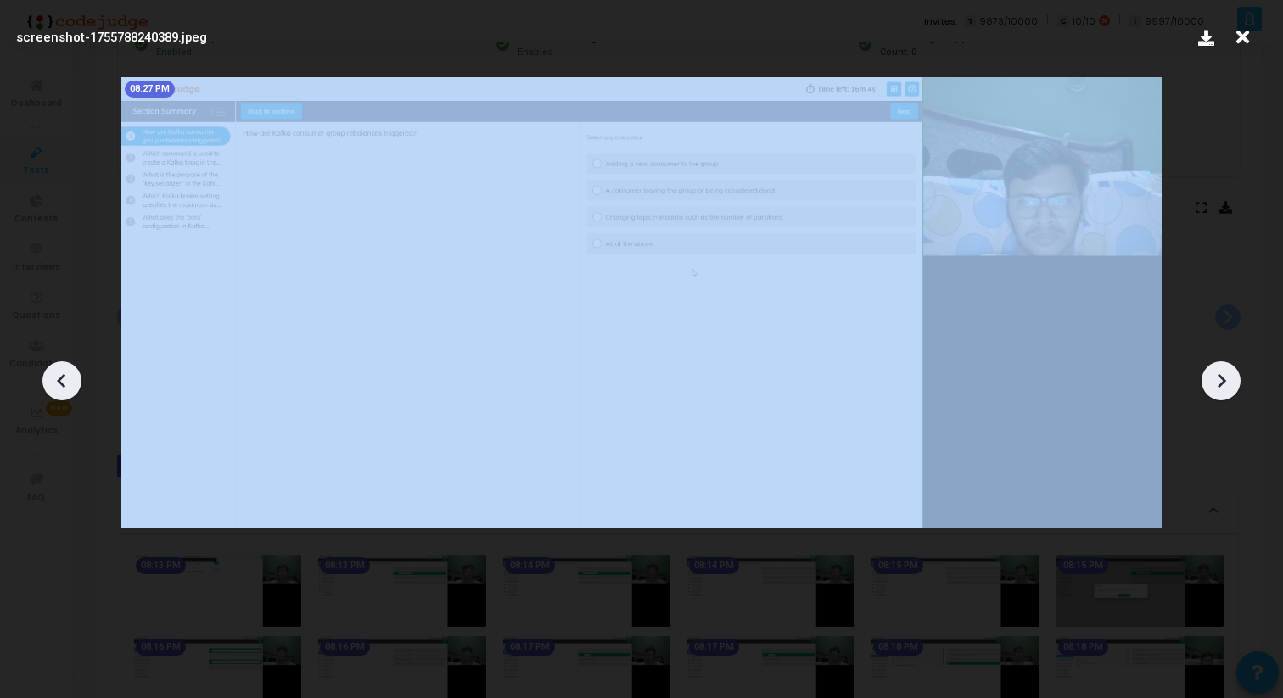
click at [1222, 385] on icon at bounding box center [1220, 380] width 25 height 25
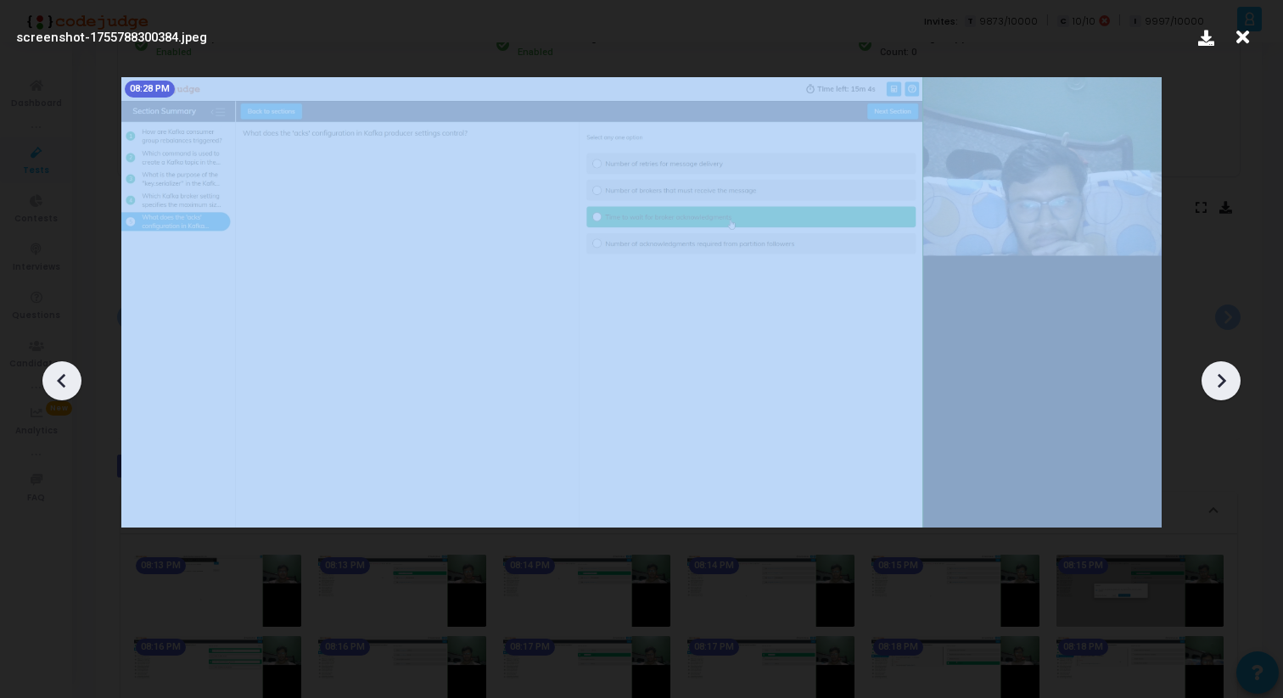
click at [1222, 385] on icon at bounding box center [1220, 380] width 25 height 25
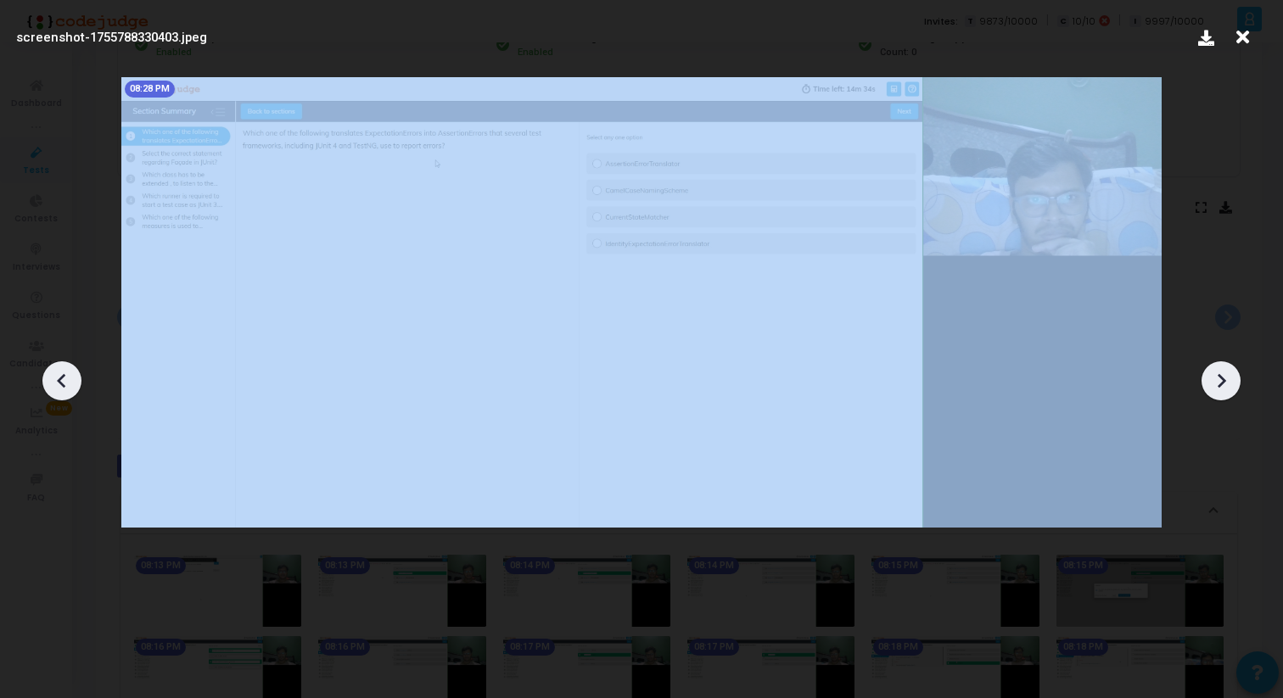
click at [1222, 385] on icon at bounding box center [1220, 380] width 25 height 25
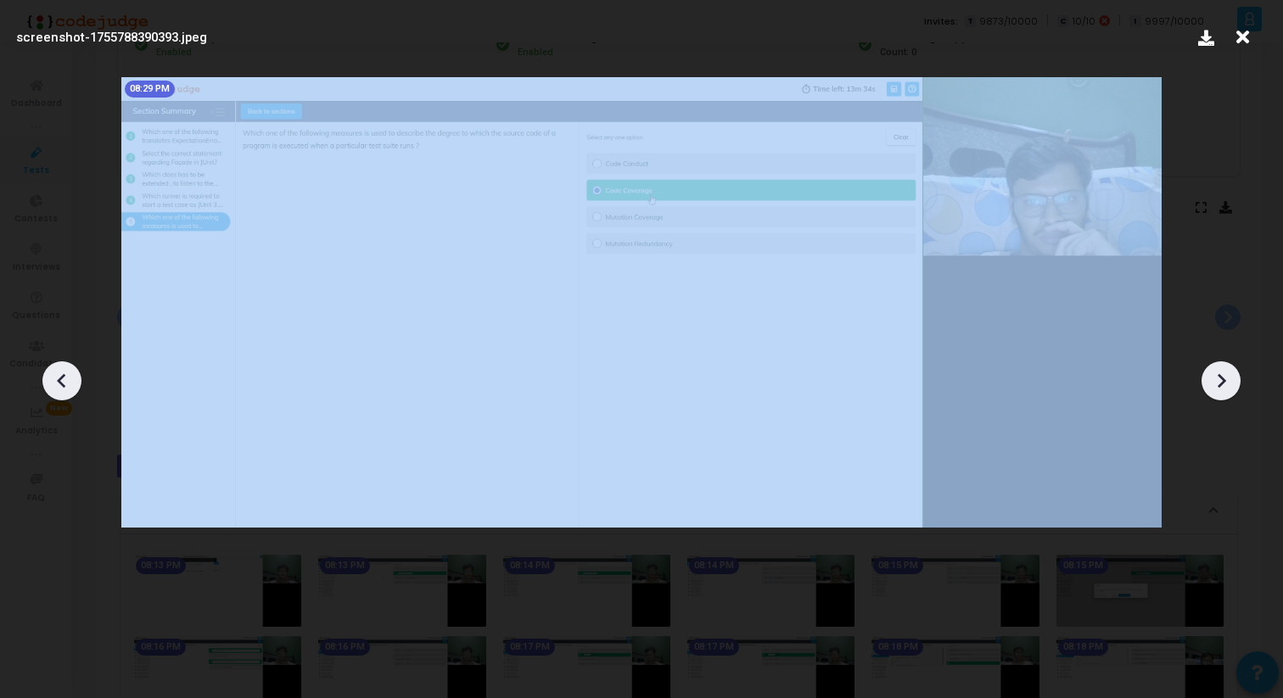
click at [1222, 385] on icon at bounding box center [1220, 380] width 25 height 25
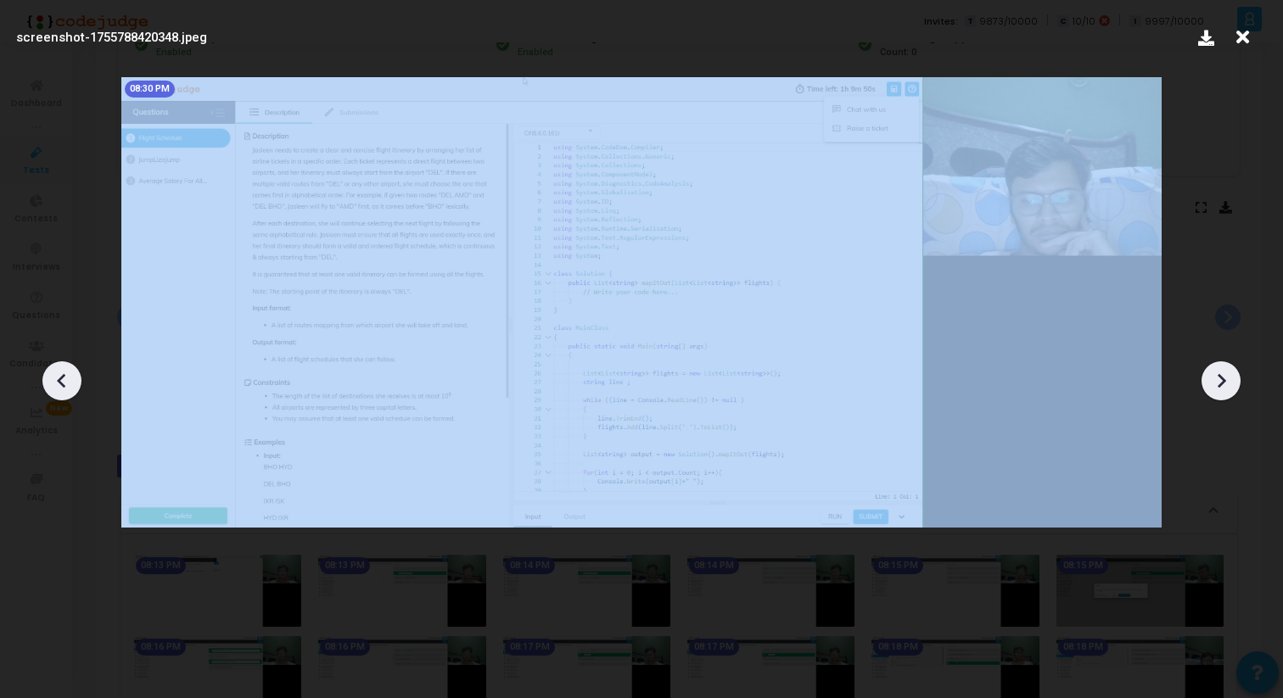
click at [1222, 385] on icon at bounding box center [1220, 380] width 25 height 25
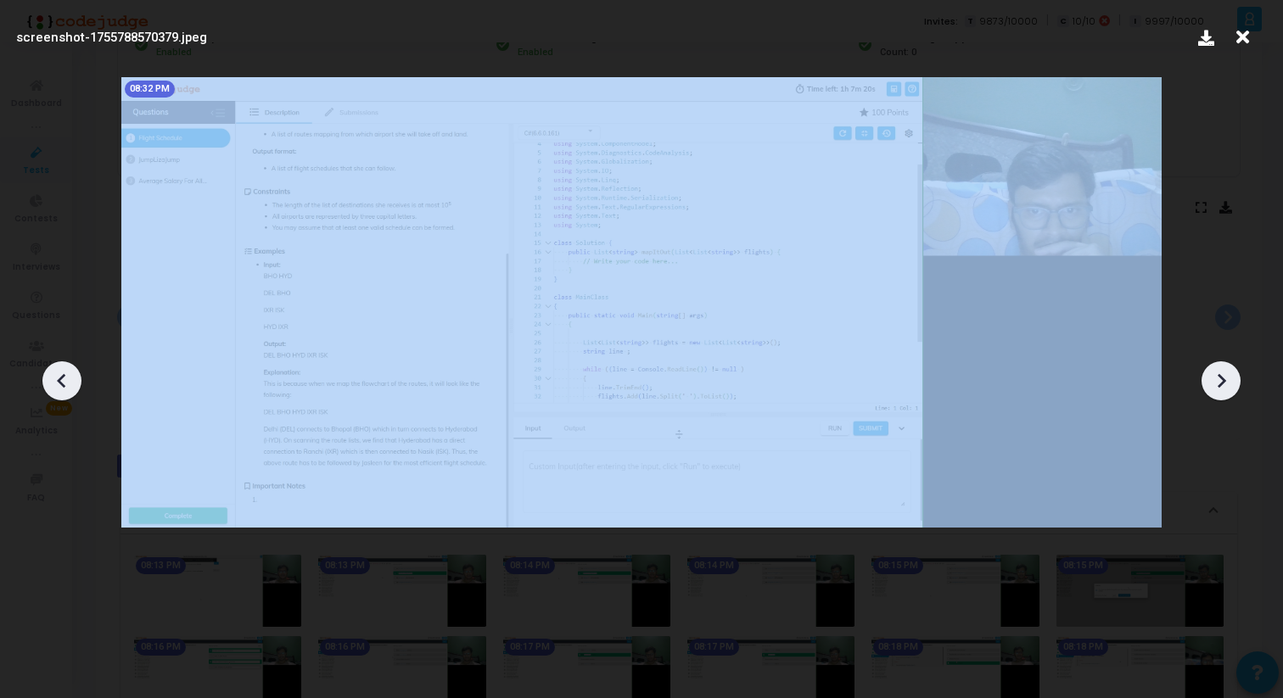
click at [1222, 385] on icon at bounding box center [1220, 380] width 25 height 25
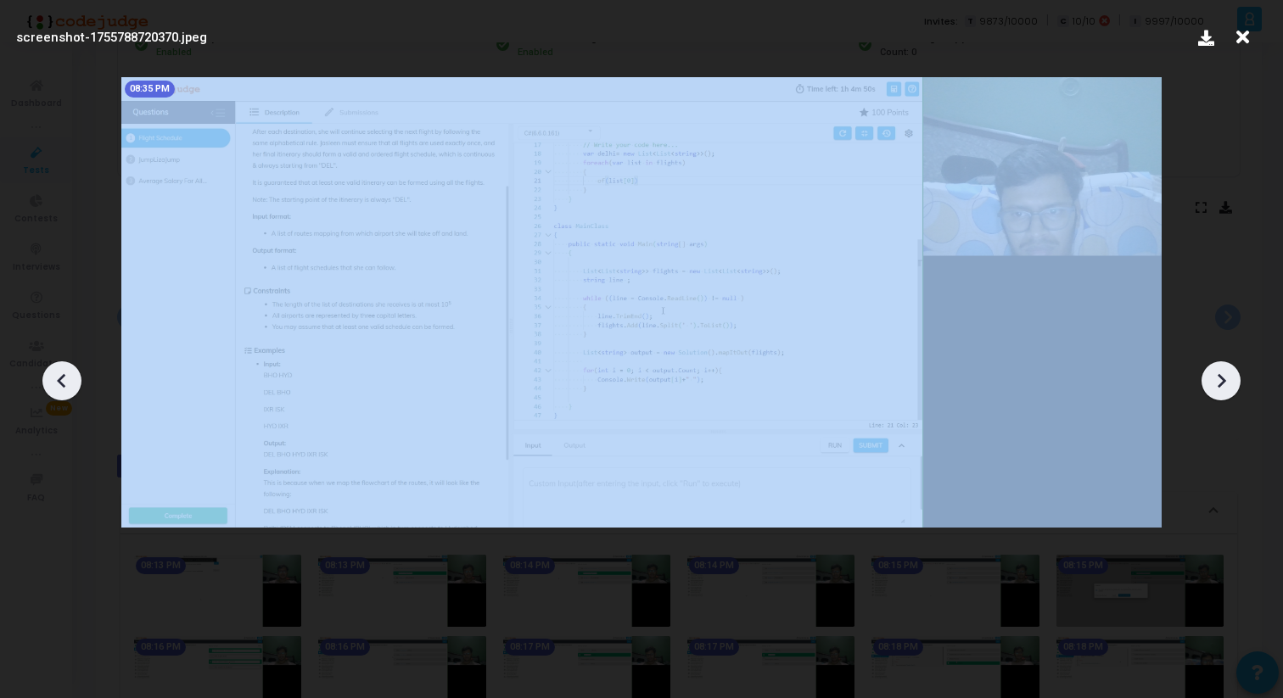
click at [1222, 385] on icon at bounding box center [1220, 380] width 25 height 25
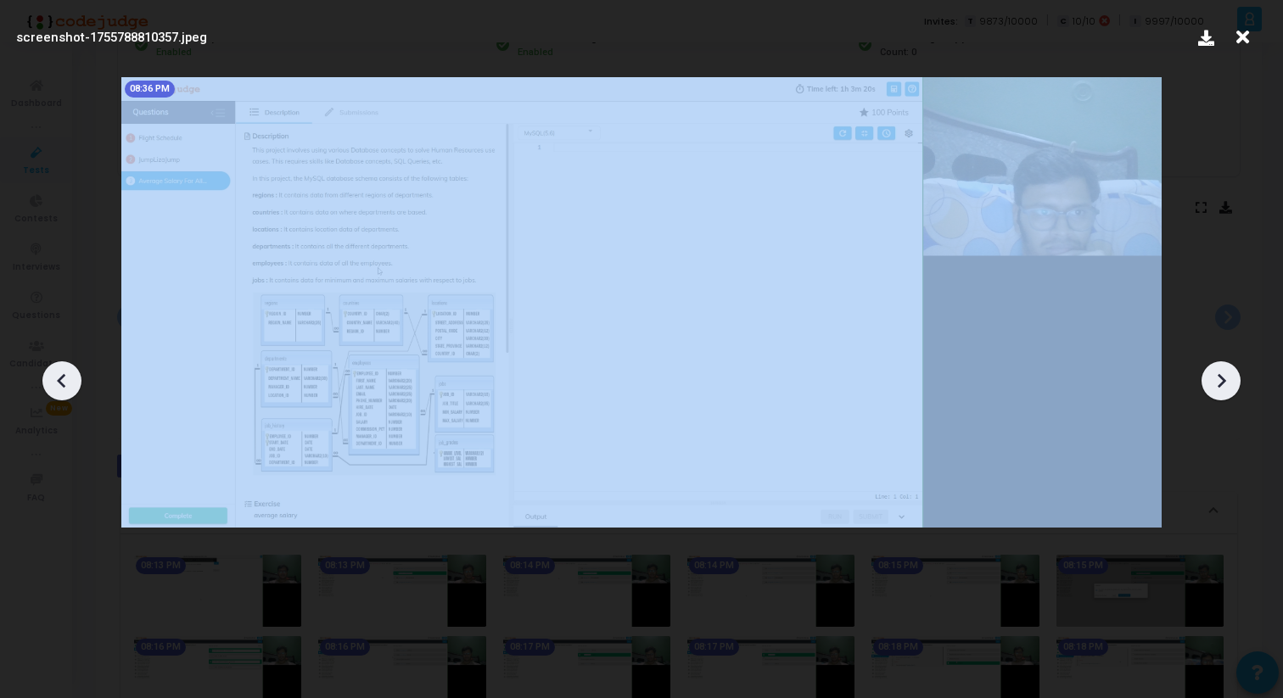
click at [1222, 385] on icon at bounding box center [1220, 380] width 25 height 25
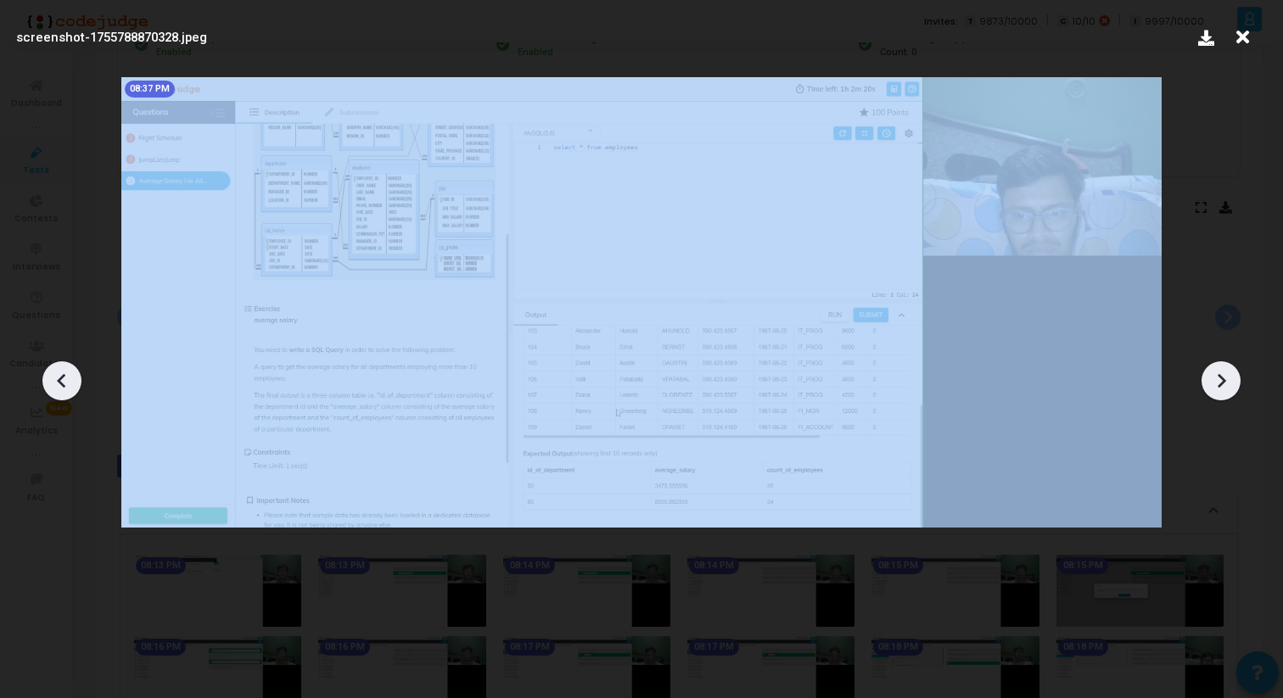
click at [1222, 385] on icon at bounding box center [1220, 380] width 25 height 25
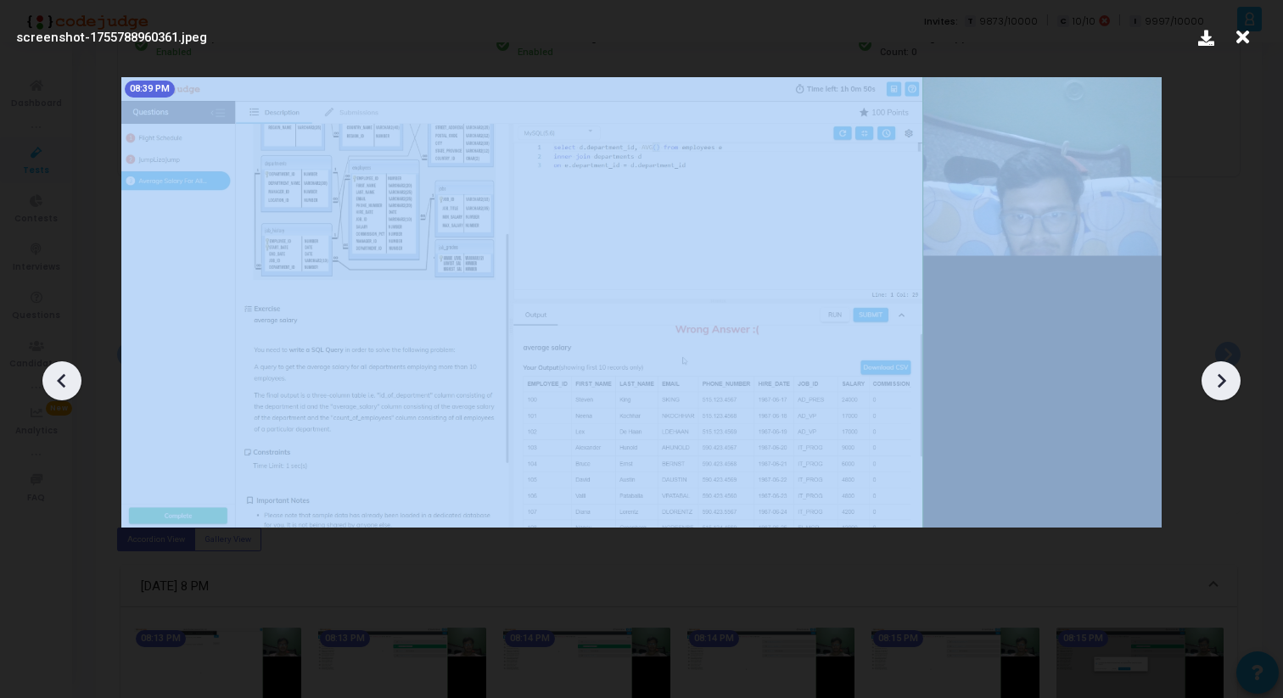
click at [1222, 385] on icon at bounding box center [1220, 380] width 25 height 25
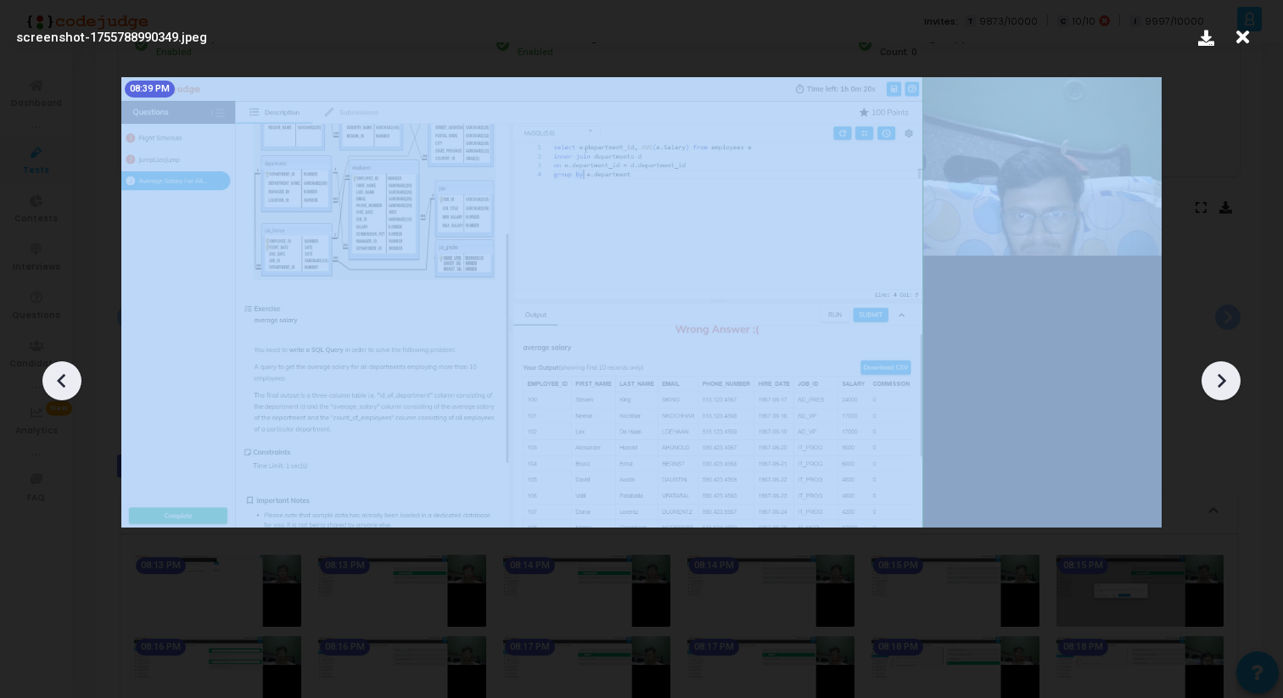
click at [1222, 385] on icon at bounding box center [1220, 380] width 25 height 25
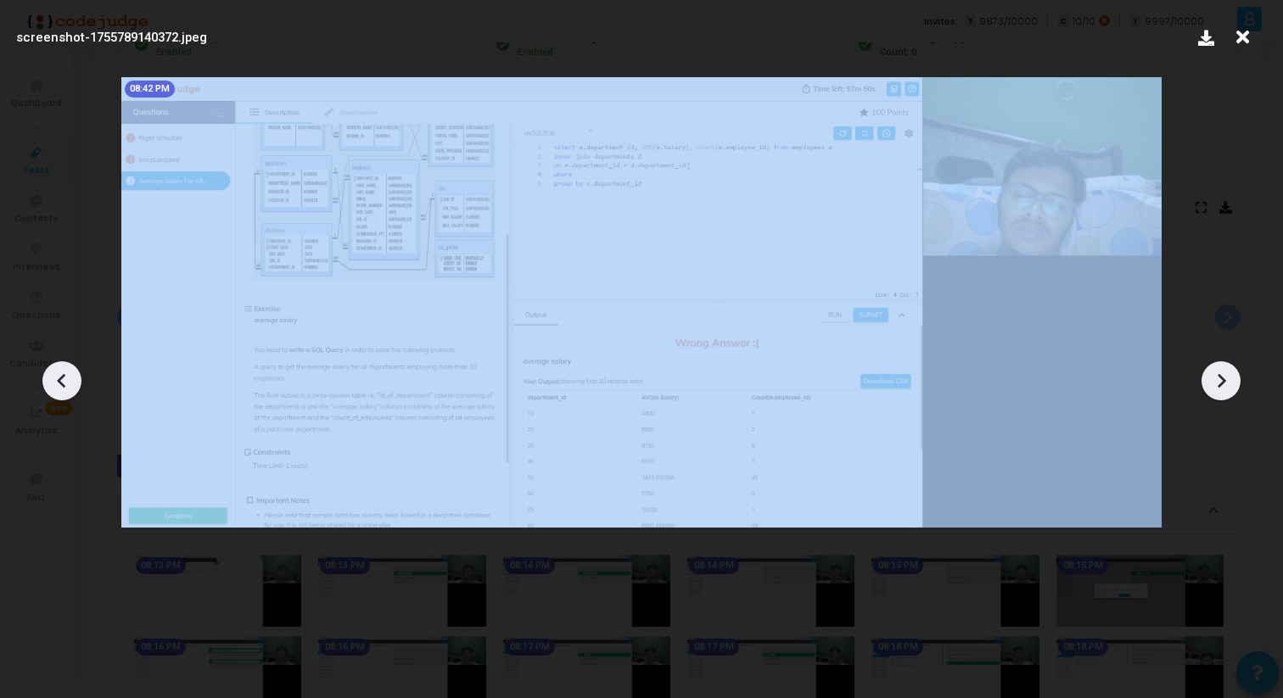
click at [1222, 385] on icon at bounding box center [1220, 380] width 25 height 25
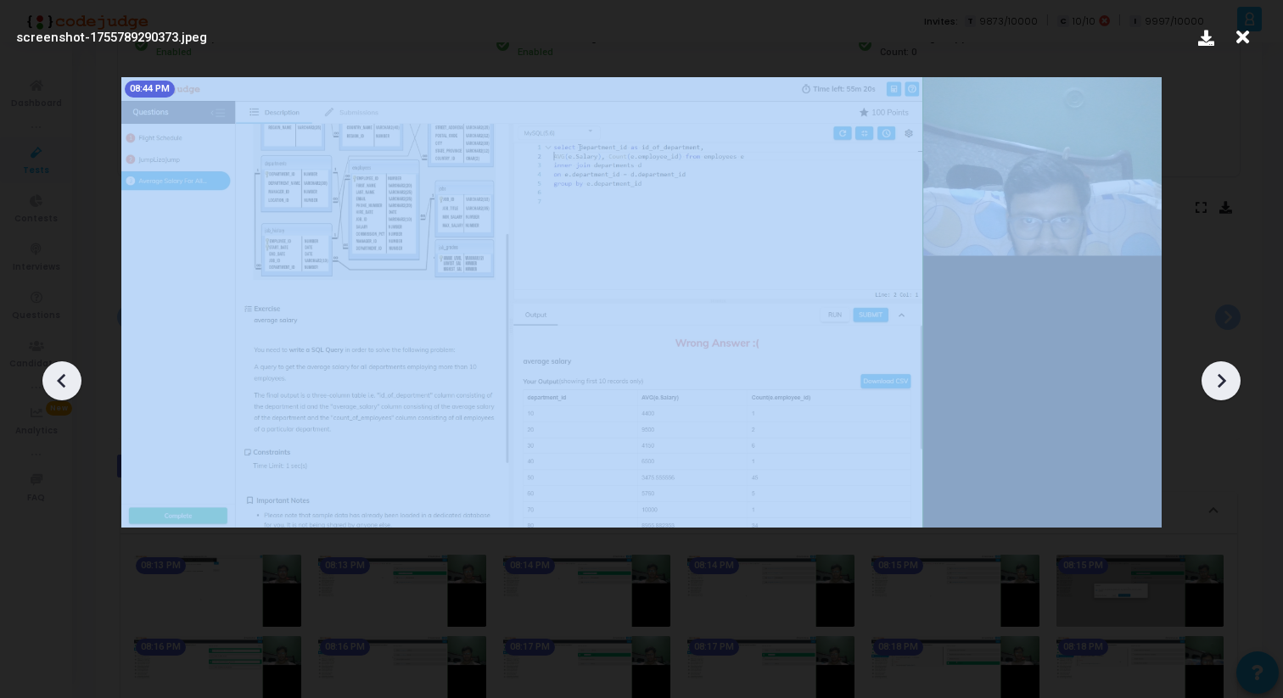
click at [1222, 385] on icon at bounding box center [1220, 380] width 25 height 25
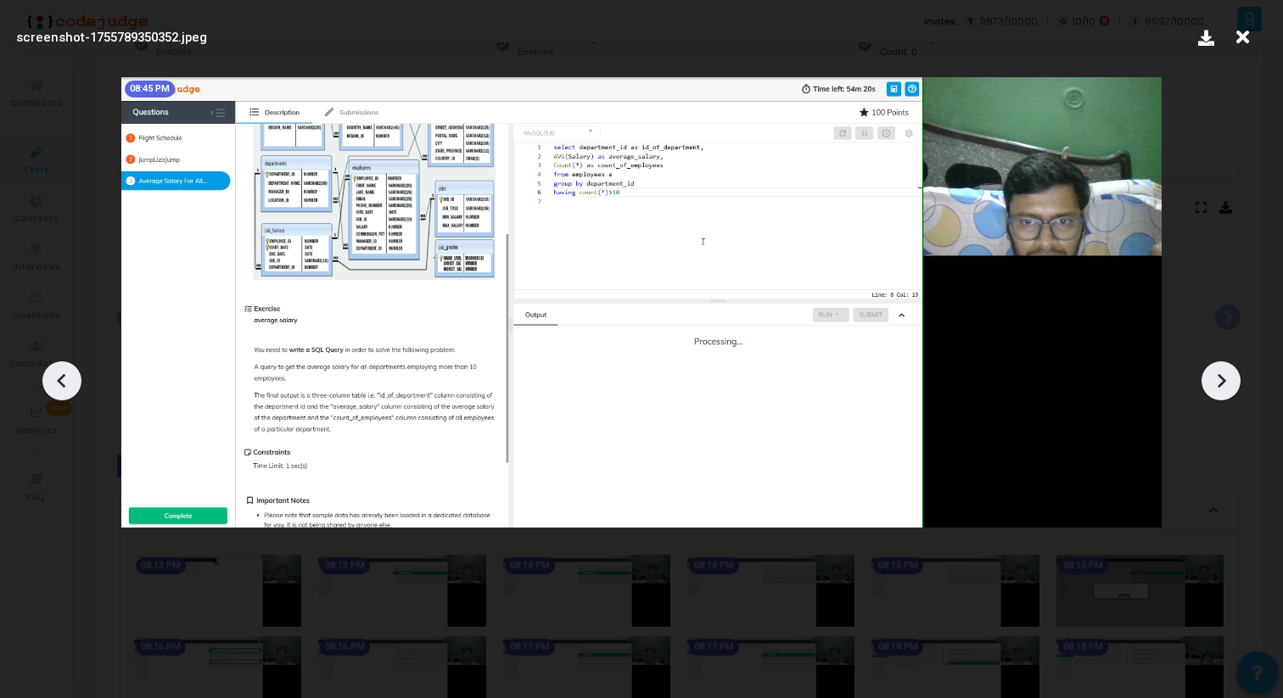
click at [1242, 36] on icon at bounding box center [1242, 37] width 26 height 32
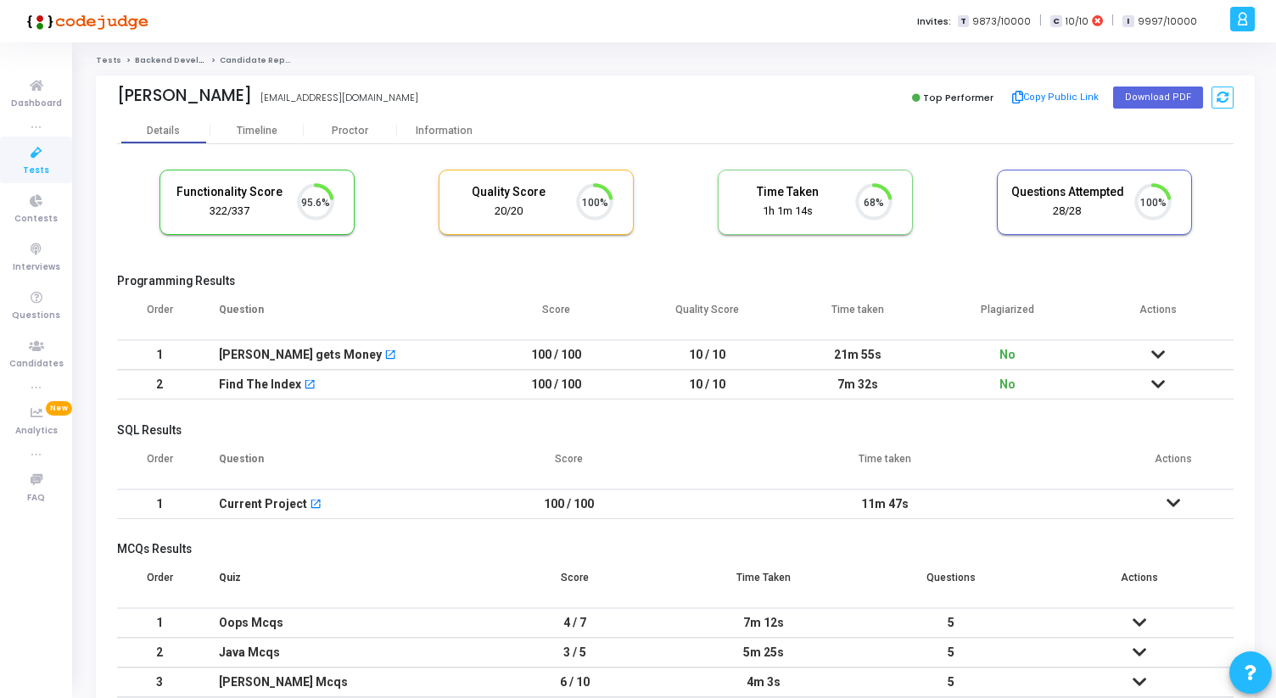
scroll to position [36, 43]
click at [347, 123] on div "Proctor" at bounding box center [350, 130] width 93 height 25
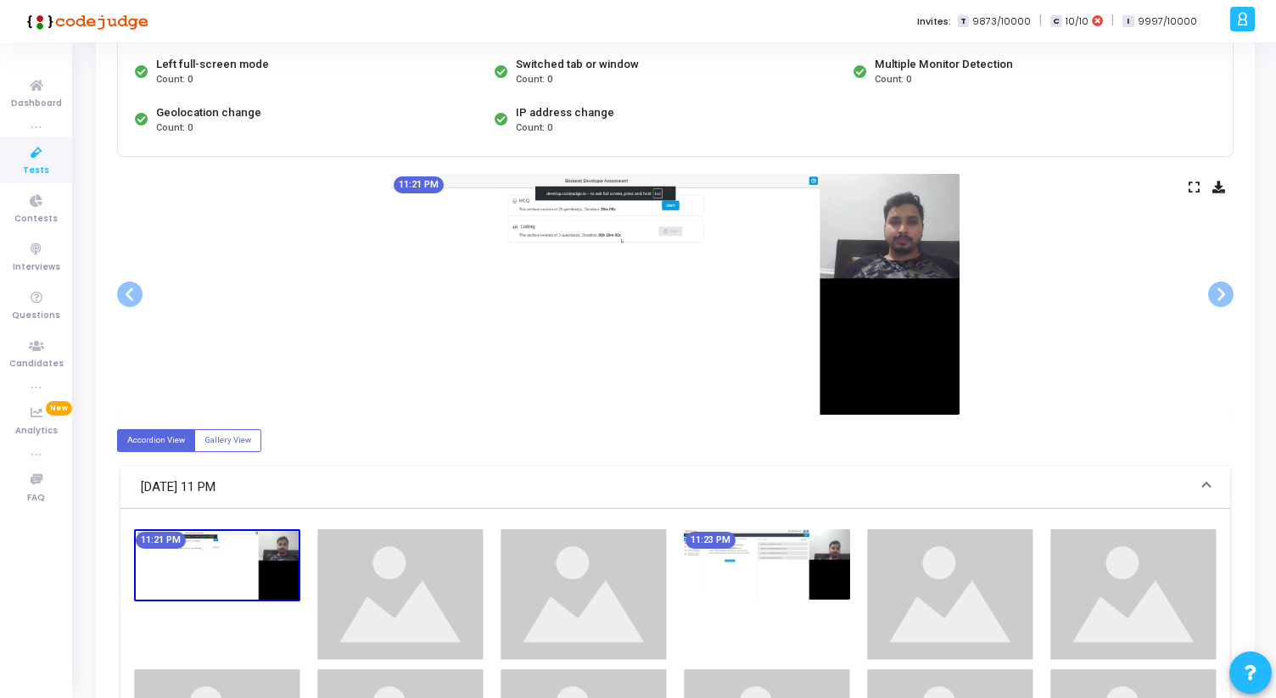
scroll to position [220, 0]
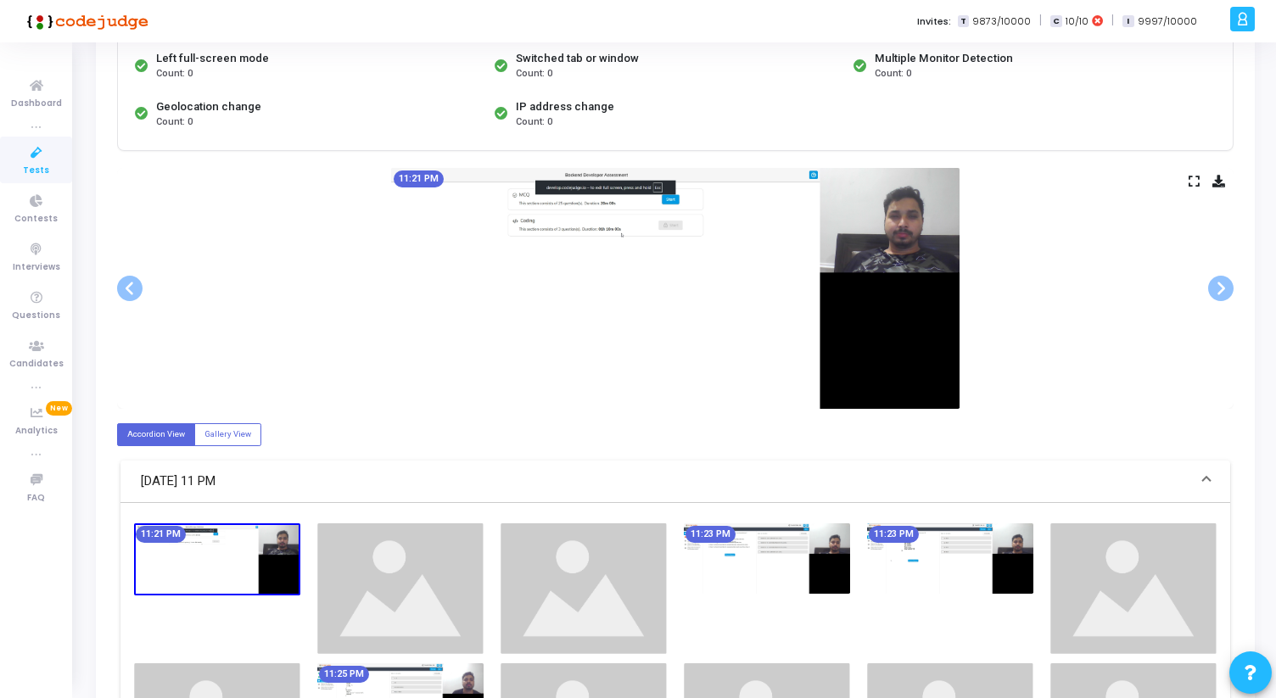
click at [1194, 182] on icon at bounding box center [1193, 180] width 11 height 9
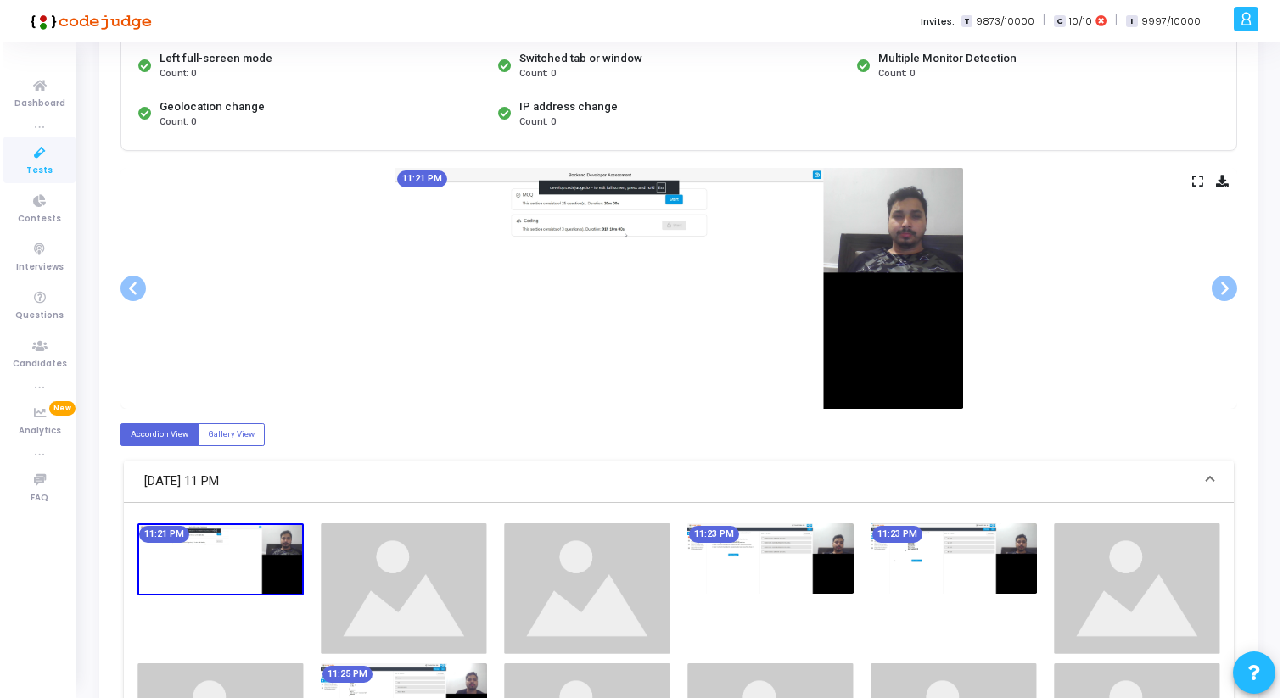
scroll to position [0, 0]
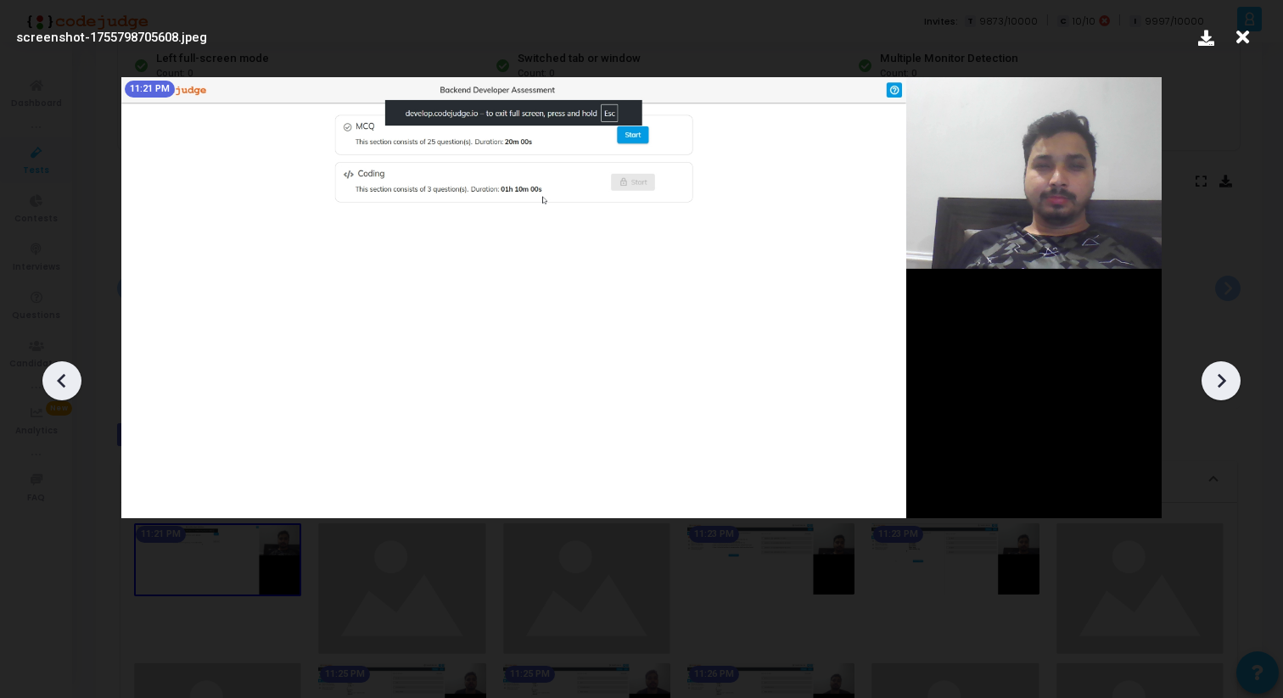
click at [1216, 377] on icon at bounding box center [1220, 380] width 25 height 25
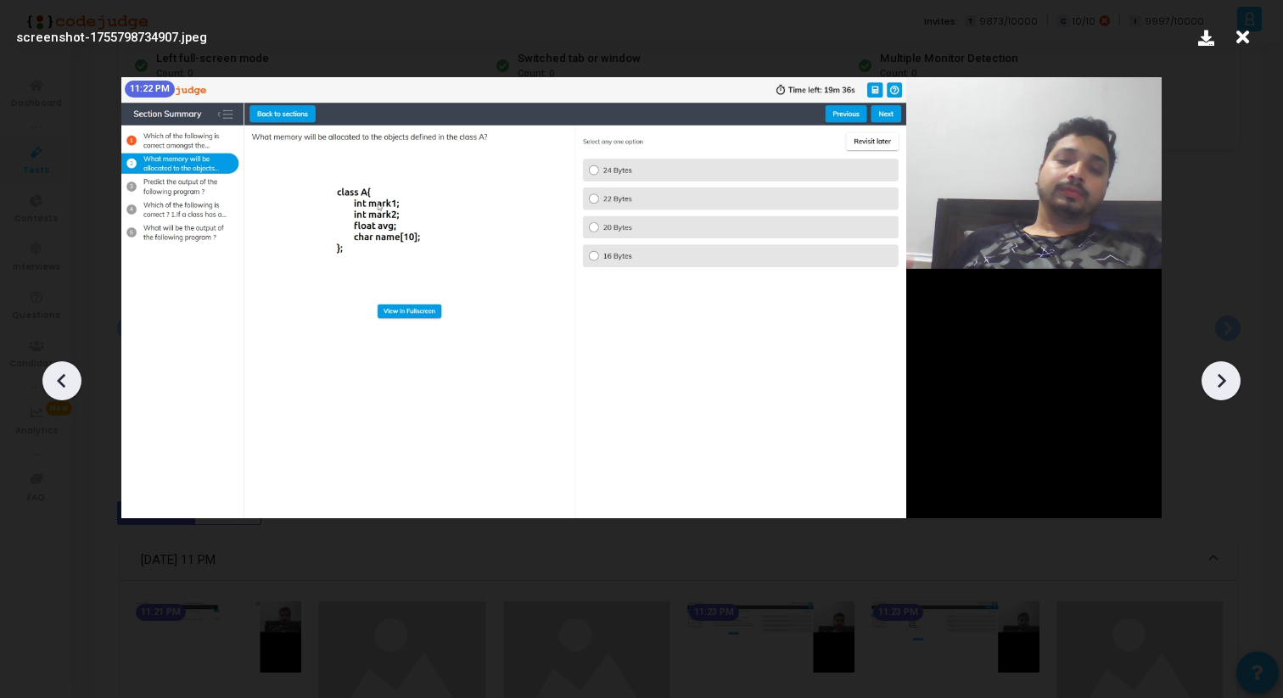
click at [1216, 377] on icon at bounding box center [1220, 380] width 25 height 25
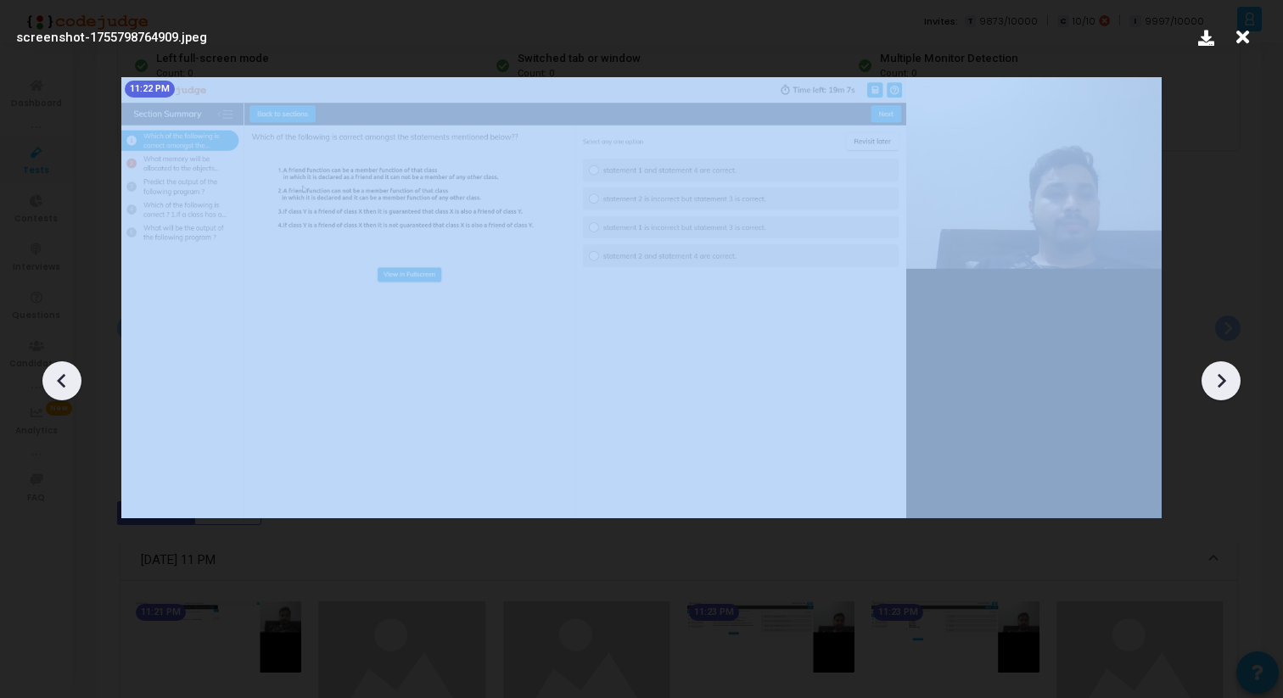
click at [1216, 377] on icon at bounding box center [1220, 380] width 25 height 25
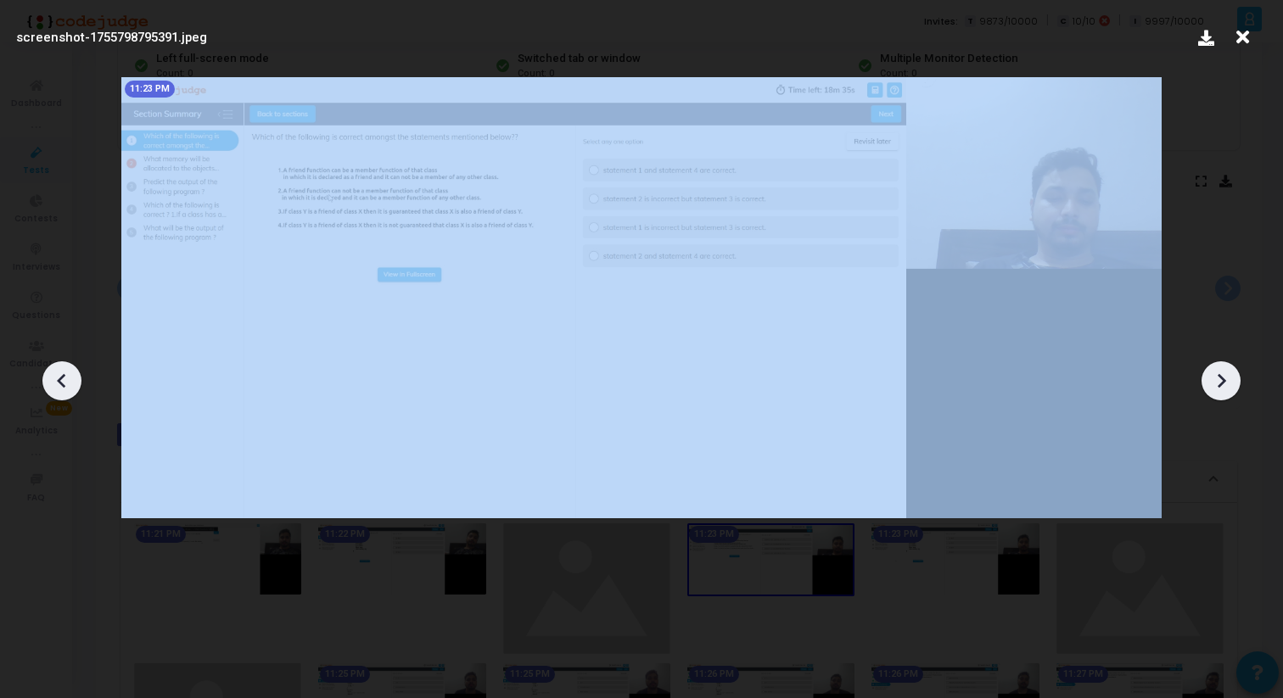
click at [1216, 377] on icon at bounding box center [1220, 380] width 25 height 25
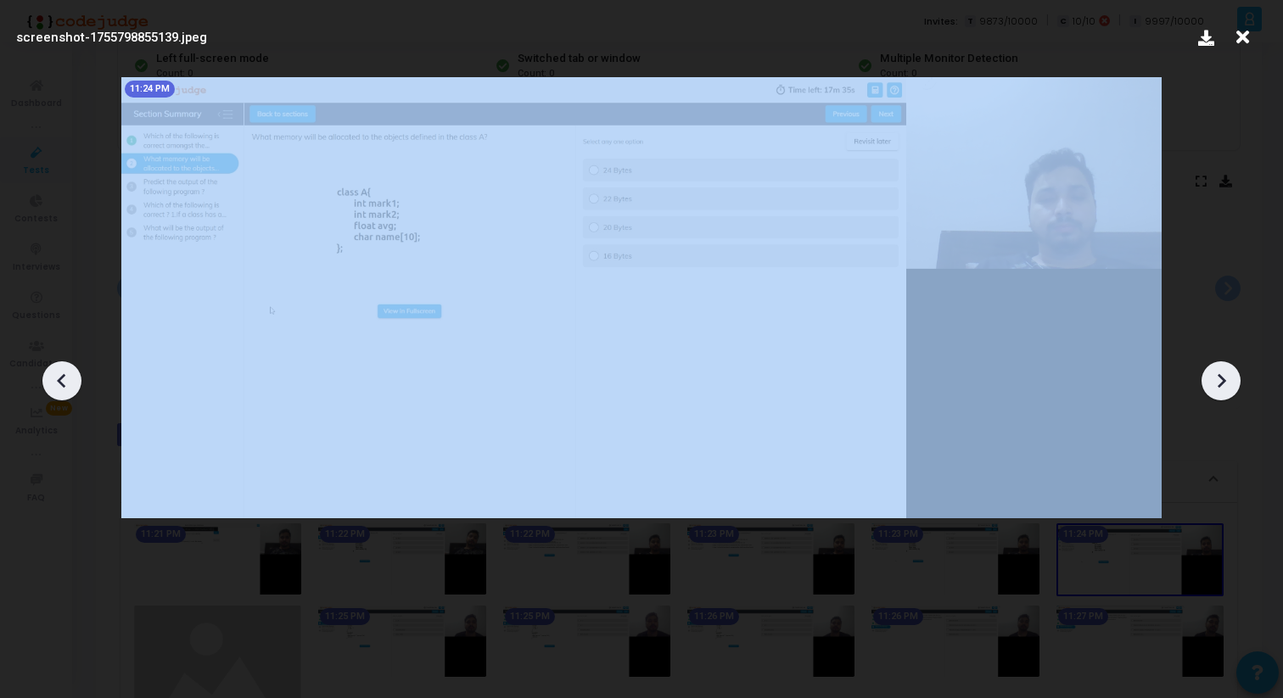
click at [1216, 377] on icon at bounding box center [1220, 380] width 25 height 25
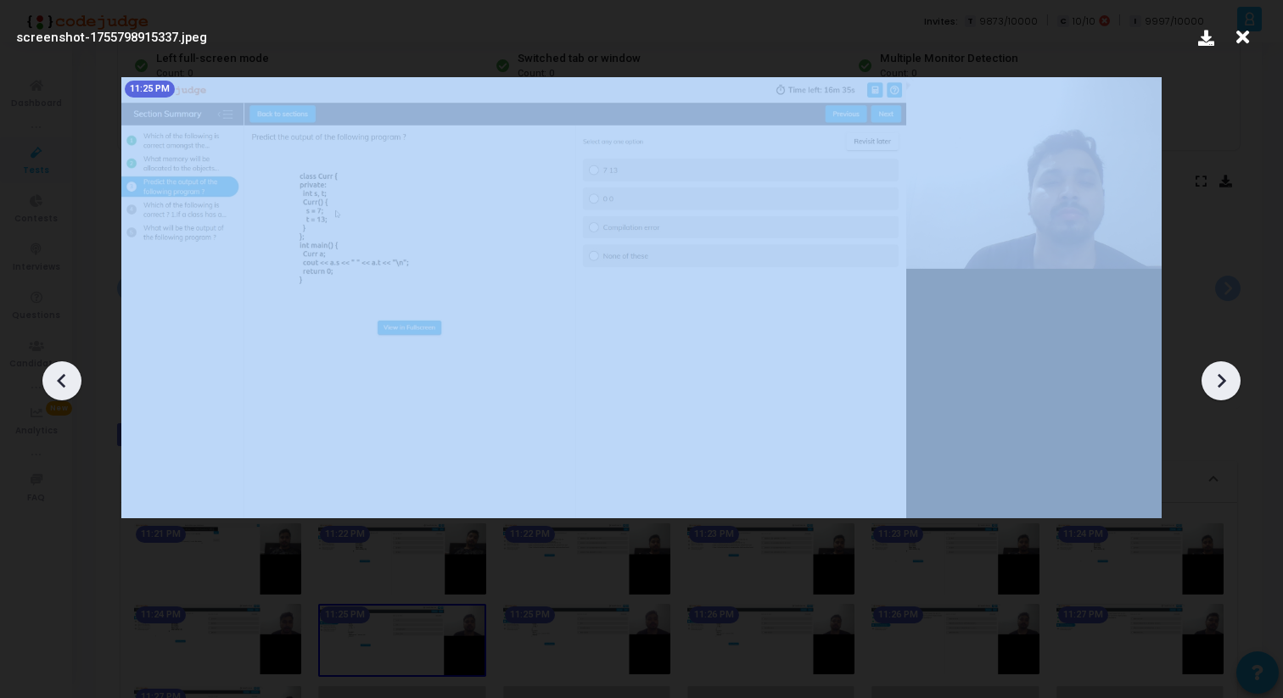
click at [1216, 377] on icon at bounding box center [1220, 380] width 25 height 25
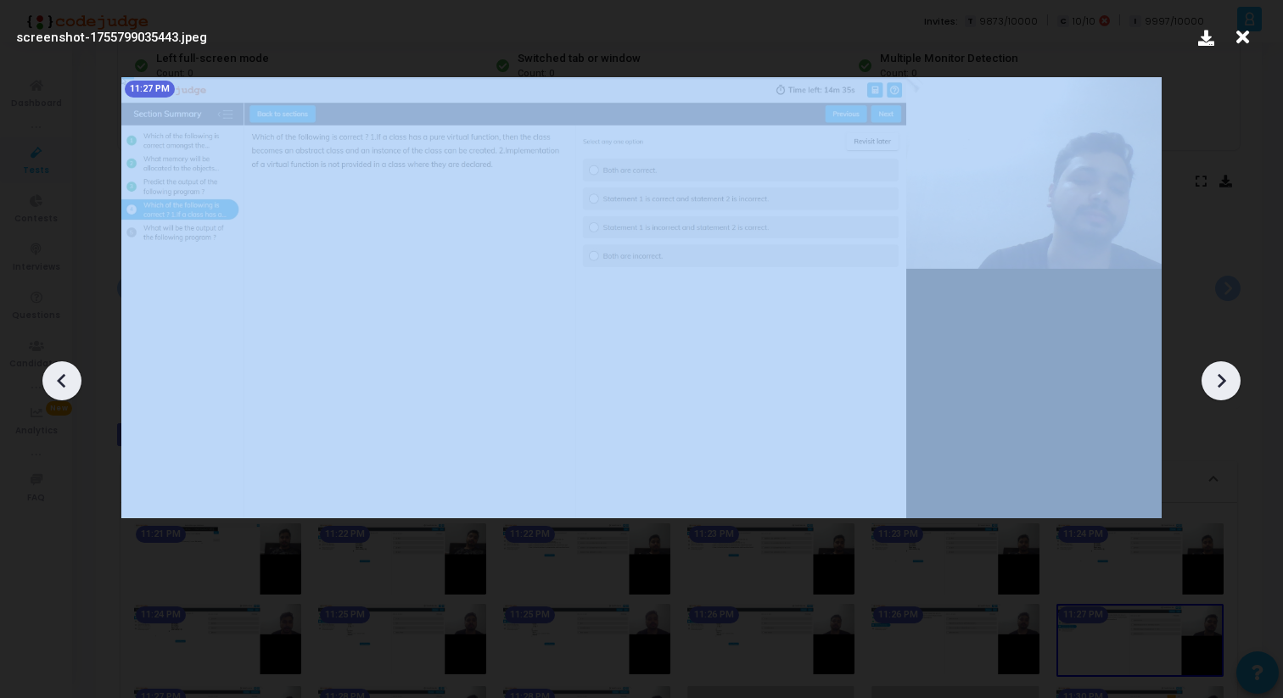
click at [1216, 377] on icon at bounding box center [1220, 380] width 25 height 25
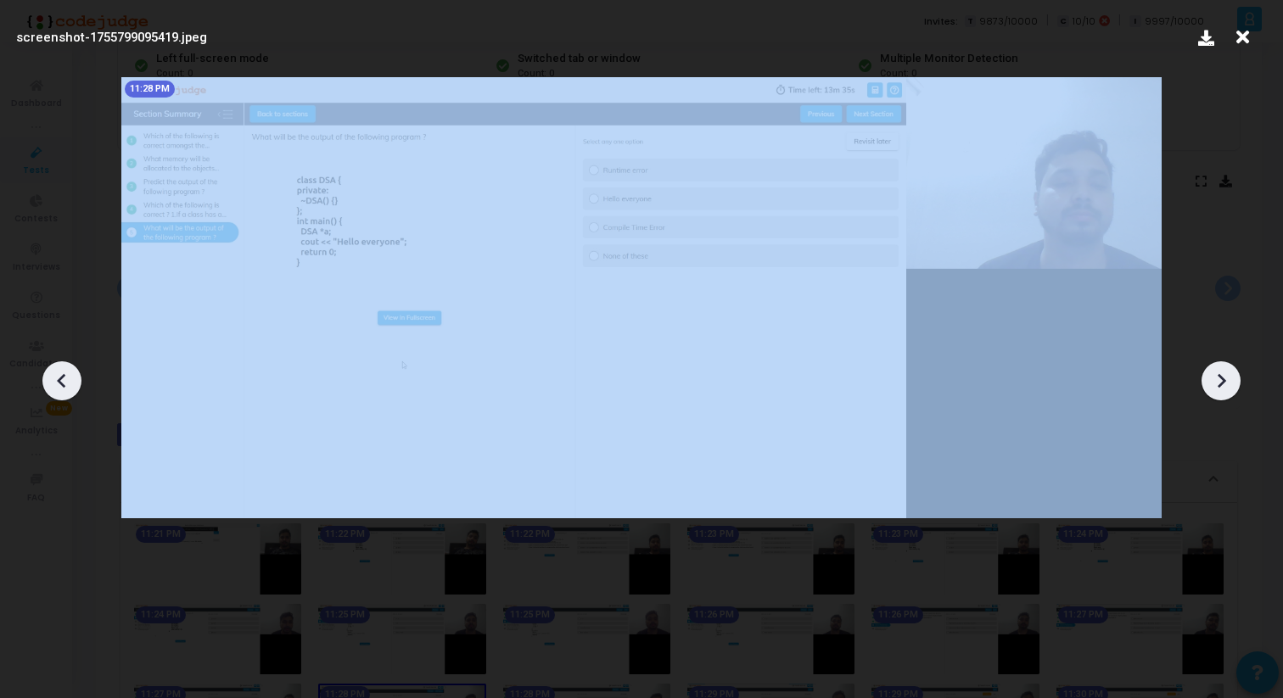
click at [1216, 377] on icon at bounding box center [1220, 380] width 25 height 25
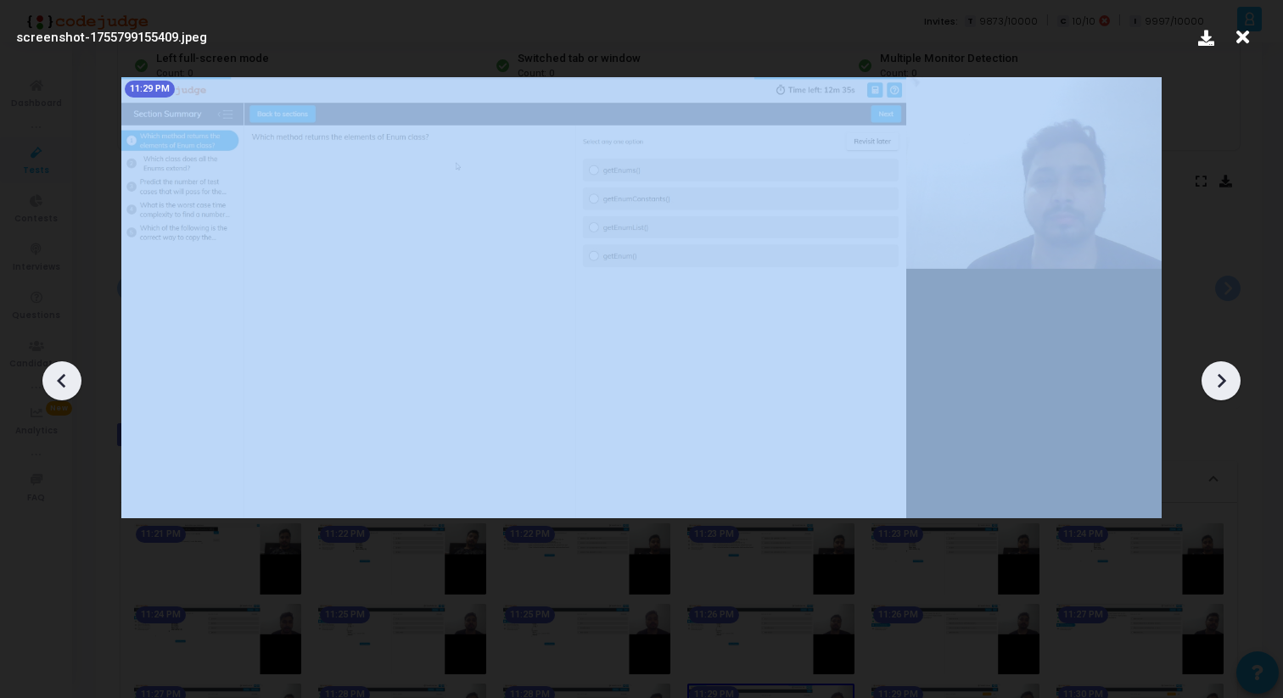
click at [1216, 377] on icon at bounding box center [1220, 380] width 25 height 25
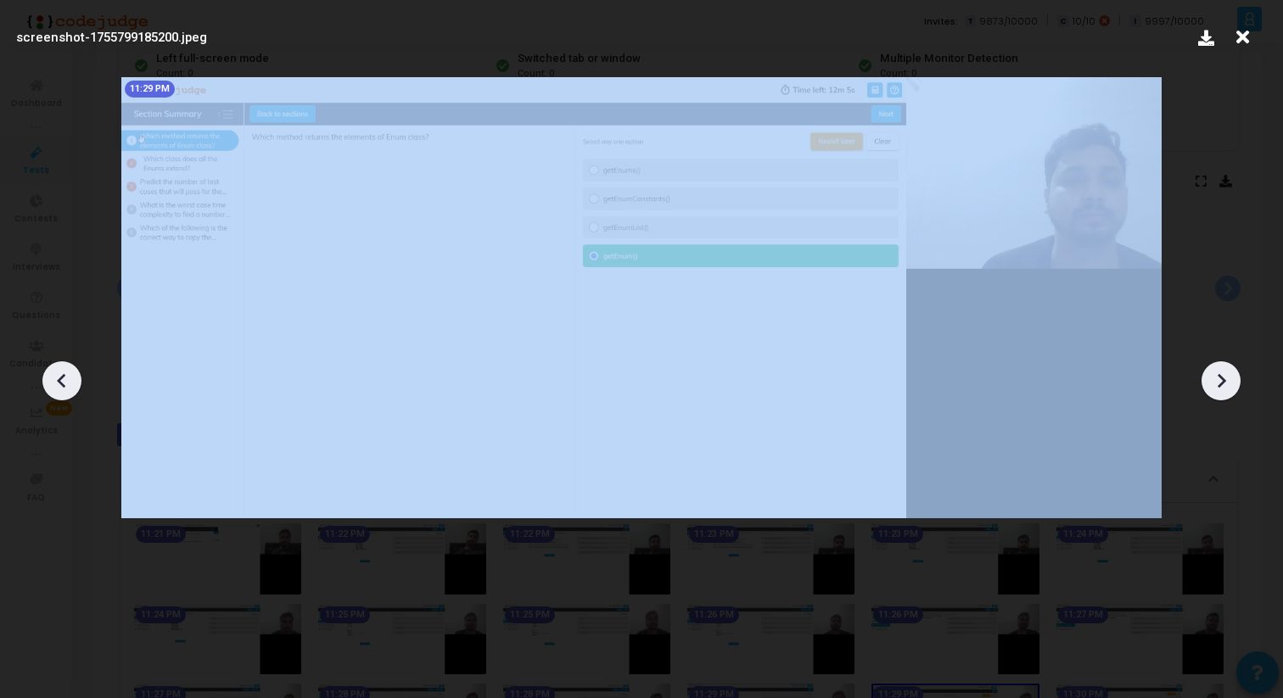
click at [1216, 377] on icon at bounding box center [1220, 380] width 25 height 25
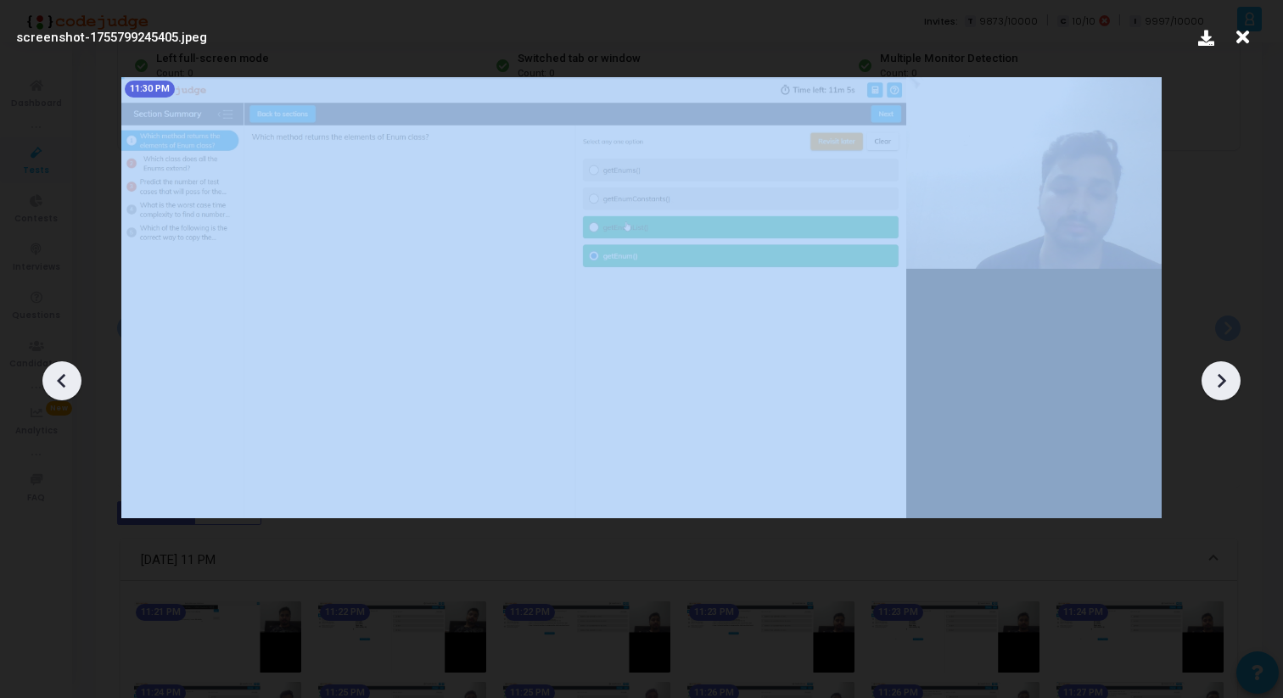
click at [1216, 377] on icon at bounding box center [1220, 380] width 25 height 25
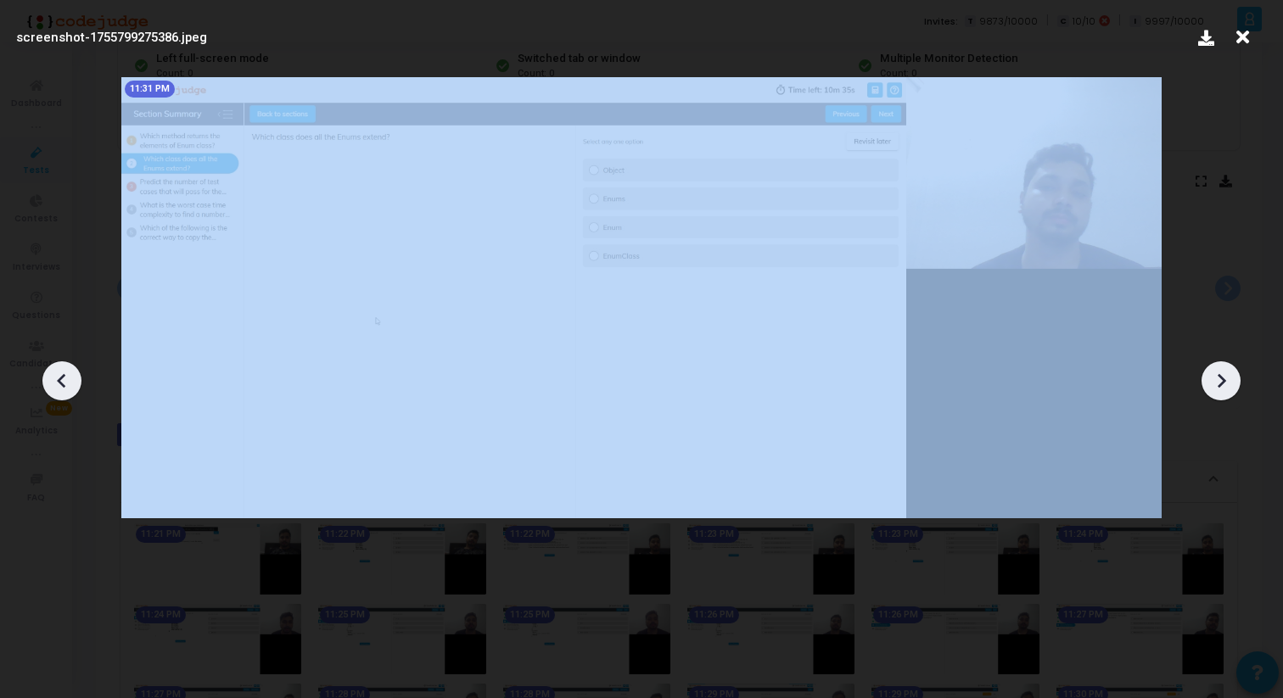
click at [1216, 377] on icon at bounding box center [1220, 380] width 25 height 25
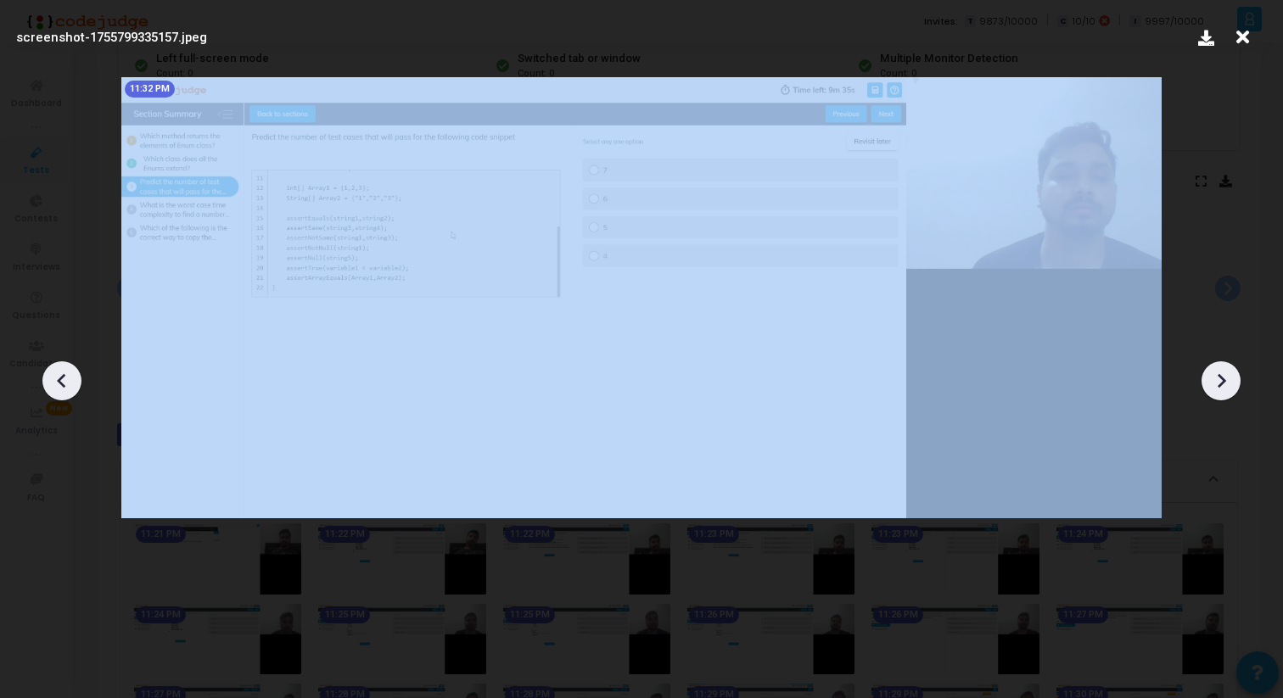
click at [1216, 377] on icon at bounding box center [1220, 380] width 25 height 25
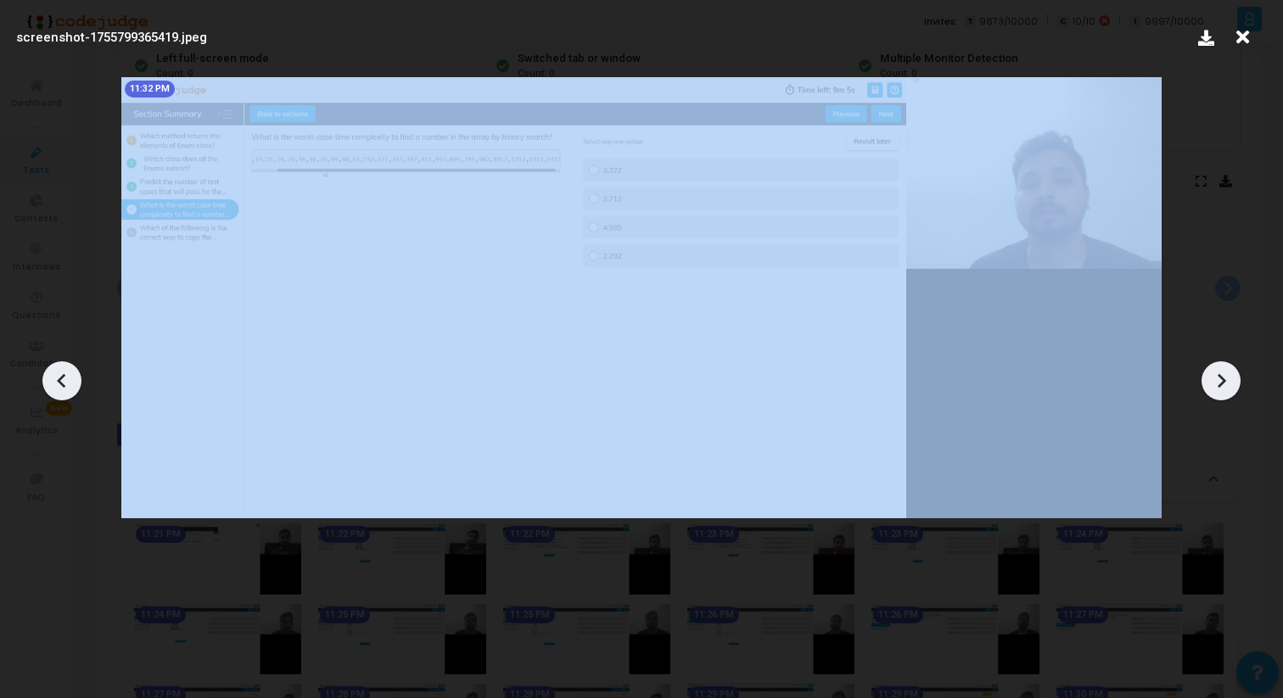
click at [1216, 377] on icon at bounding box center [1220, 380] width 25 height 25
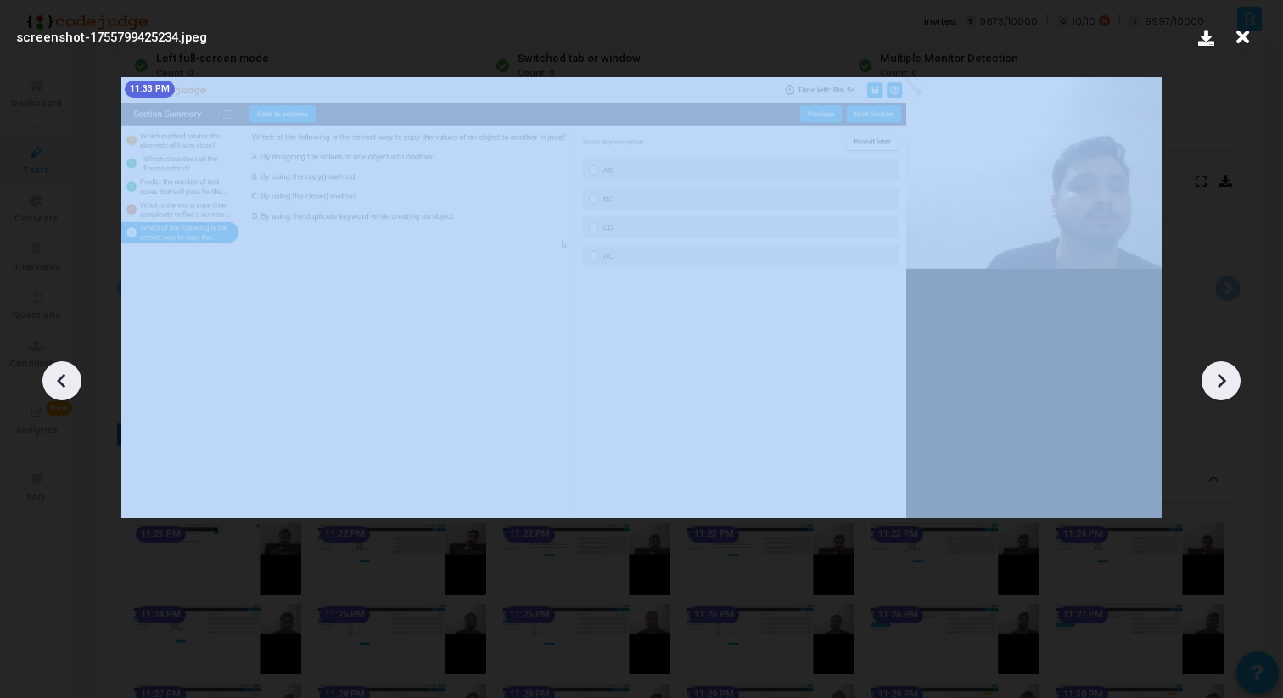
click at [1216, 377] on icon at bounding box center [1220, 380] width 25 height 25
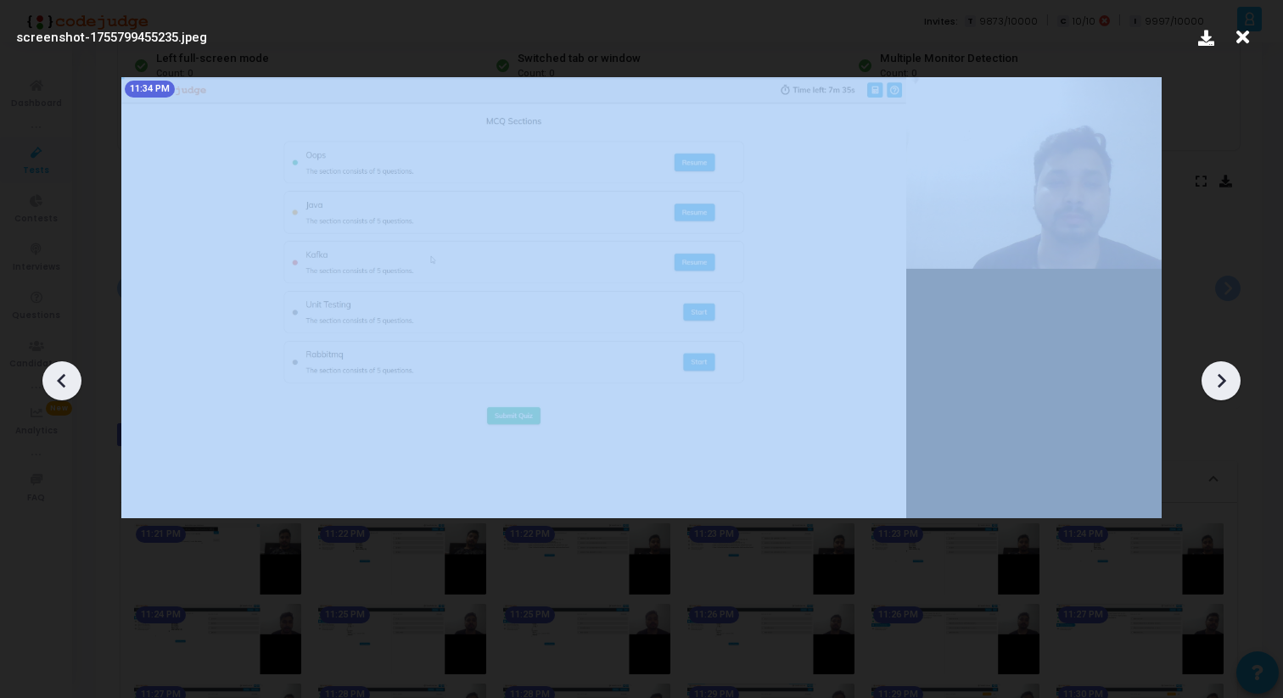
click at [1216, 377] on icon at bounding box center [1220, 380] width 25 height 25
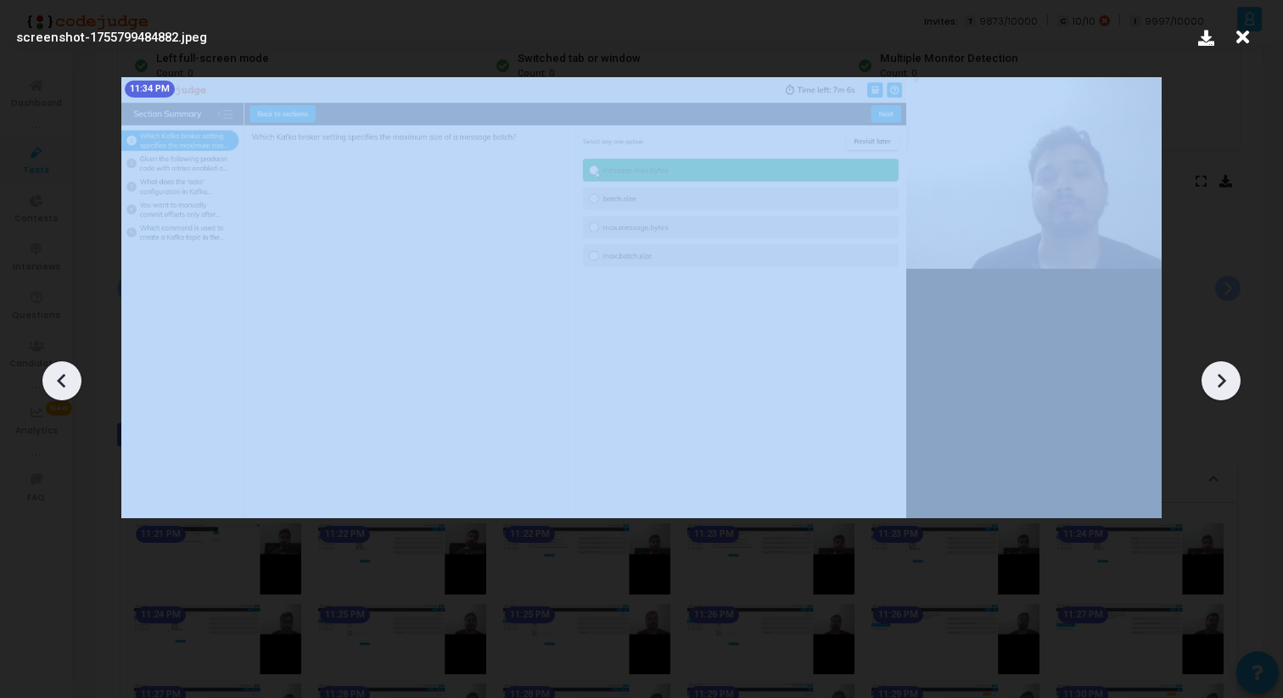
click at [1216, 377] on icon at bounding box center [1220, 380] width 25 height 25
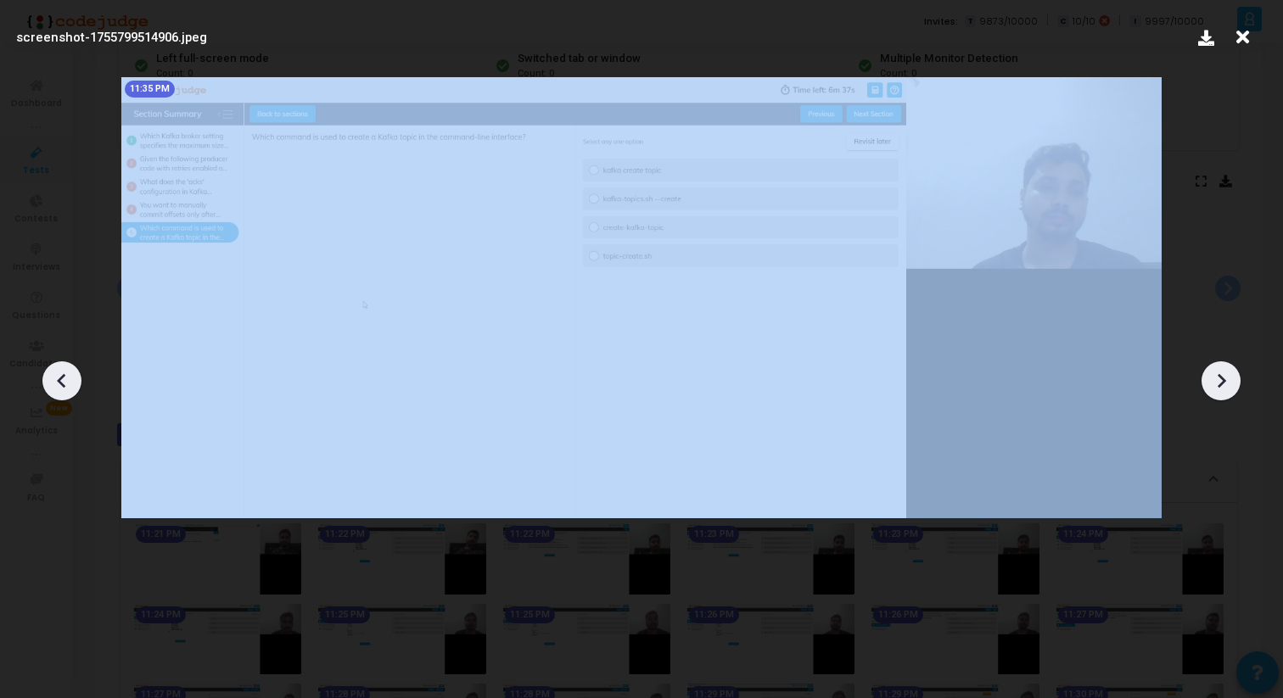
click at [1216, 377] on icon at bounding box center [1220, 380] width 25 height 25
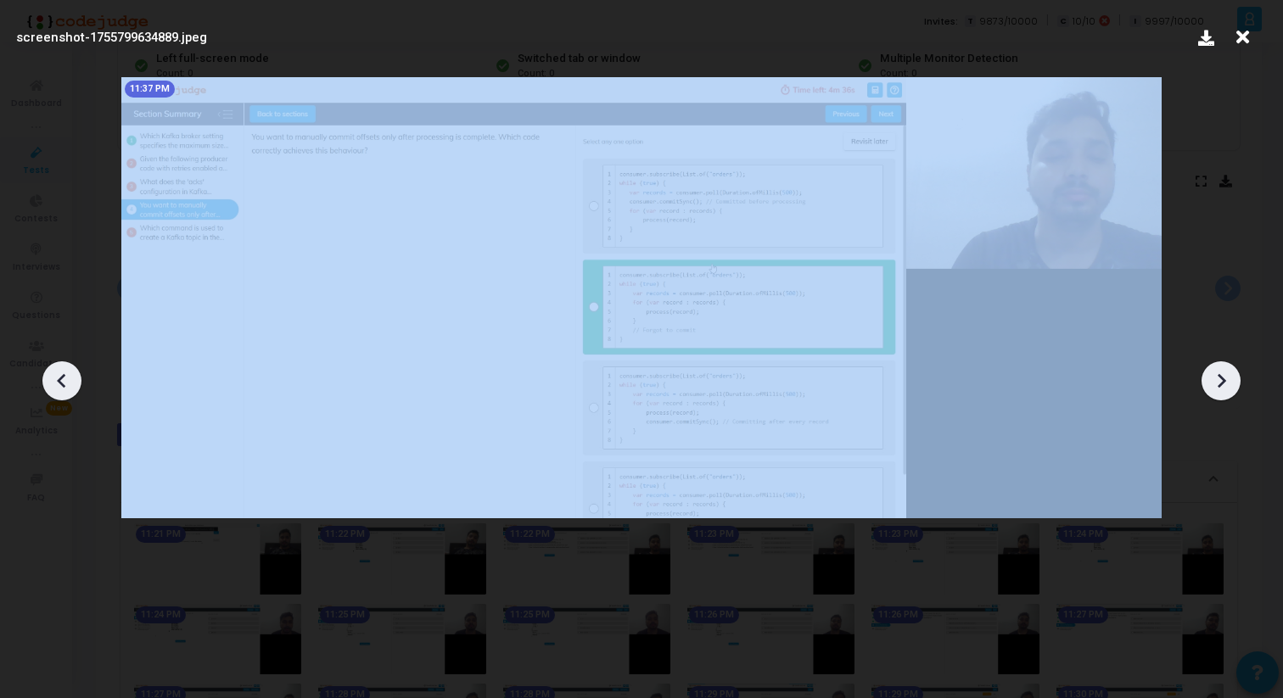
click at [1216, 377] on icon at bounding box center [1220, 380] width 25 height 25
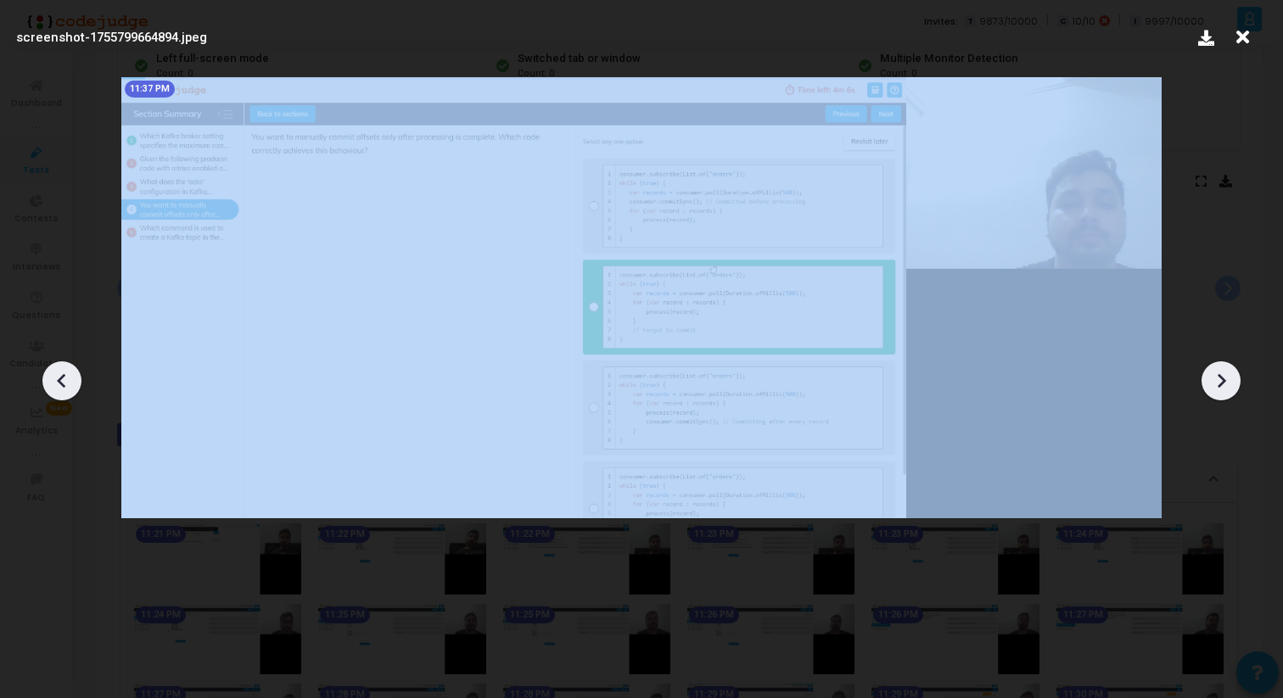
click at [1216, 377] on icon at bounding box center [1220, 380] width 25 height 25
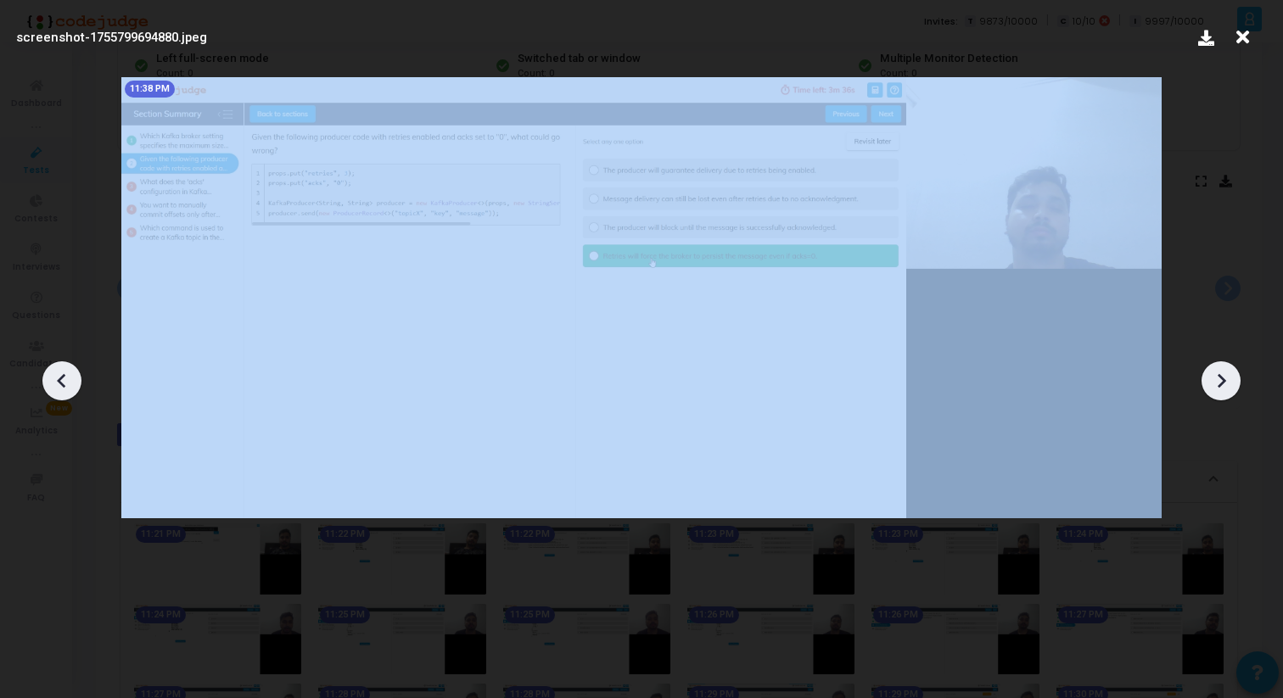
click at [1216, 377] on icon at bounding box center [1220, 380] width 25 height 25
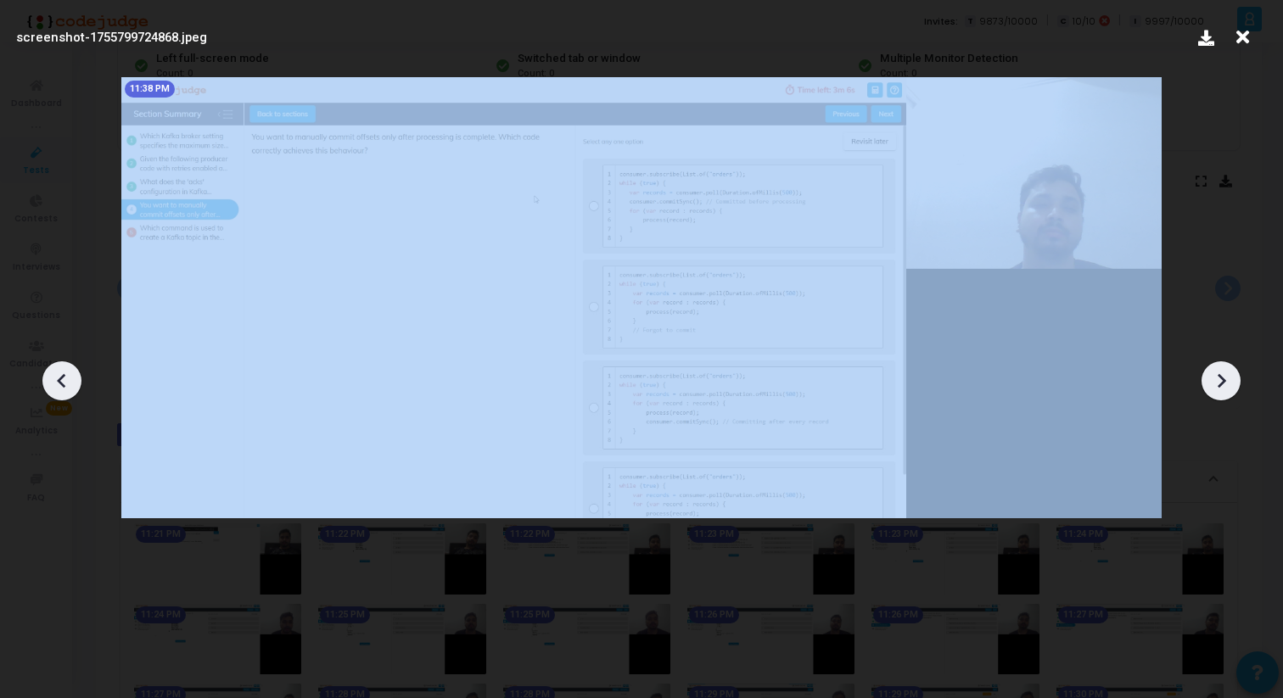
click at [1216, 377] on icon at bounding box center [1220, 380] width 25 height 25
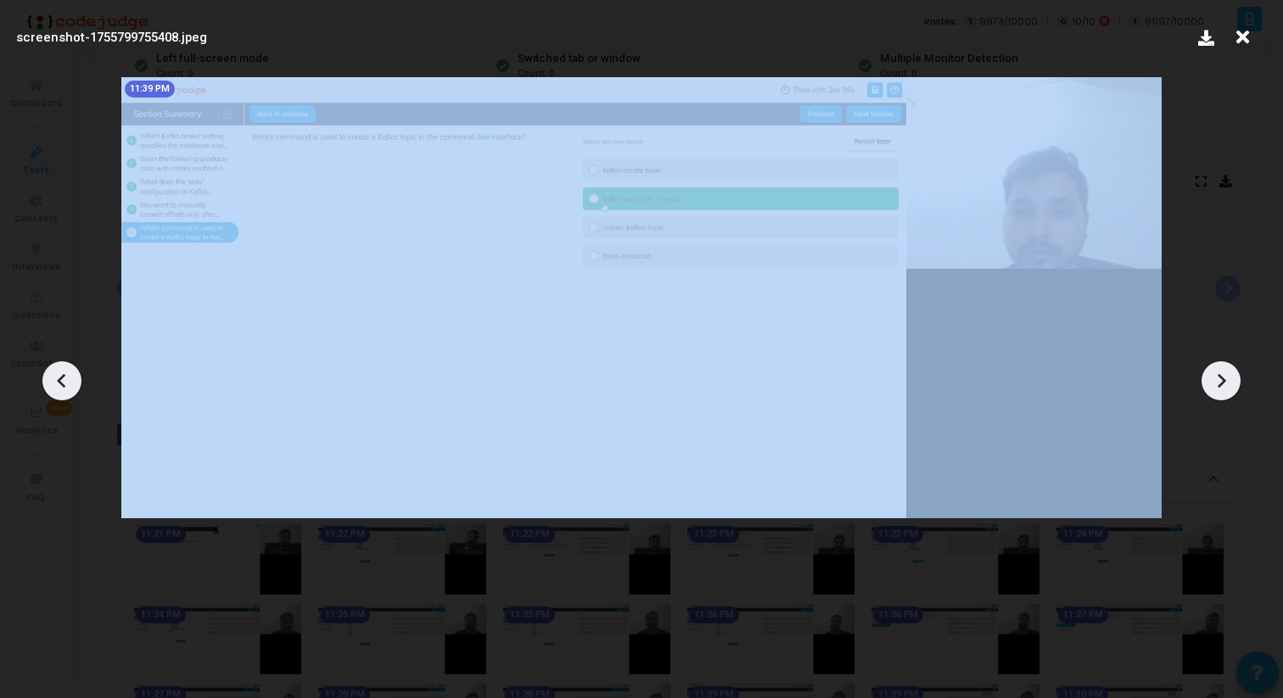
click at [1216, 377] on icon at bounding box center [1220, 380] width 25 height 25
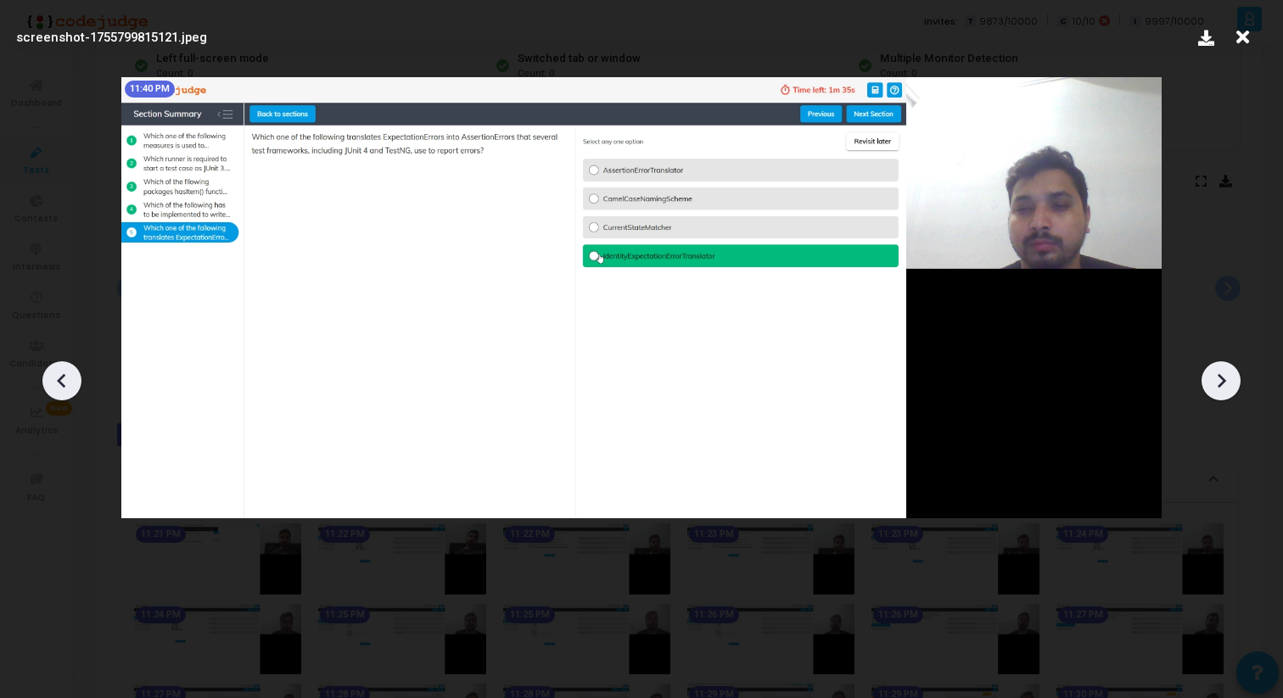
click at [1245, 39] on icon at bounding box center [1242, 37] width 26 height 32
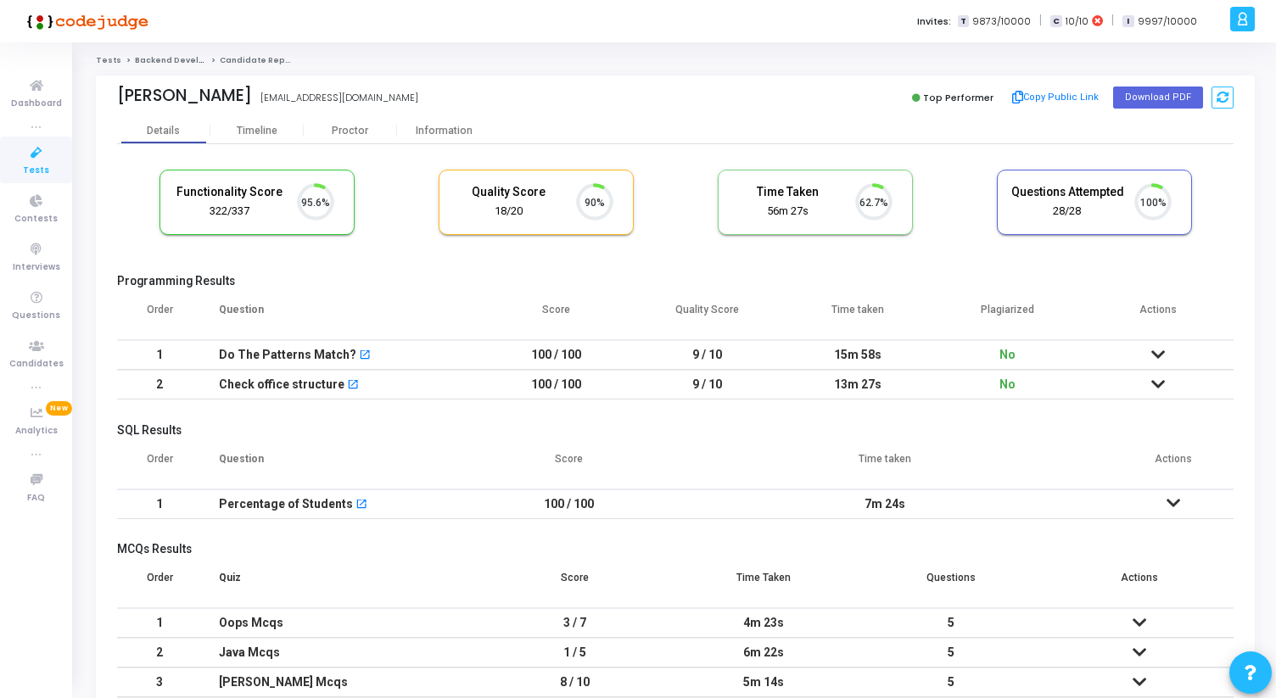
scroll to position [36, 43]
click at [357, 126] on div "Proctor" at bounding box center [350, 131] width 93 height 13
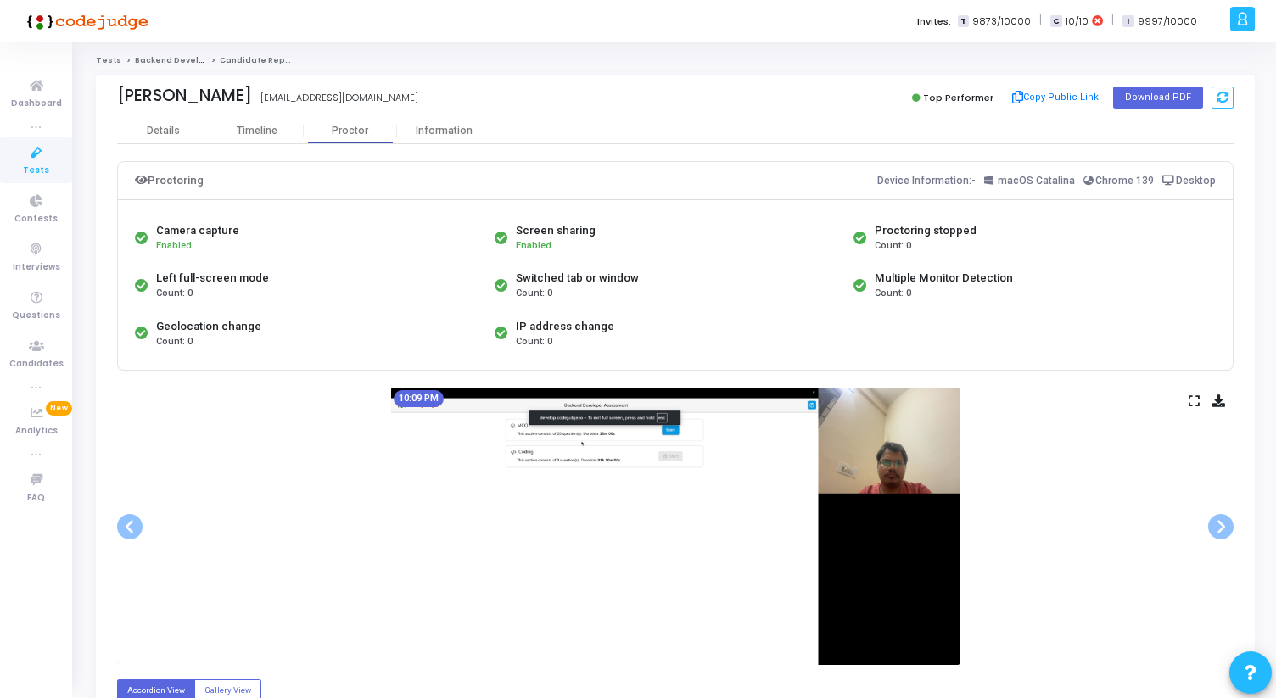
click at [1193, 400] on icon at bounding box center [1193, 400] width 11 height 9
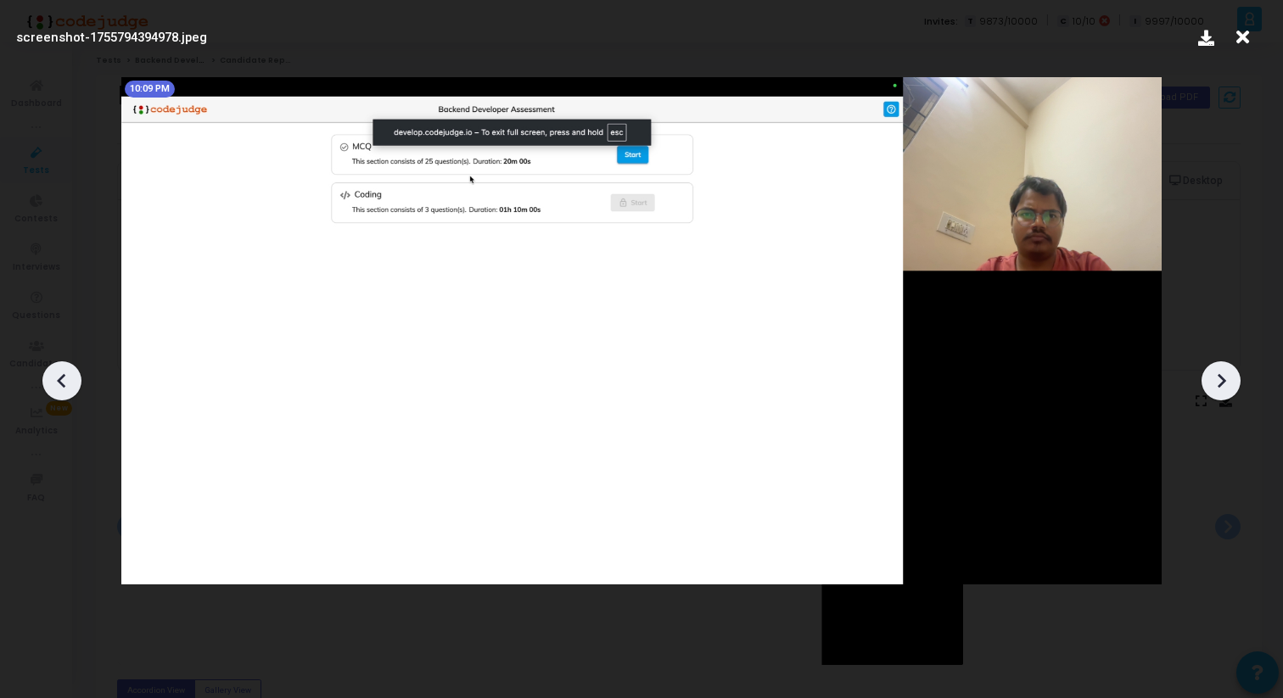
click at [1223, 376] on icon at bounding box center [1220, 380] width 25 height 25
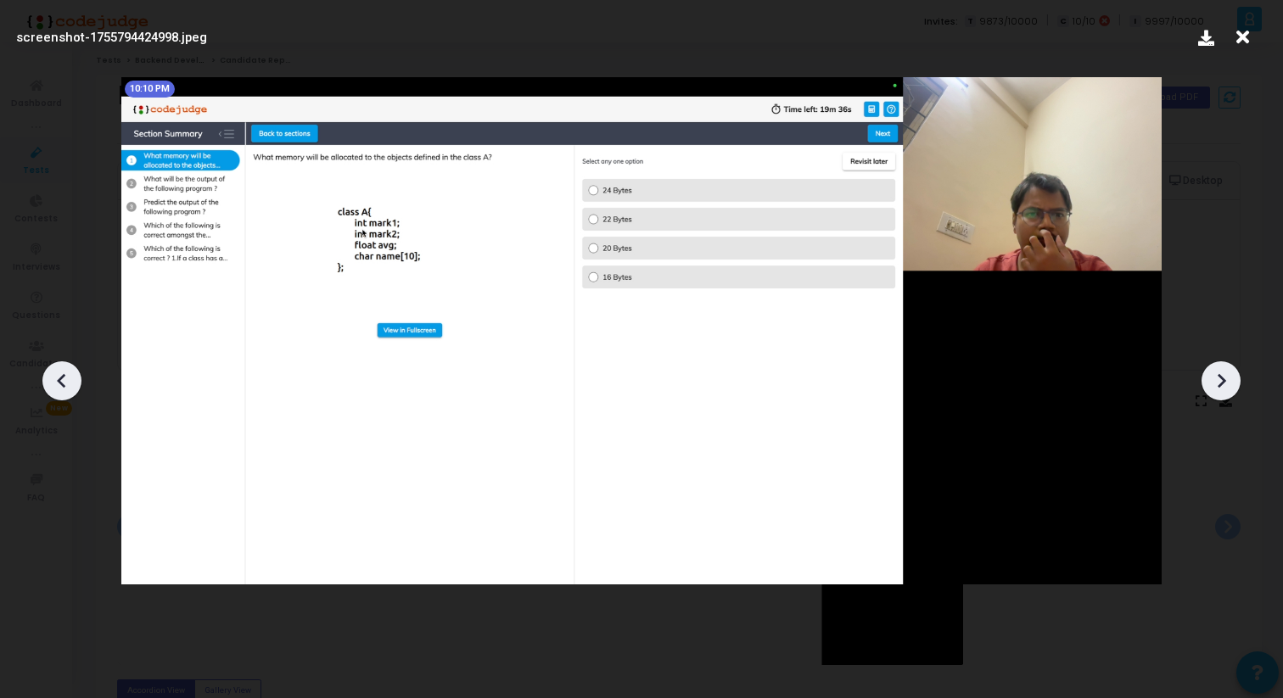
click at [1223, 376] on icon at bounding box center [1220, 380] width 25 height 25
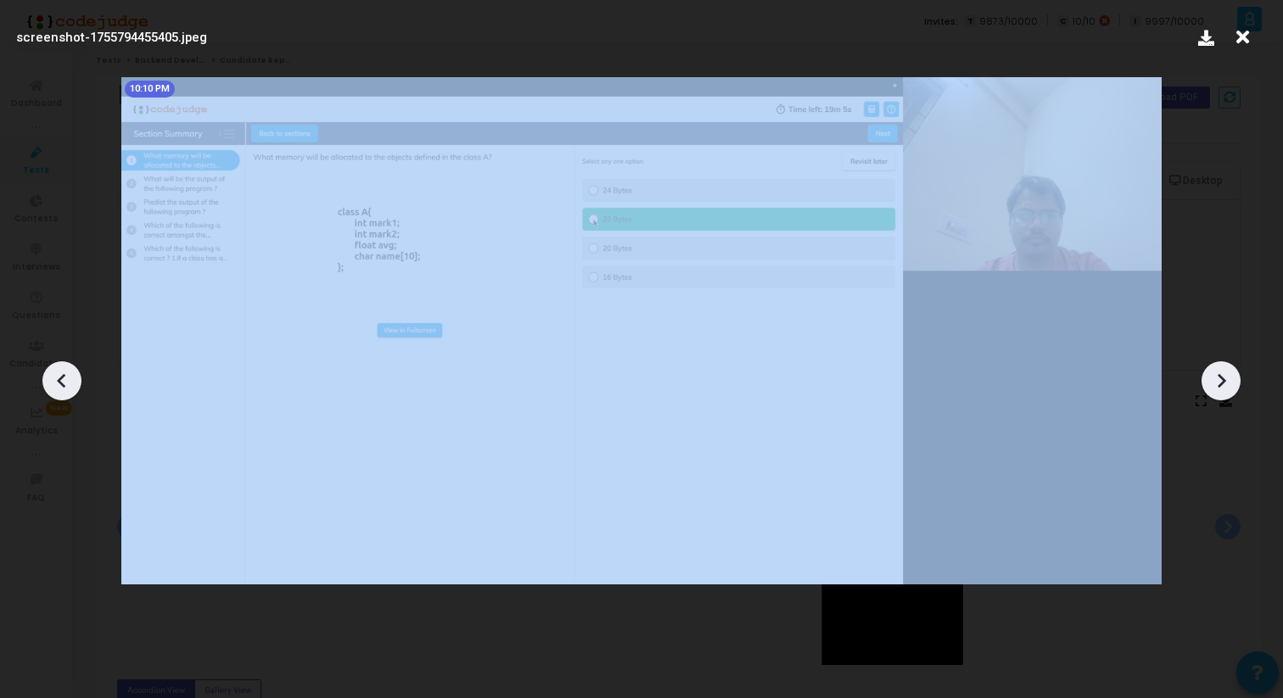
click at [1223, 376] on icon at bounding box center [1220, 380] width 25 height 25
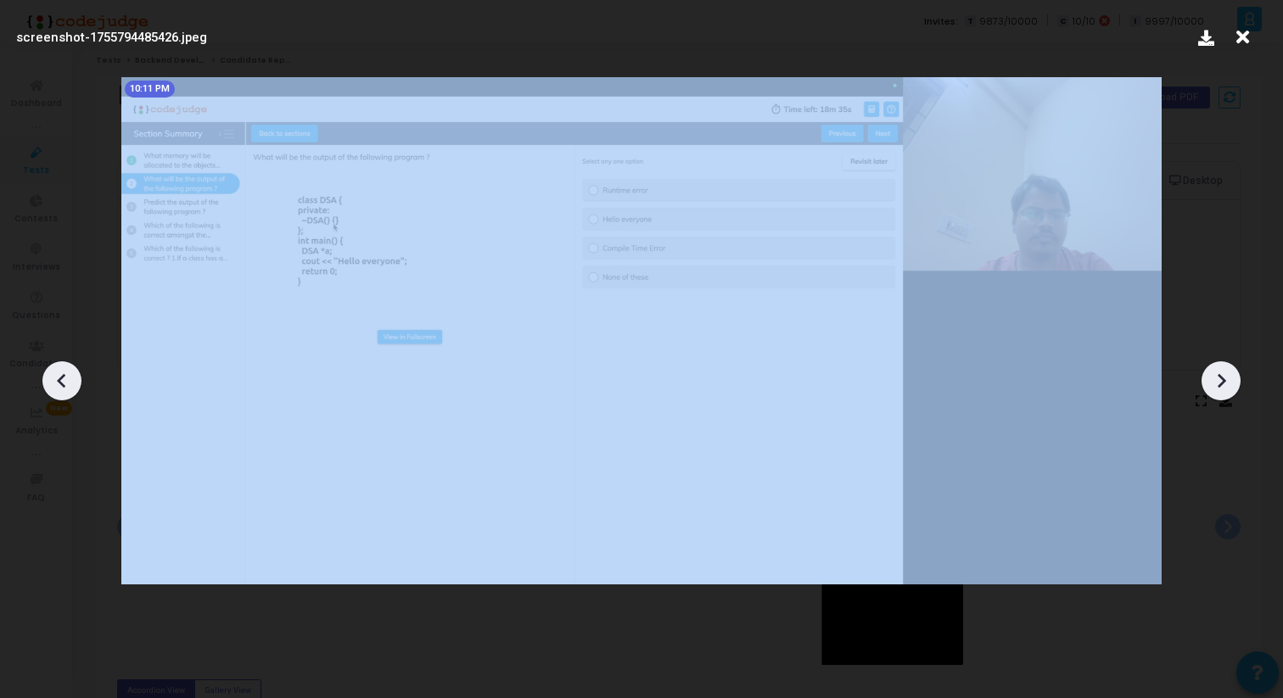
click at [1223, 376] on icon at bounding box center [1220, 380] width 25 height 25
click at [1223, 377] on icon at bounding box center [1220, 380] width 25 height 25
click at [1223, 375] on icon at bounding box center [1220, 380] width 25 height 25
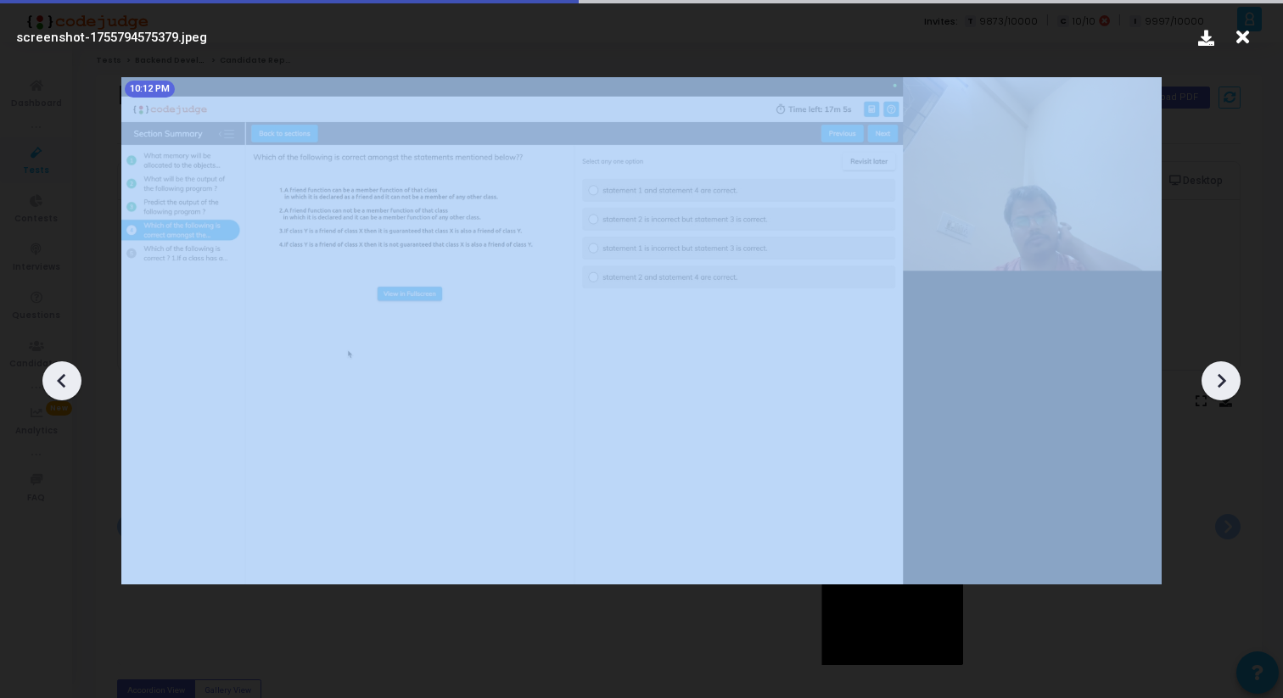
click at [1223, 375] on icon at bounding box center [1220, 380] width 25 height 25
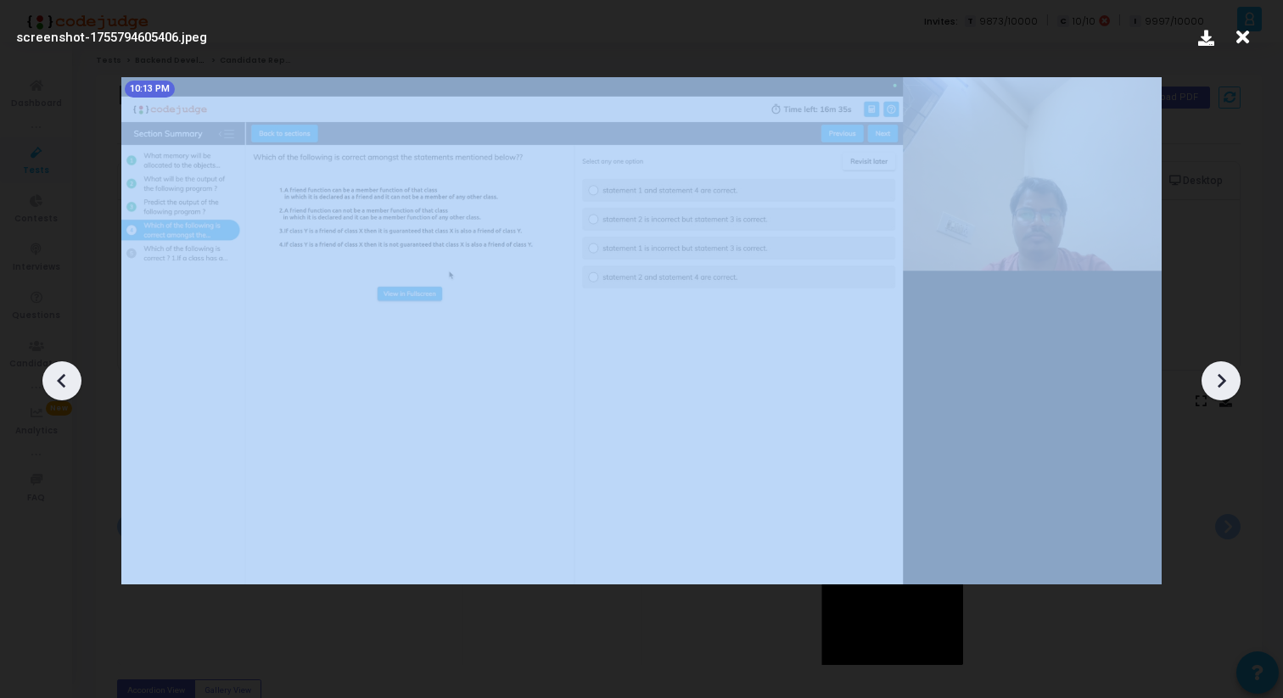
click at [1223, 375] on icon at bounding box center [1220, 380] width 25 height 25
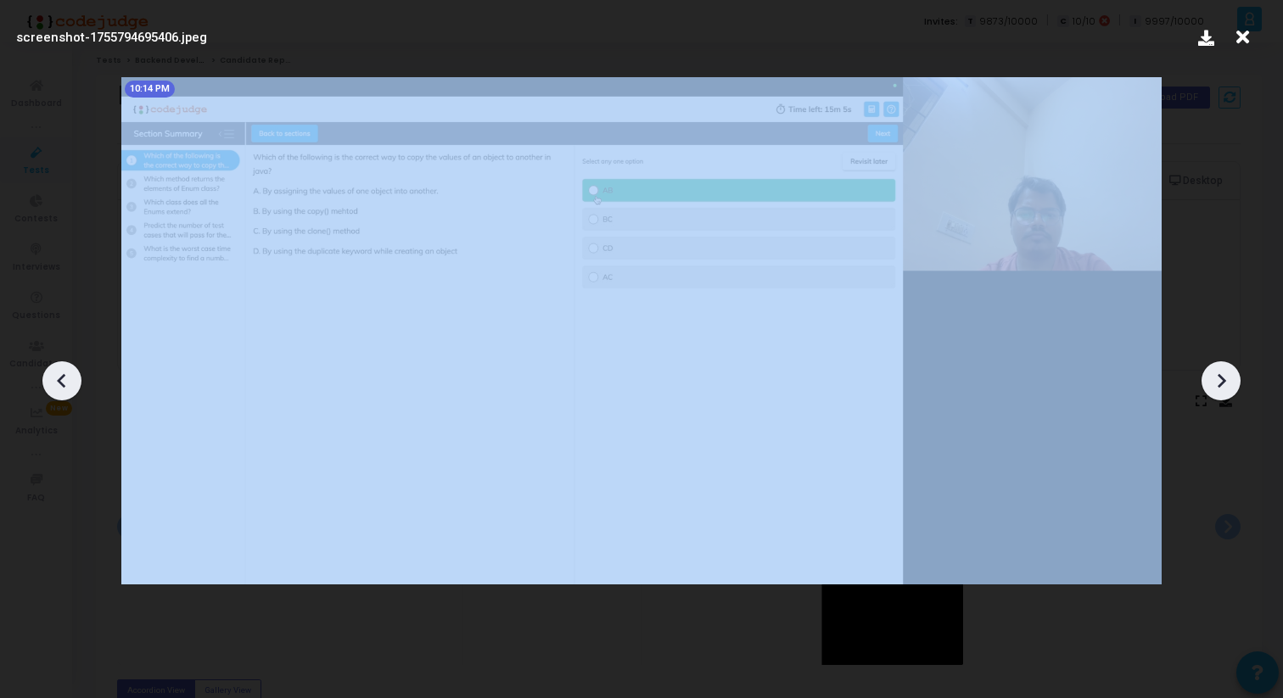
click at [1223, 375] on icon at bounding box center [1220, 380] width 25 height 25
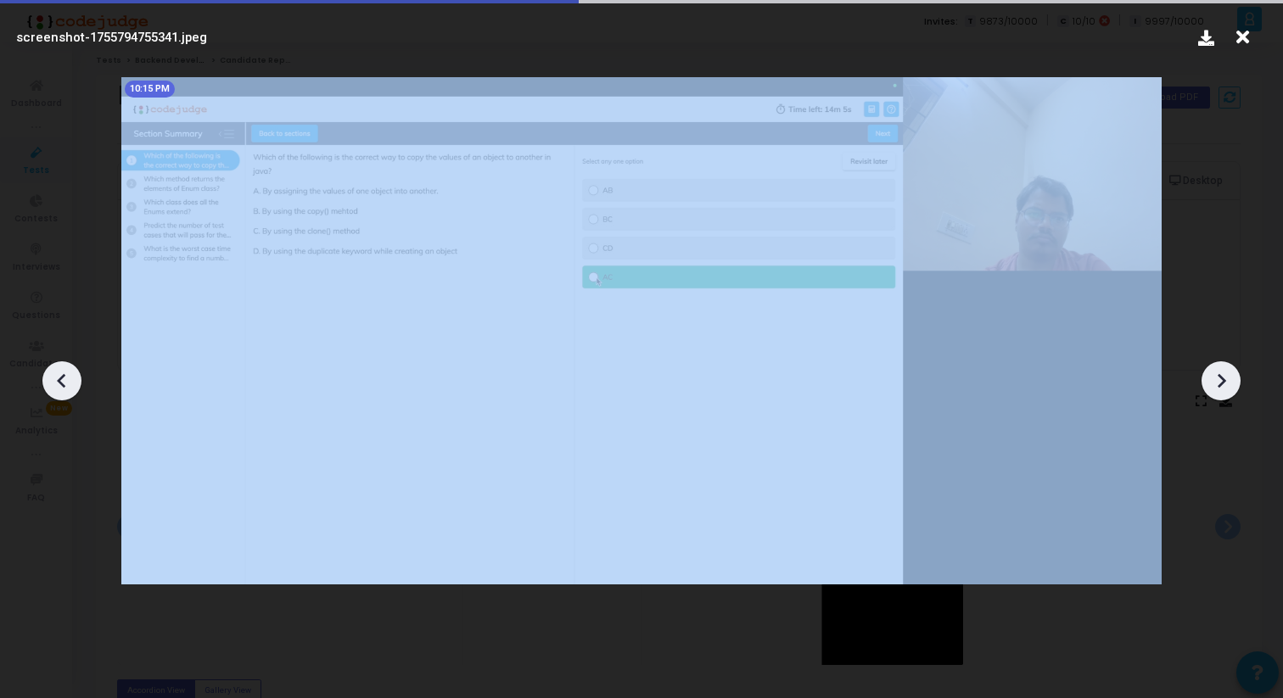
click at [1223, 375] on icon at bounding box center [1220, 380] width 25 height 25
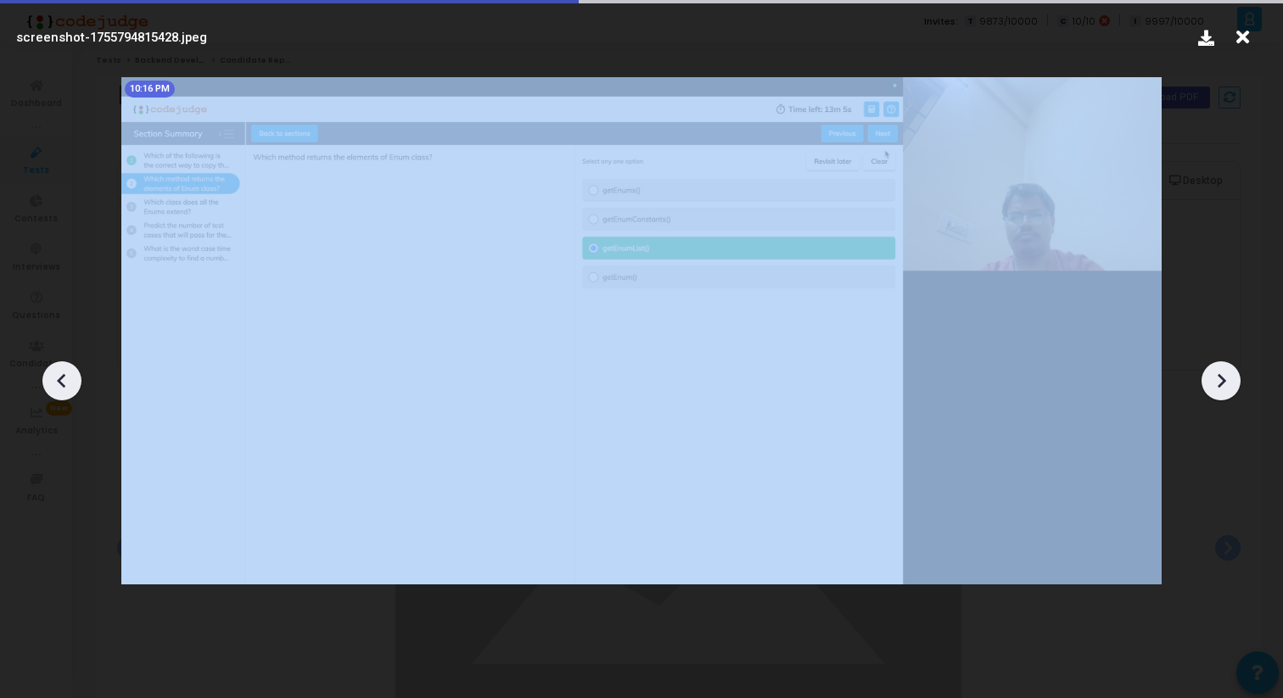
click at [1223, 375] on icon at bounding box center [1220, 380] width 25 height 25
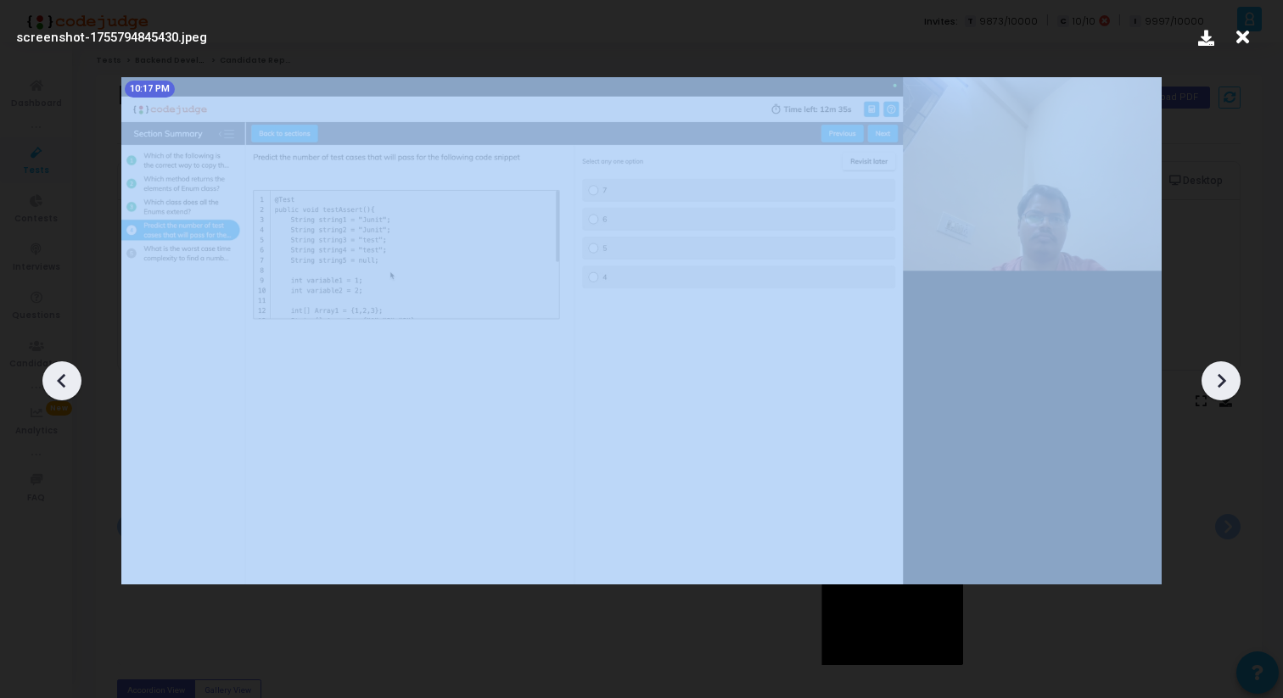
click at [1223, 375] on icon at bounding box center [1220, 380] width 25 height 25
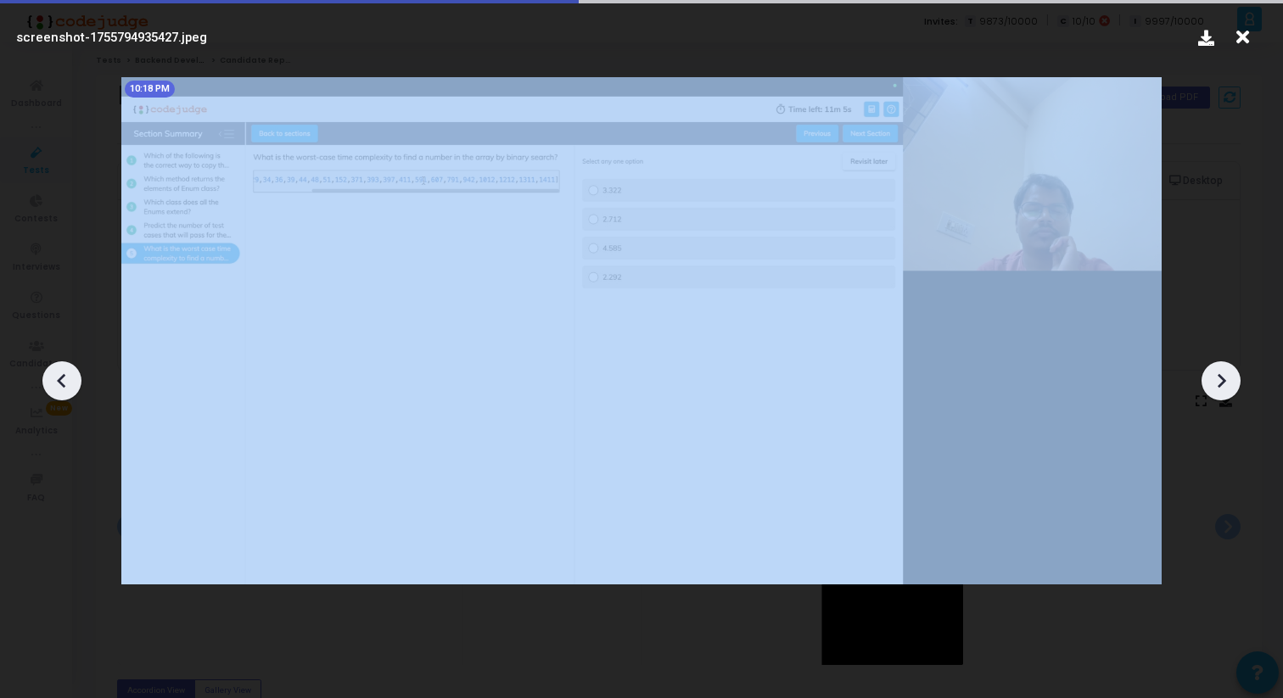
click at [1223, 375] on icon at bounding box center [1220, 380] width 25 height 25
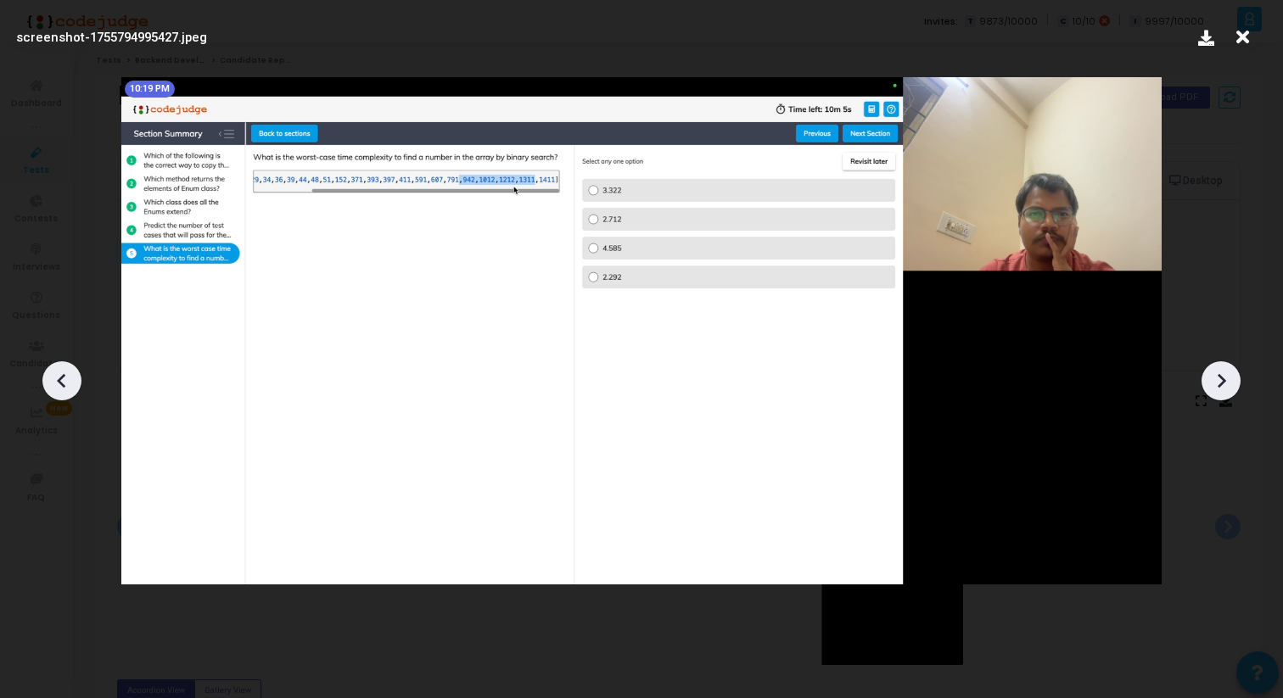
click at [1224, 374] on icon at bounding box center [1220, 380] width 25 height 25
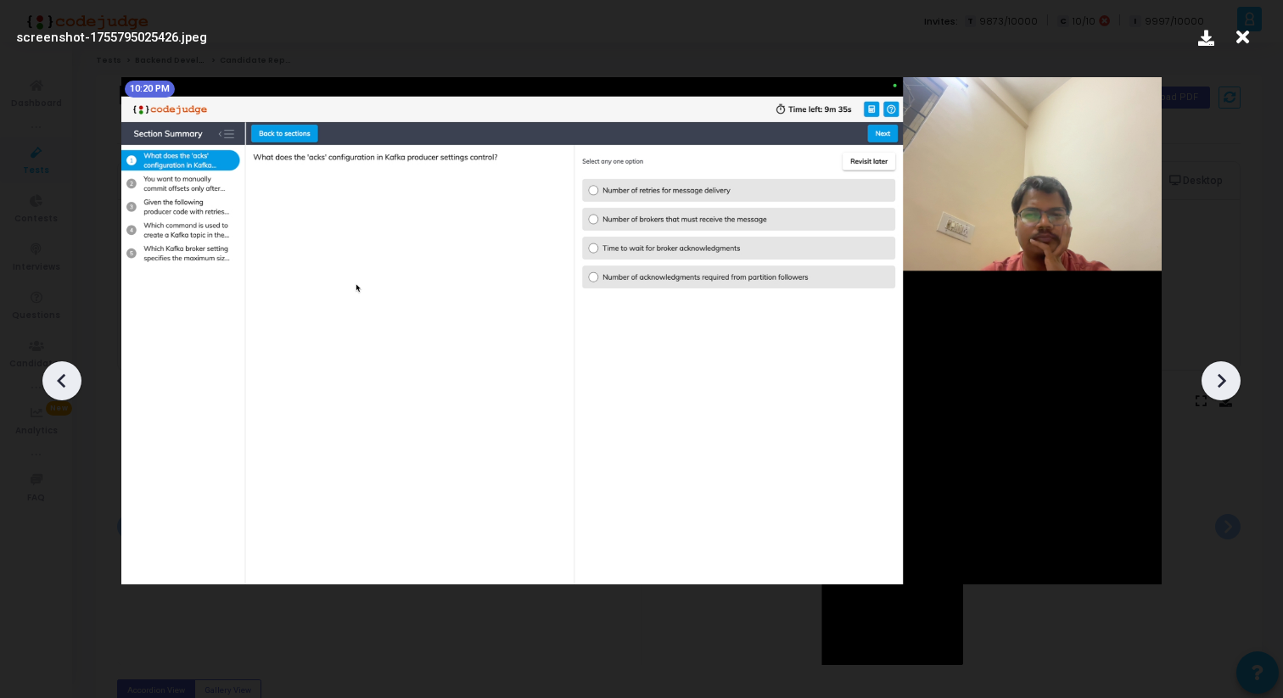
click at [1224, 374] on icon at bounding box center [1220, 380] width 25 height 25
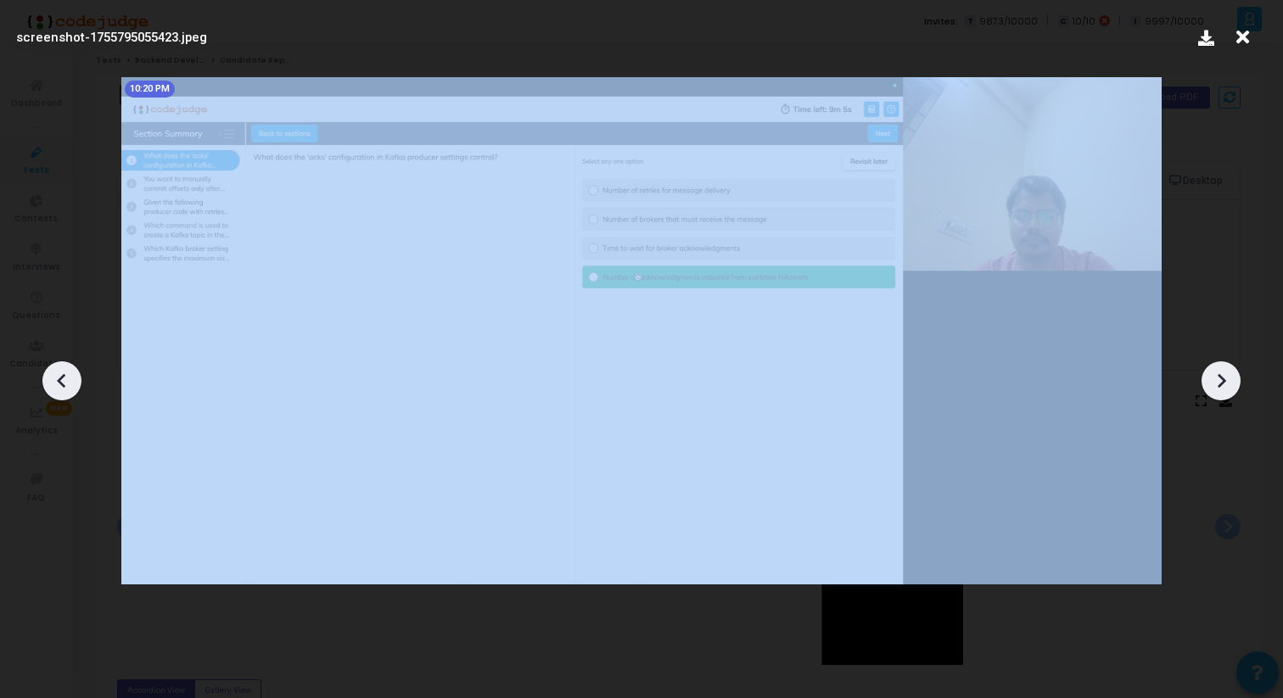
click at [1224, 374] on icon at bounding box center [1220, 380] width 25 height 25
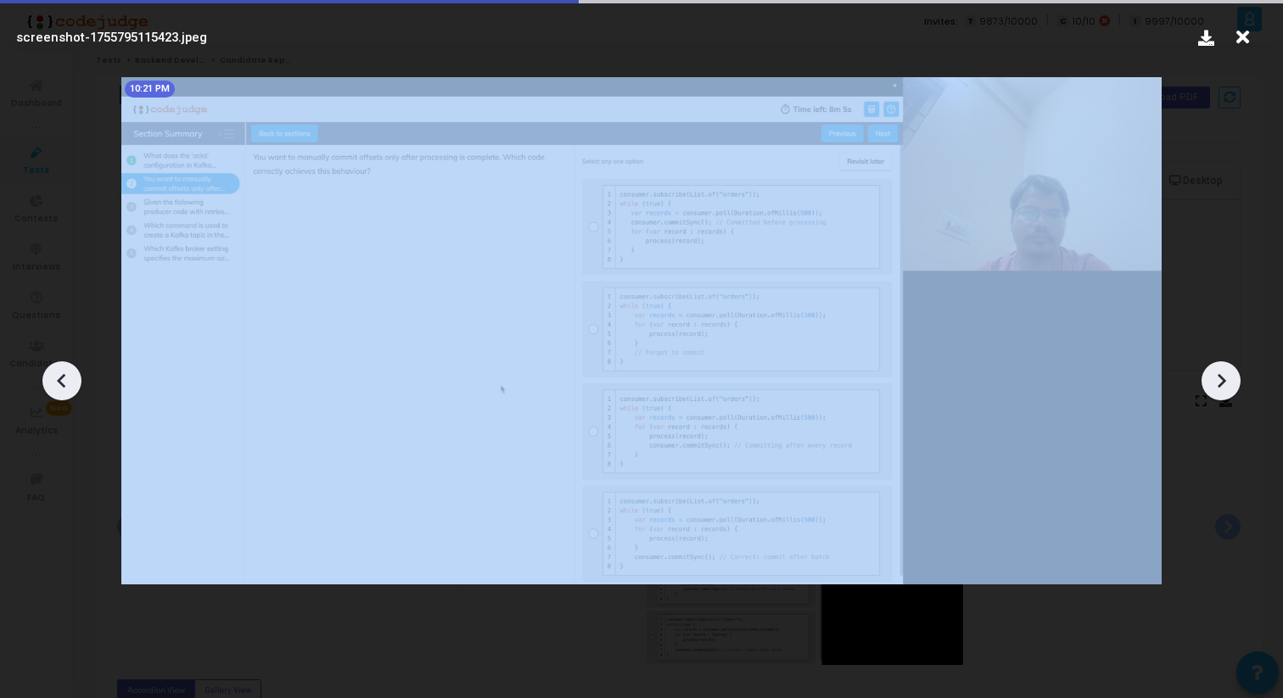
click at [1224, 374] on icon at bounding box center [1220, 380] width 25 height 25
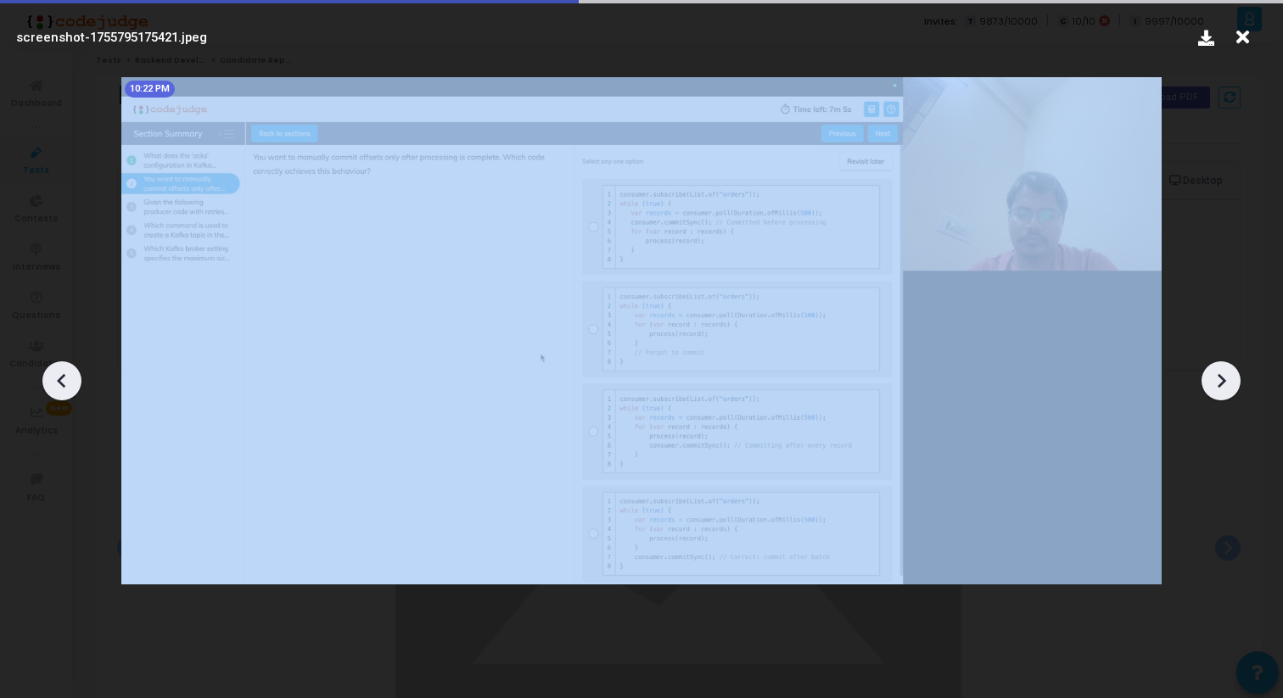
click at [1224, 374] on icon at bounding box center [1220, 380] width 25 height 25
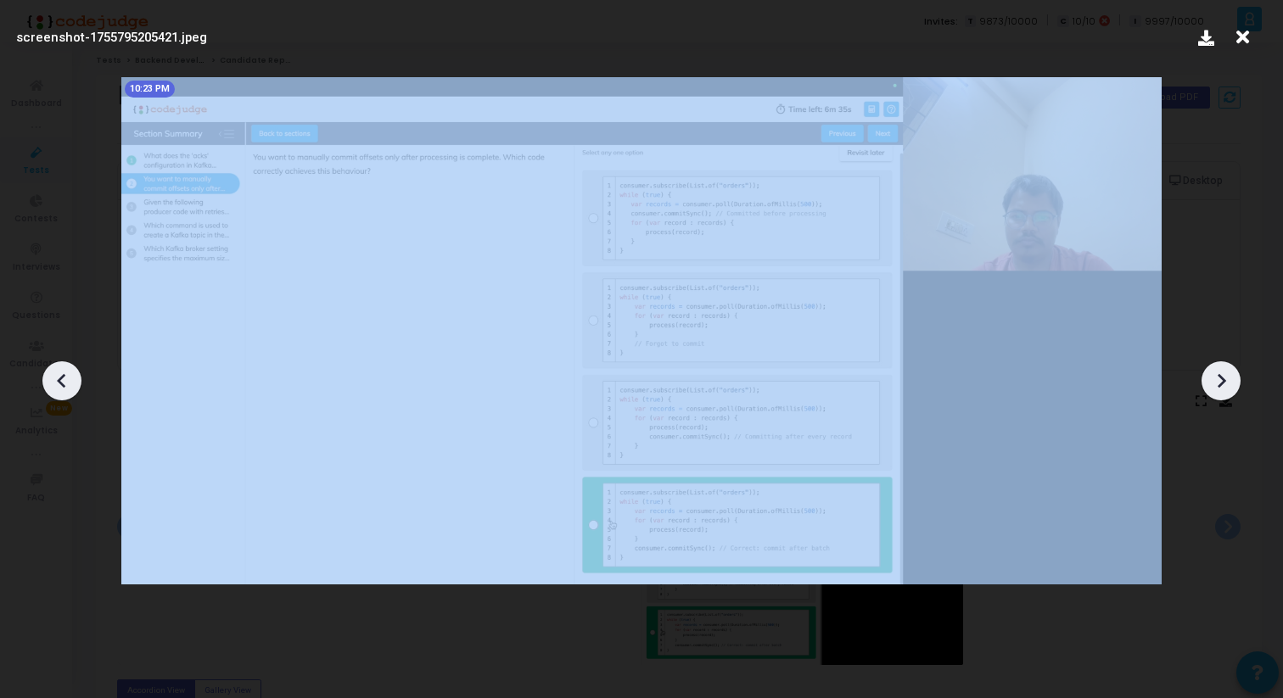
click at [1224, 374] on icon at bounding box center [1220, 380] width 25 height 25
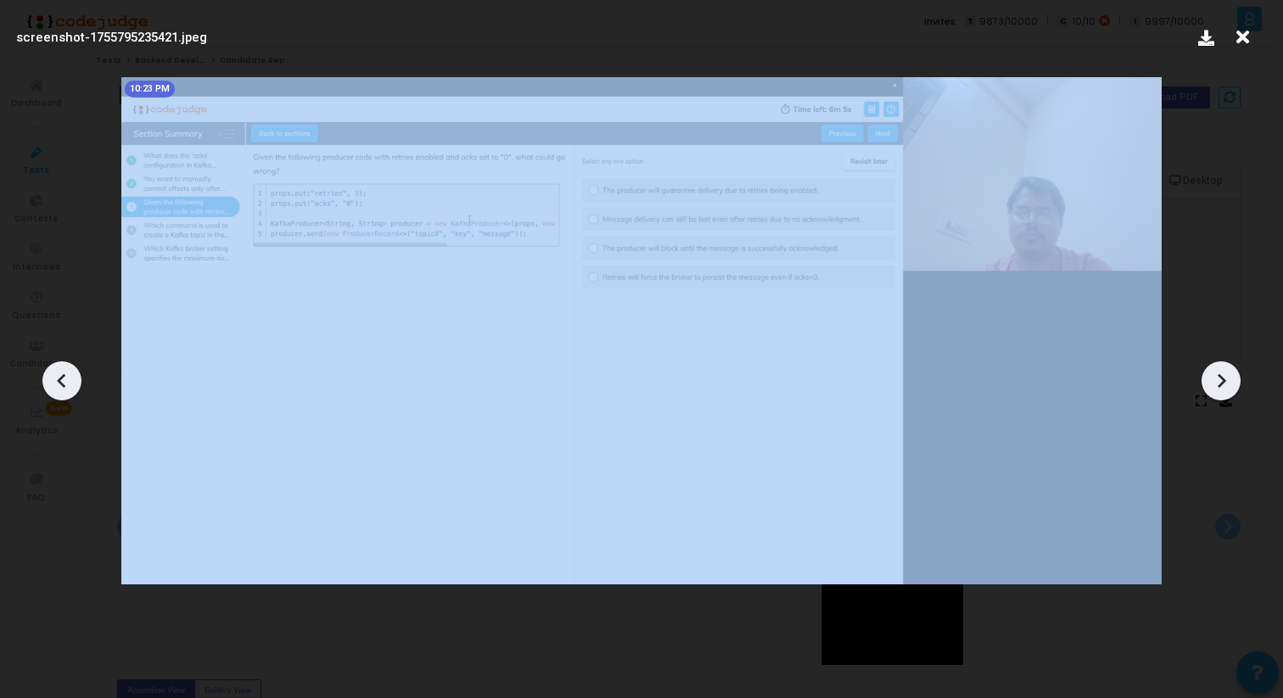
click at [1224, 374] on icon at bounding box center [1220, 380] width 25 height 25
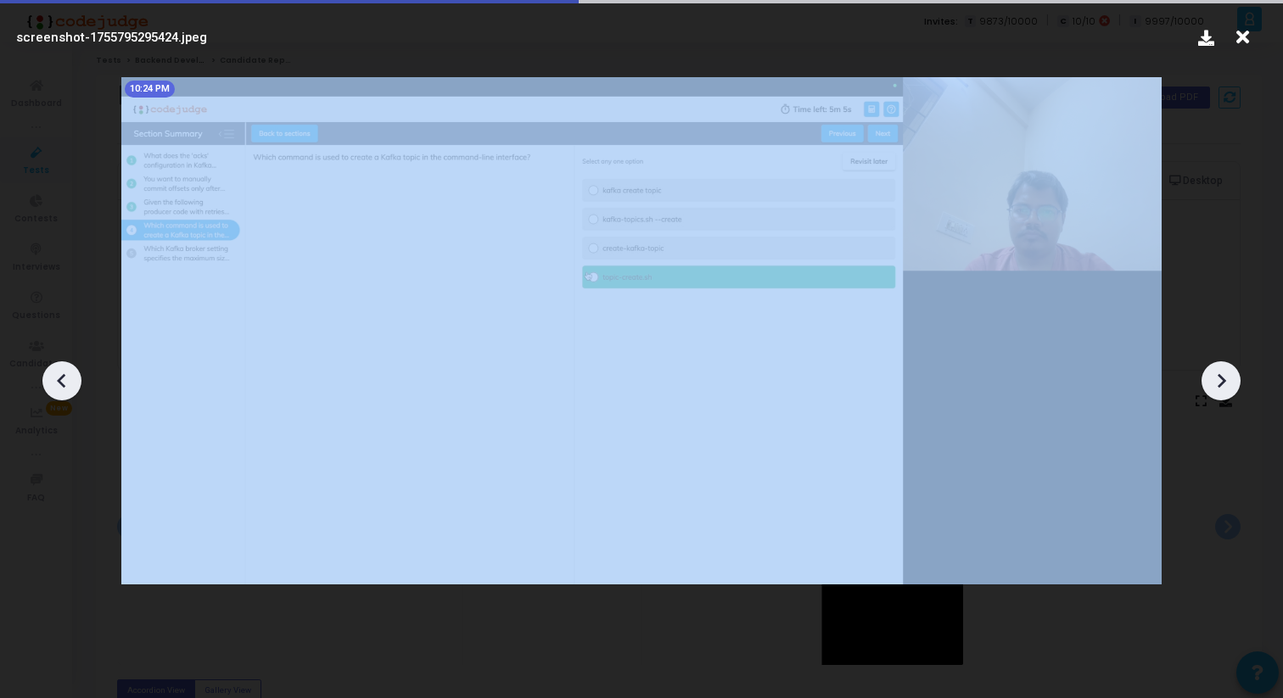
click at [1224, 374] on icon at bounding box center [1220, 380] width 25 height 25
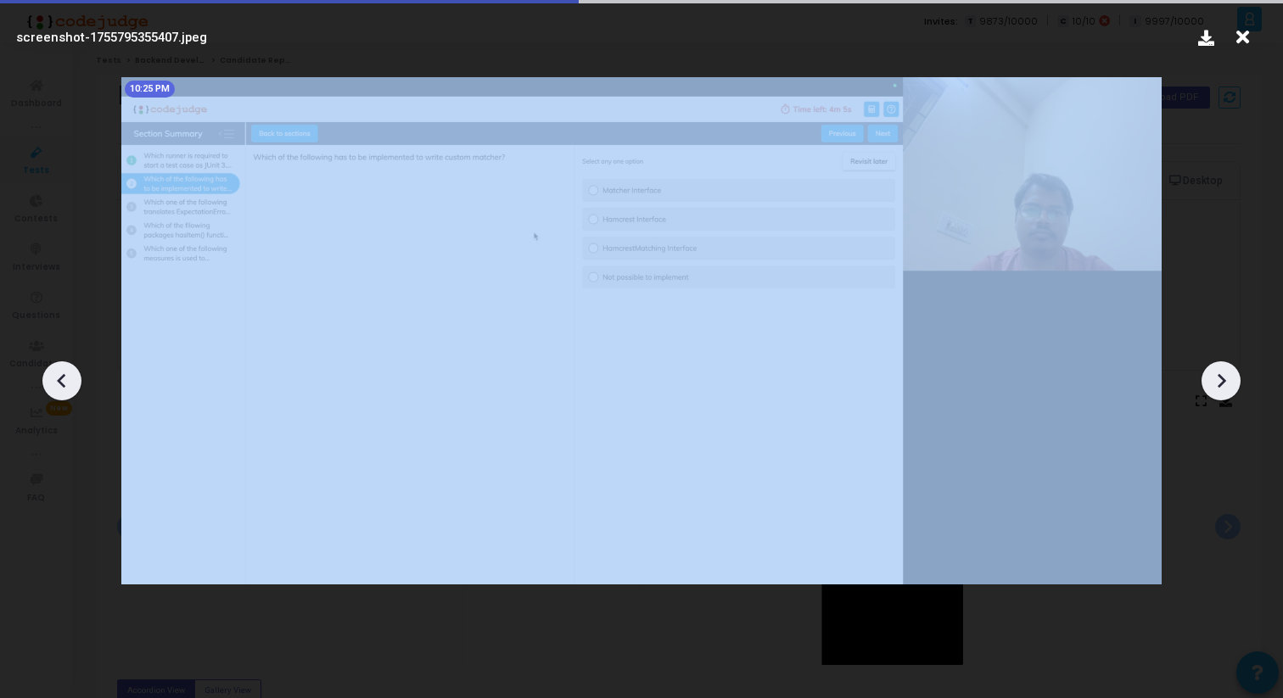
click at [1224, 374] on icon at bounding box center [1220, 380] width 25 height 25
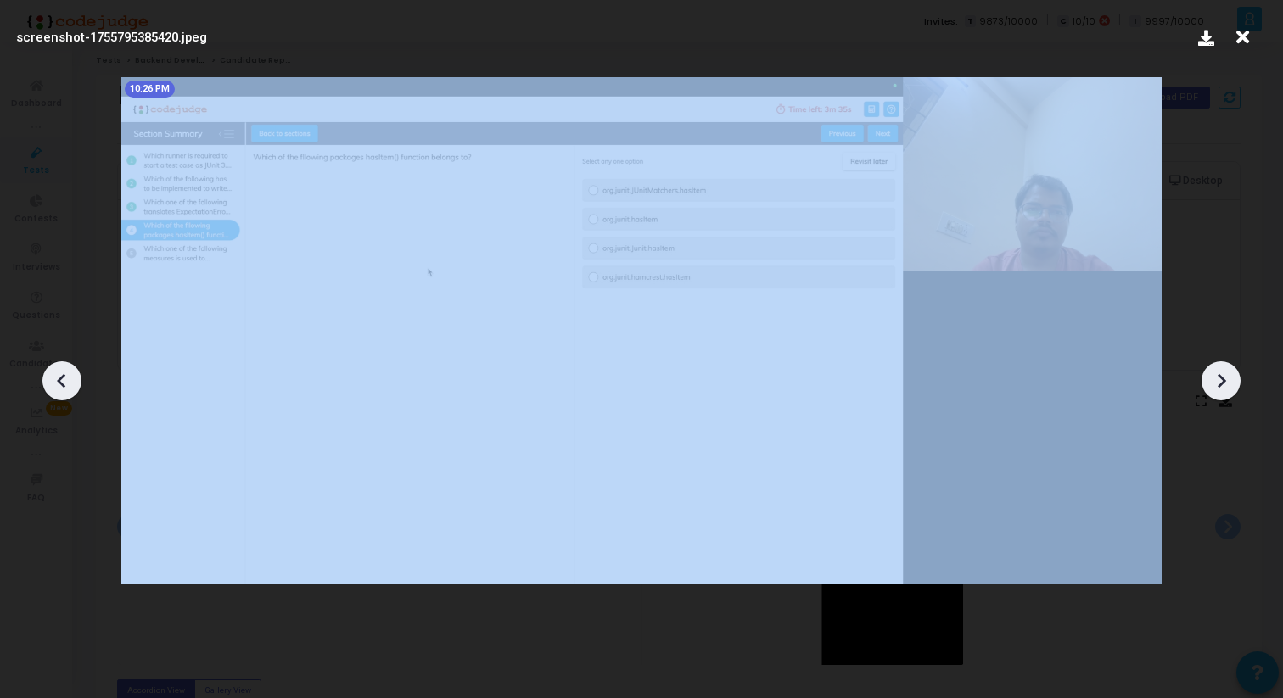
click at [1224, 374] on icon at bounding box center [1220, 380] width 25 height 25
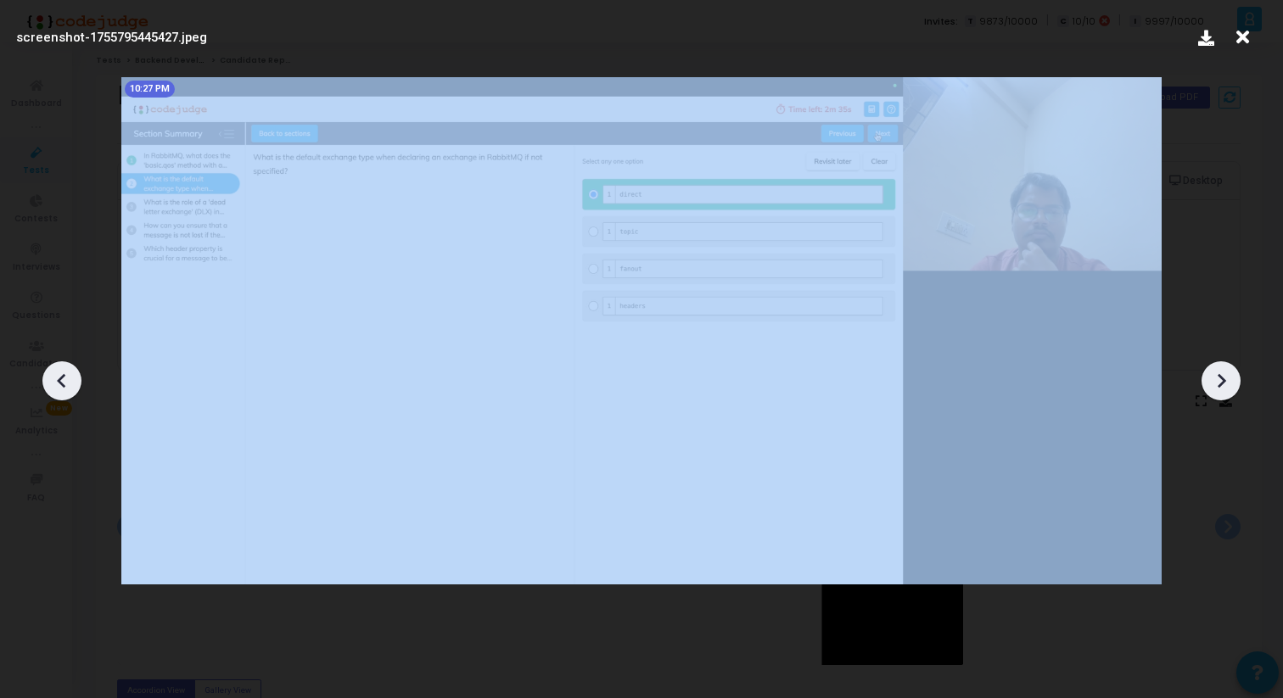
click at [1224, 374] on icon at bounding box center [1220, 380] width 25 height 25
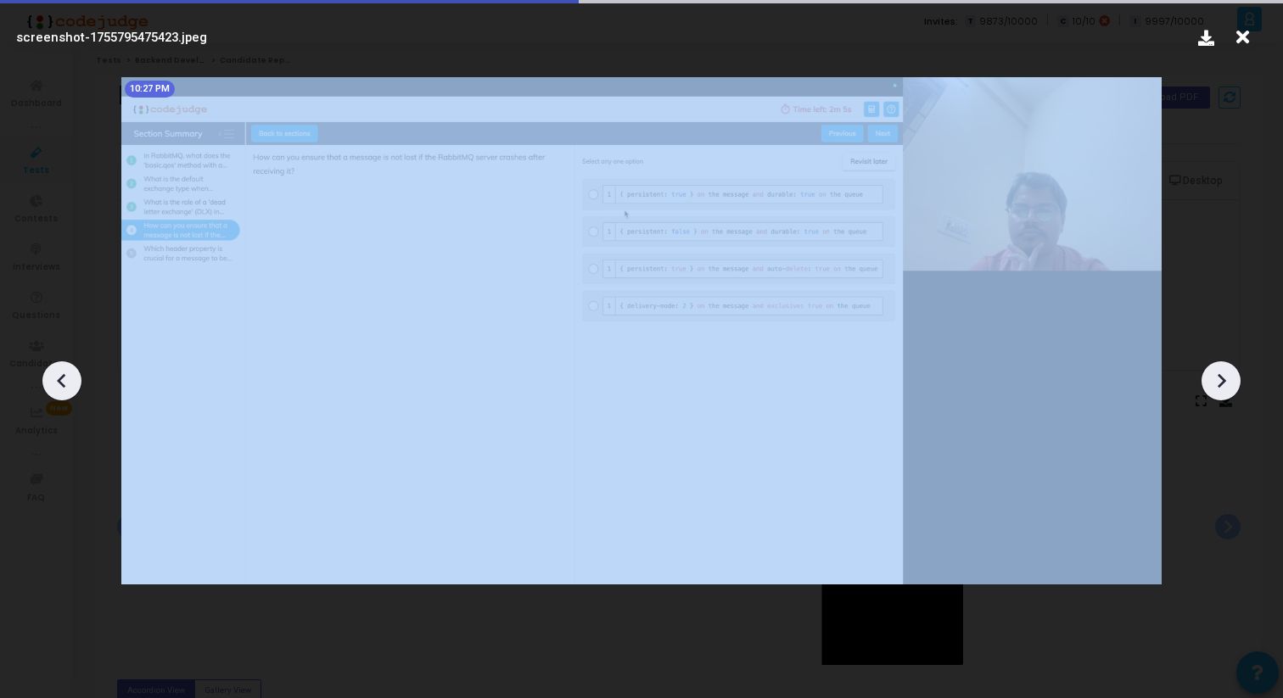
click at [1224, 374] on icon at bounding box center [1220, 380] width 25 height 25
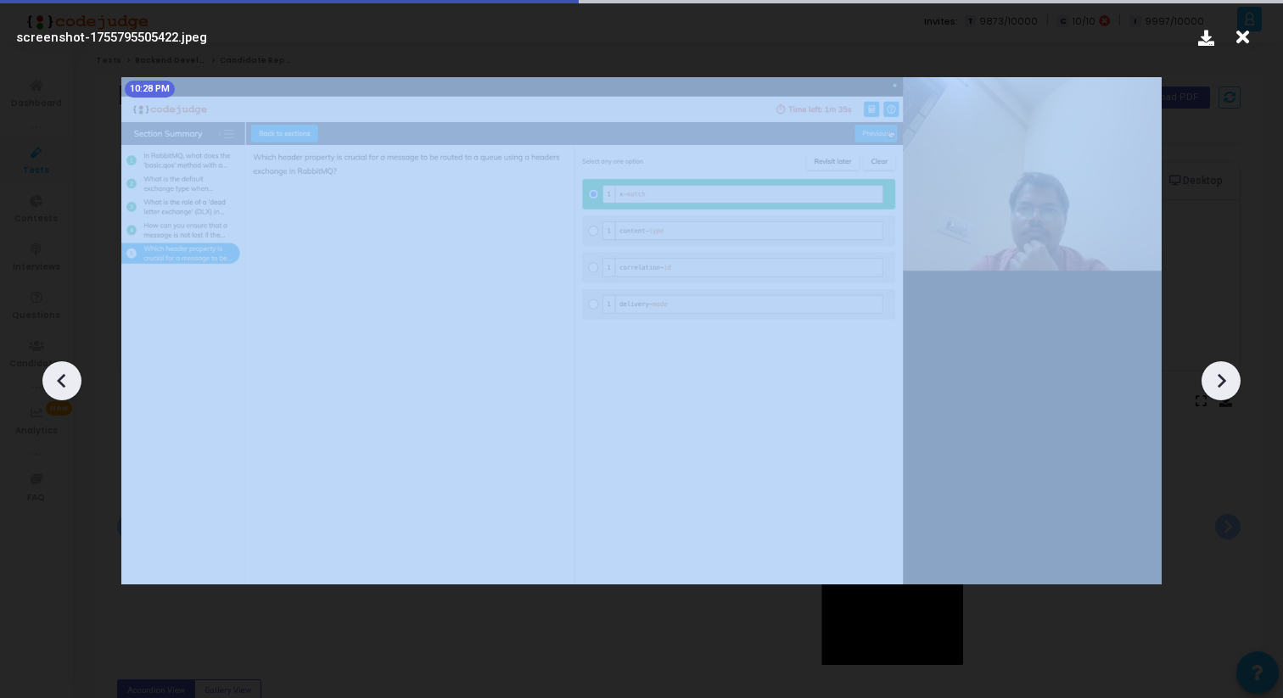
click at [1224, 374] on icon at bounding box center [1220, 380] width 25 height 25
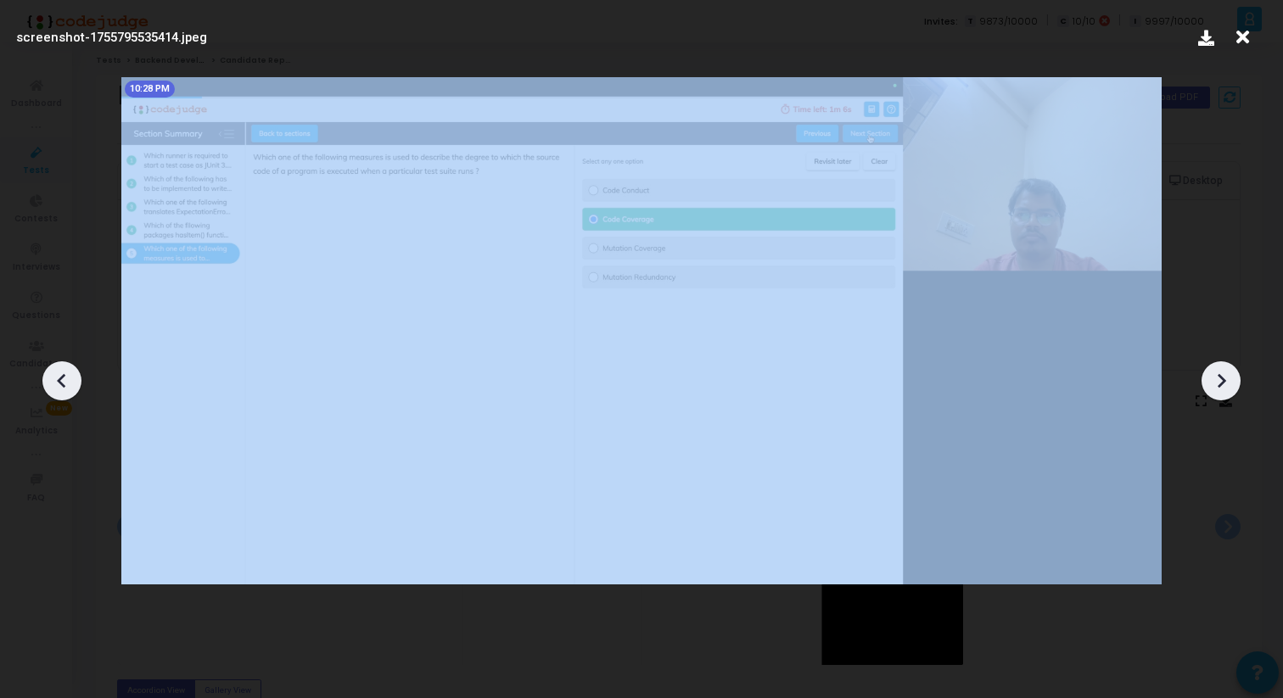
click at [1224, 374] on icon at bounding box center [1220, 380] width 25 height 25
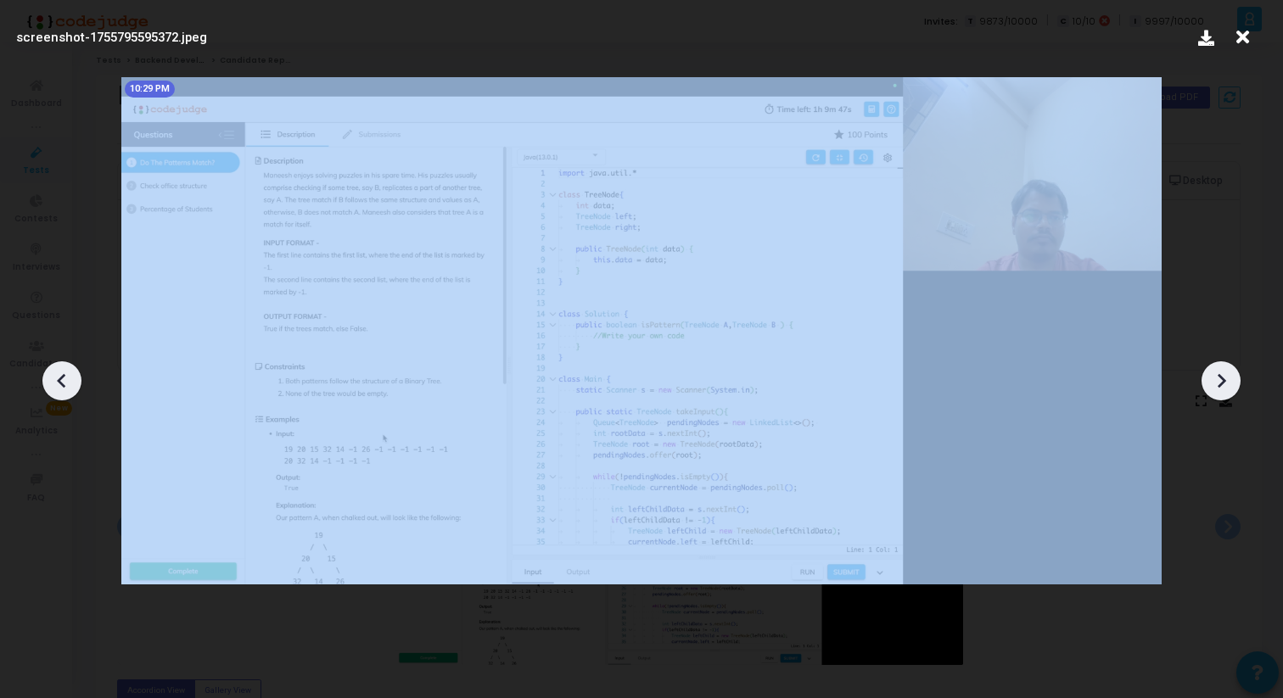
click at [1224, 374] on icon at bounding box center [1220, 380] width 25 height 25
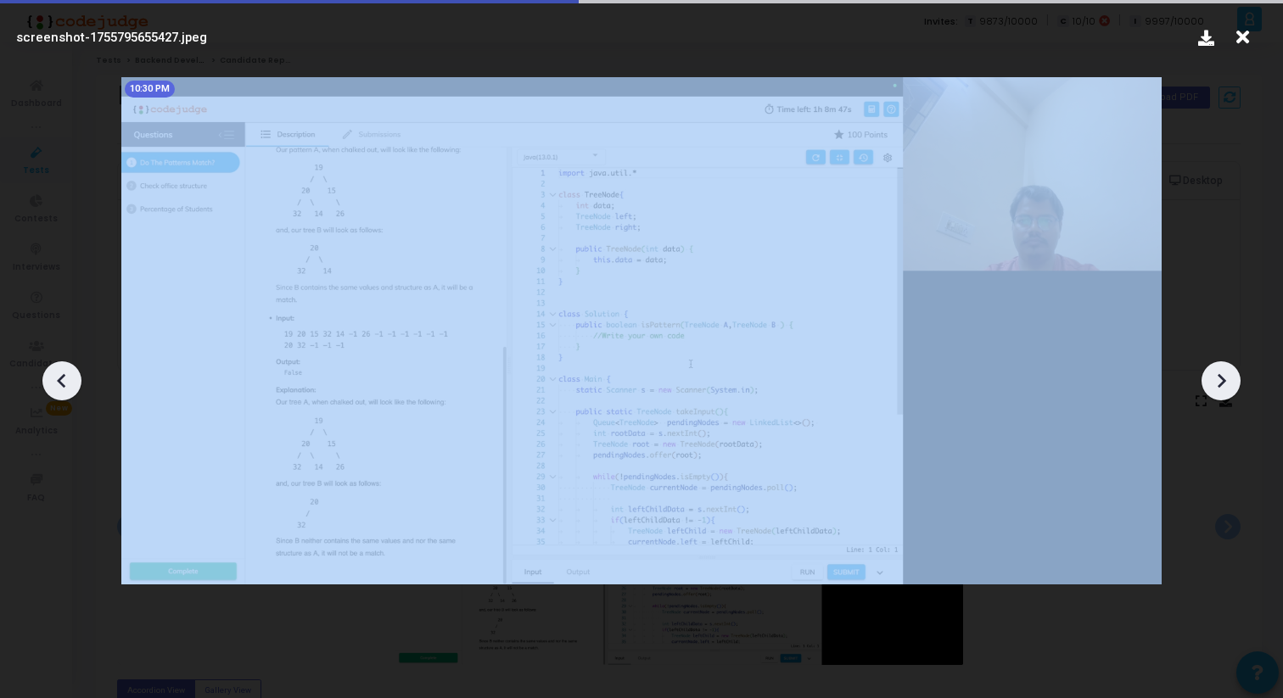
click at [1224, 374] on icon at bounding box center [1220, 380] width 25 height 25
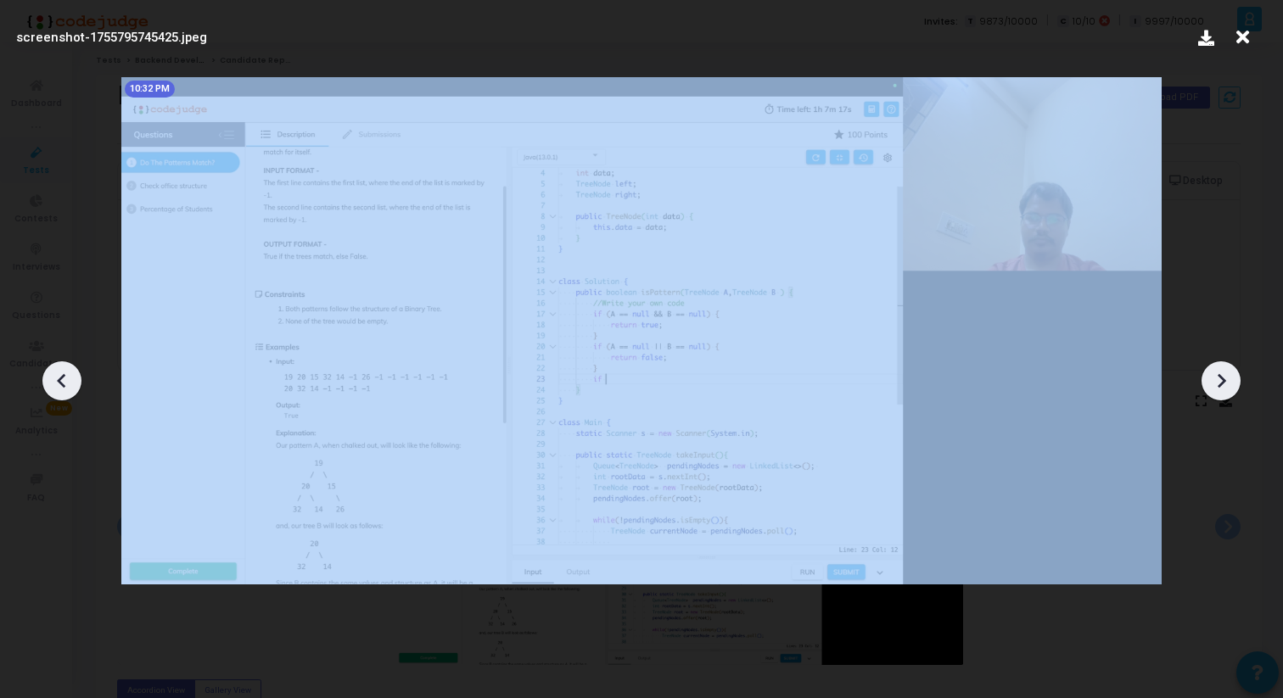
click at [1224, 374] on icon at bounding box center [1220, 380] width 25 height 25
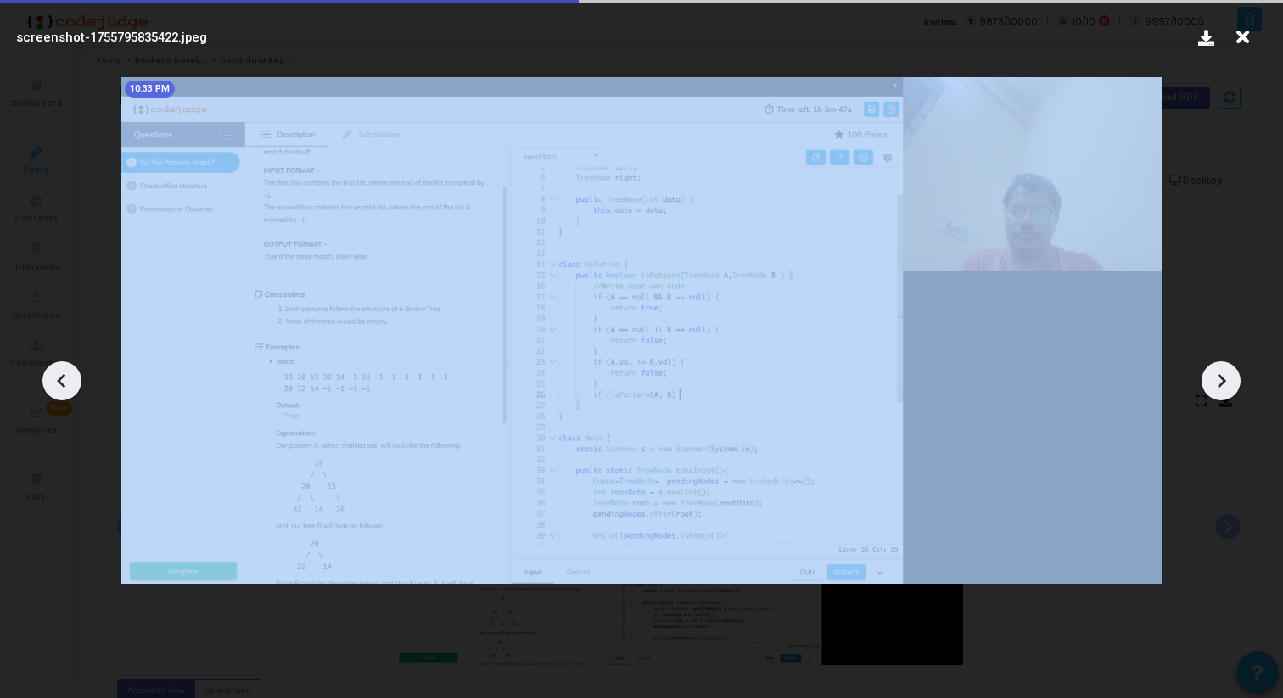
click at [1224, 374] on icon at bounding box center [1220, 380] width 25 height 25
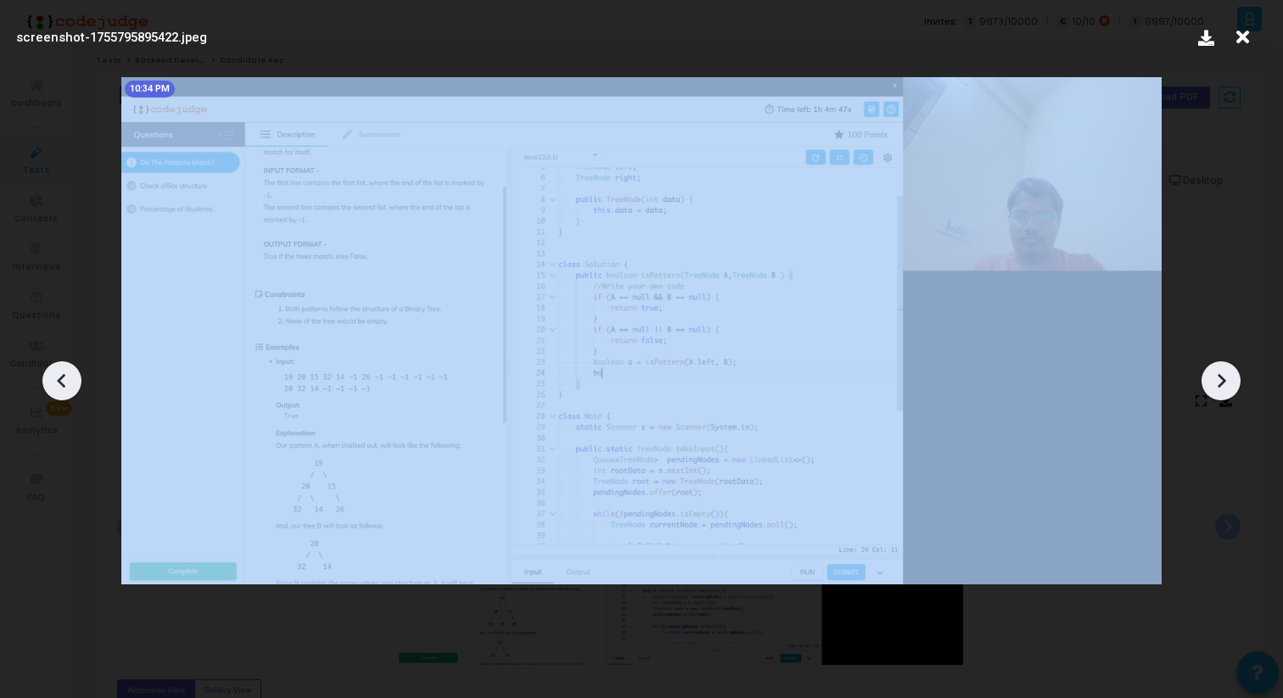
click at [1224, 374] on icon at bounding box center [1220, 380] width 25 height 25
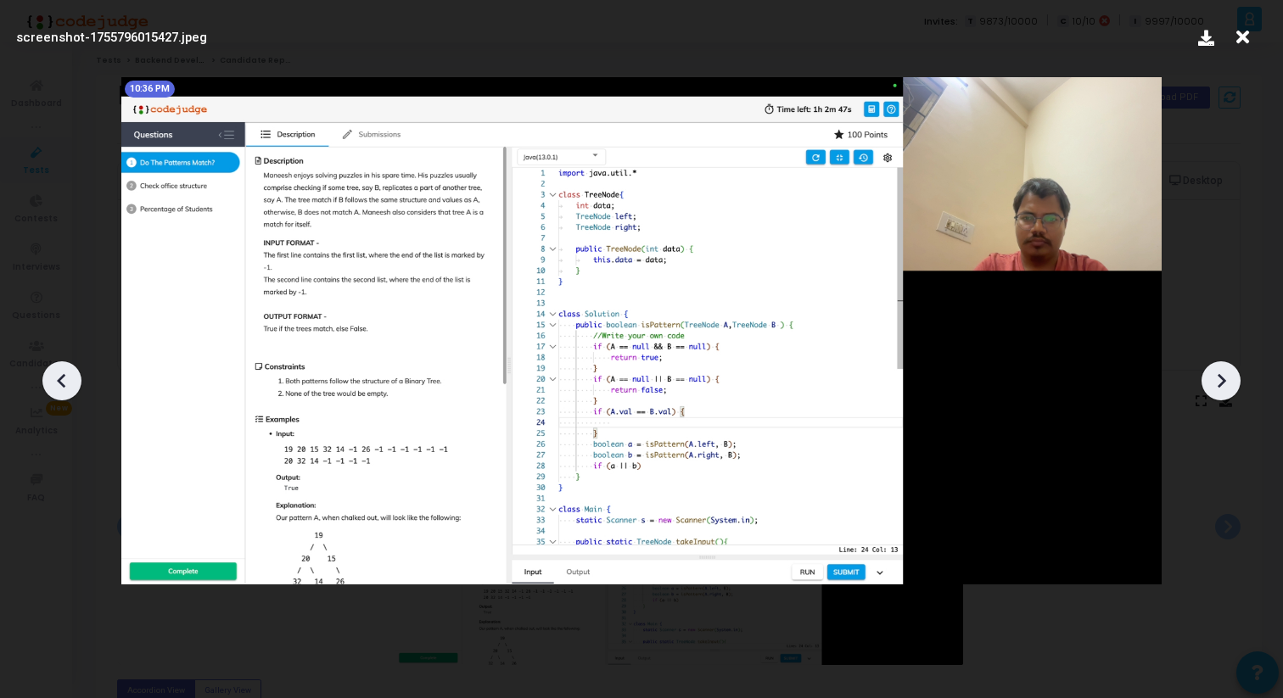
click at [1246, 41] on icon at bounding box center [1242, 37] width 26 height 32
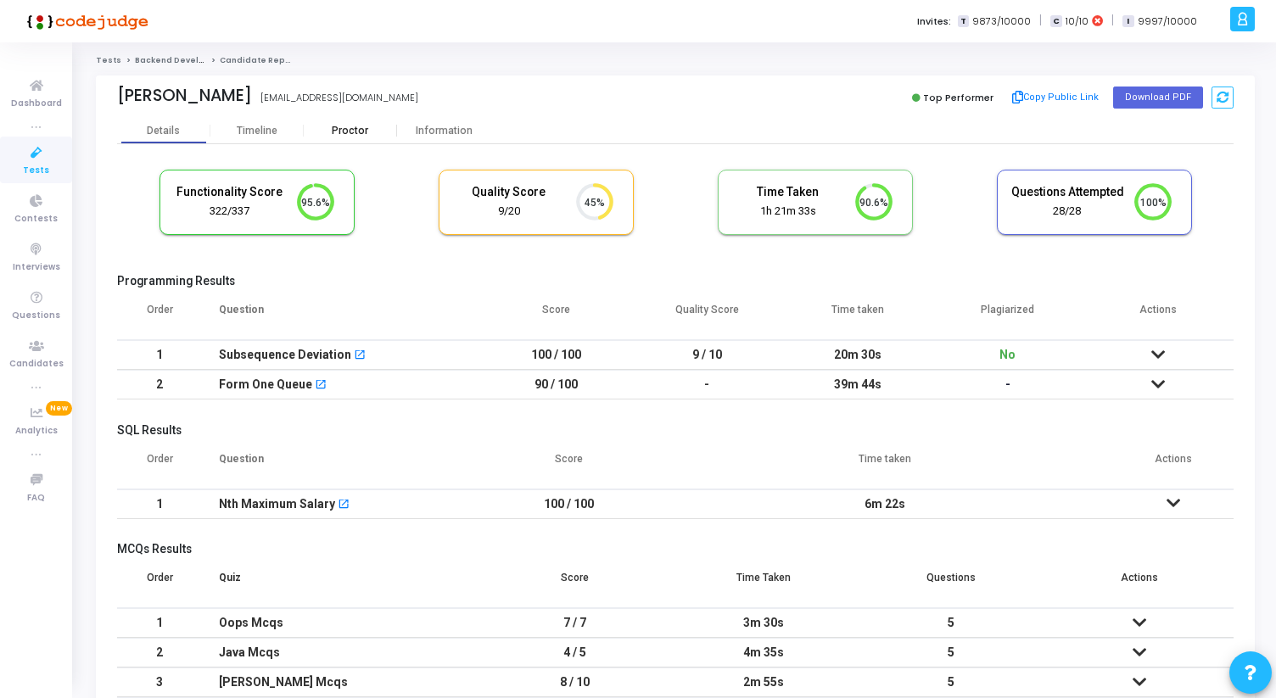
click at [351, 131] on div "Proctor" at bounding box center [350, 131] width 93 height 13
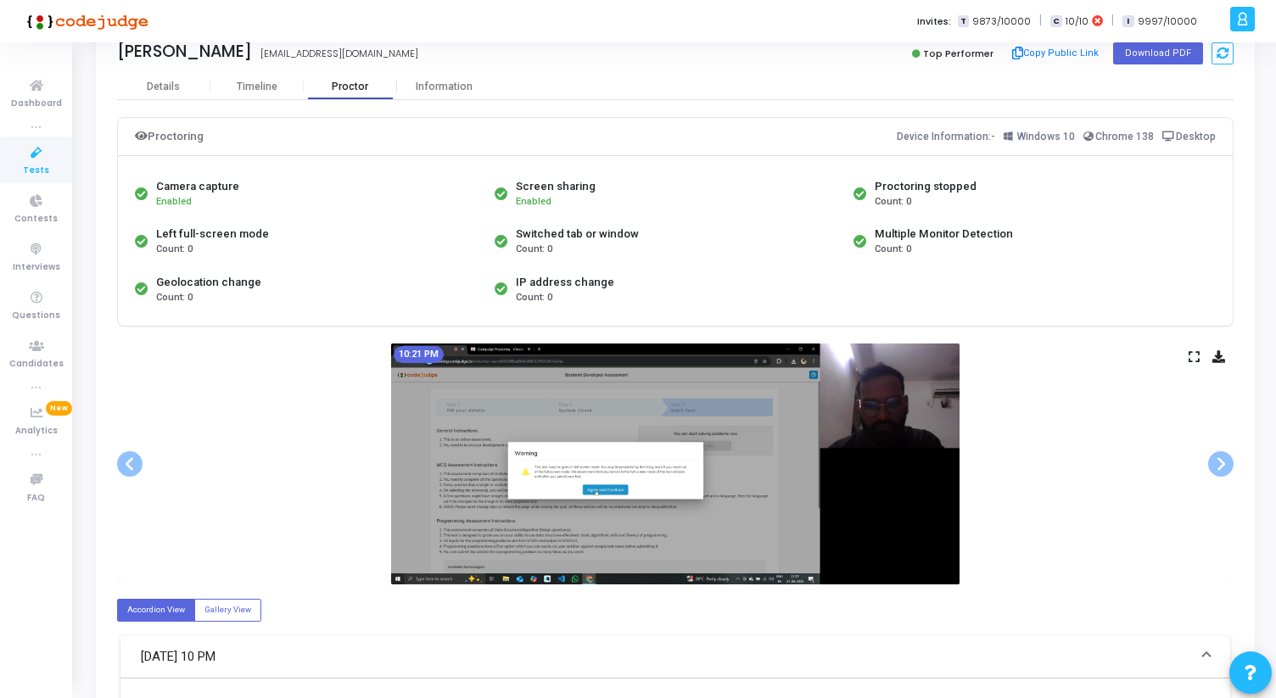
scroll to position [58, 0]
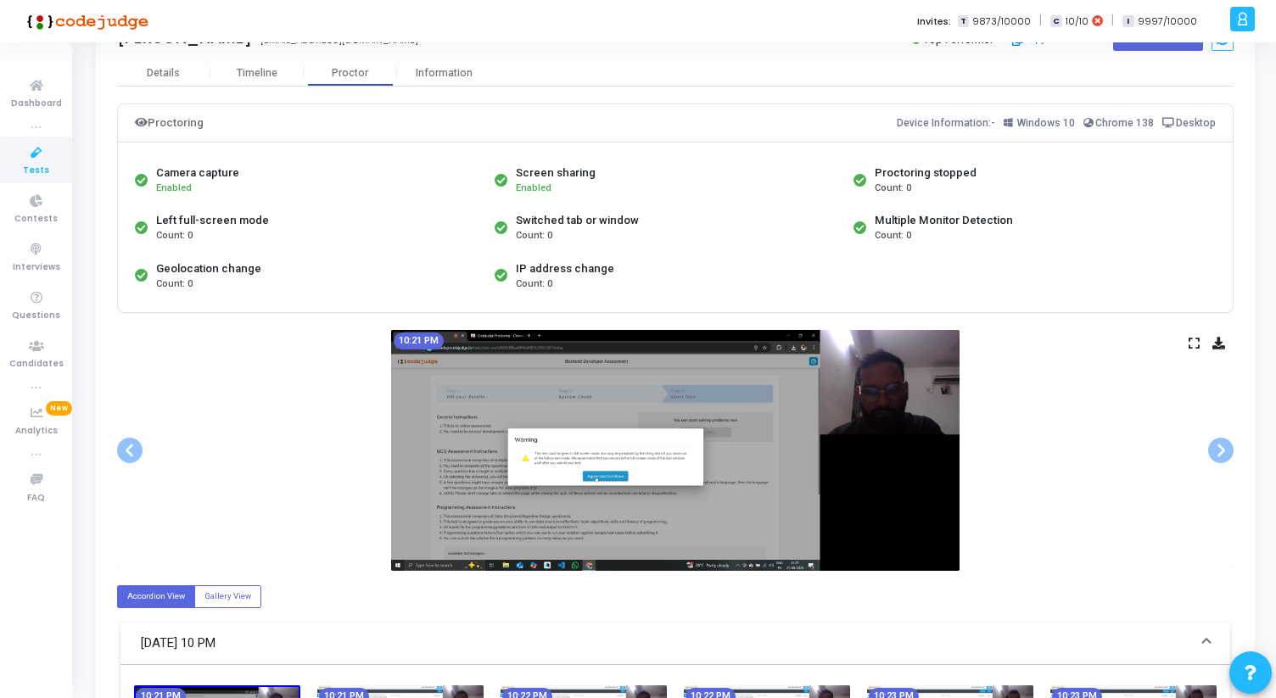
click at [1190, 338] on icon at bounding box center [1193, 342] width 11 height 9
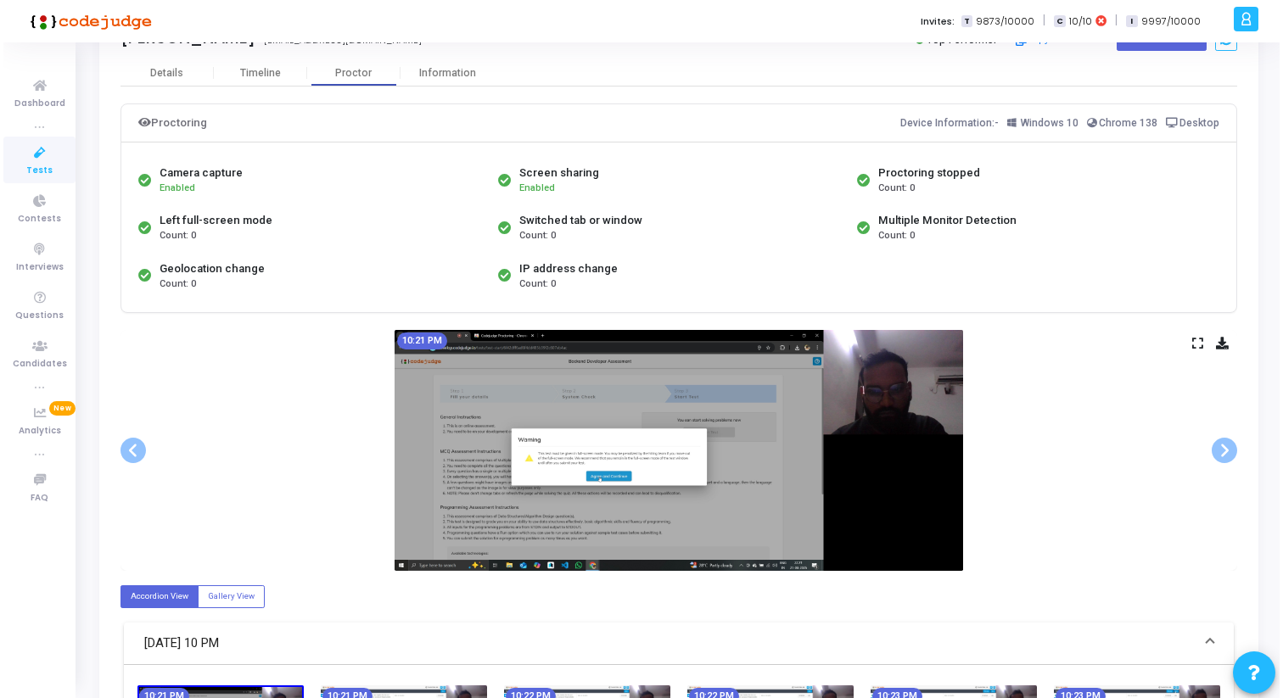
scroll to position [0, 0]
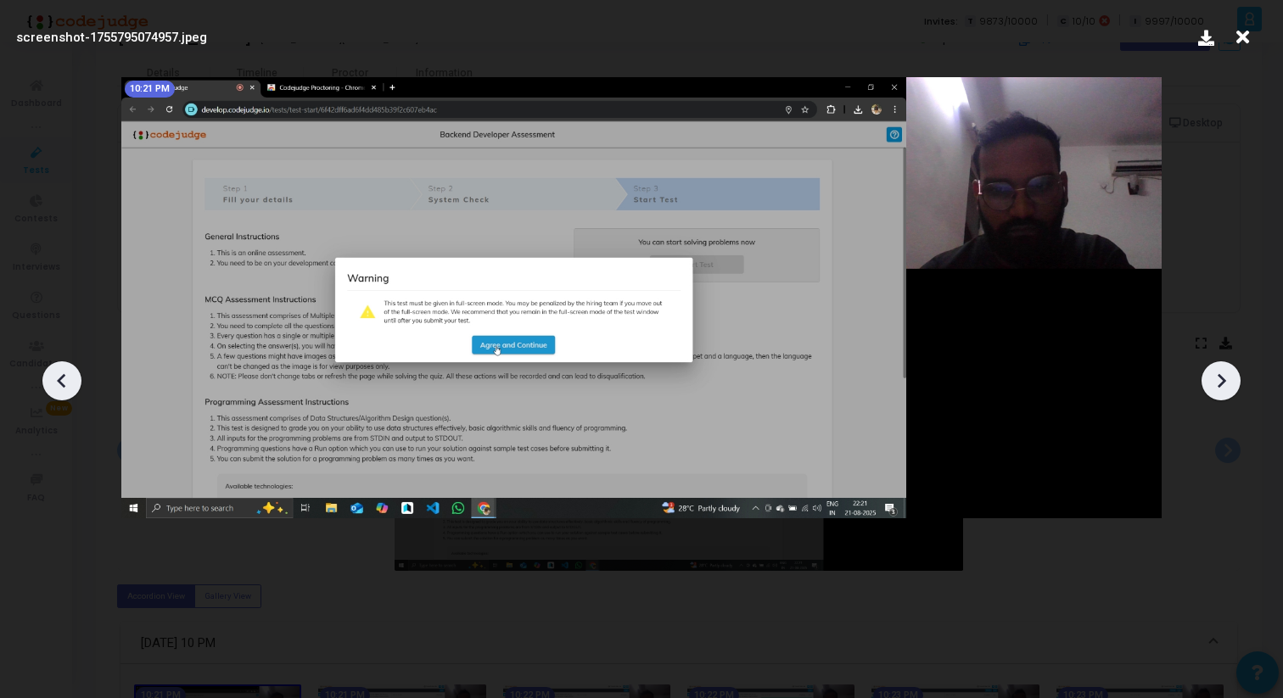
click at [1220, 383] on icon at bounding box center [1221, 380] width 8 height 14
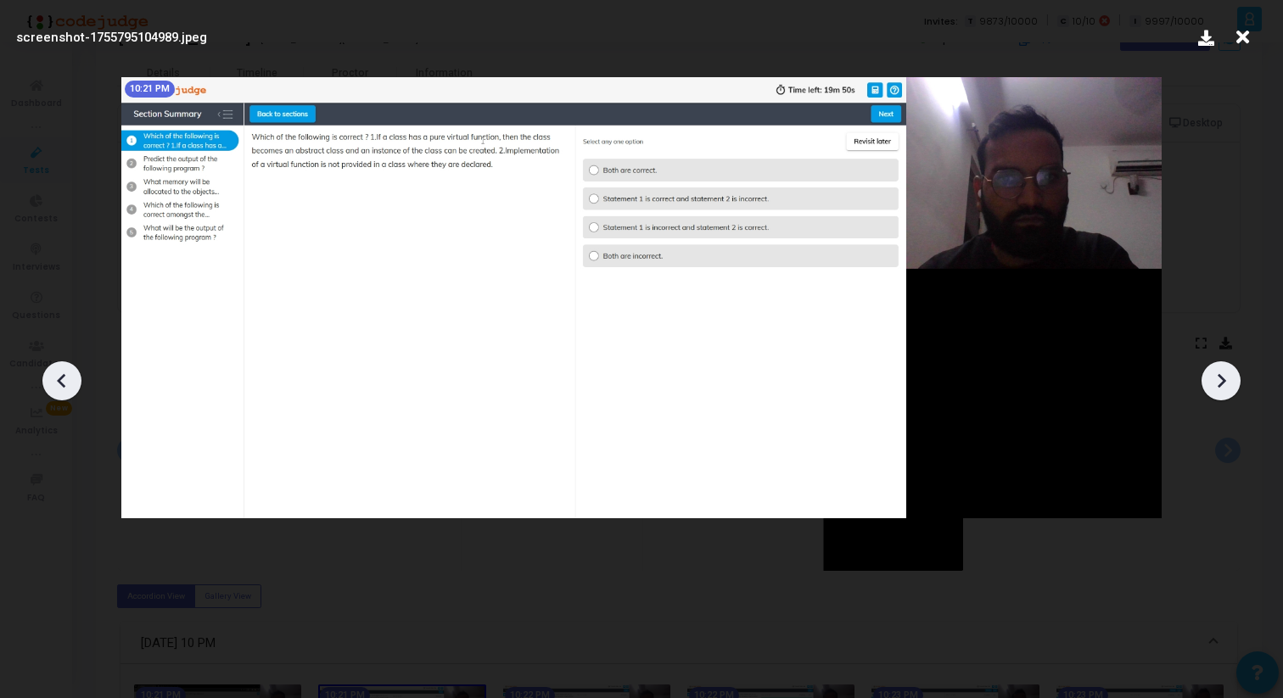
click at [1220, 383] on icon at bounding box center [1221, 380] width 8 height 14
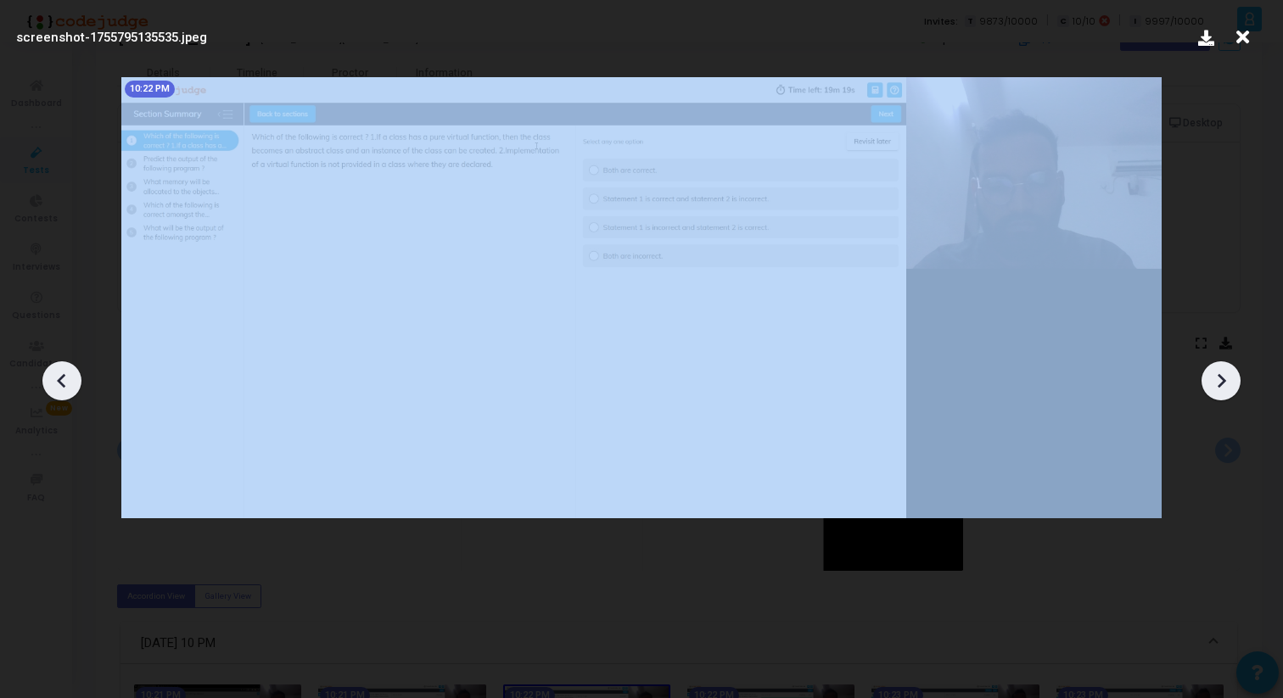
click at [1220, 383] on icon at bounding box center [1221, 380] width 8 height 14
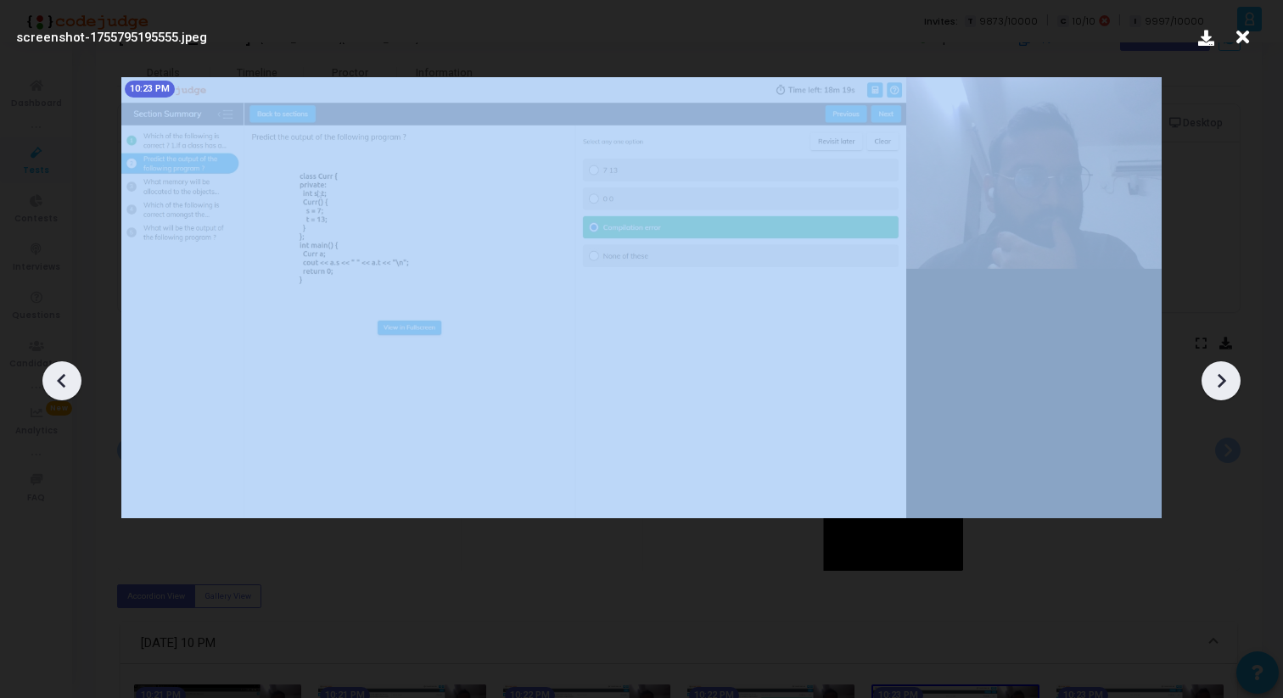
click at [1220, 383] on icon at bounding box center [1221, 380] width 8 height 14
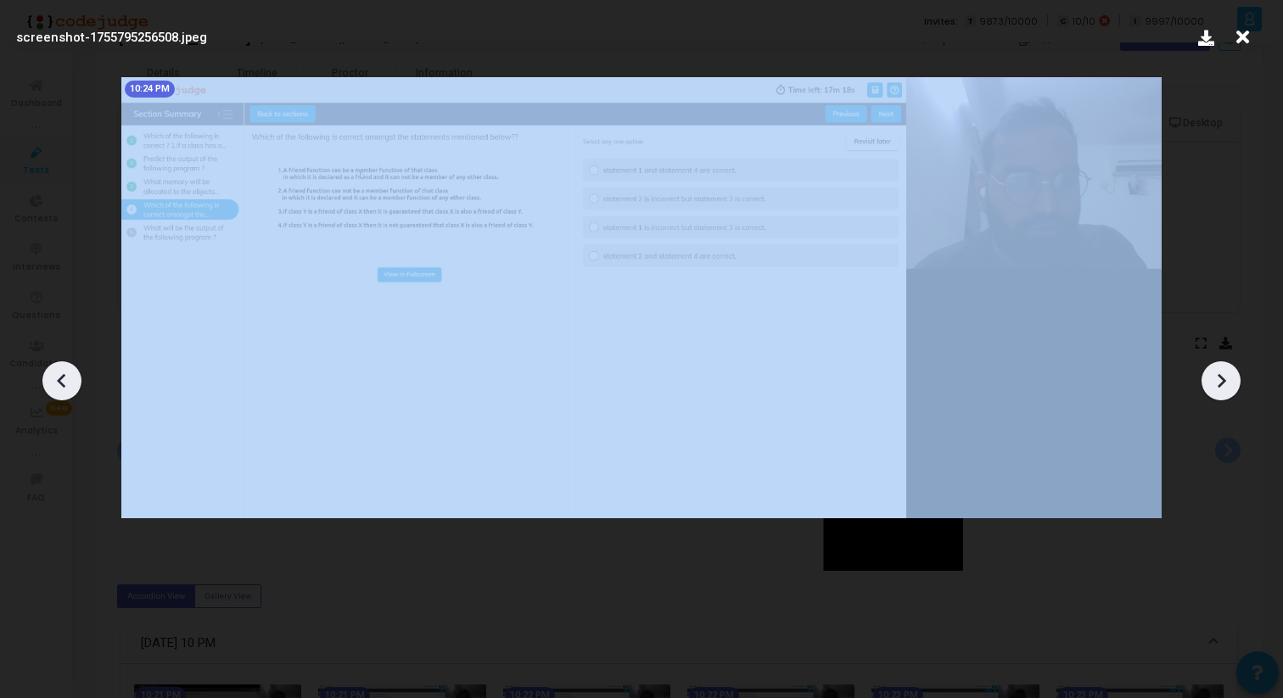
click at [1220, 383] on icon at bounding box center [1221, 380] width 8 height 14
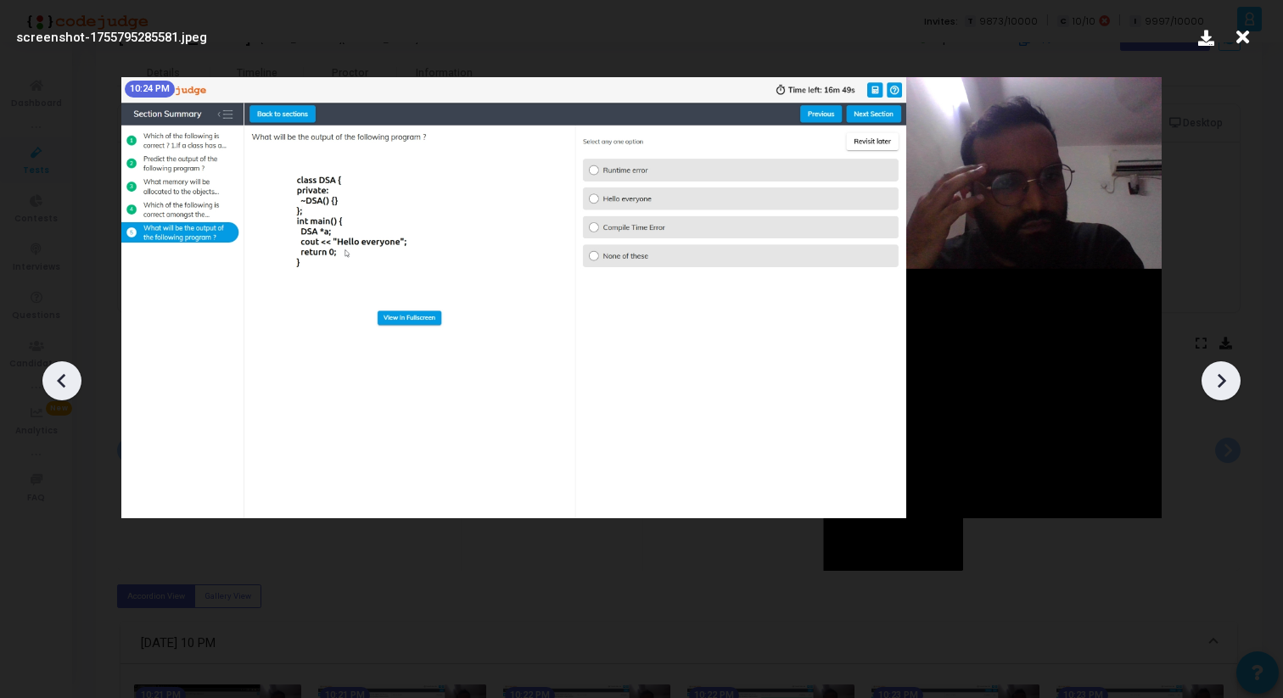
click at [1220, 383] on icon at bounding box center [1221, 380] width 8 height 14
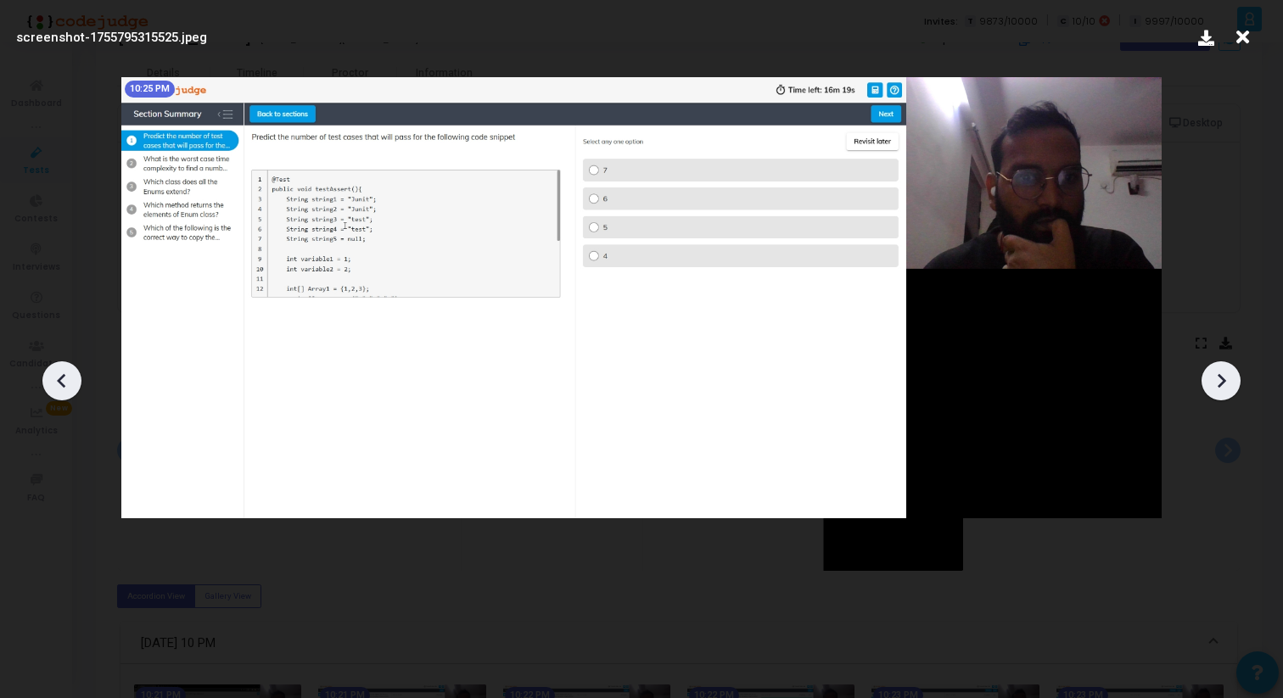
click at [1220, 383] on icon at bounding box center [1221, 380] width 8 height 14
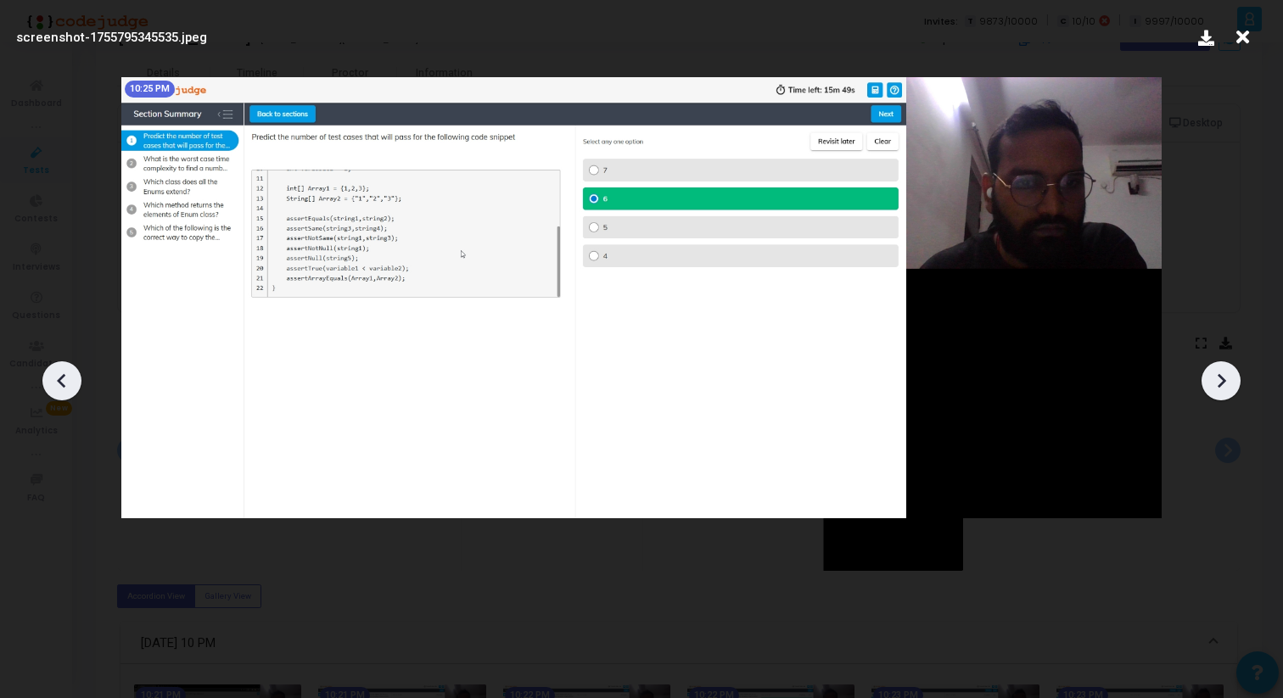
click at [1220, 383] on icon at bounding box center [1221, 380] width 8 height 14
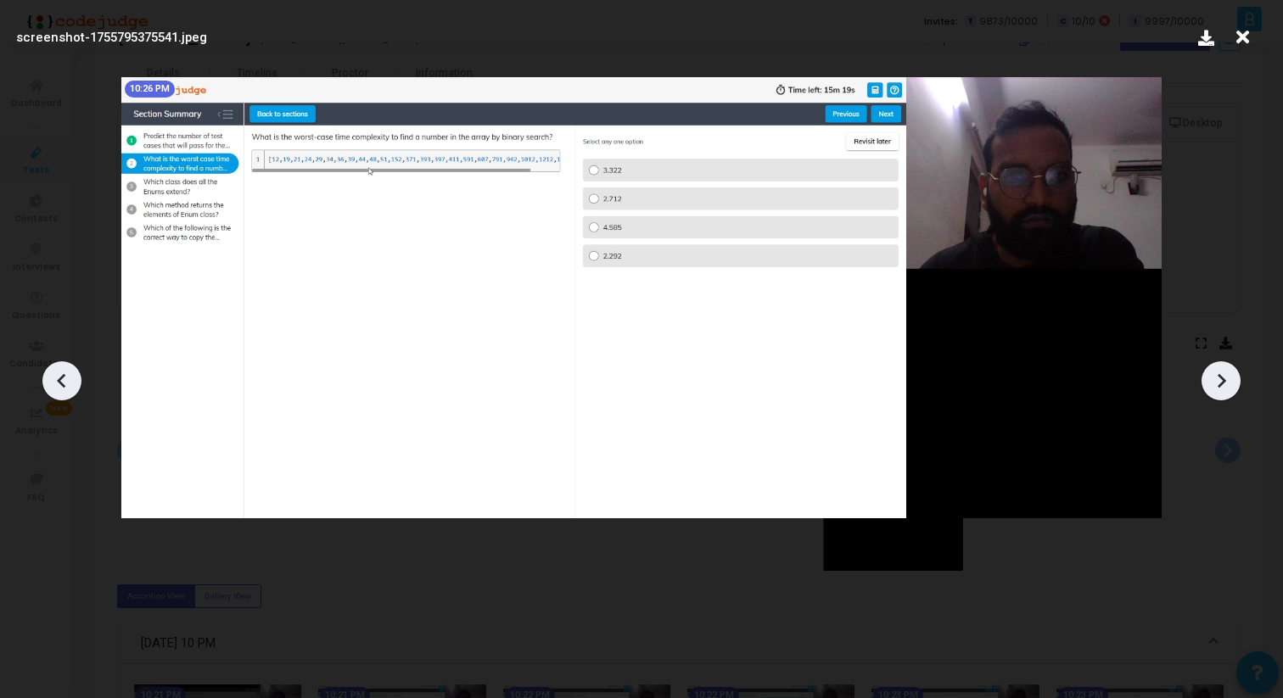
click at [1220, 383] on icon at bounding box center [1221, 380] width 8 height 14
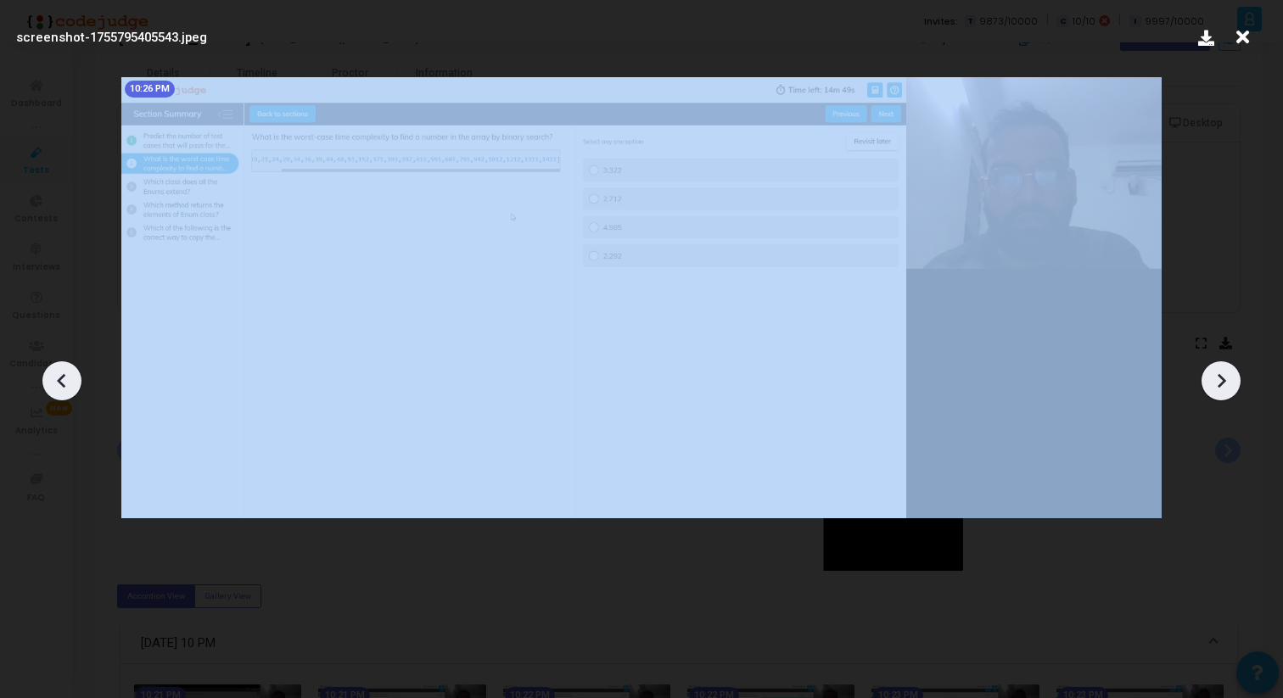
click at [1220, 383] on icon at bounding box center [1221, 380] width 8 height 14
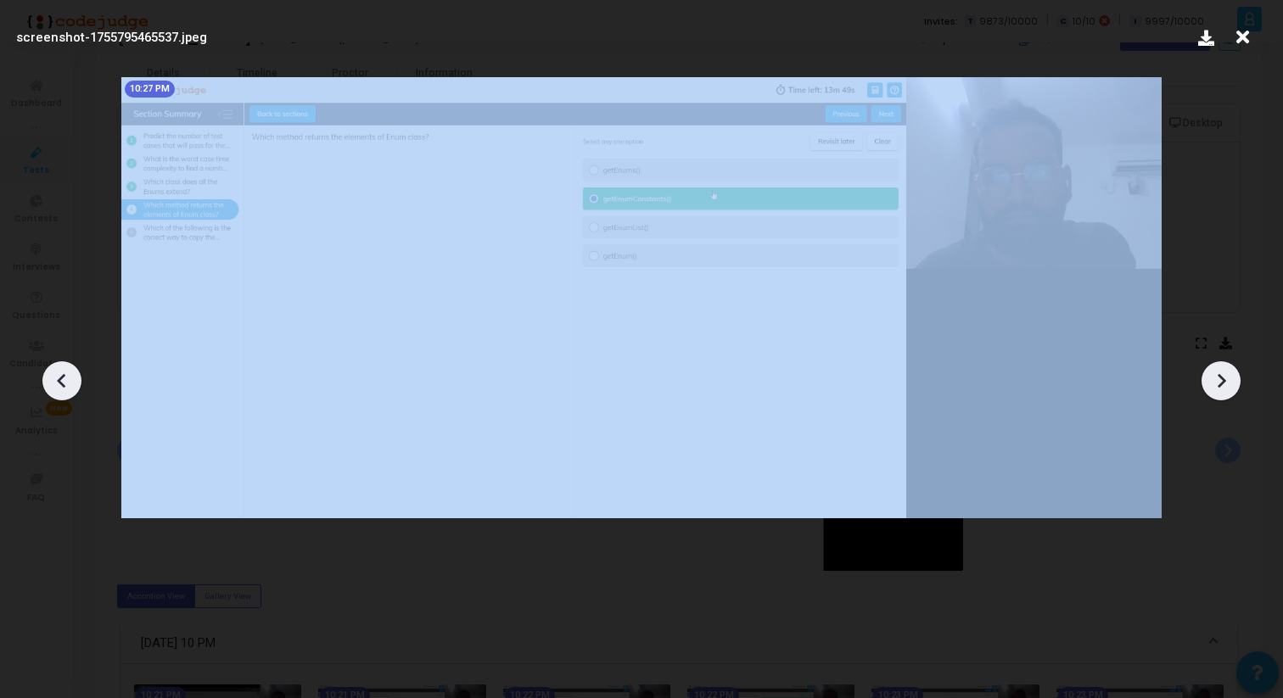
click at [1220, 383] on icon at bounding box center [1221, 380] width 8 height 14
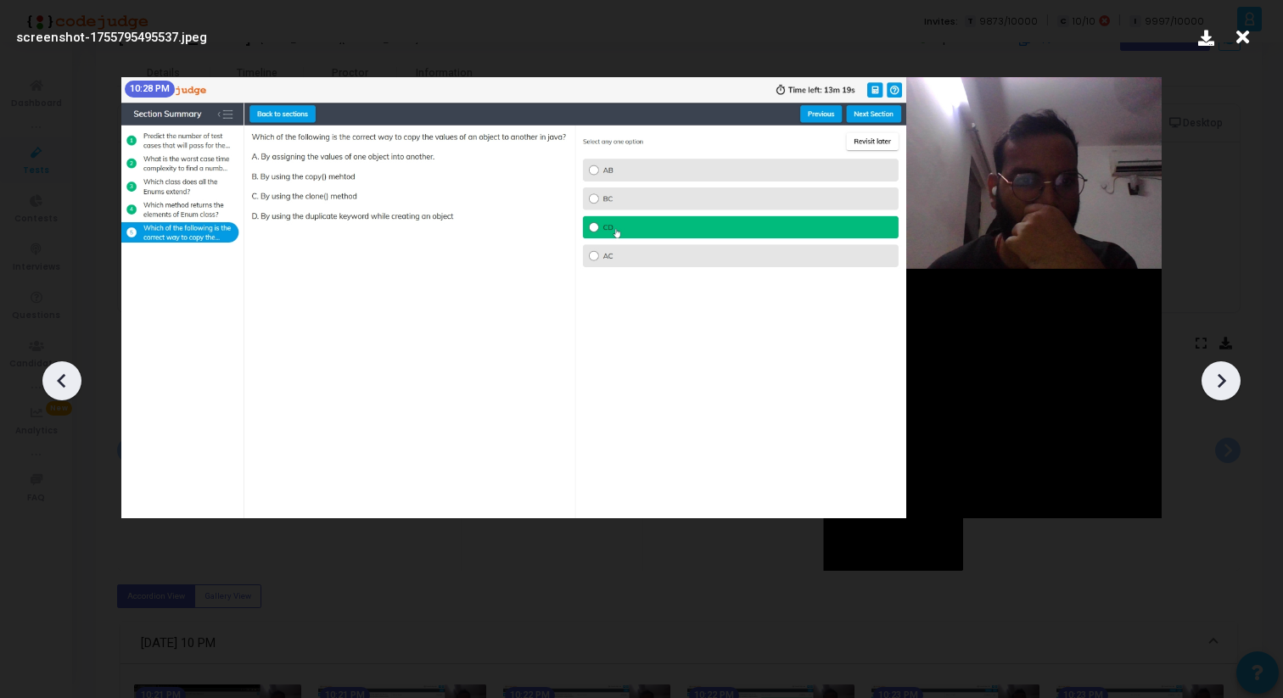
click at [1220, 383] on icon at bounding box center [1221, 380] width 8 height 14
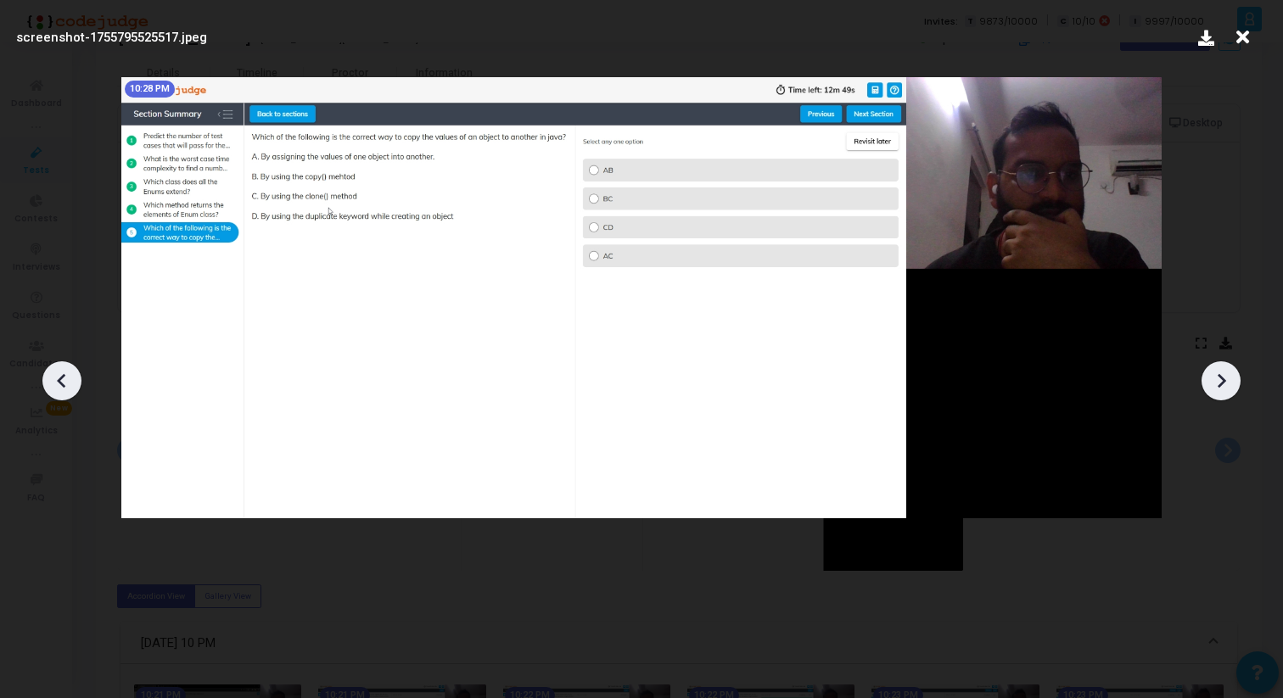
click at [1220, 383] on icon at bounding box center [1221, 380] width 8 height 14
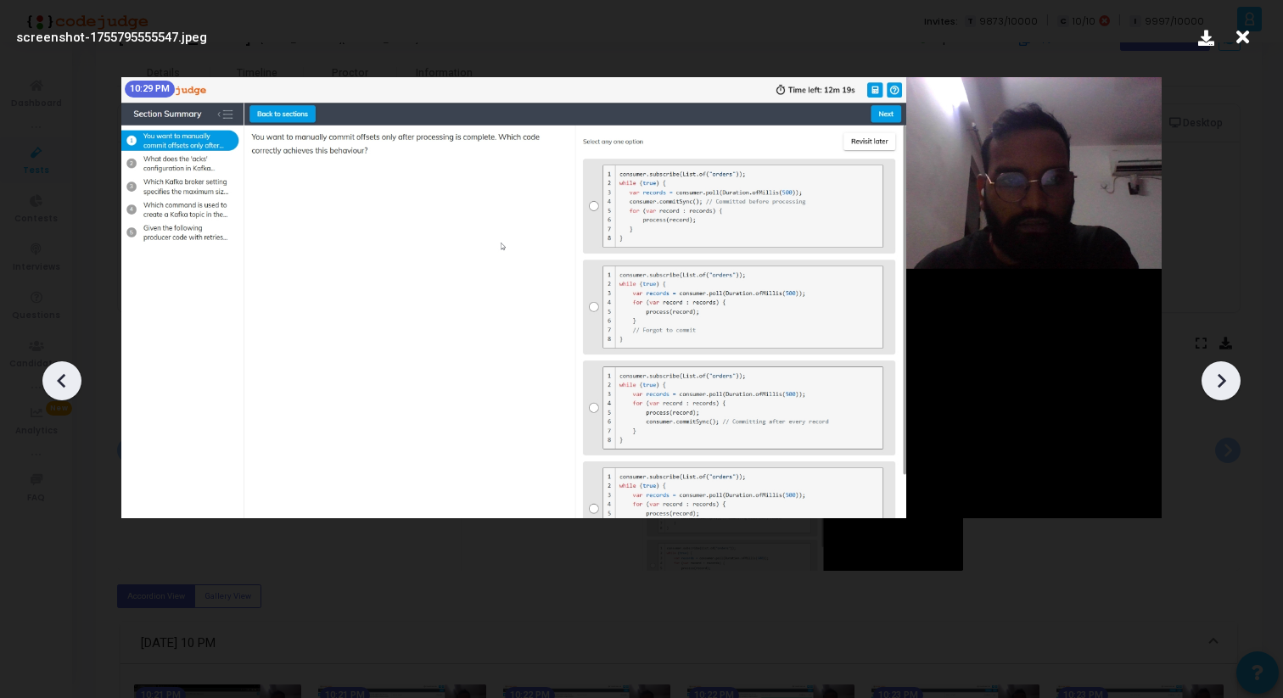
click at [1220, 383] on icon at bounding box center [1221, 380] width 8 height 14
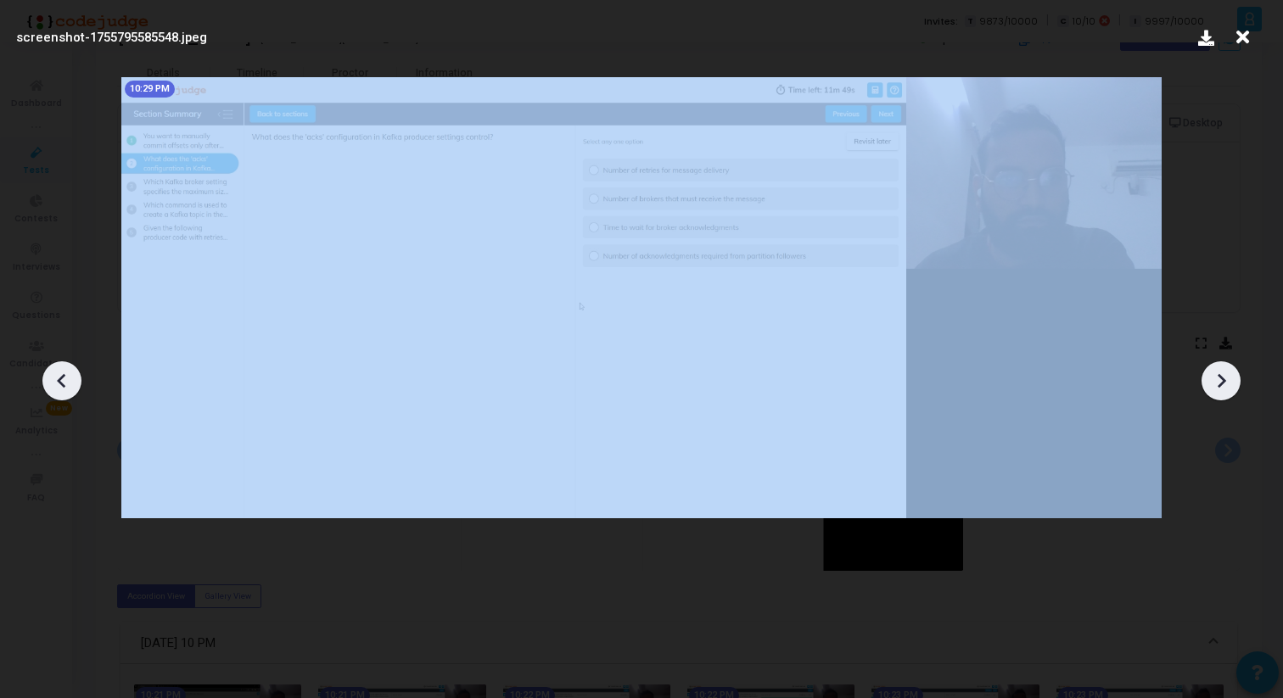
click at [1220, 383] on icon at bounding box center [1221, 380] width 8 height 14
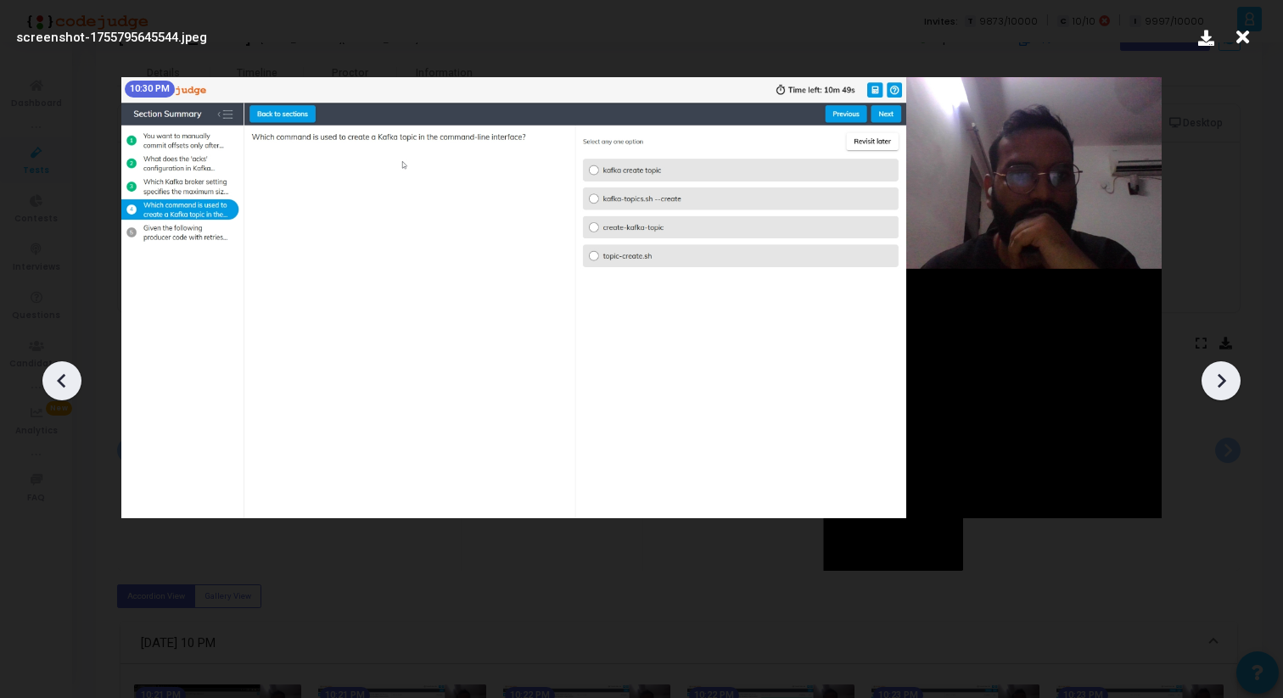
click at [1220, 383] on icon at bounding box center [1221, 380] width 8 height 14
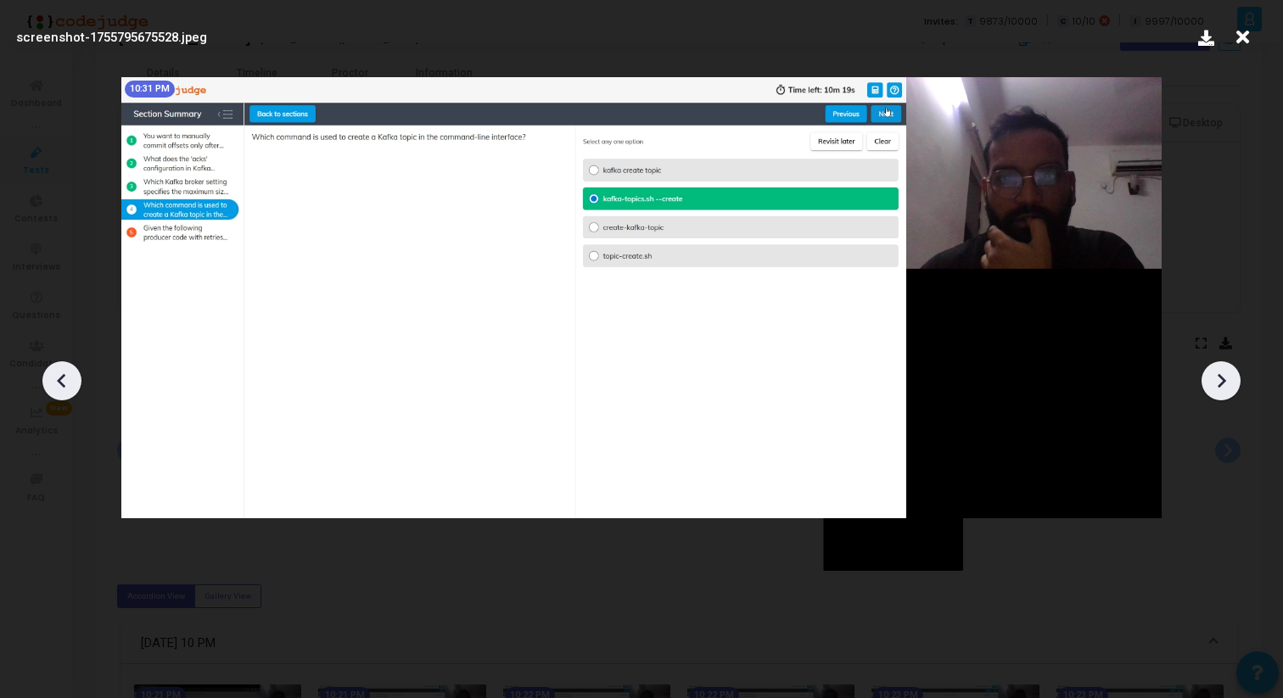
click at [1220, 383] on icon at bounding box center [1221, 380] width 8 height 14
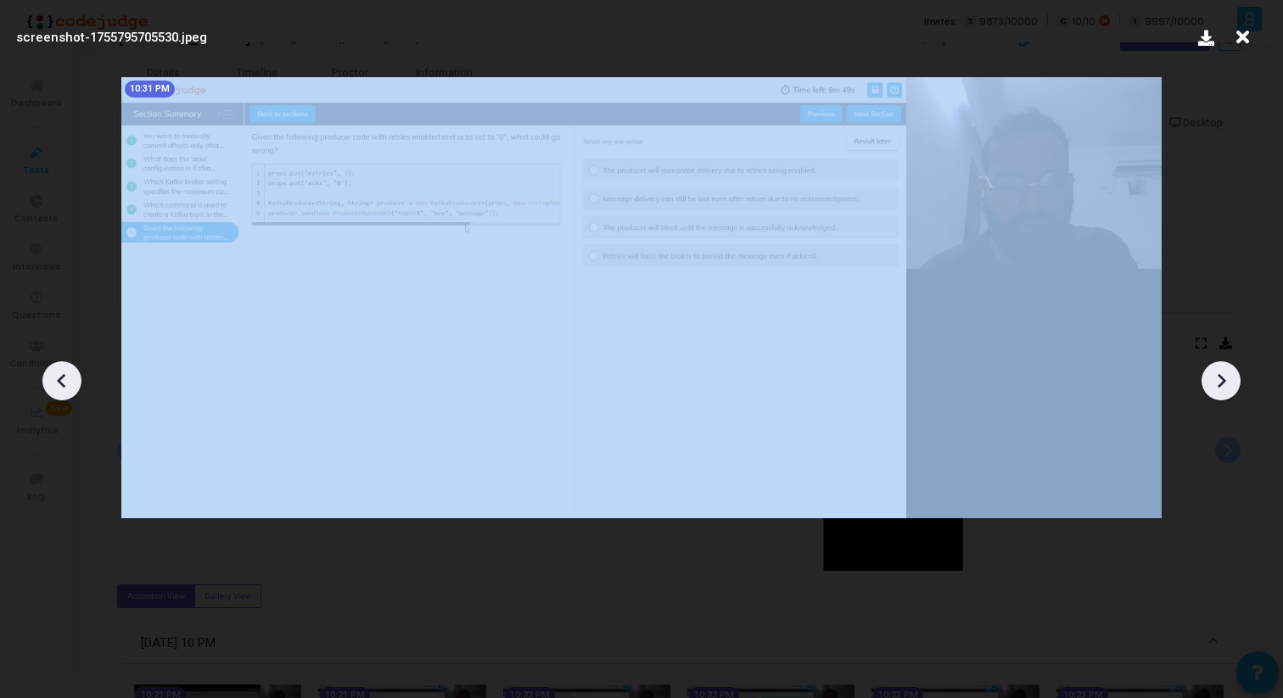
click at [1220, 383] on icon at bounding box center [1221, 380] width 8 height 14
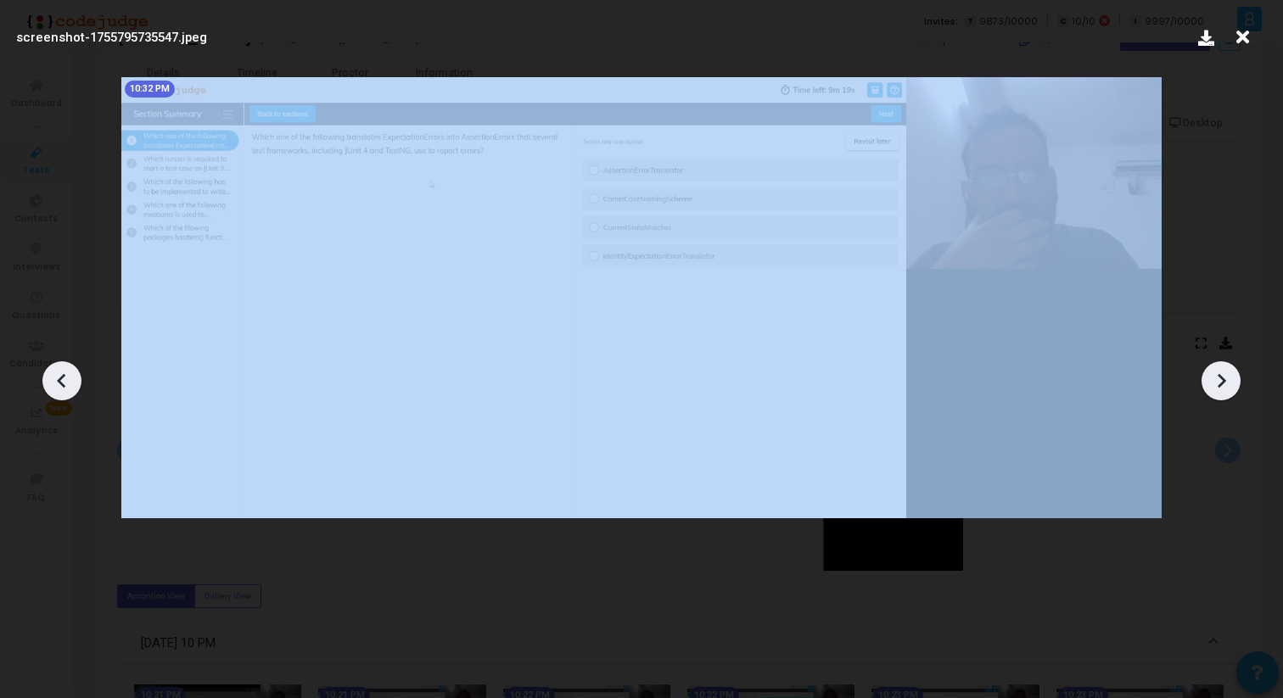
click at [1220, 383] on icon at bounding box center [1221, 380] width 8 height 14
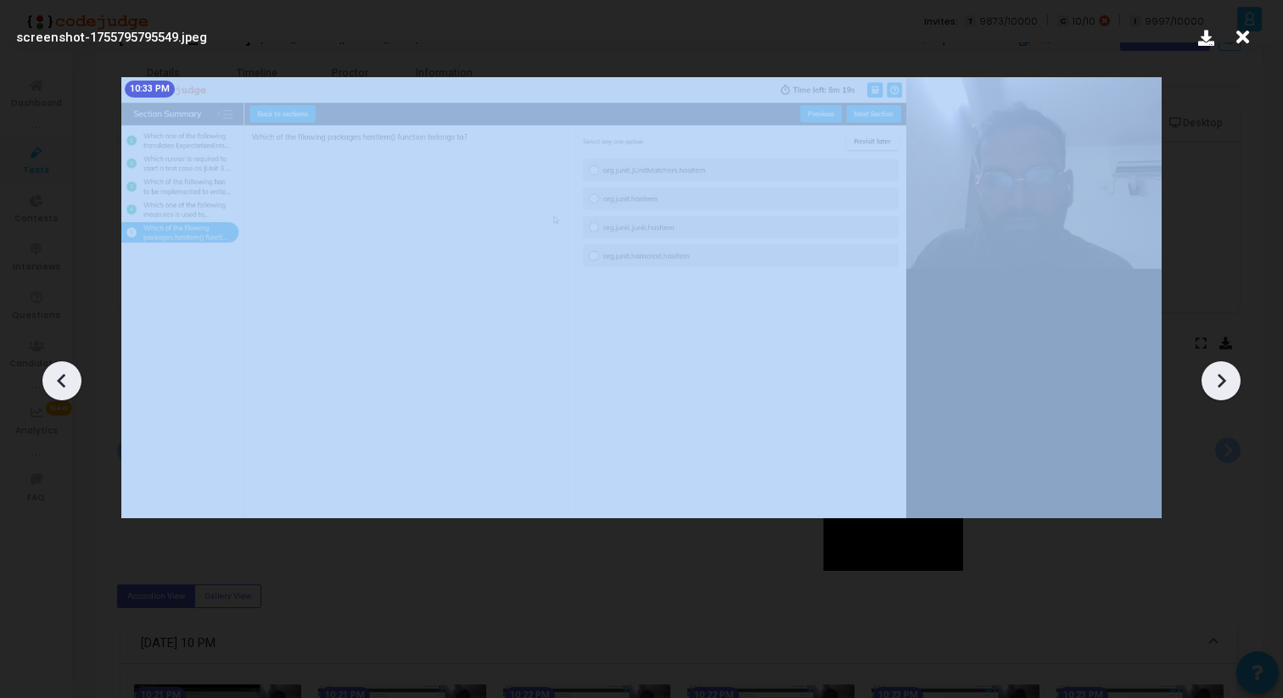
click at [1220, 383] on icon at bounding box center [1221, 380] width 8 height 14
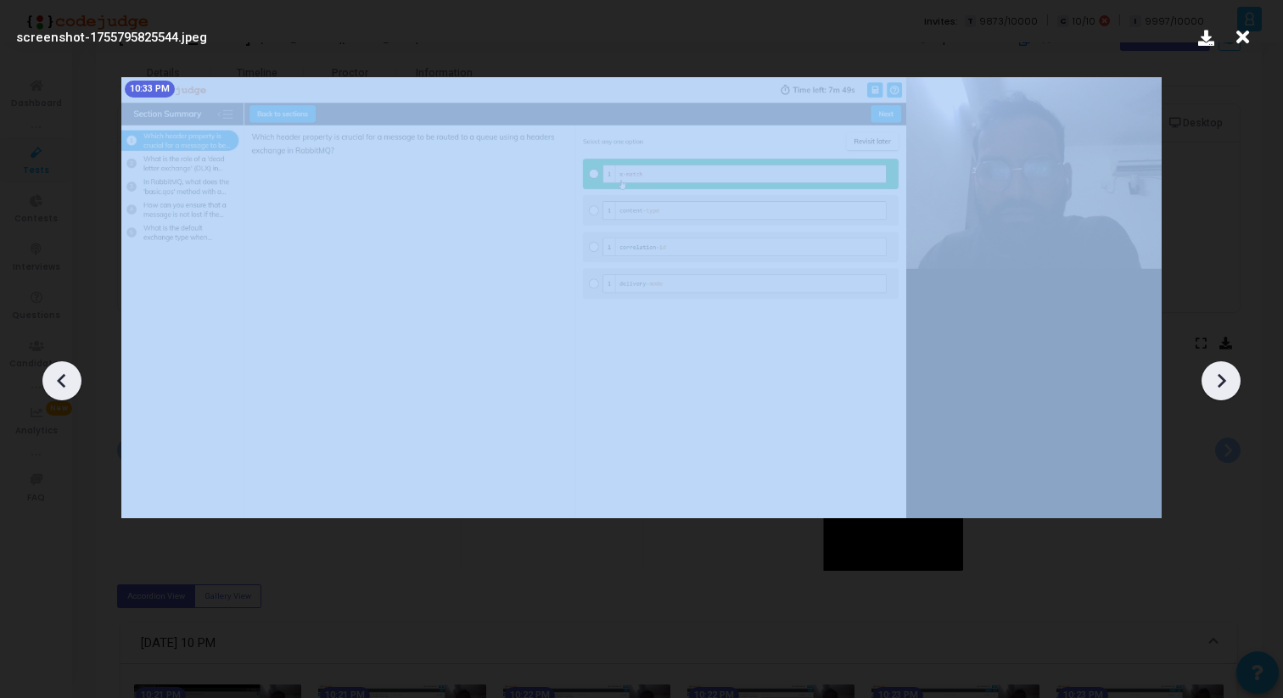
click at [1220, 383] on icon at bounding box center [1221, 380] width 8 height 14
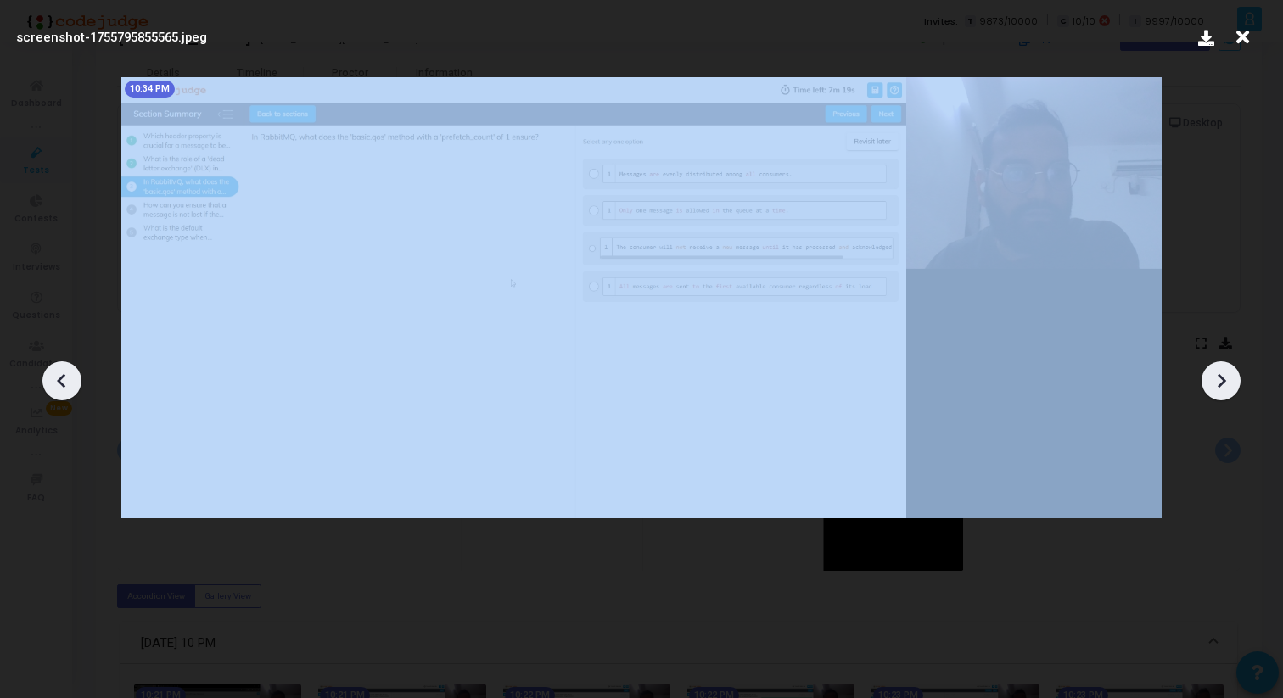
click at [1220, 383] on icon at bounding box center [1221, 380] width 8 height 14
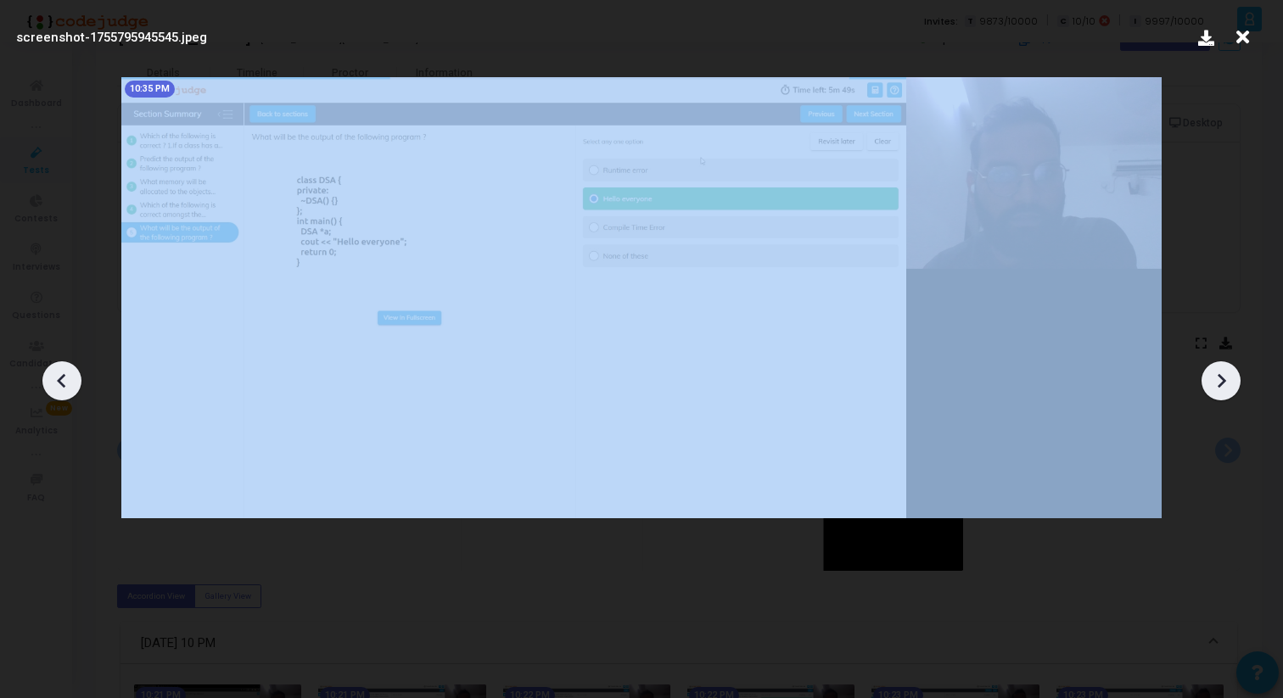
click at [1220, 383] on icon at bounding box center [1221, 380] width 8 height 14
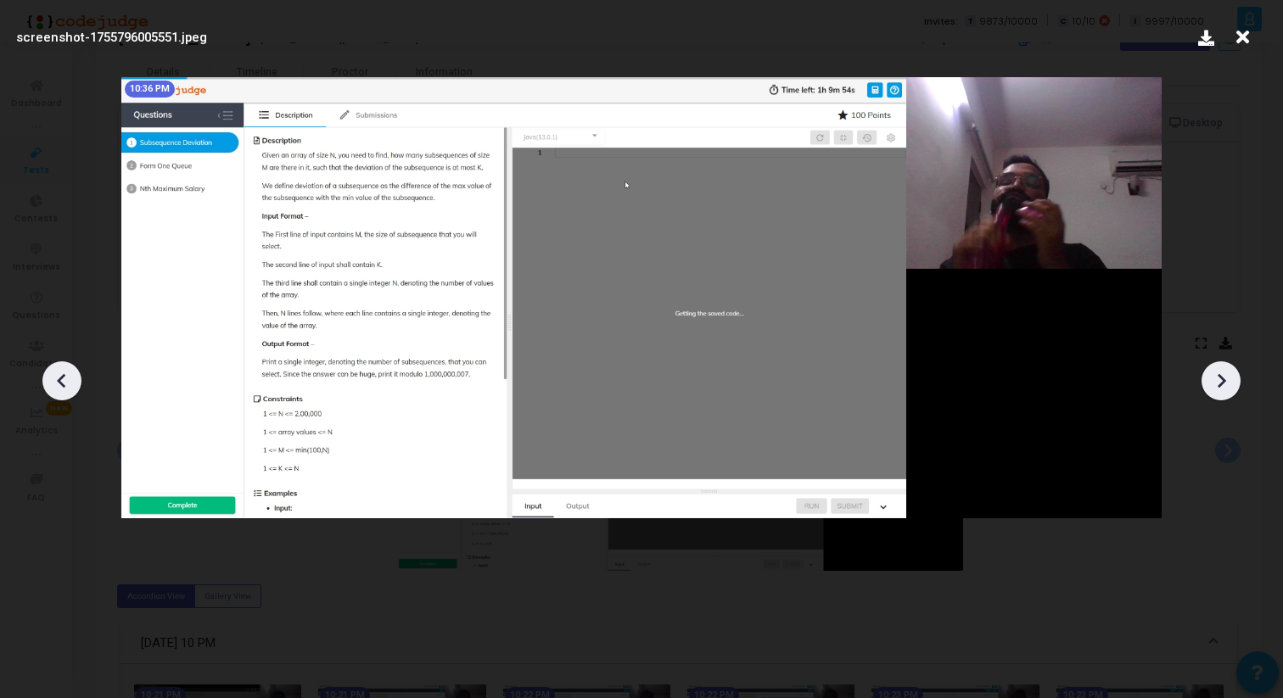
click at [1220, 383] on icon at bounding box center [1221, 380] width 8 height 14
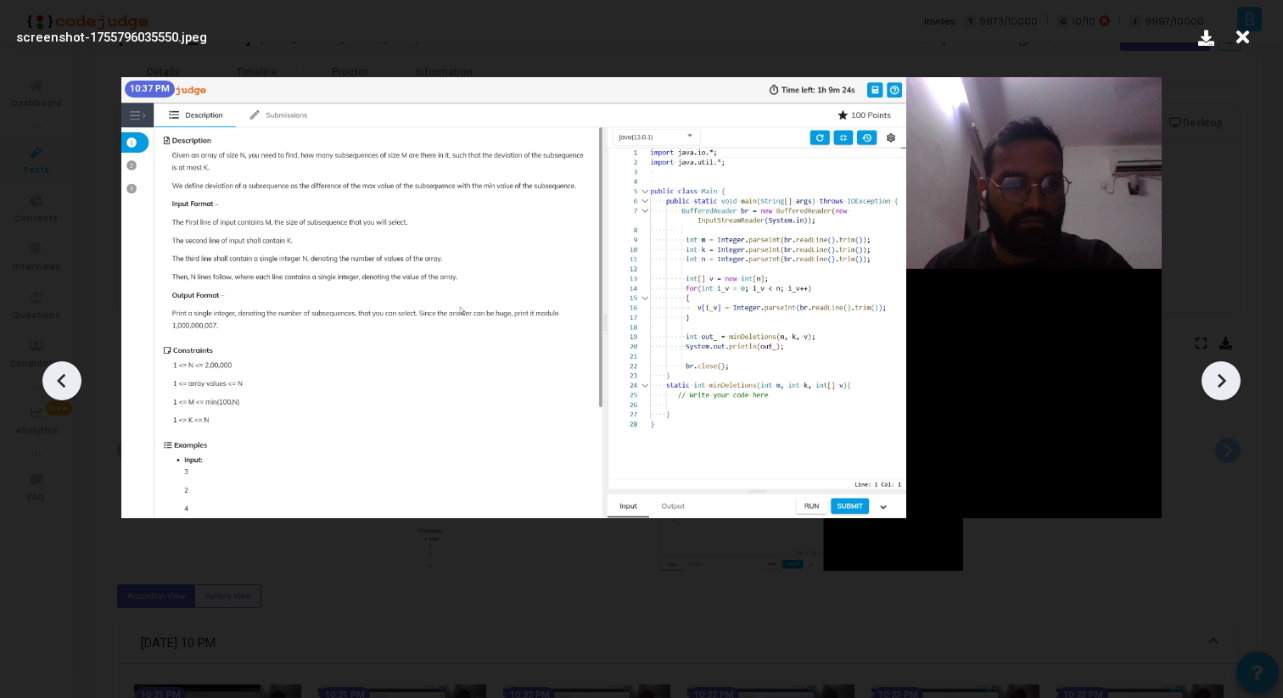
click at [1220, 383] on icon at bounding box center [1221, 380] width 8 height 14
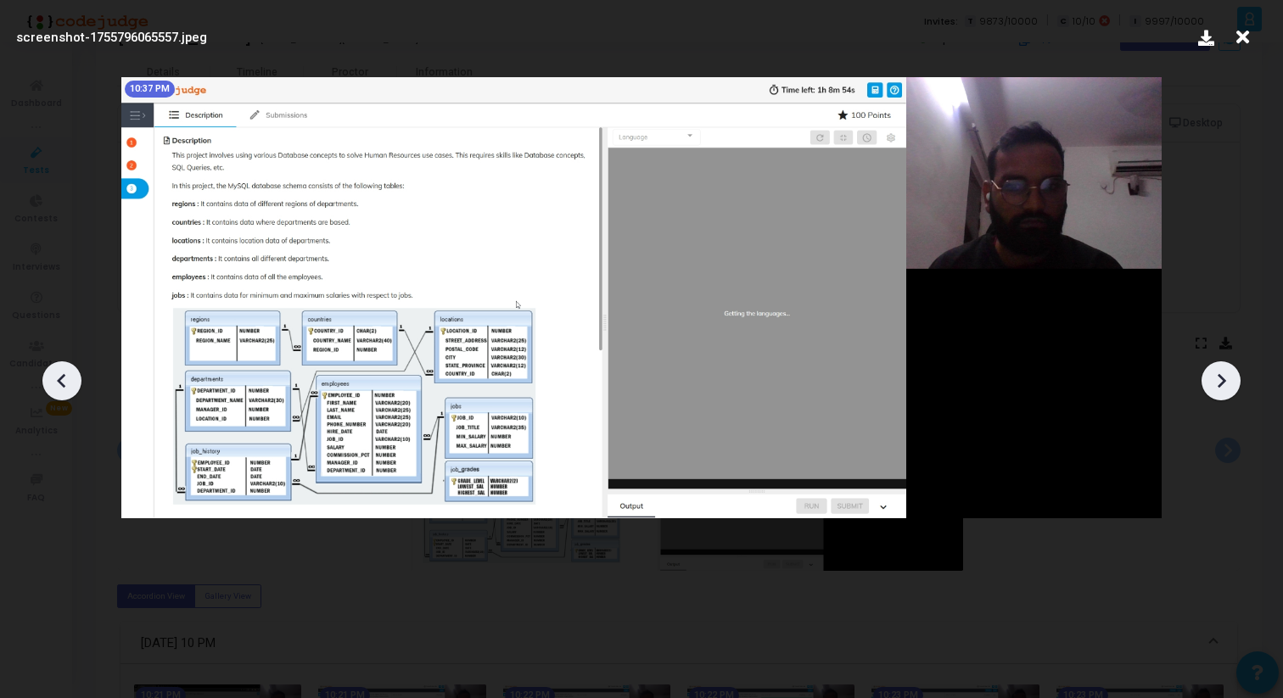
click at [1220, 383] on icon at bounding box center [1221, 380] width 8 height 14
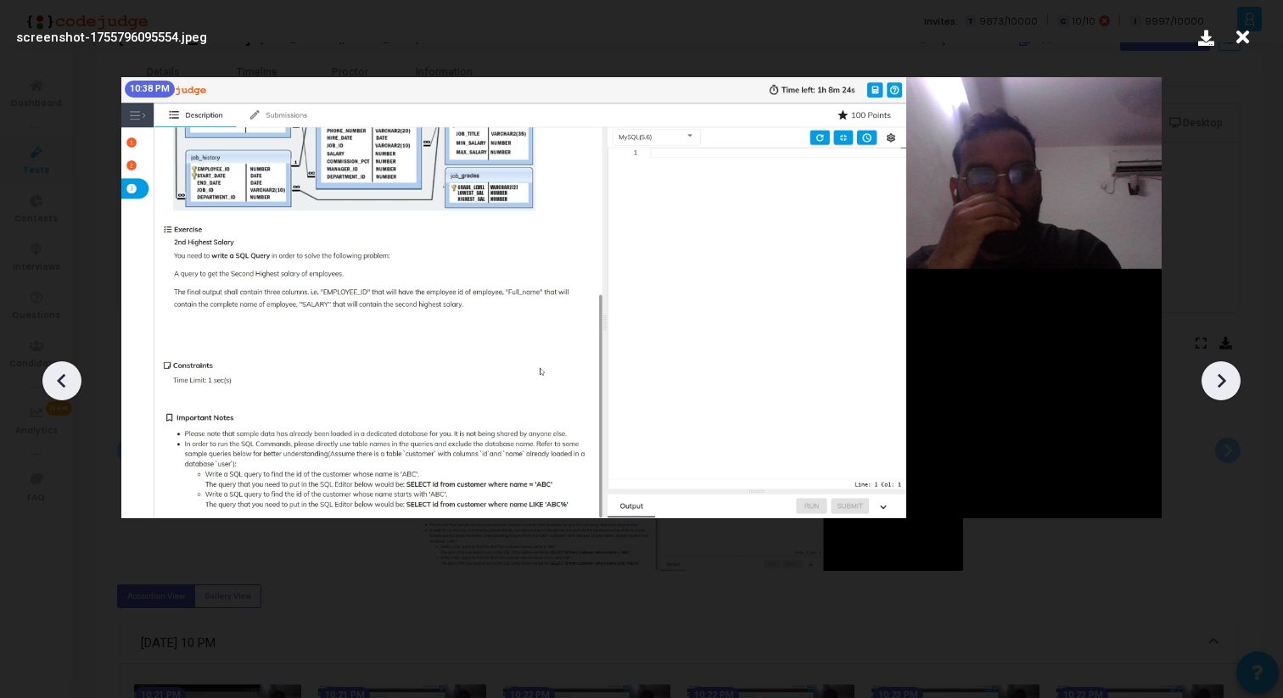
click at [1220, 383] on icon at bounding box center [1221, 380] width 8 height 14
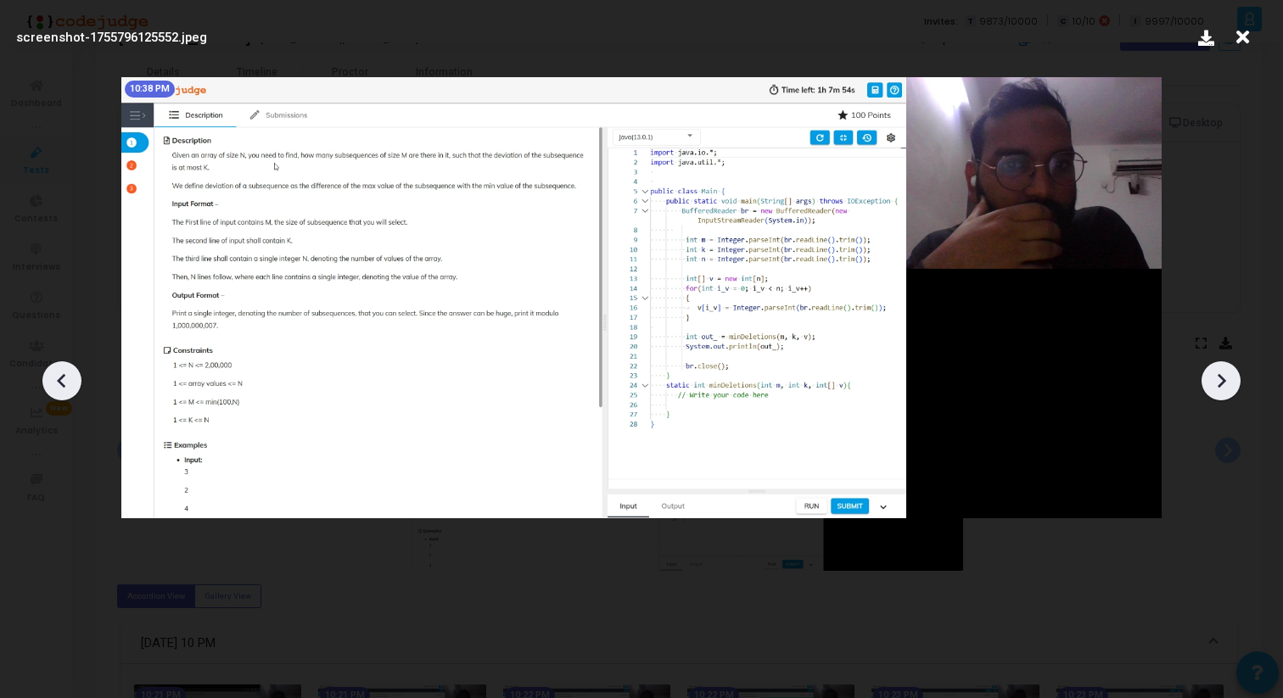
click at [1220, 383] on icon at bounding box center [1221, 380] width 8 height 14
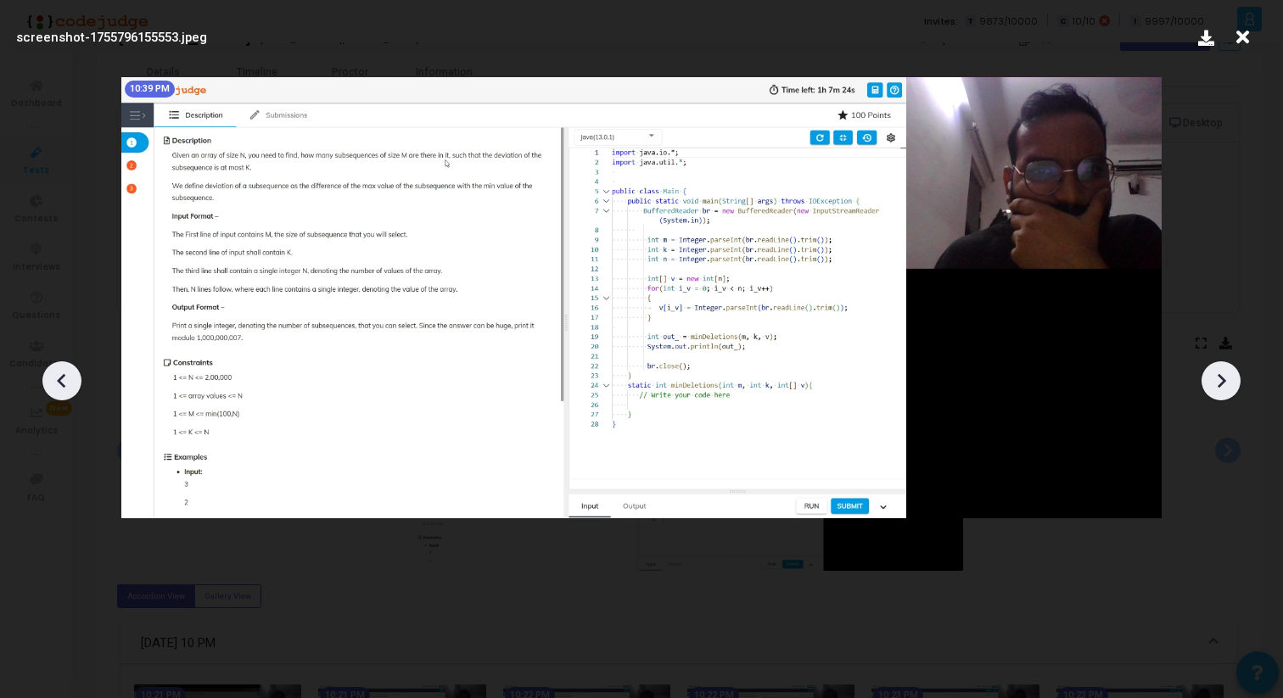
click at [1220, 383] on icon at bounding box center [1221, 380] width 8 height 14
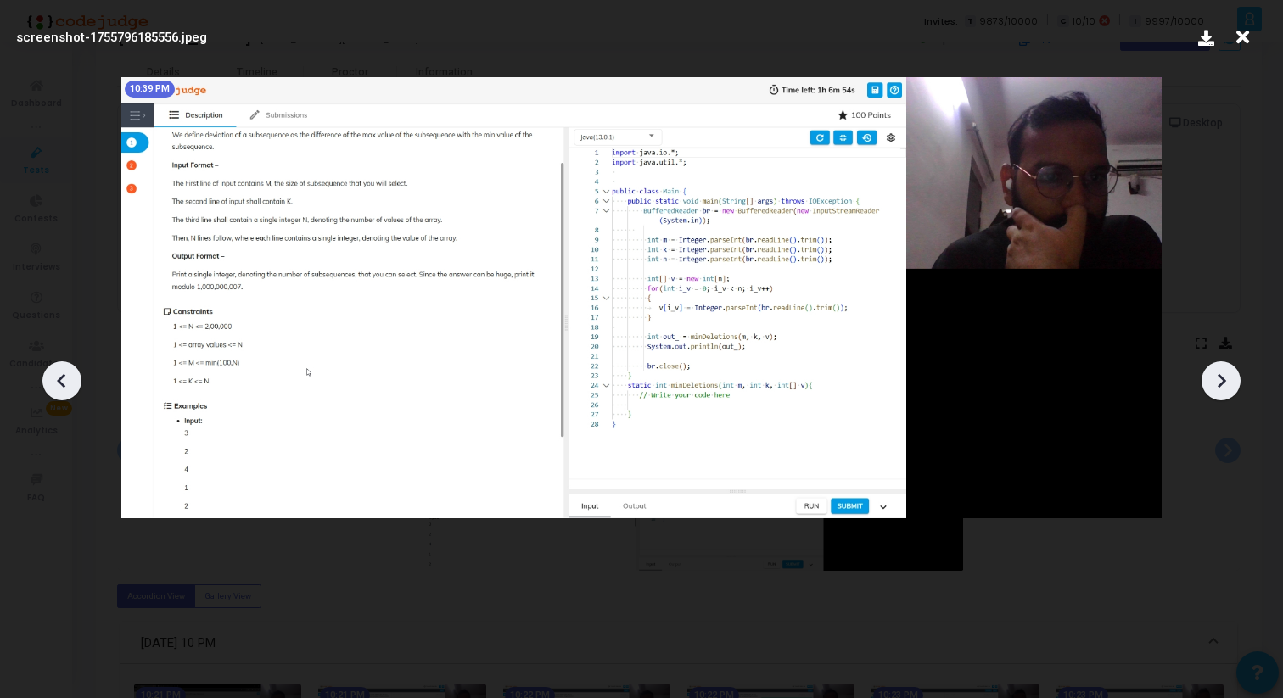
click at [1220, 383] on icon at bounding box center [1221, 380] width 8 height 14
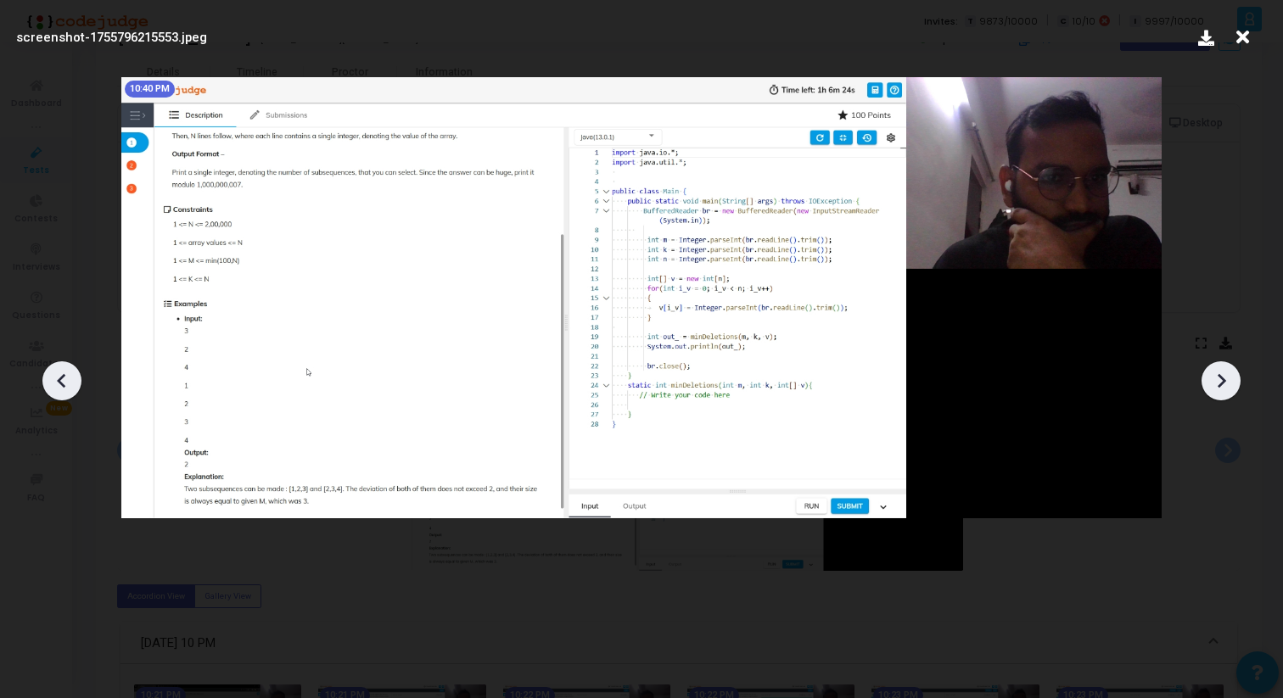
click at [1220, 383] on icon at bounding box center [1221, 380] width 8 height 14
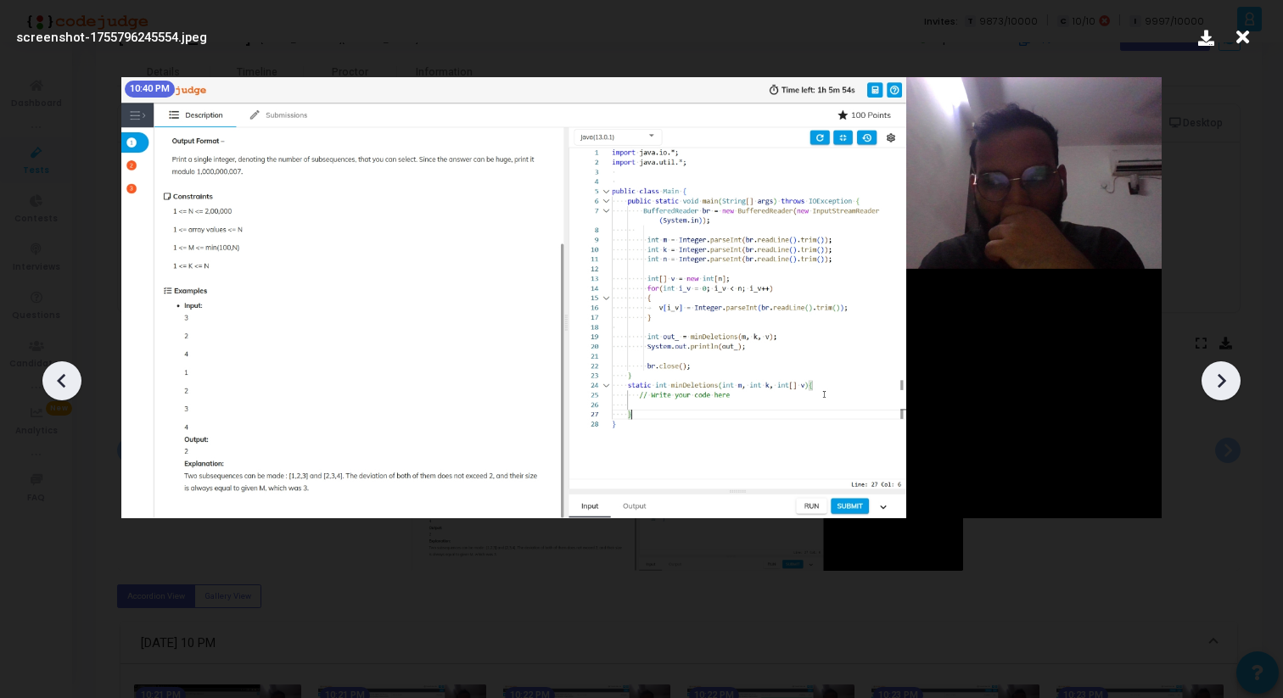
click at [1220, 383] on icon at bounding box center [1221, 380] width 8 height 14
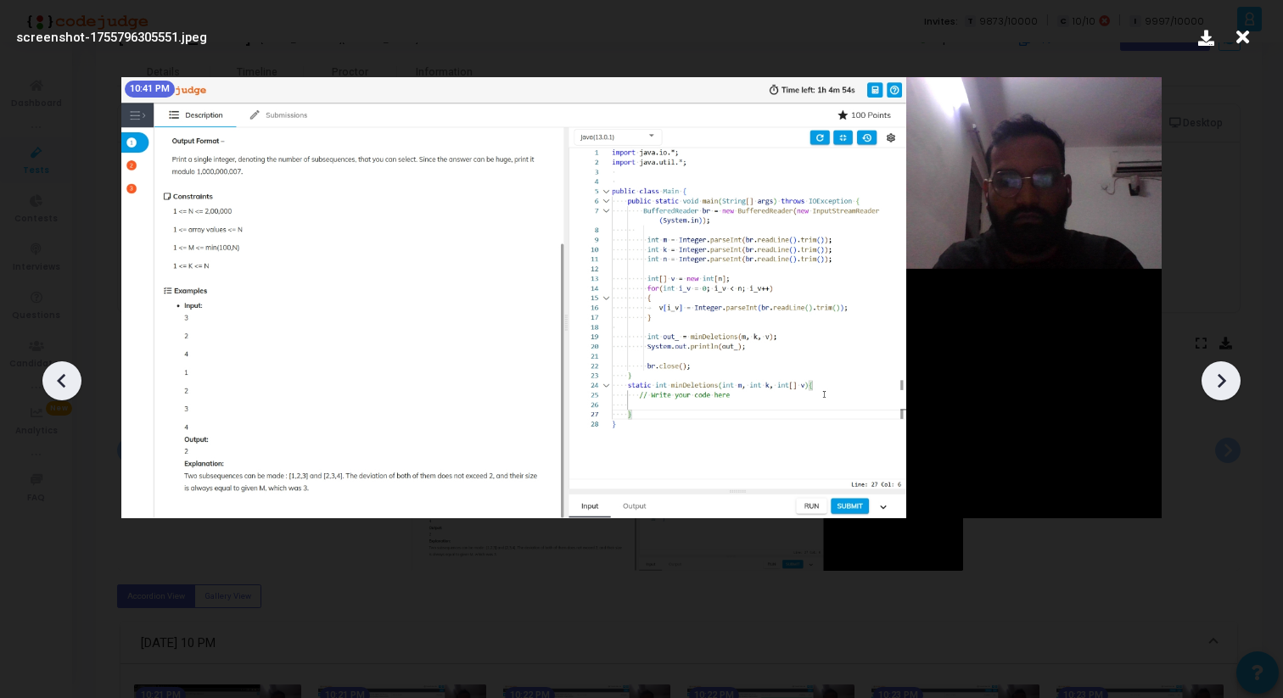
click at [1220, 383] on icon at bounding box center [1221, 380] width 8 height 14
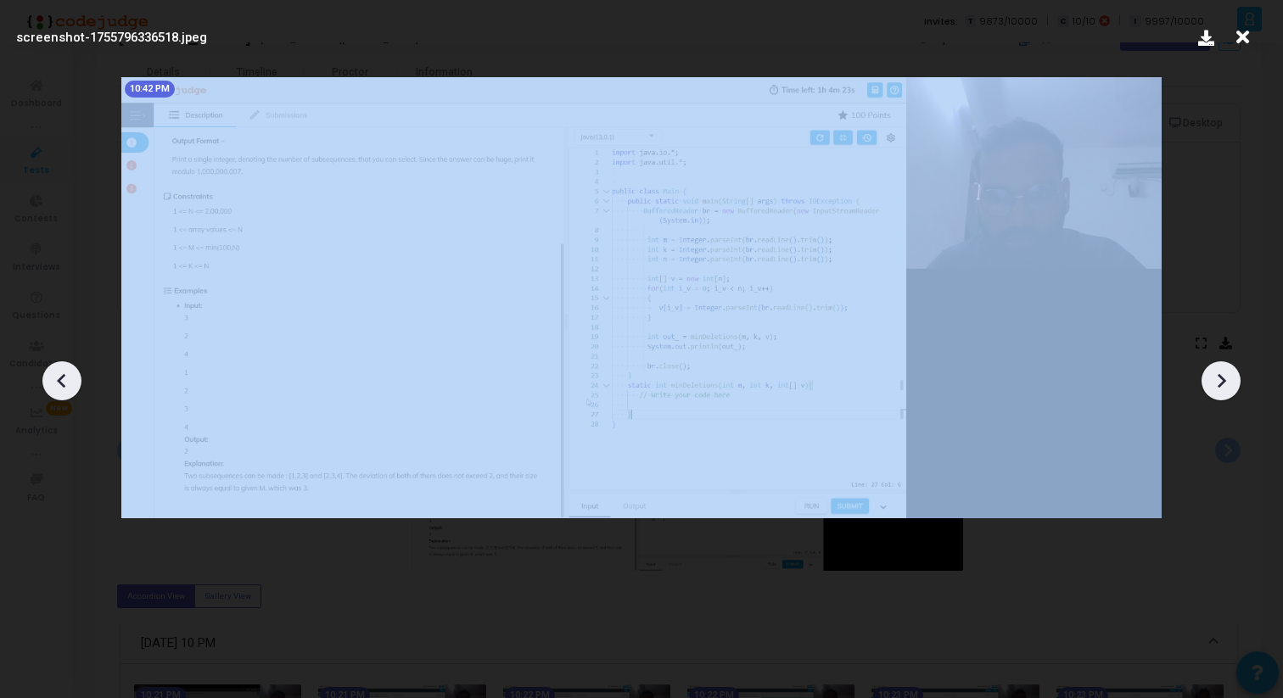
click at [1220, 383] on icon at bounding box center [1221, 380] width 8 height 14
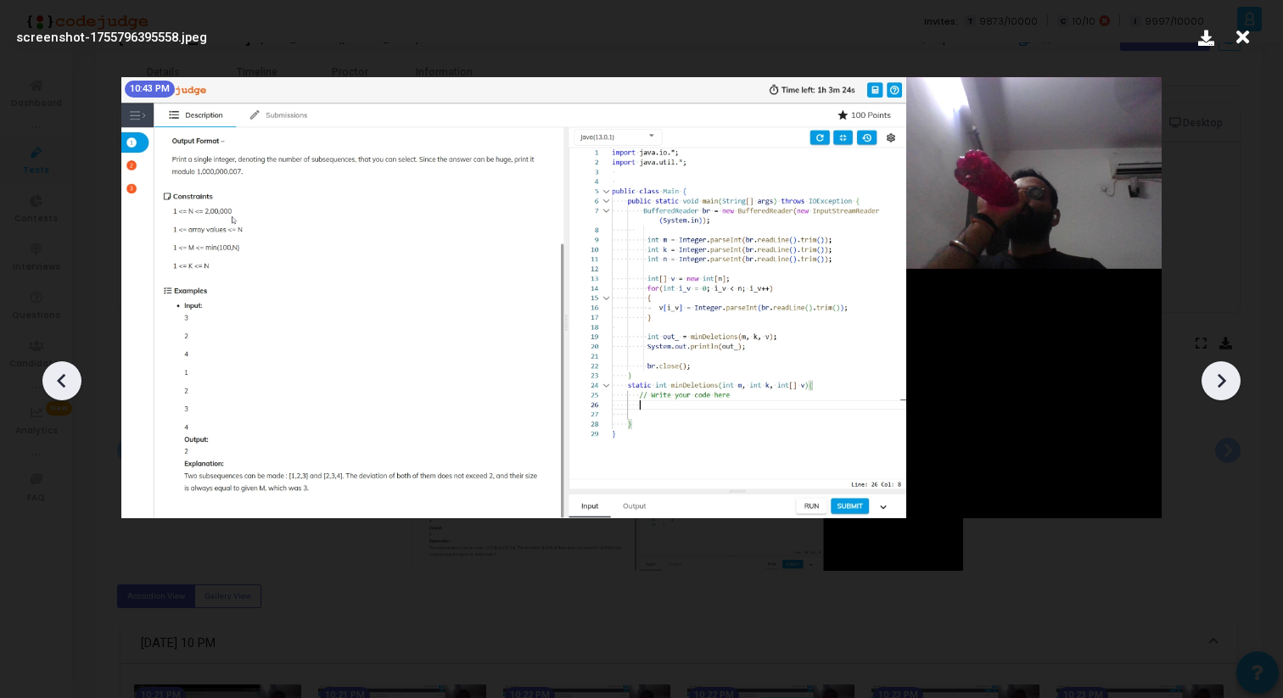
click at [1220, 383] on icon at bounding box center [1221, 380] width 8 height 14
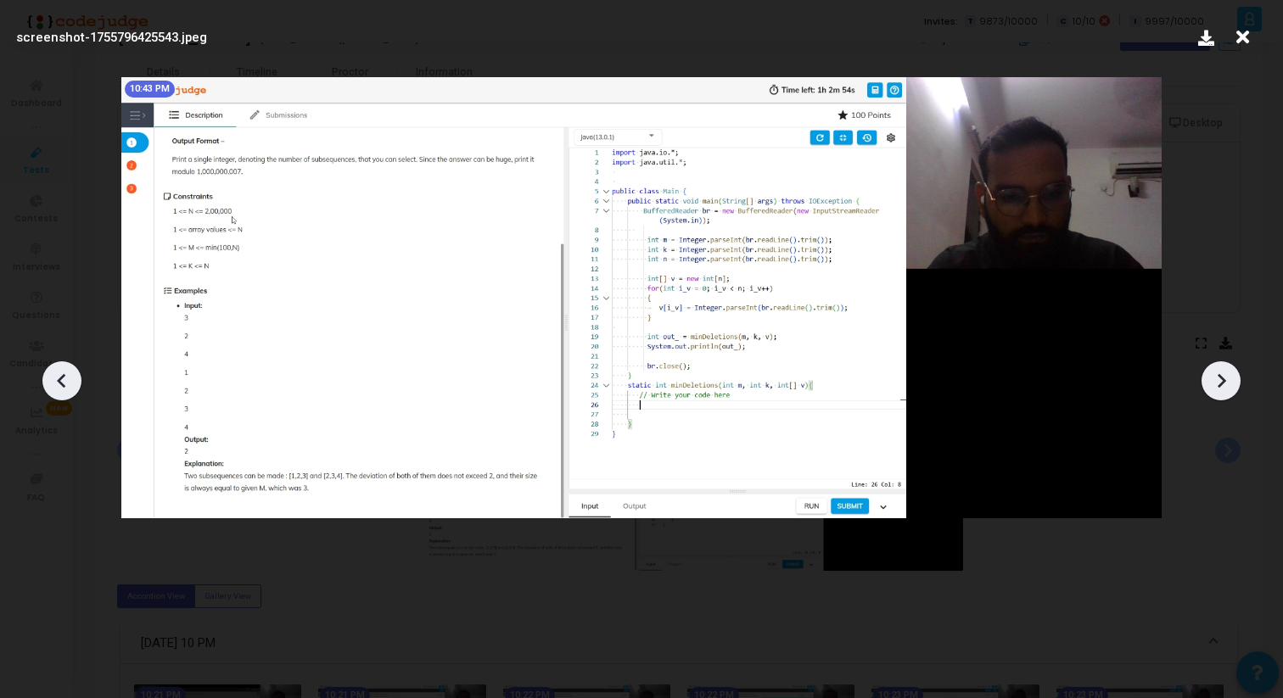
click at [1220, 383] on icon at bounding box center [1221, 380] width 8 height 14
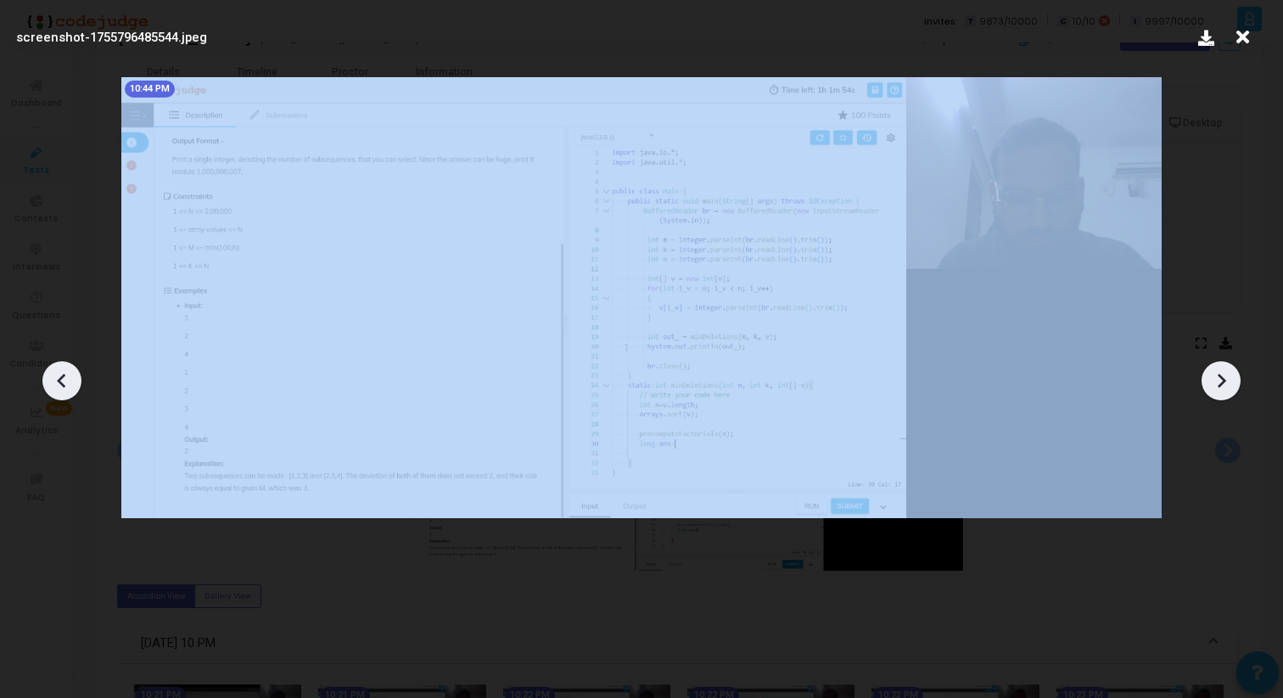
click at [1220, 383] on icon at bounding box center [1221, 380] width 8 height 14
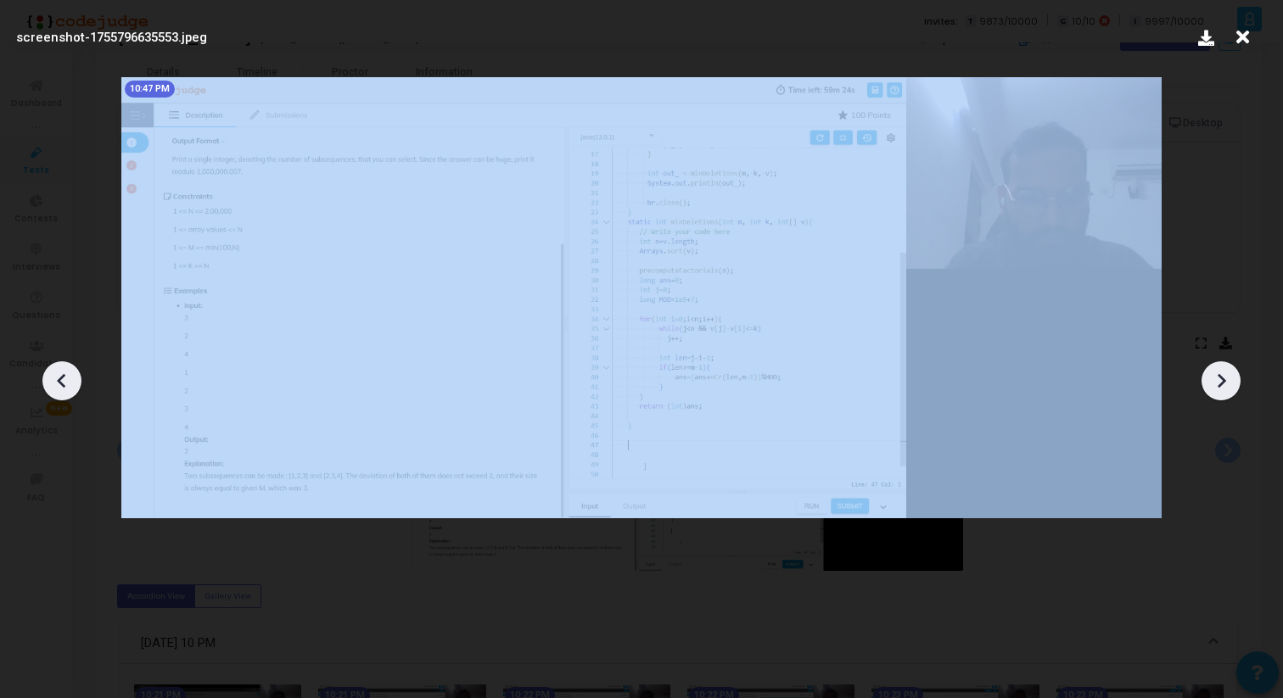
click at [1220, 383] on icon at bounding box center [1221, 380] width 8 height 14
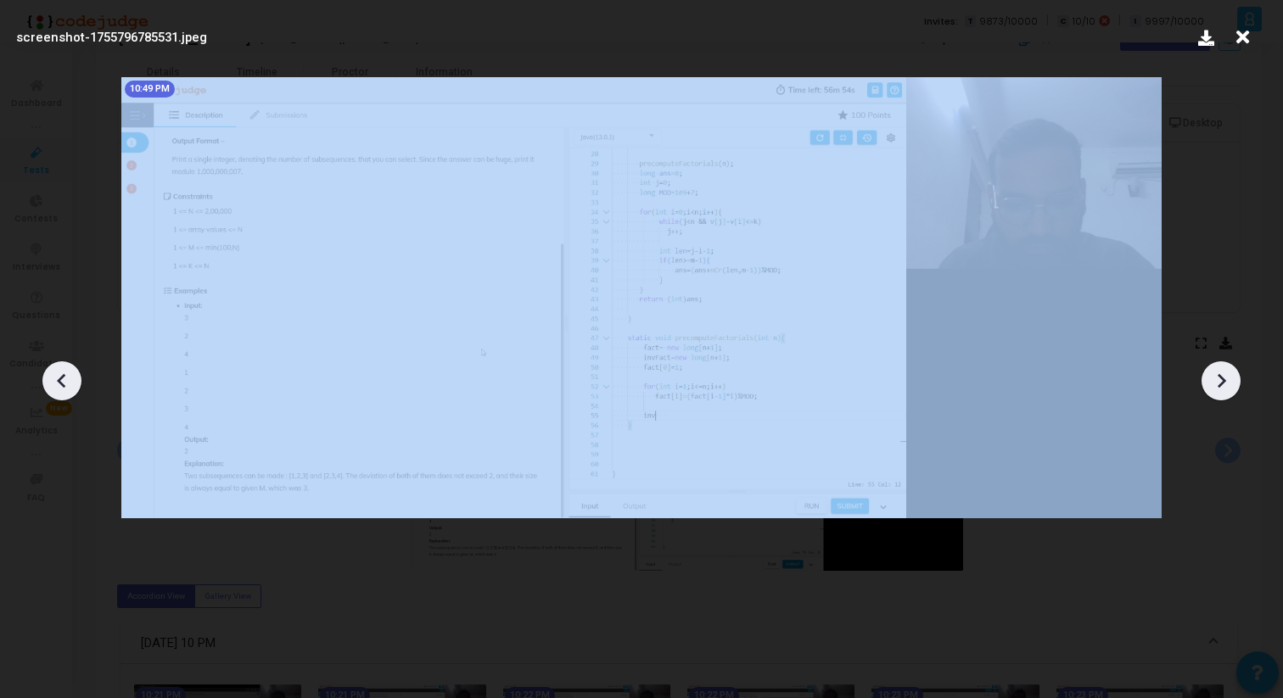
click at [1220, 383] on icon at bounding box center [1221, 380] width 8 height 14
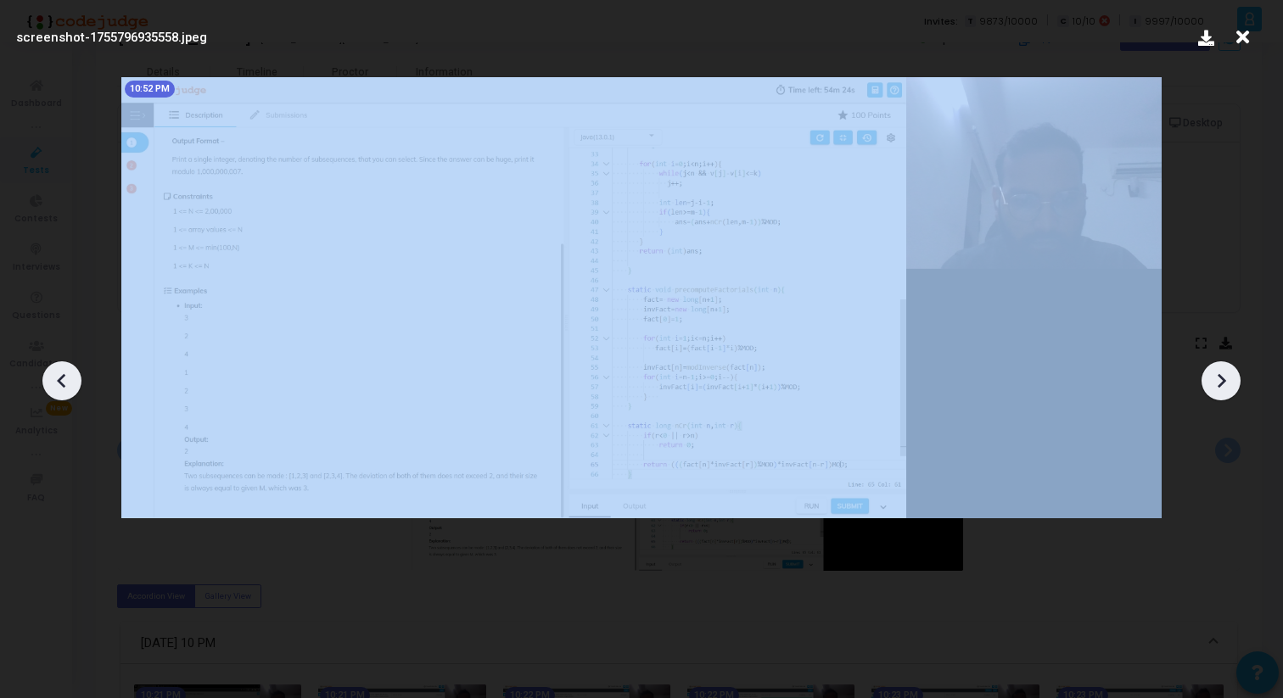
click at [1220, 383] on icon at bounding box center [1221, 380] width 8 height 14
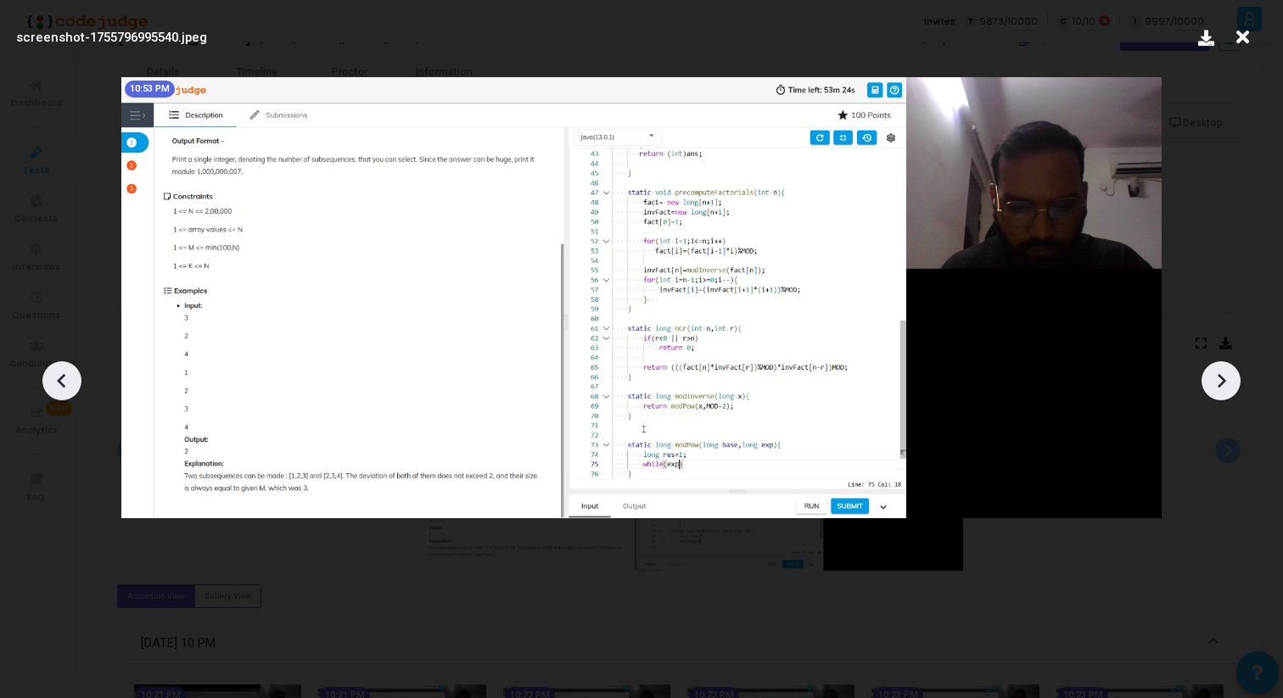
drag, startPoint x: 798, startPoint y: 366, endPoint x: 704, endPoint y: 383, distance: 95.8
click at [746, 369] on div "screenshot-1755796995540.jpeg 10:53 PM" at bounding box center [641, 349] width 1283 height 698
click at [52, 372] on icon at bounding box center [61, 380] width 25 height 25
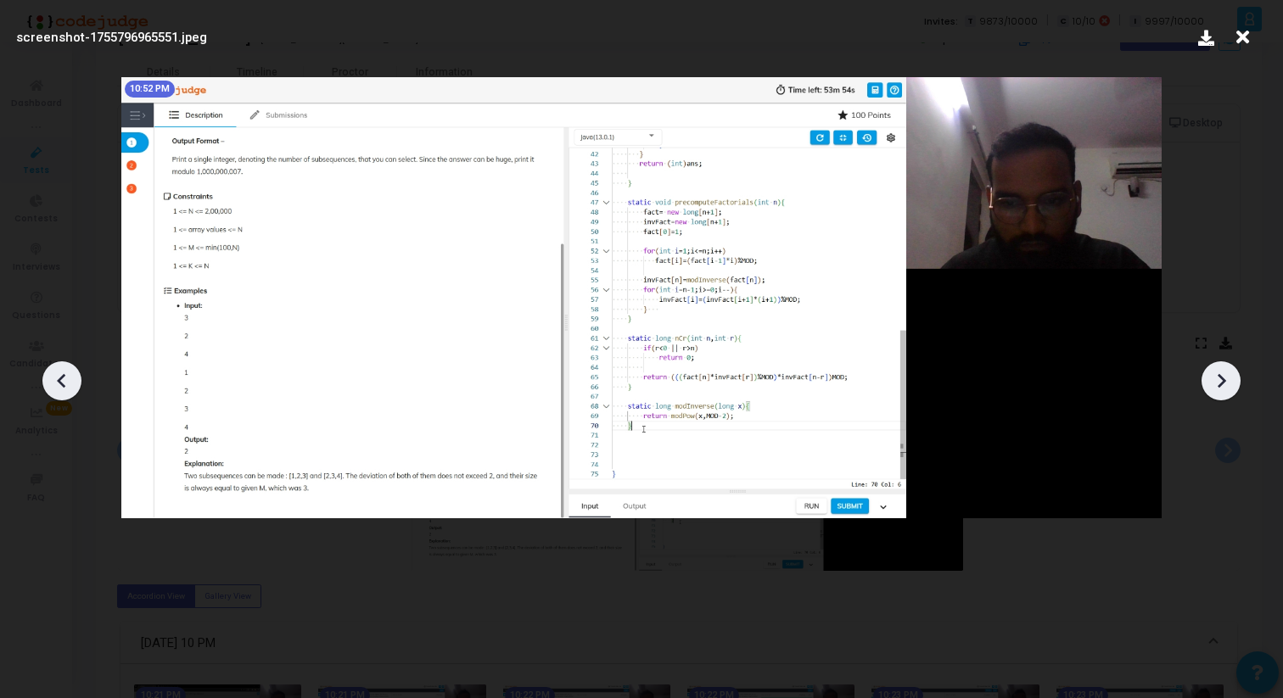
click at [52, 372] on icon at bounding box center [61, 380] width 25 height 25
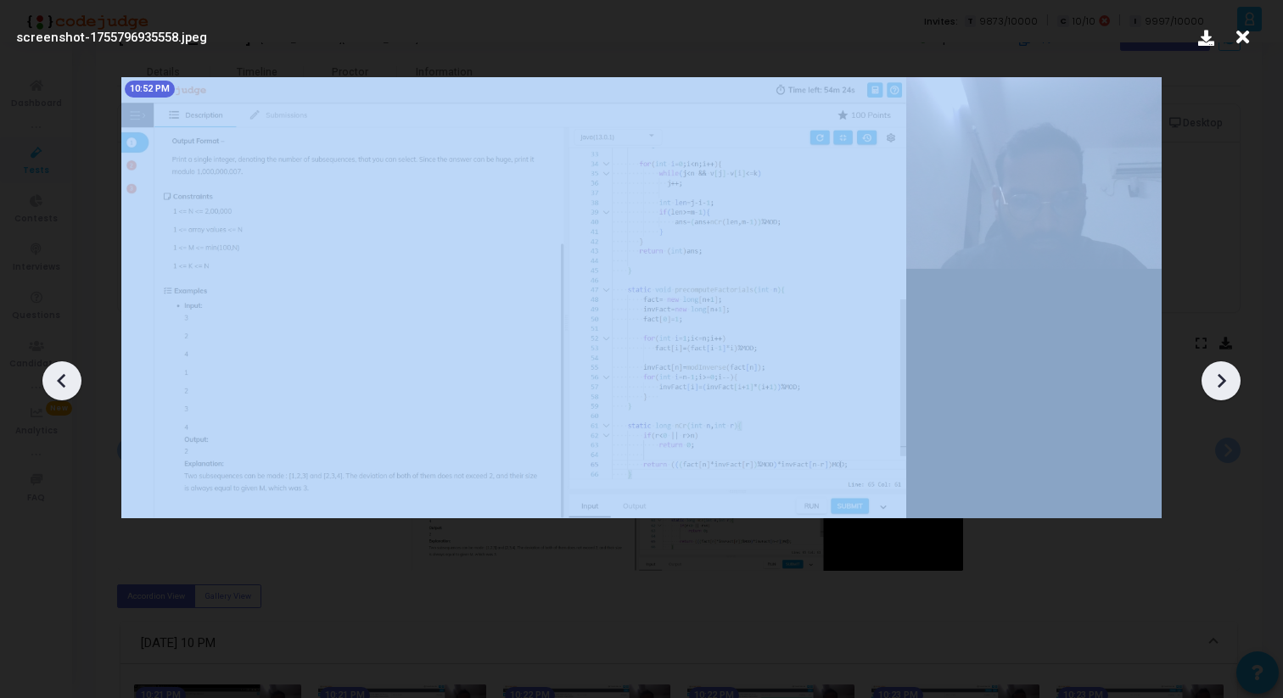
click at [52, 372] on icon at bounding box center [61, 380] width 25 height 25
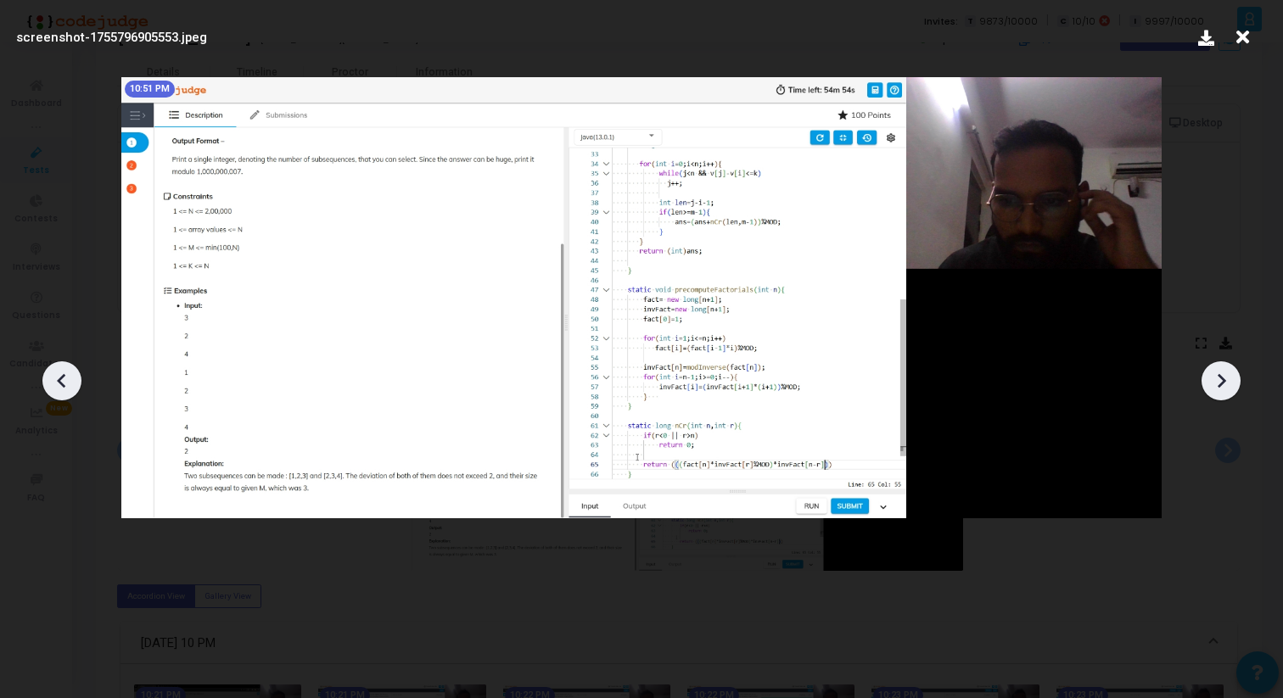
click at [1215, 378] on icon at bounding box center [1220, 380] width 25 height 25
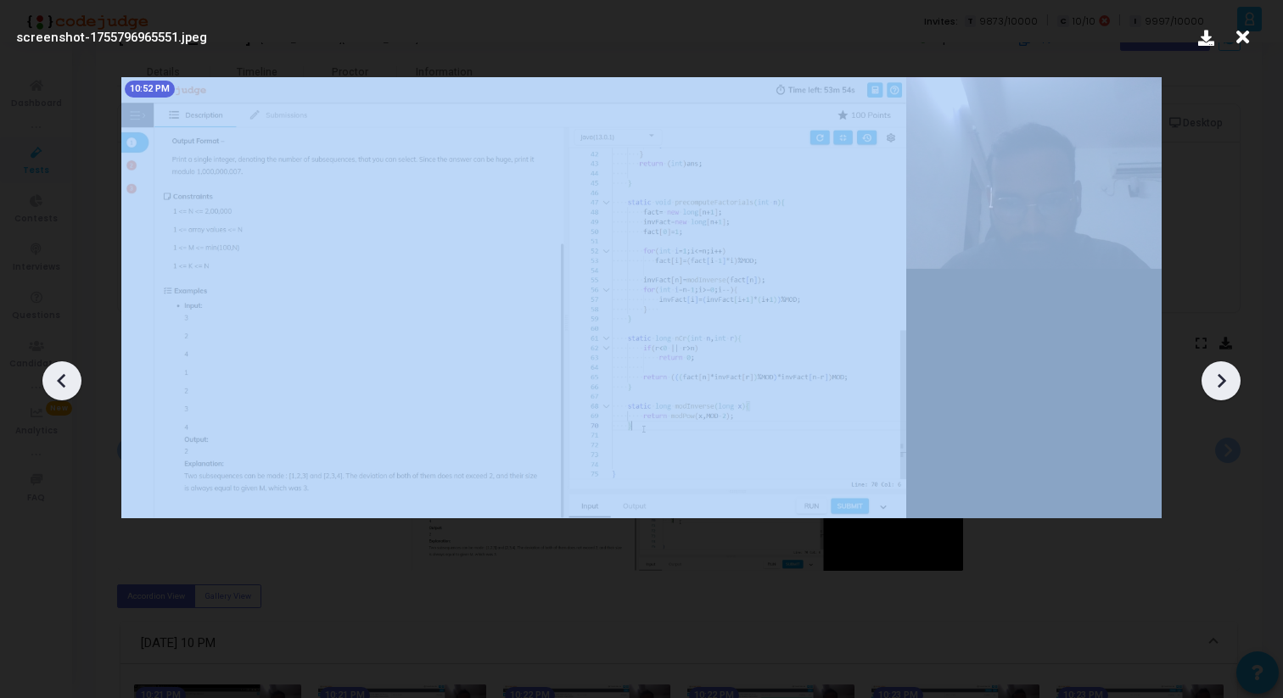
click at [1215, 378] on icon at bounding box center [1220, 380] width 25 height 25
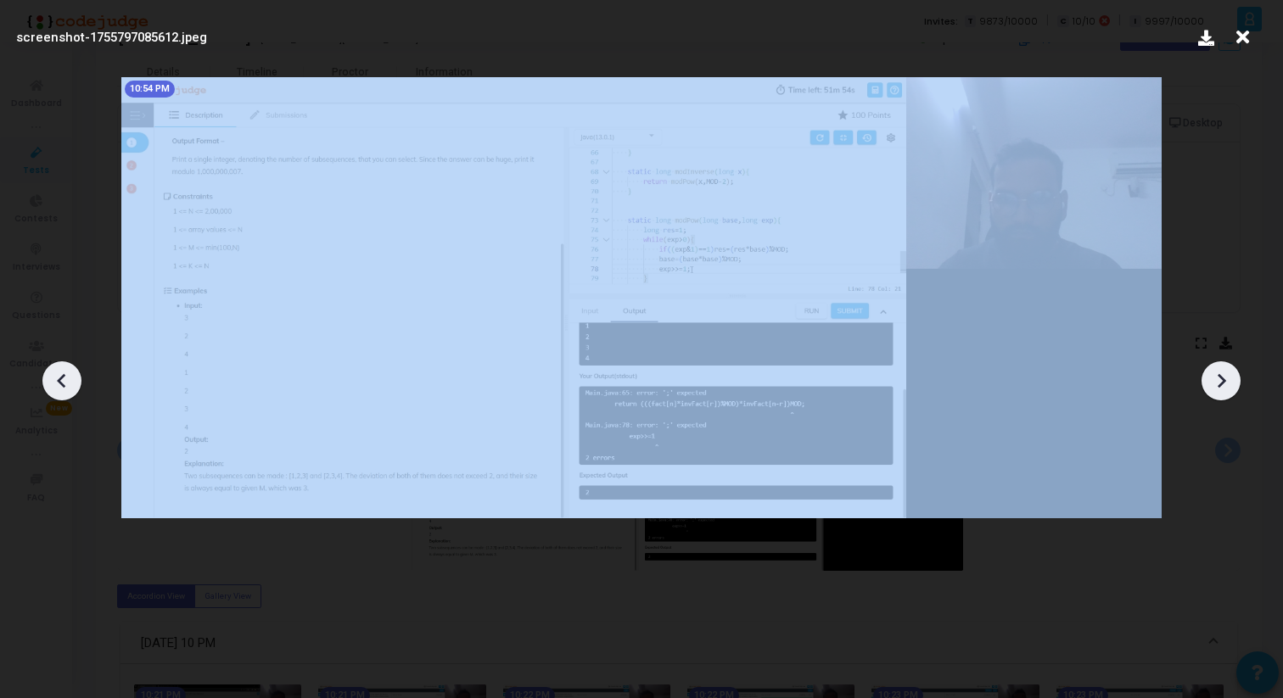
click at [1215, 378] on icon at bounding box center [1220, 380] width 25 height 25
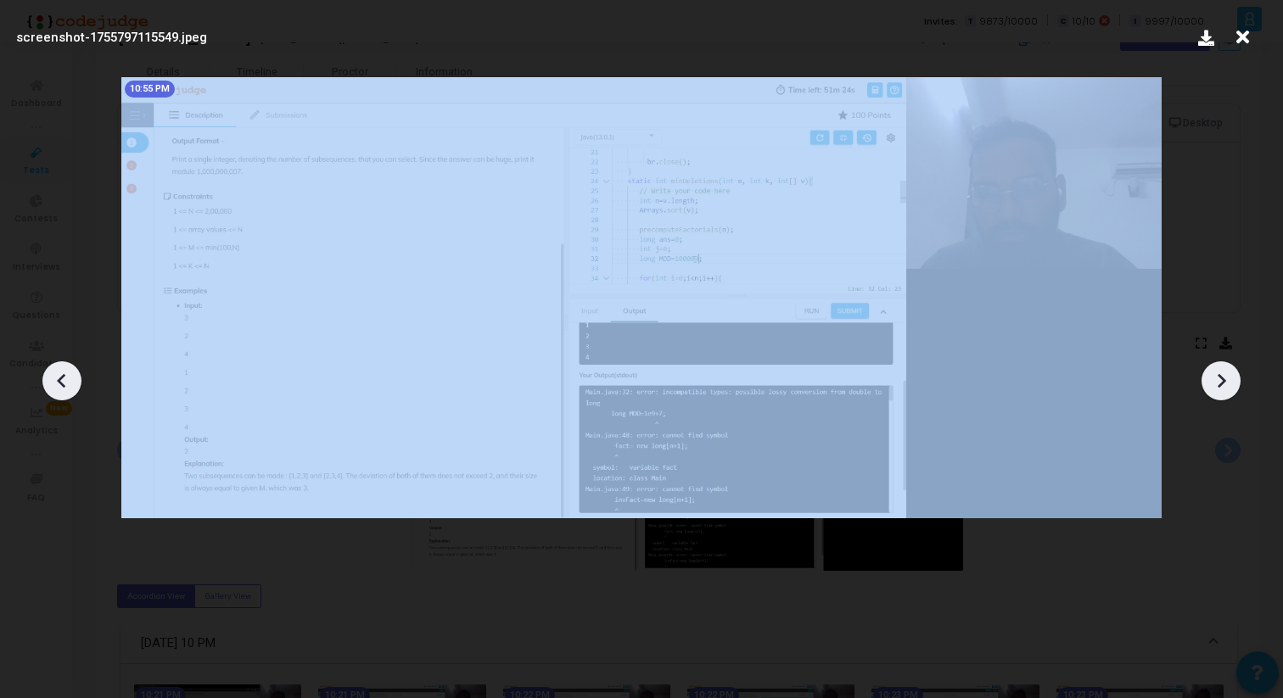
click at [1215, 378] on icon at bounding box center [1220, 380] width 25 height 25
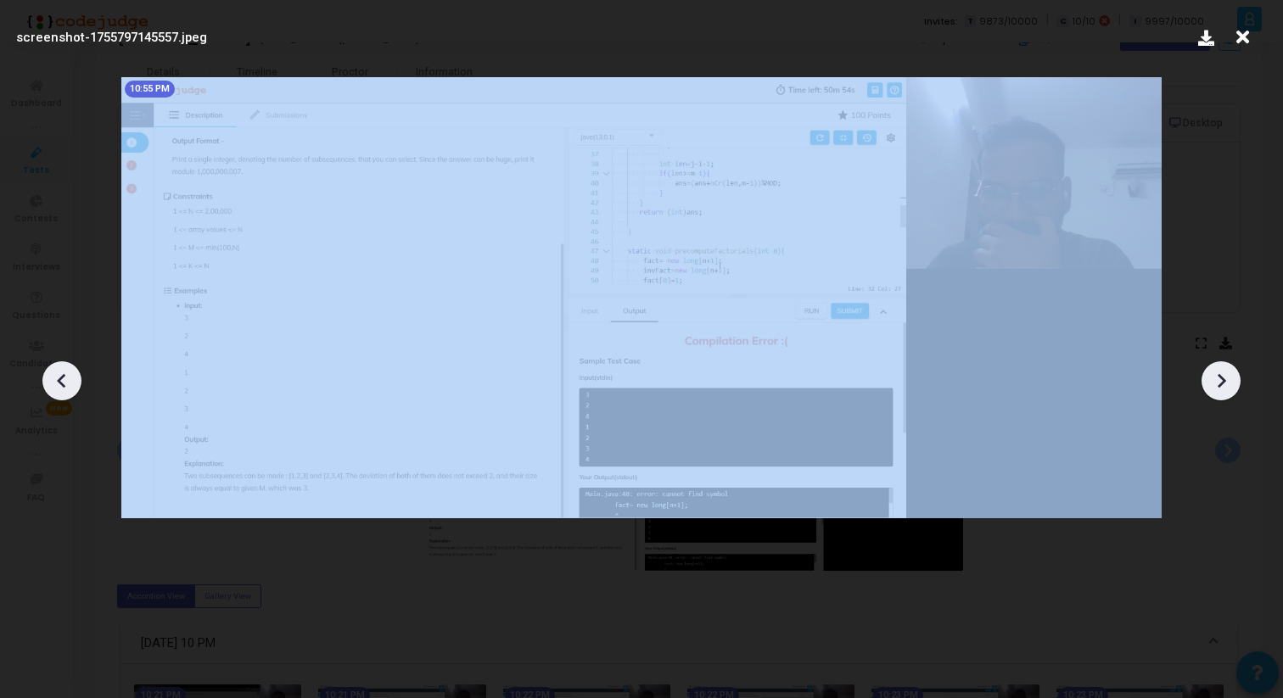
click at [1215, 378] on icon at bounding box center [1220, 380] width 25 height 25
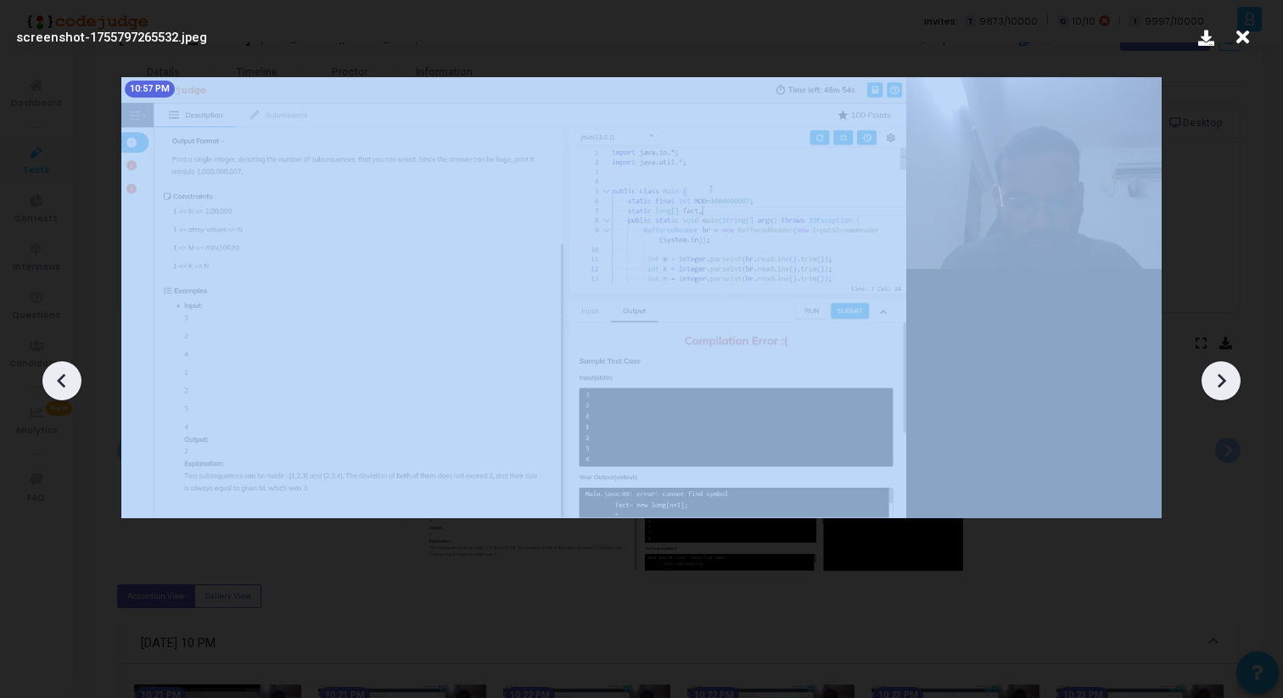
click at [1215, 378] on icon at bounding box center [1220, 380] width 25 height 25
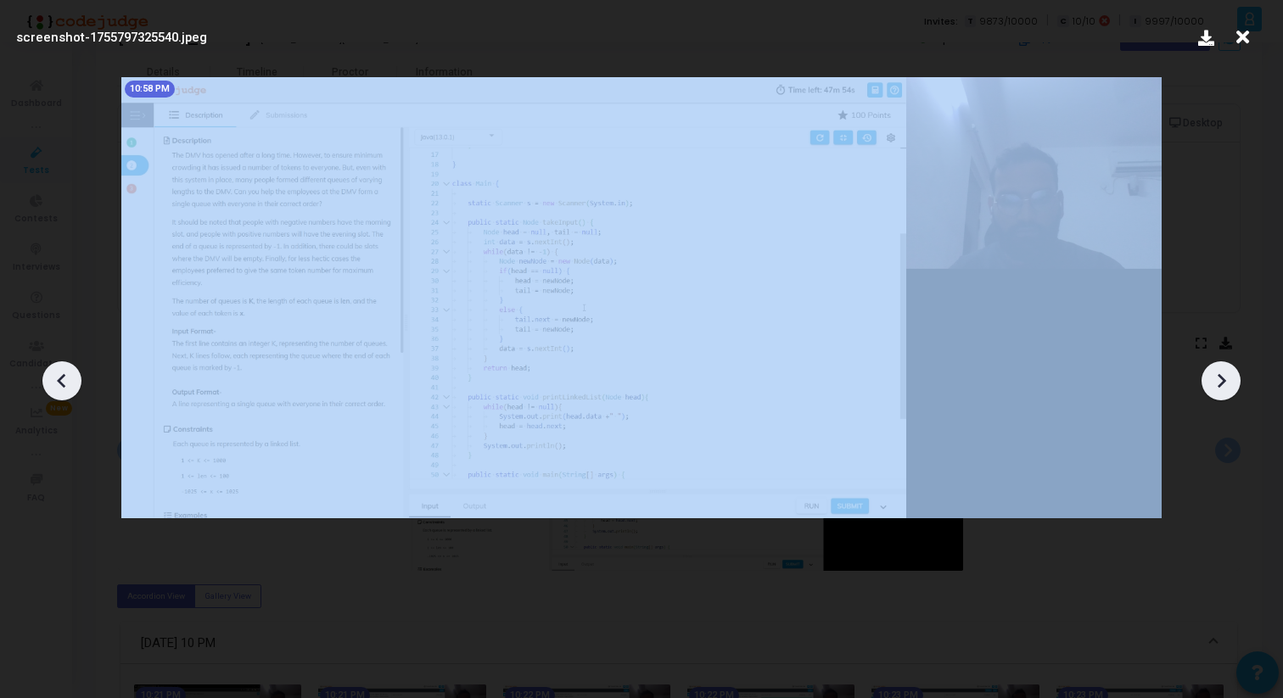
click at [1215, 378] on icon at bounding box center [1220, 380] width 25 height 25
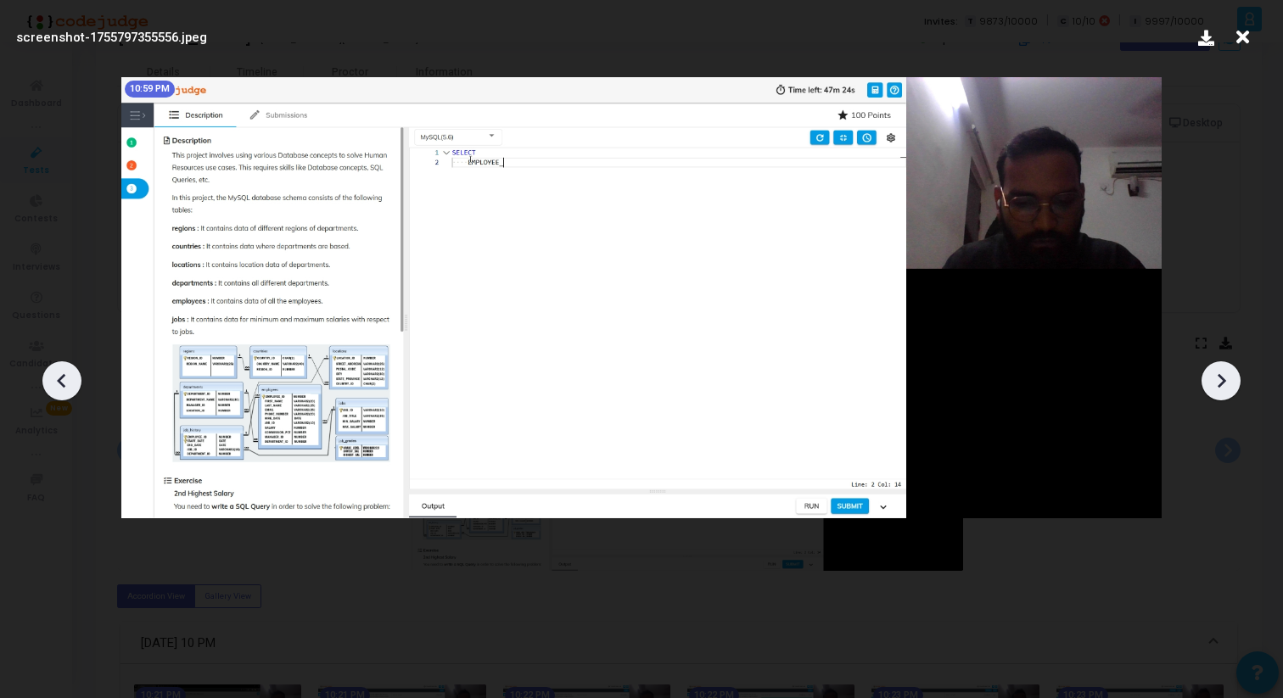
click at [1247, 35] on icon at bounding box center [1242, 37] width 26 height 32
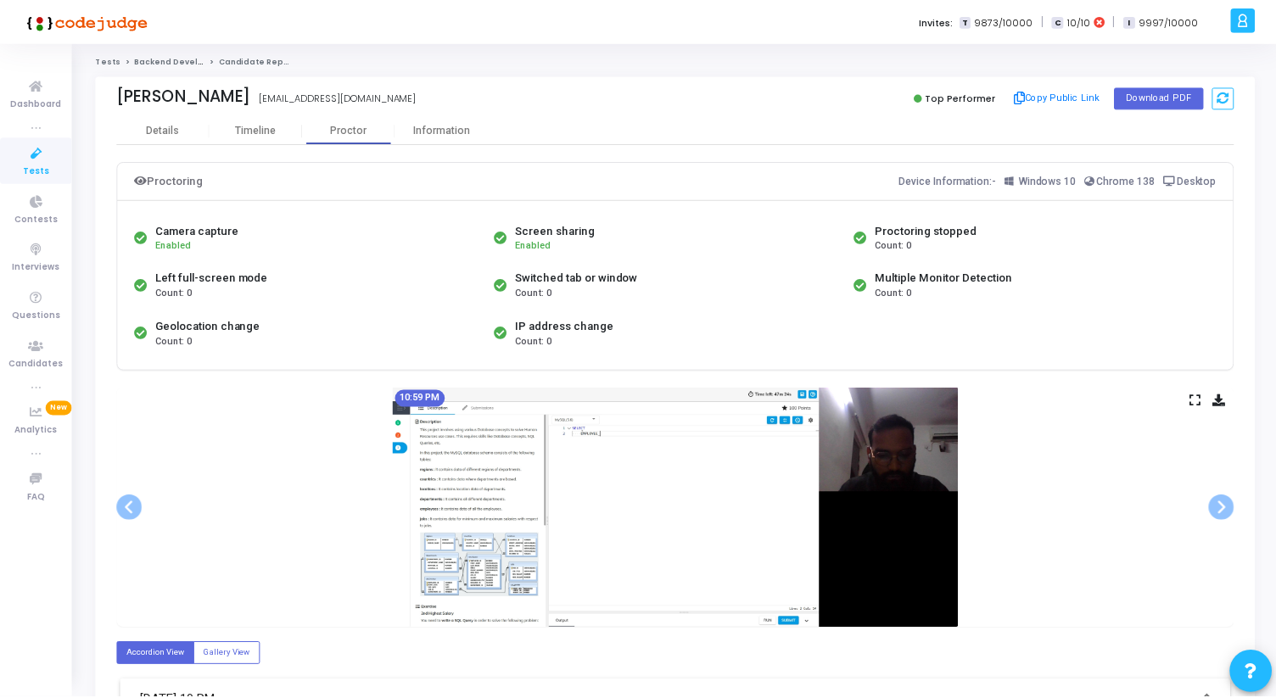
scroll to position [58, 0]
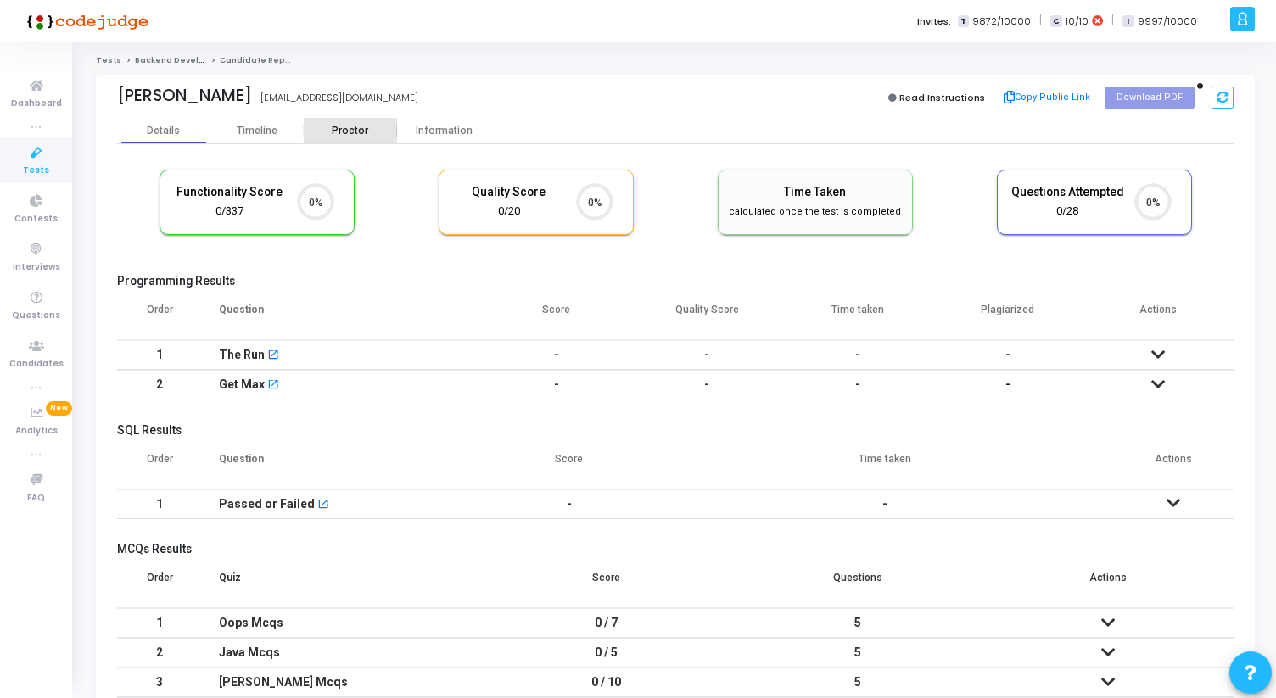
click at [352, 128] on div "Proctor" at bounding box center [350, 131] width 93 height 13
